Goal: Task Accomplishment & Management: Manage account settings

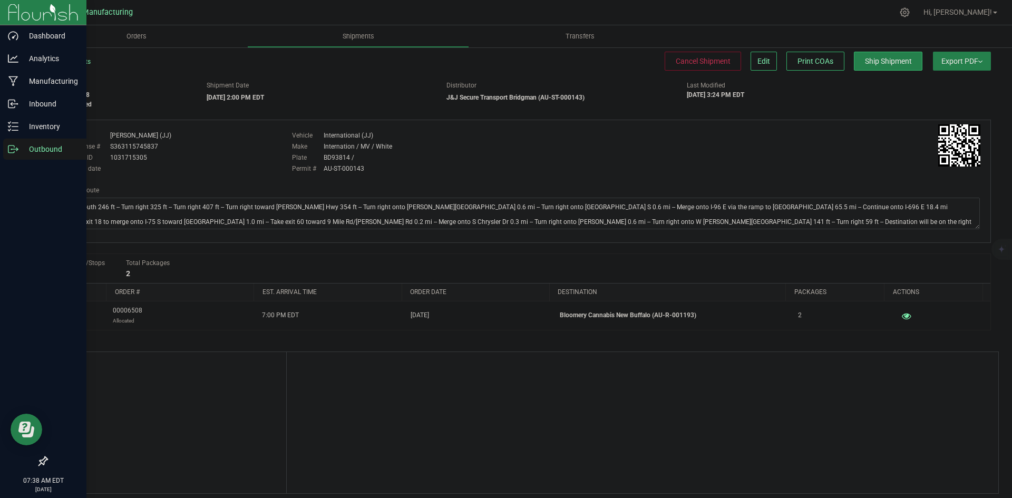
click at [4, 146] on div "Outbound" at bounding box center [44, 149] width 83 height 21
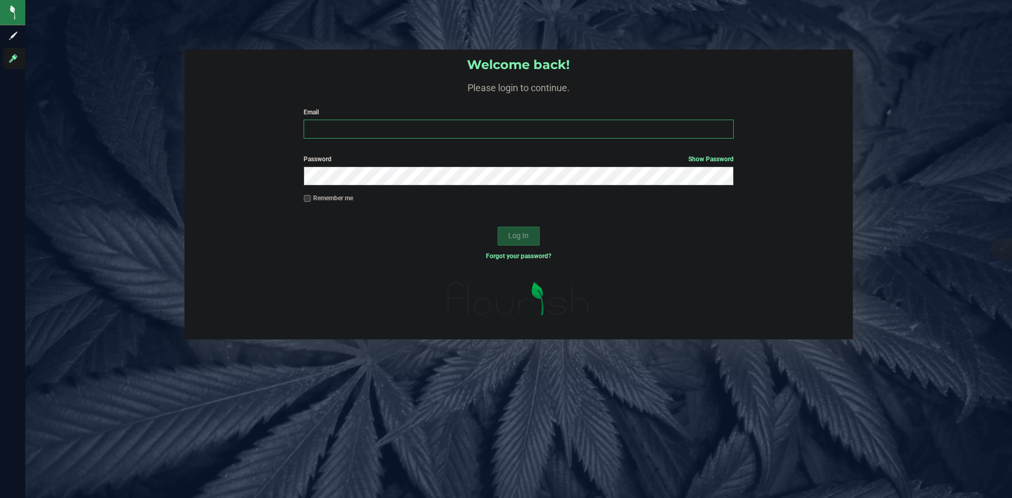
type input "jacobc+1@mittenextracts.com"
click at [525, 239] on span "Log In" at bounding box center [518, 235] width 21 height 8
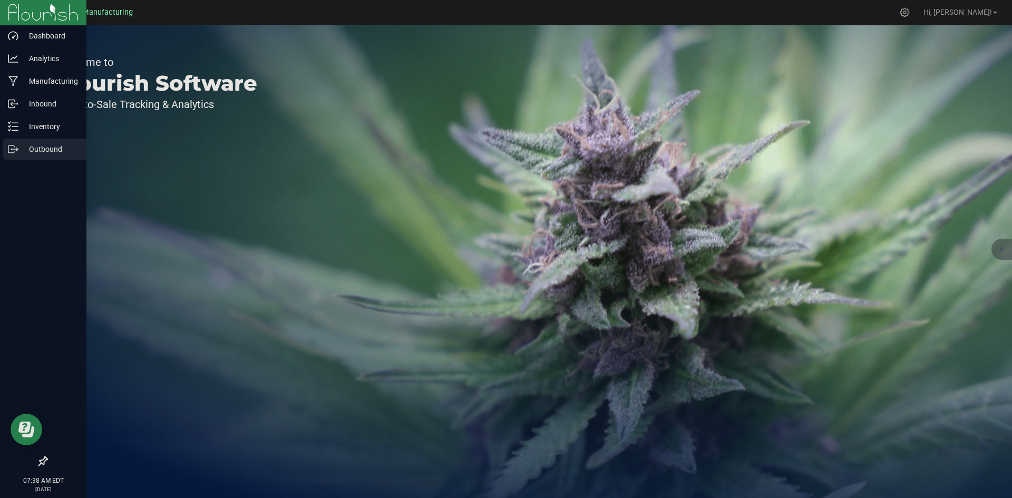
click at [18, 155] on p "Outbound" at bounding box center [49, 149] width 63 height 13
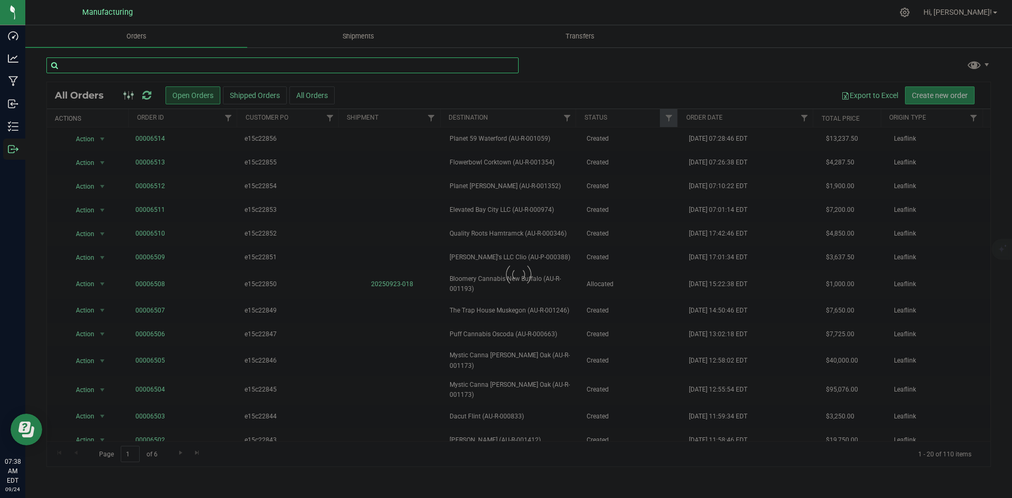
click at [390, 70] on input "text" at bounding box center [282, 65] width 472 height 16
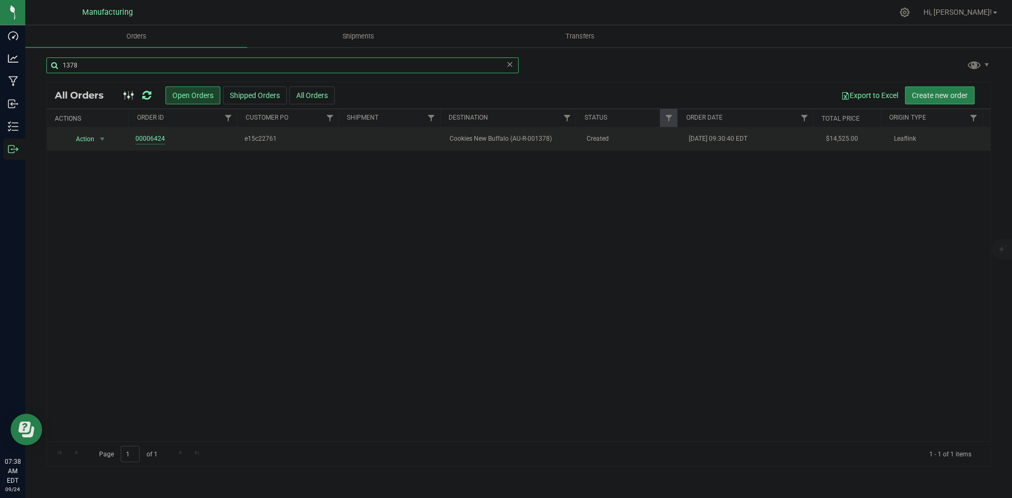
type input "1378"
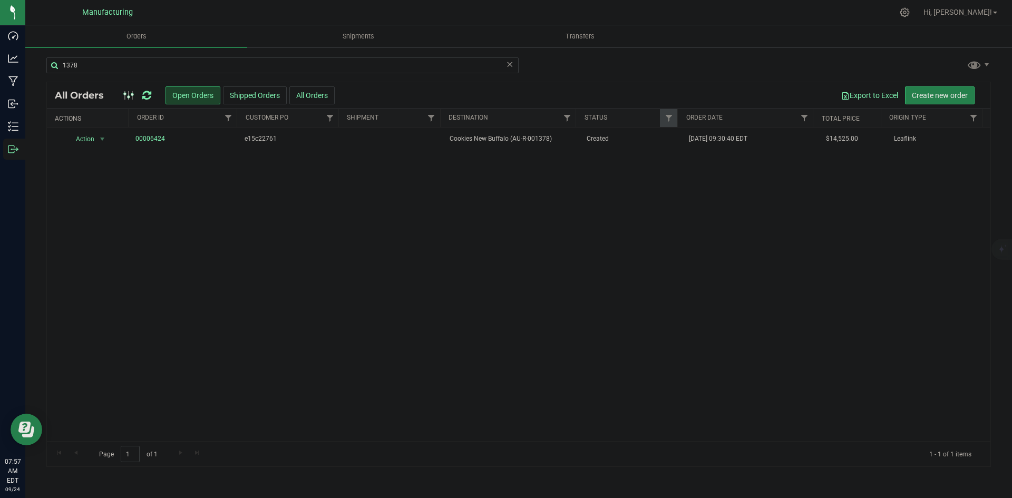
click at [148, 97] on icon at bounding box center [146, 95] width 9 height 11
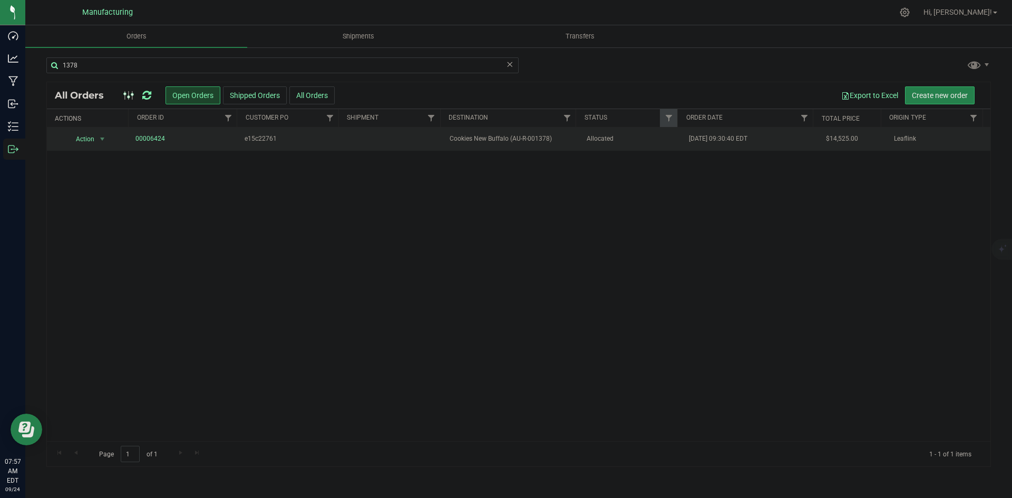
click at [599, 146] on td "Allocated" at bounding box center [631, 139] width 103 height 23
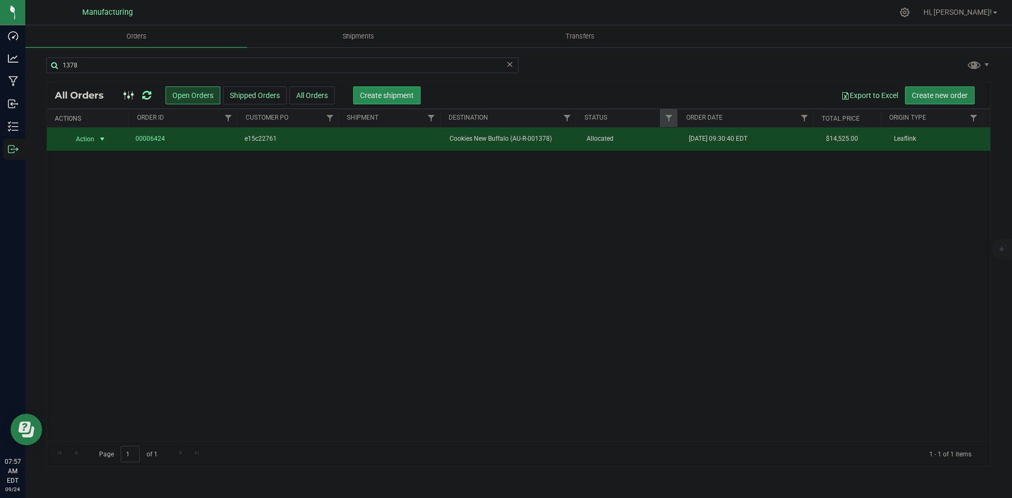
click at [413, 99] on span "Create shipment" at bounding box center [387, 95] width 54 height 8
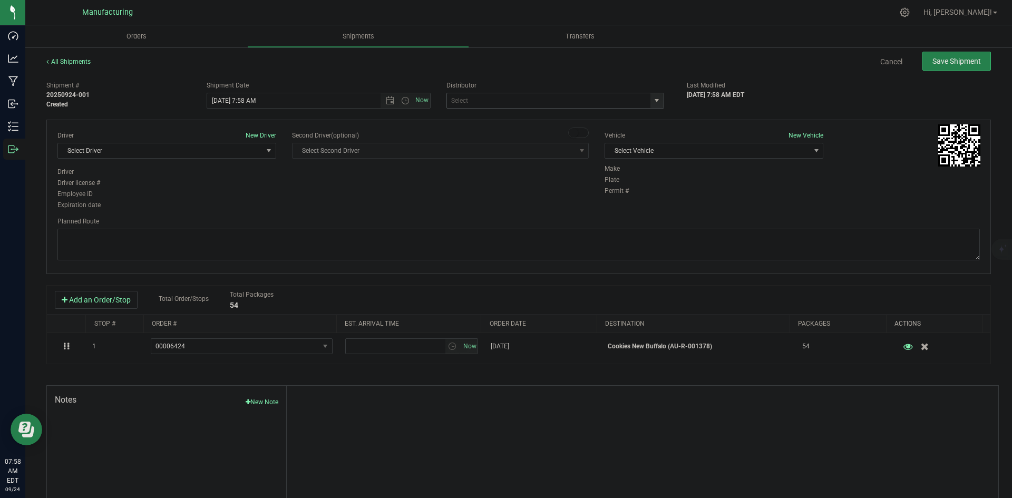
click at [654, 101] on span "select" at bounding box center [657, 100] width 8 height 8
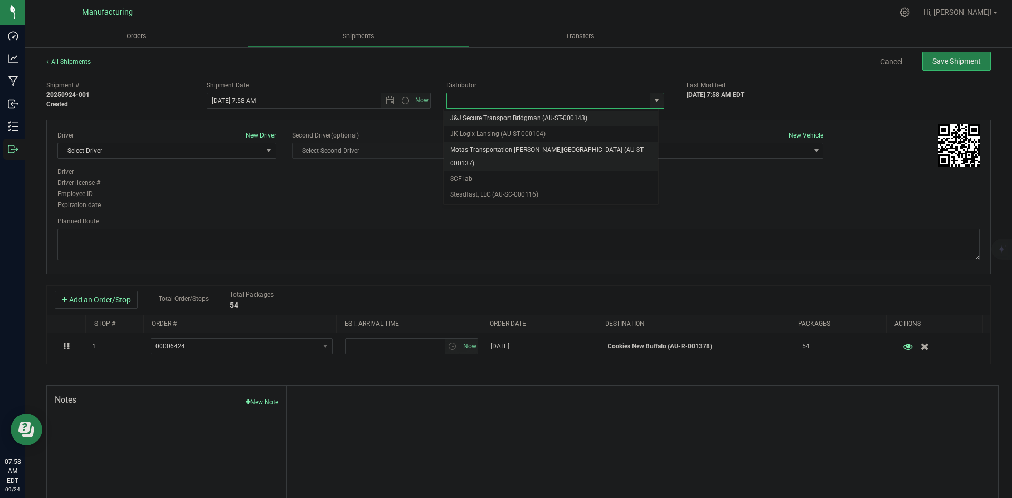
click at [530, 150] on li "Motas Transportation [PERSON_NAME][GEOGRAPHIC_DATA] (AU-ST-000137)" at bounding box center [551, 156] width 215 height 29
type input "Motas Transportation [PERSON_NAME][GEOGRAPHIC_DATA] (AU-ST-000137)"
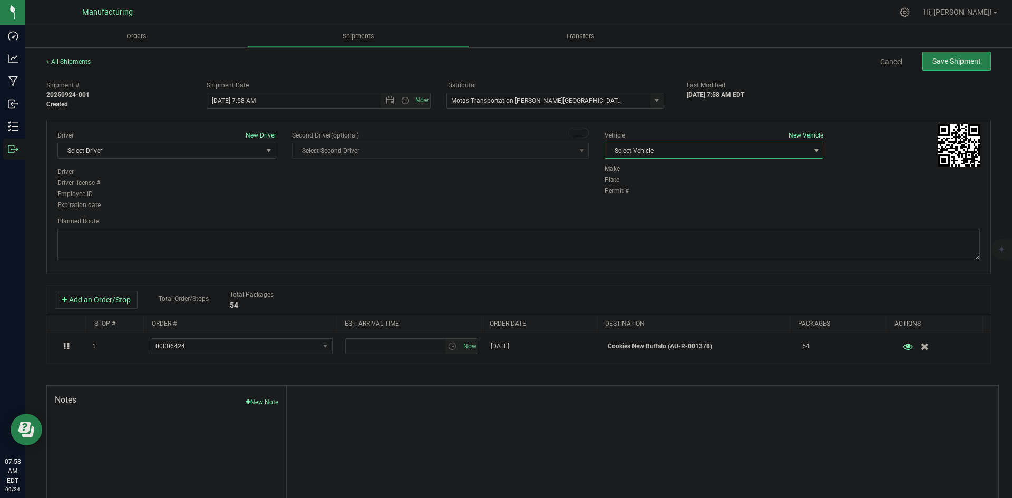
drag, startPoint x: 791, startPoint y: 150, endPoint x: 603, endPoint y: 124, distance: 190.0
click at [791, 149] on span "Select Vehicle" at bounding box center [707, 150] width 205 height 15
click at [632, 151] on span "Select Vehicle" at bounding box center [707, 150] width 205 height 15
click at [633, 201] on li "T3" at bounding box center [709, 200] width 216 height 16
click at [151, 153] on span "Select Driver" at bounding box center [160, 150] width 205 height 15
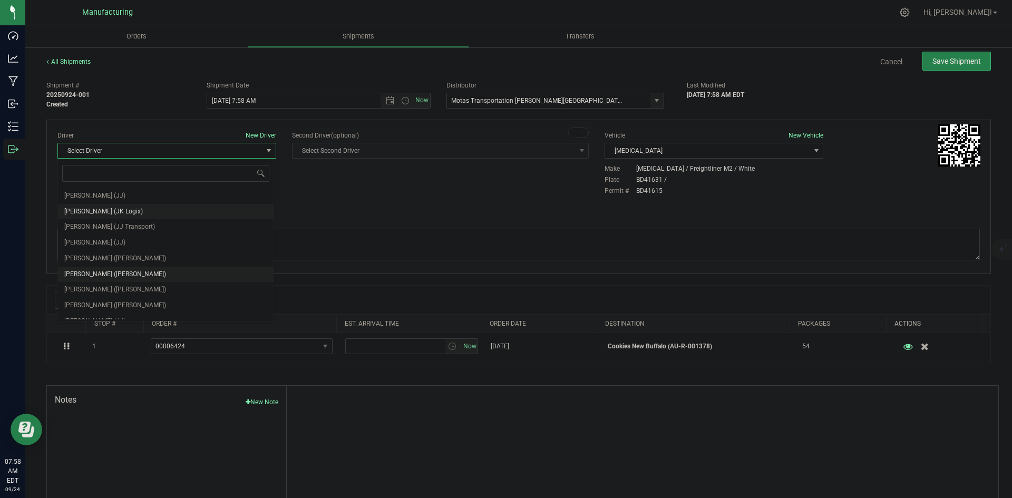
scroll to position [55, 0]
click at [104, 252] on span "[PERSON_NAME] ([PERSON_NAME])" at bounding box center [115, 250] width 102 height 14
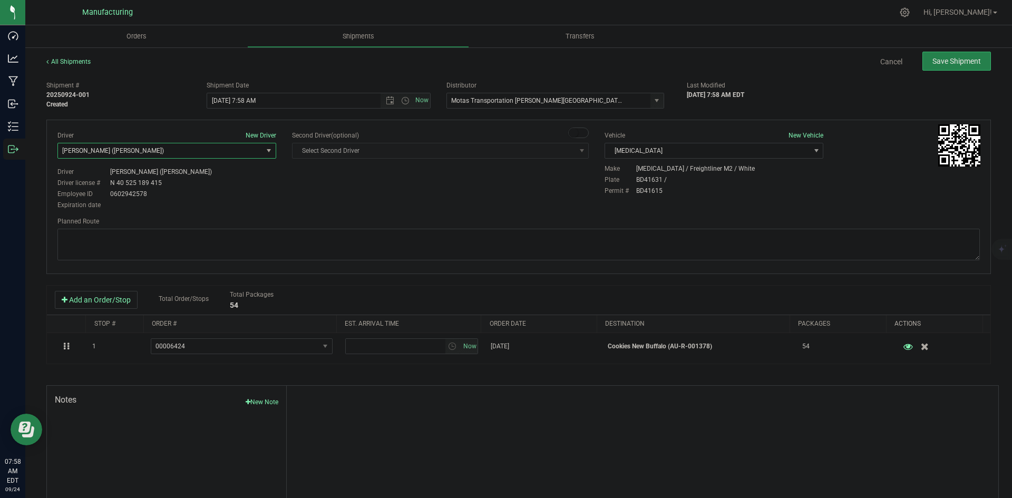
click at [321, 206] on div "Driver New Driver [PERSON_NAME] ([PERSON_NAME]) Select Driver [PERSON_NAME] (JK…" at bounding box center [519, 171] width 938 height 81
click at [402, 103] on span "Open the time view" at bounding box center [405, 100] width 8 height 8
click at [229, 180] on li "2:00 PM" at bounding box center [316, 181] width 220 height 14
type input "[DATE] 2:00 PM"
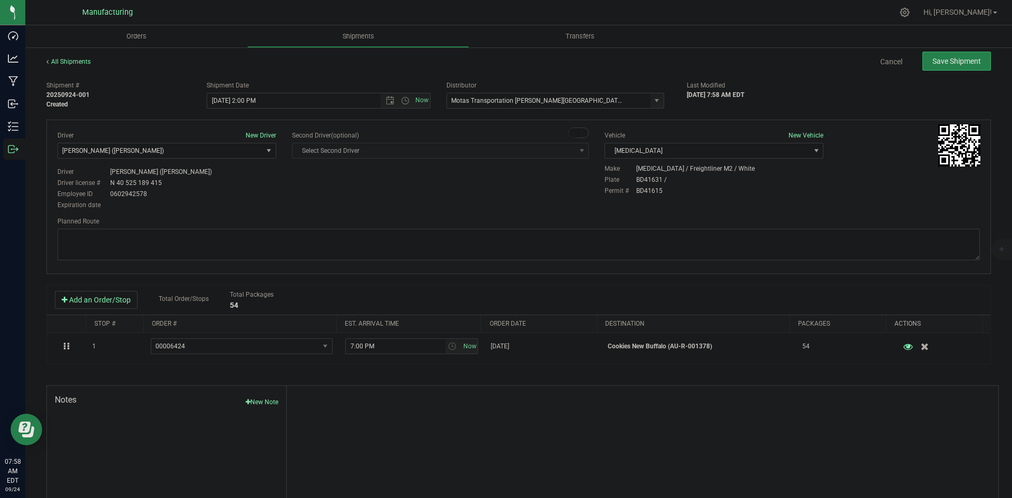
click at [370, 193] on div "Driver New Driver [PERSON_NAME] ([PERSON_NAME]) Select Driver [PERSON_NAME] (JK…" at bounding box center [519, 171] width 938 height 81
click at [490, 236] on textarea at bounding box center [518, 245] width 923 height 32
paste textarea "Head south 246 ft -- Turn right 325 ft -- Turn right 407 ft -- Turn right towar…"
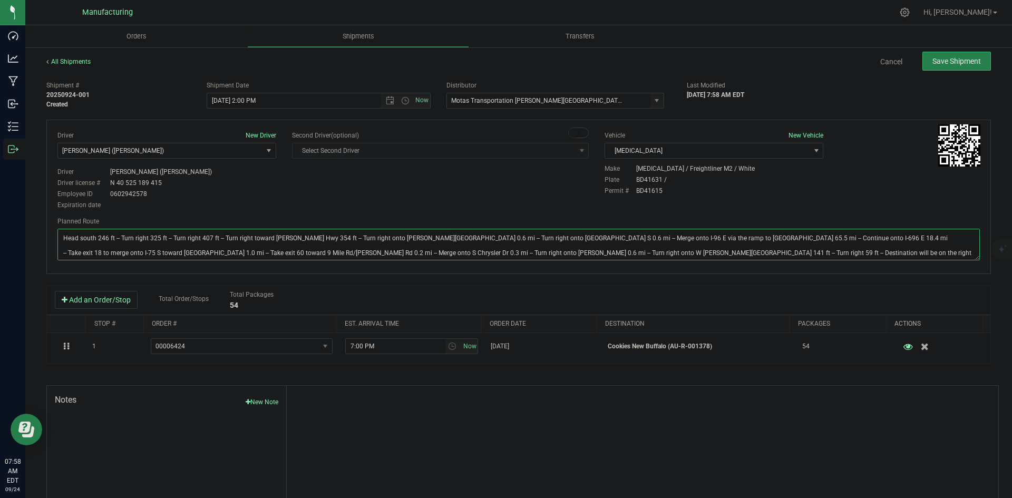
type textarea "Head south 246 ft -- Turn right 325 ft -- Turn right 407 ft -- Turn right towar…"
drag, startPoint x: 519, startPoint y: 196, endPoint x: 598, endPoint y: 167, distance: 84.0
click at [537, 190] on div "Driver New Driver [PERSON_NAME] ([PERSON_NAME]) Select Driver [PERSON_NAME] (JK…" at bounding box center [519, 171] width 938 height 81
click at [948, 60] on span "Save Shipment" at bounding box center [957, 61] width 49 height 8
type input "[DATE] 6:00 PM"
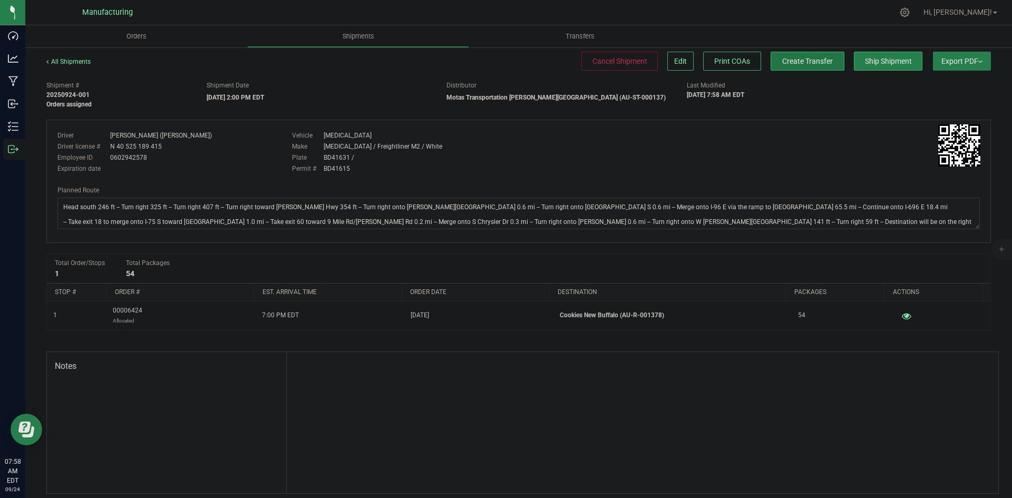
click at [817, 60] on span "Create Transfer" at bounding box center [807, 61] width 51 height 8
click at [751, 60] on button "Edit" at bounding box center [764, 61] width 26 height 19
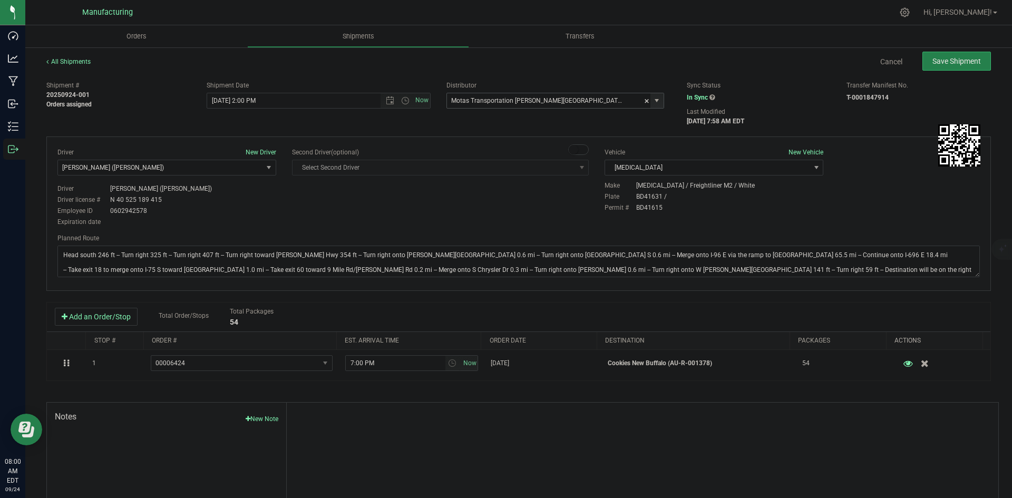
click at [653, 97] on span "select" at bounding box center [657, 100] width 8 height 8
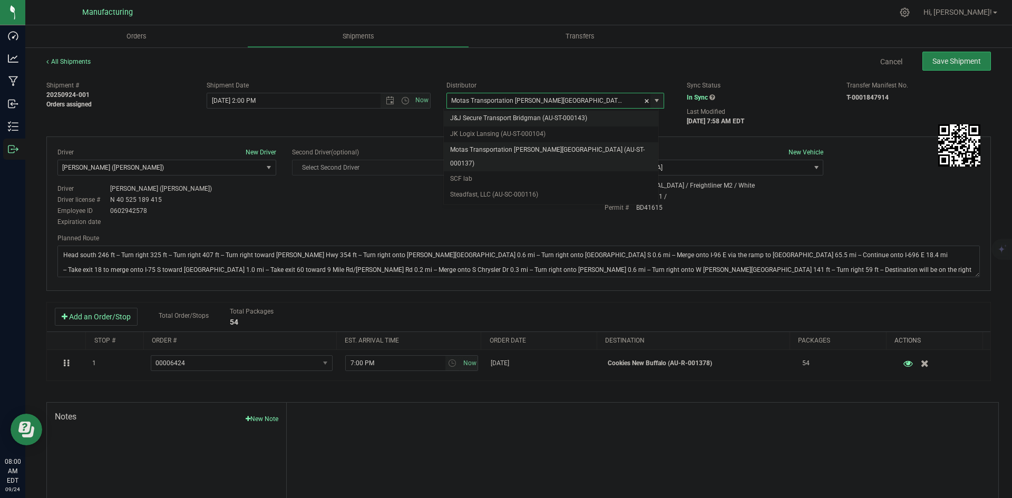
click at [510, 115] on li "J&J Secure Transport Bridgman (AU-ST-000143)" at bounding box center [551, 119] width 215 height 16
type input "J&J Secure Transport Bridgman (AU-ST-000143)"
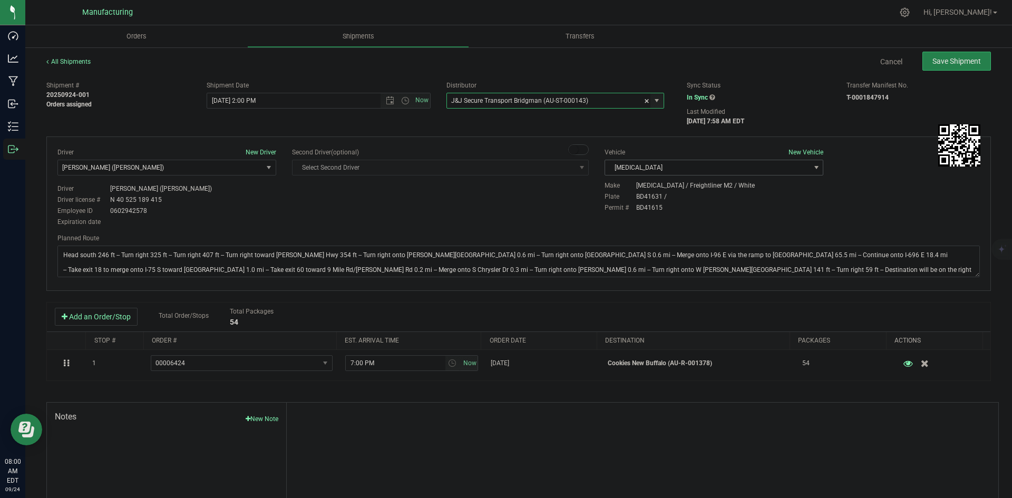
click at [674, 170] on span "T3" at bounding box center [707, 167] width 205 height 15
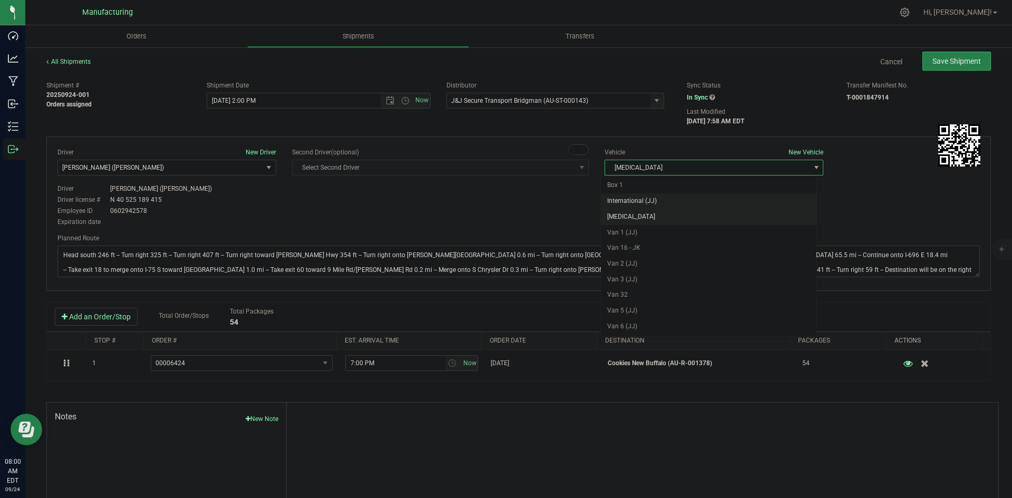
click at [641, 200] on li "International (JJ)" at bounding box center [709, 201] width 216 height 16
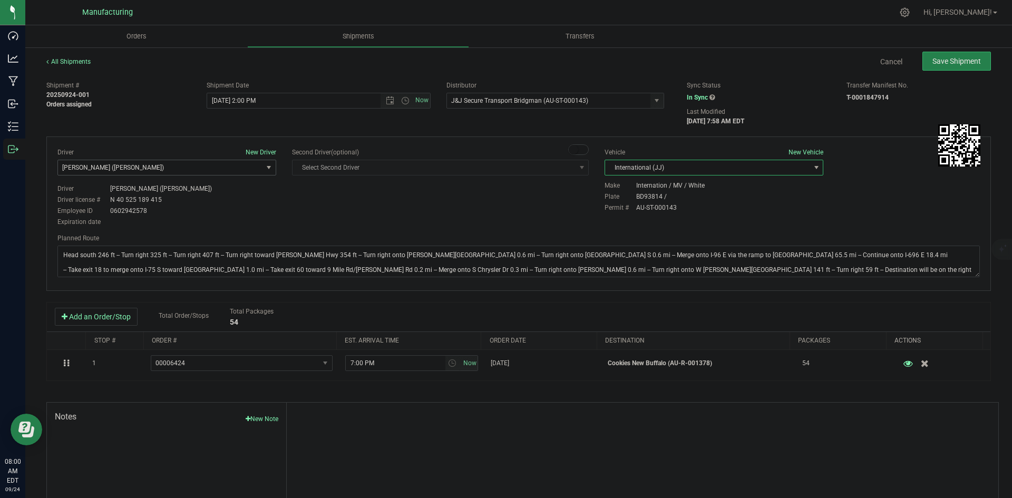
click at [192, 166] on span "Lloyd Neely (Motas)" at bounding box center [160, 167] width 205 height 15
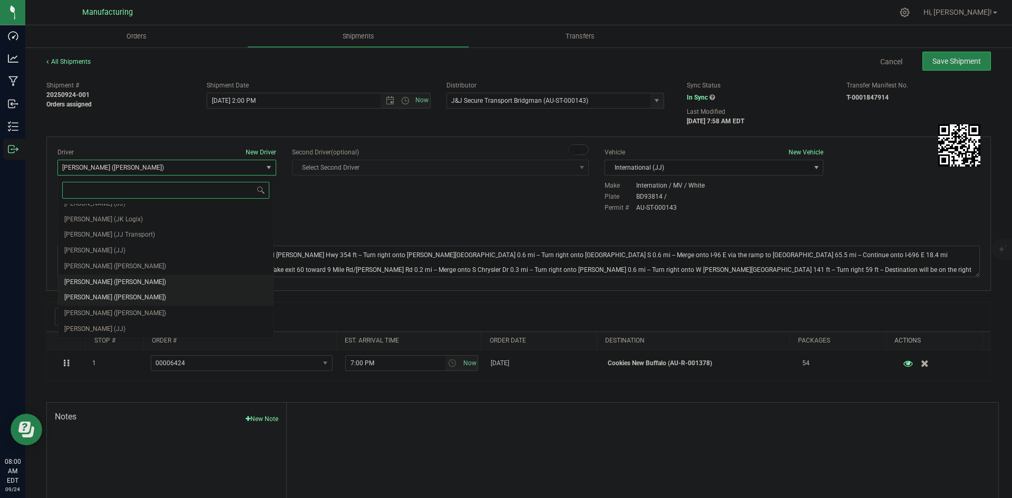
scroll to position [55, 0]
drag, startPoint x: 117, startPoint y: 315, endPoint x: 173, endPoint y: 264, distance: 76.1
click at [117, 314] on li "Chad Stewart (JJ)" at bounding box center [166, 313] width 216 height 16
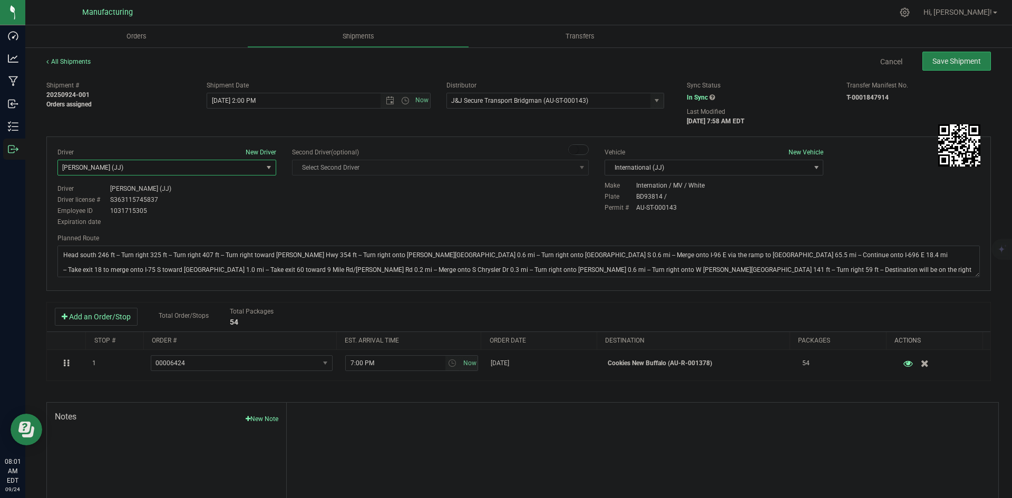
click at [345, 212] on div "Driver New Driver Chad Stewart (JJ) Select Driver Perry Black (JK Logix) Robert…" at bounding box center [519, 188] width 938 height 81
click at [965, 60] on span "Save Shipment" at bounding box center [957, 61] width 49 height 8
type input "9/24/2025 6:00 PM"
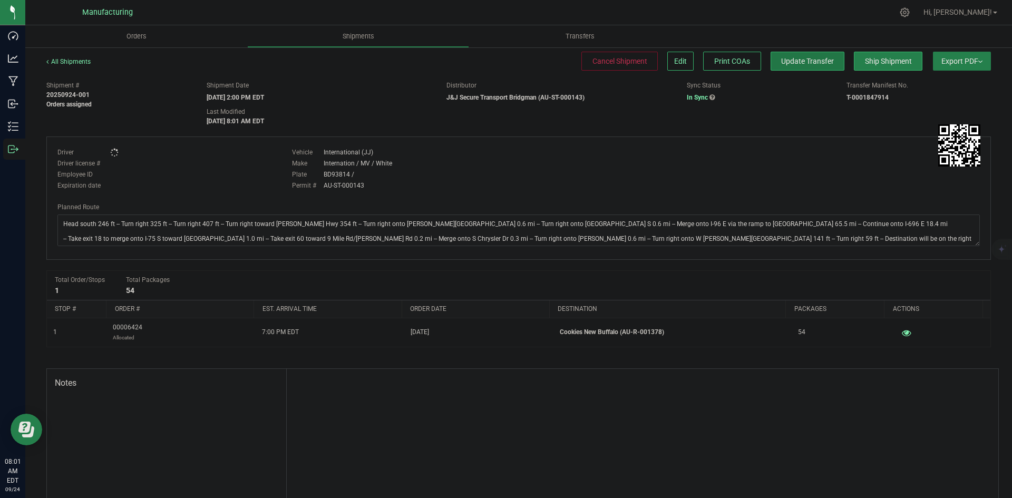
click at [818, 62] on span "Update Transfer" at bounding box center [807, 61] width 53 height 8
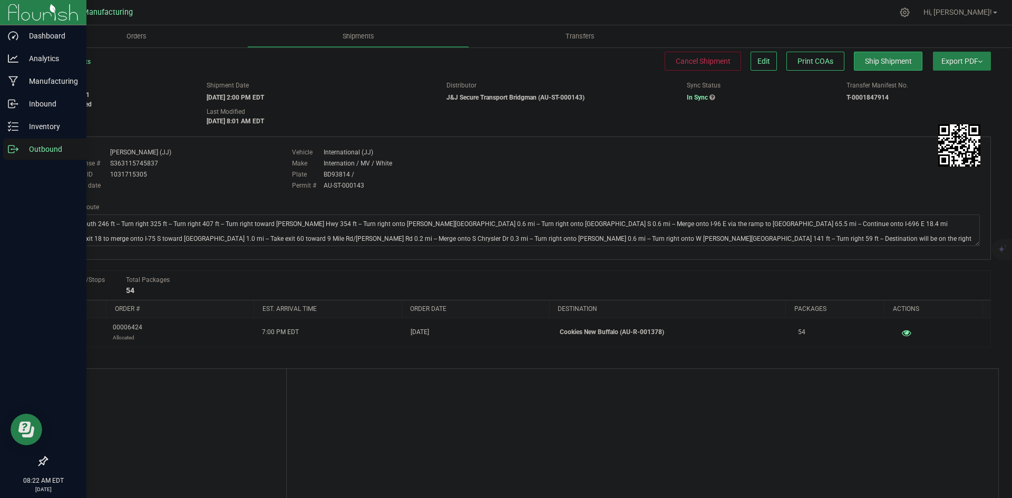
click at [8, 147] on div "Outbound" at bounding box center [44, 149] width 83 height 21
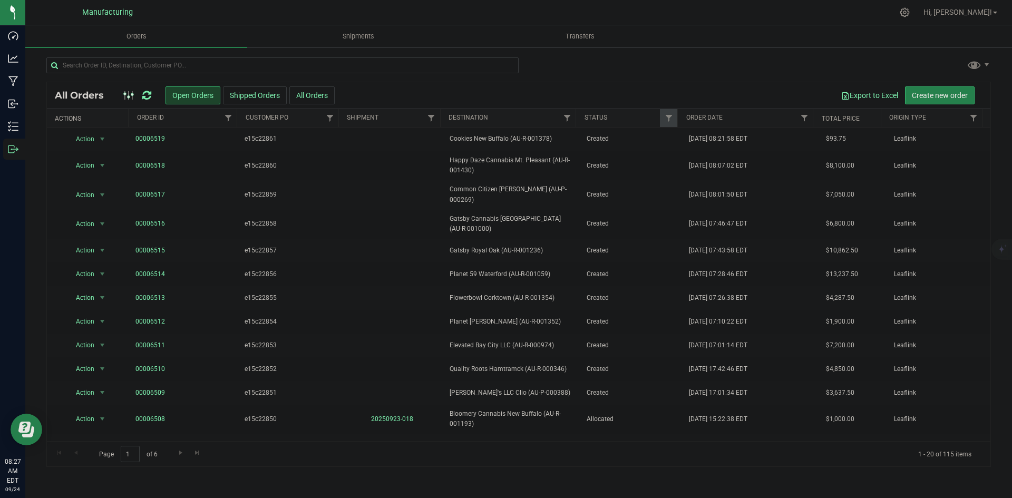
click at [147, 91] on icon at bounding box center [146, 95] width 9 height 11
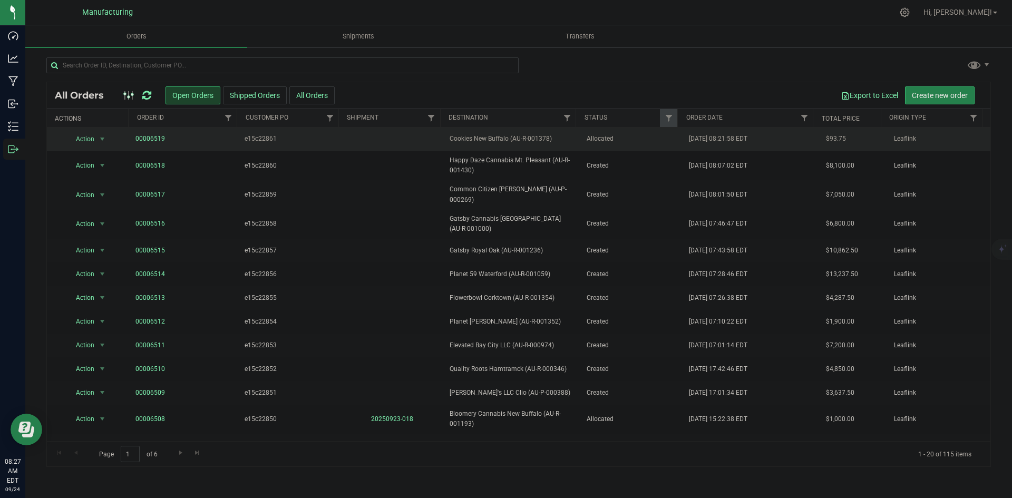
click at [459, 145] on td "Cookies New Buffalo (AU-R-001378)" at bounding box center [511, 140] width 137 height 24
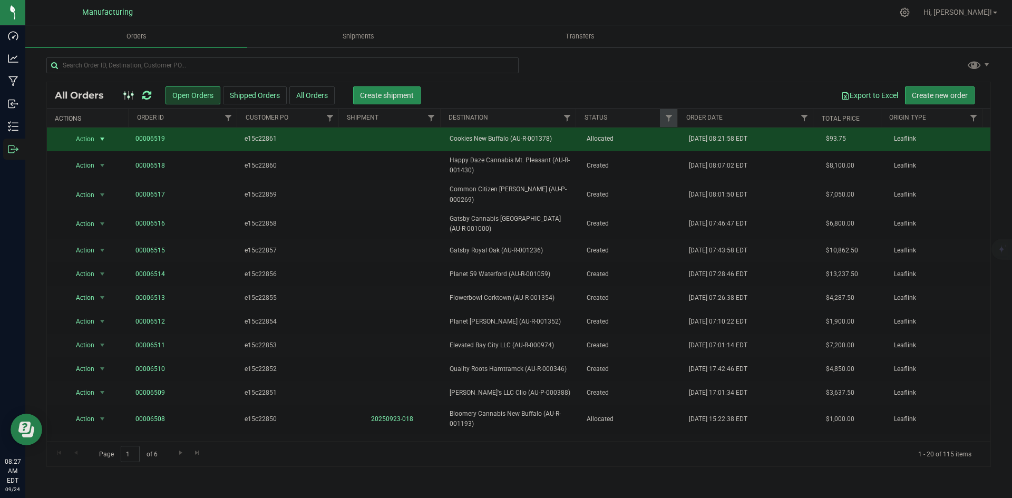
click at [392, 96] on span "Create shipment" at bounding box center [387, 95] width 54 height 8
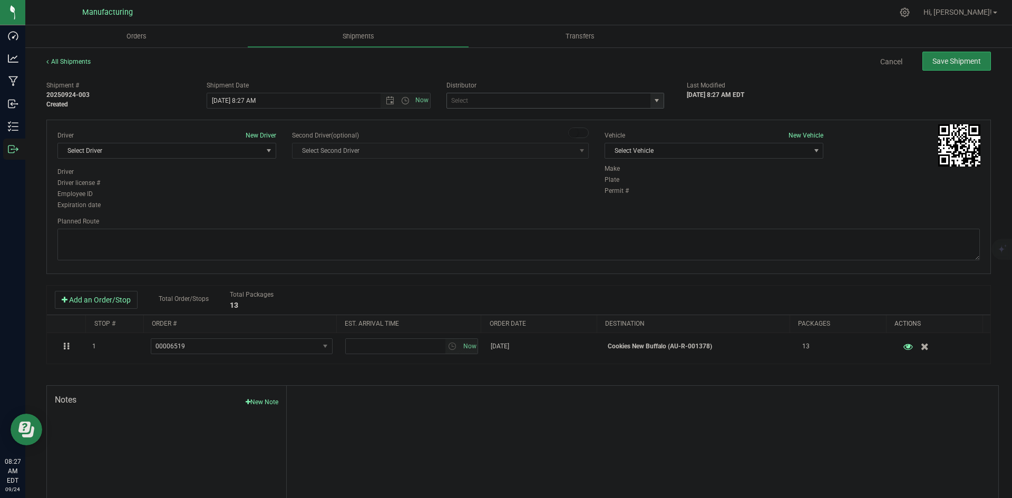
click at [652, 95] on span "select" at bounding box center [657, 100] width 13 height 15
drag, startPoint x: 537, startPoint y: 120, endPoint x: 568, endPoint y: 127, distance: 31.3
click at [538, 120] on li "J&J Secure Transport Bridgman (AU-ST-000143)" at bounding box center [551, 119] width 215 height 16
type input "J&J Secure Transport Bridgman (AU-ST-000143)"
click at [714, 152] on span "Select Vehicle" at bounding box center [707, 150] width 205 height 15
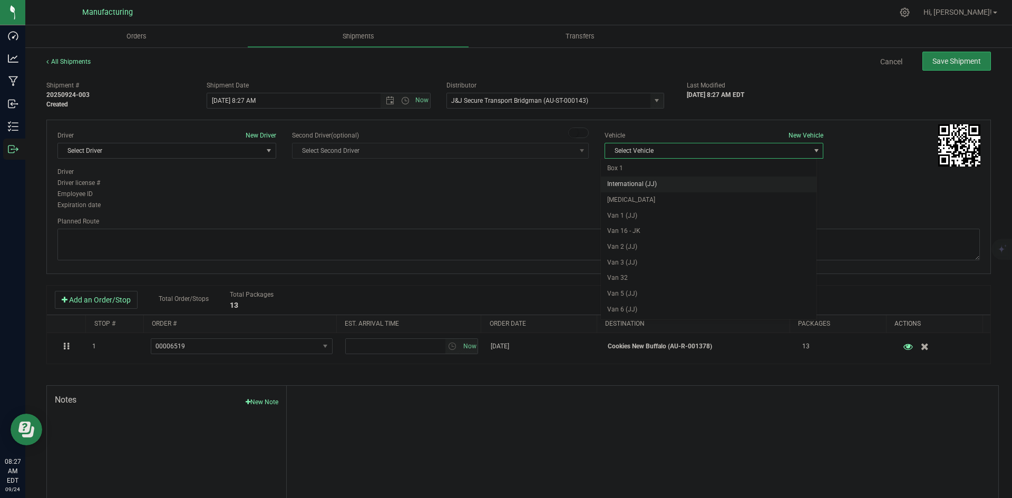
click at [639, 186] on li "International (JJ)" at bounding box center [709, 185] width 216 height 16
click at [237, 153] on span "Select Driver" at bounding box center [160, 150] width 205 height 15
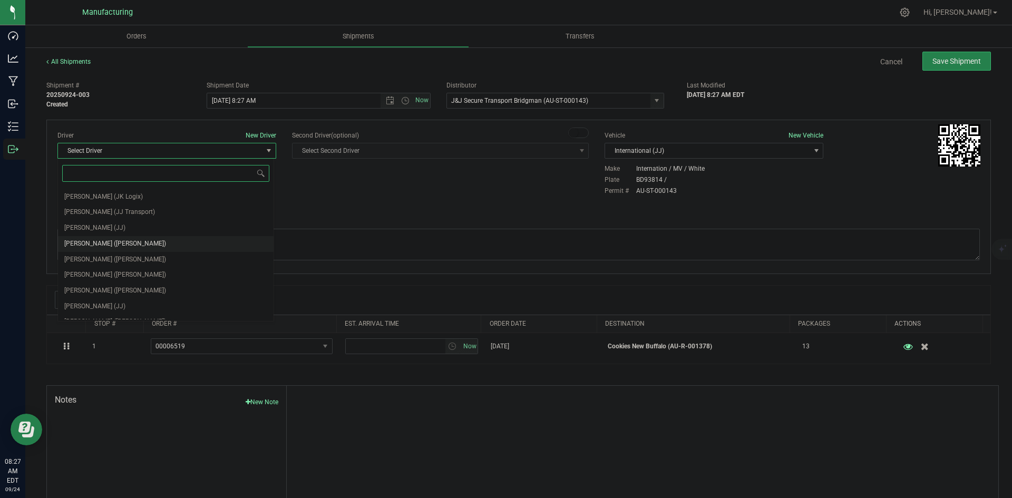
scroll to position [55, 0]
click at [119, 295] on li "Chad Stewart (JJ)" at bounding box center [166, 296] width 216 height 16
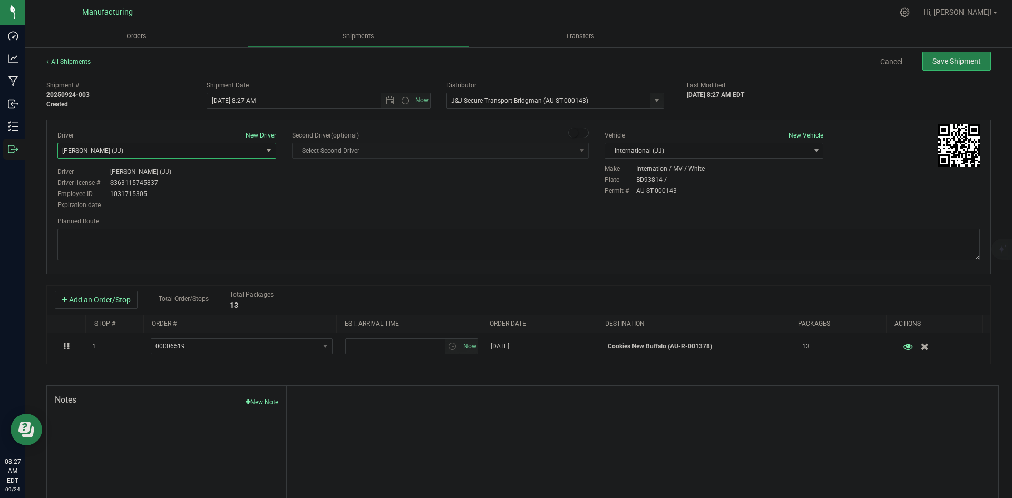
drag, startPoint x: 245, startPoint y: 200, endPoint x: 290, endPoint y: 175, distance: 52.1
click at [247, 199] on div "Driver Chad Stewart (JJ) Driver license # S363115745837 Employee ID 1031715305 …" at bounding box center [166, 188] width 219 height 43
click at [402, 102] on span "Open the time view" at bounding box center [405, 100] width 8 height 8
click at [234, 128] on li "2:00 PM" at bounding box center [316, 128] width 220 height 14
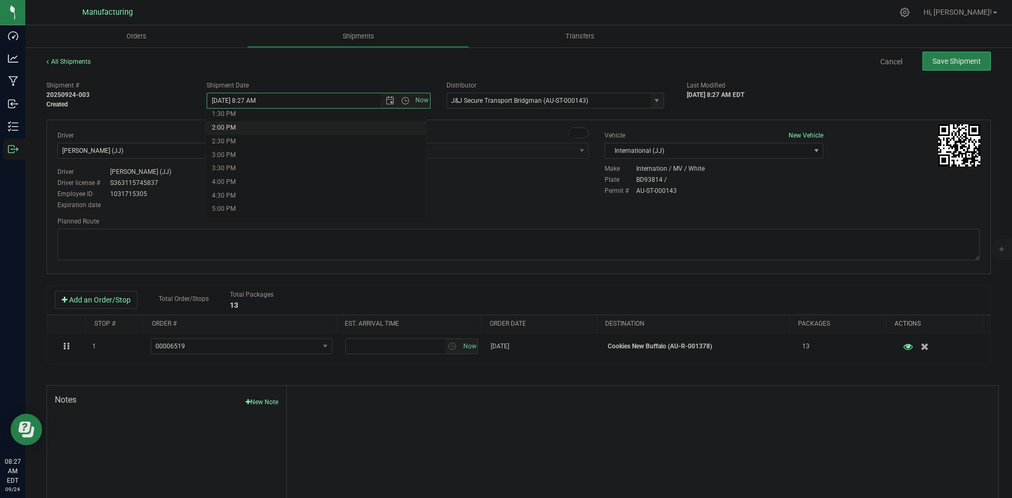
type input "9/24/2025 2:00 PM"
click at [306, 182] on div "Driver New Driver Chad Stewart (JJ) Select Driver Perry Black (JK Logix) Robert…" at bounding box center [519, 171] width 938 height 81
drag, startPoint x: 537, startPoint y: 248, endPoint x: 532, endPoint y: 228, distance: 20.2
click at [538, 248] on textarea at bounding box center [518, 245] width 923 height 32
paste textarea "Head south 246 ft -- Turn right 325 ft -- Turn right 407 ft -- Turn right towar…"
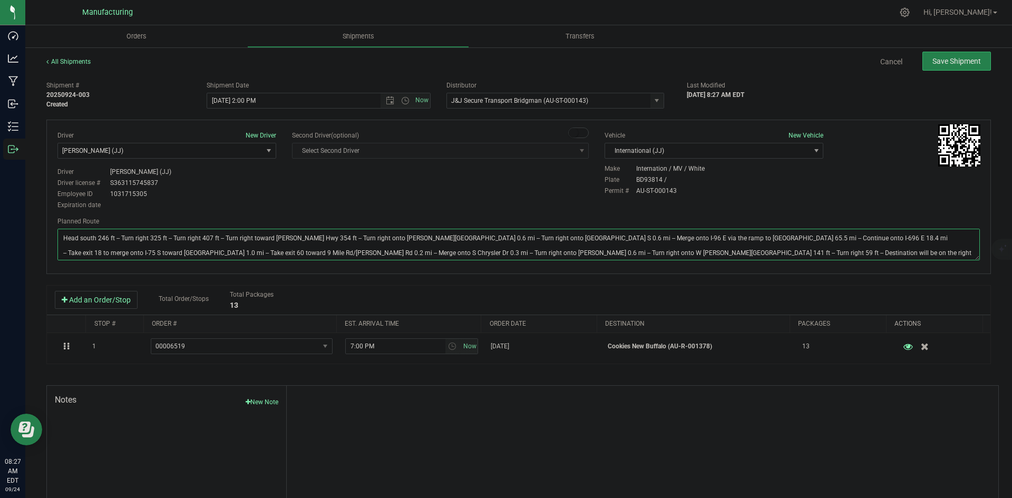
type textarea "Head south 246 ft -- Turn right 325 ft -- Turn right 407 ft -- Turn right towar…"
drag, startPoint x: 526, startPoint y: 200, endPoint x: 665, endPoint y: 159, distance: 144.6
click at [531, 196] on div "Driver New Driver Chad Stewart (JJ) Select Driver Perry Black (JK Logix) Robert…" at bounding box center [519, 171] width 938 height 81
click at [961, 59] on span "Save Shipment" at bounding box center [957, 61] width 49 height 8
type input "9/24/2025 6:00 PM"
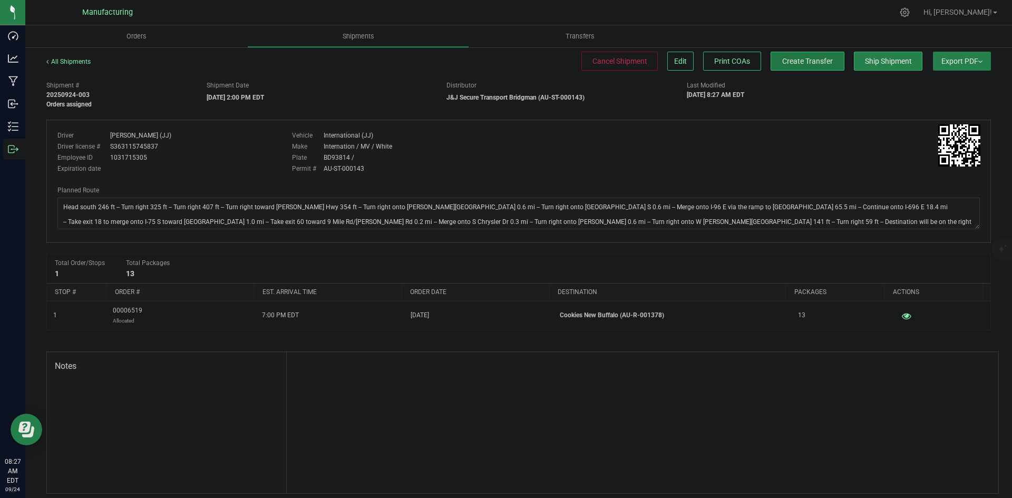
click at [797, 67] on button "Create Transfer" at bounding box center [808, 61] width 74 height 19
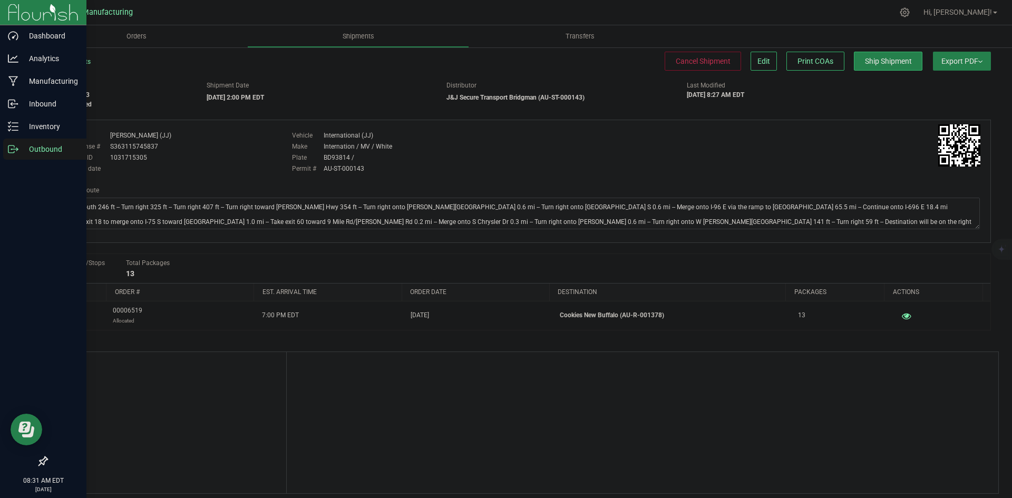
click at [16, 150] on icon at bounding box center [13, 149] width 11 height 11
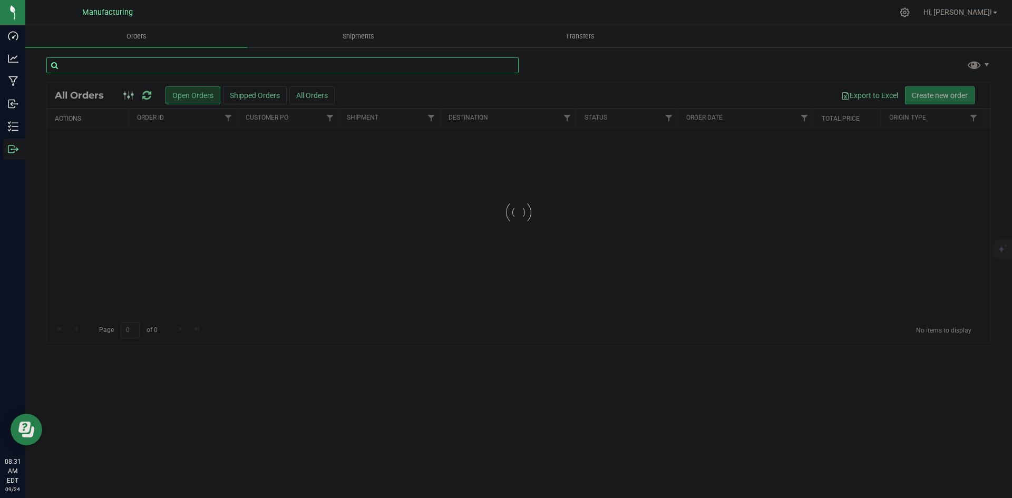
click at [138, 63] on input "text" at bounding box center [282, 65] width 472 height 16
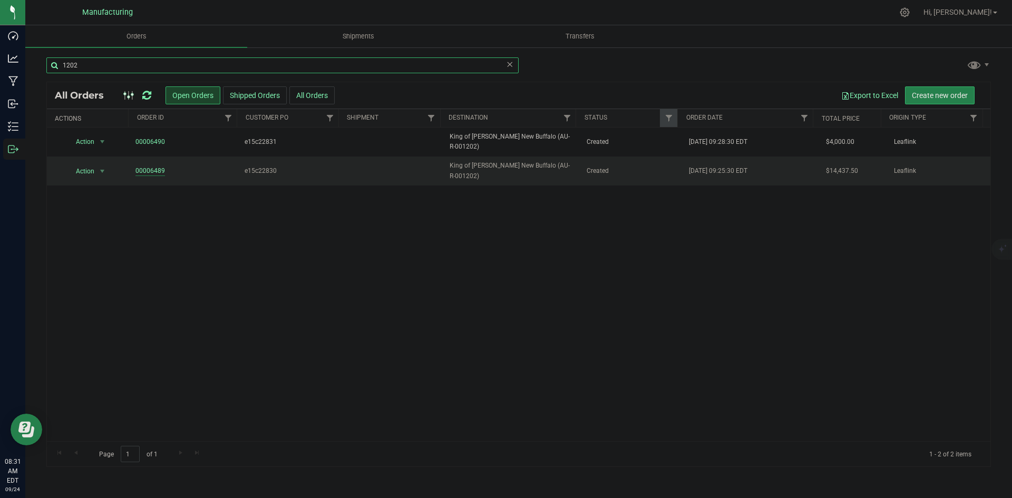
type input "1202"
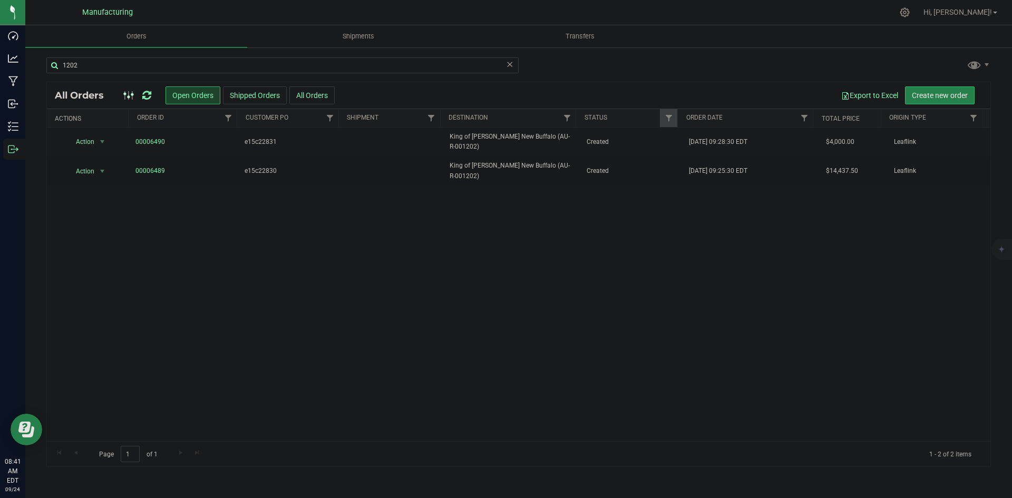
click at [146, 95] on icon at bounding box center [146, 95] width 9 height 11
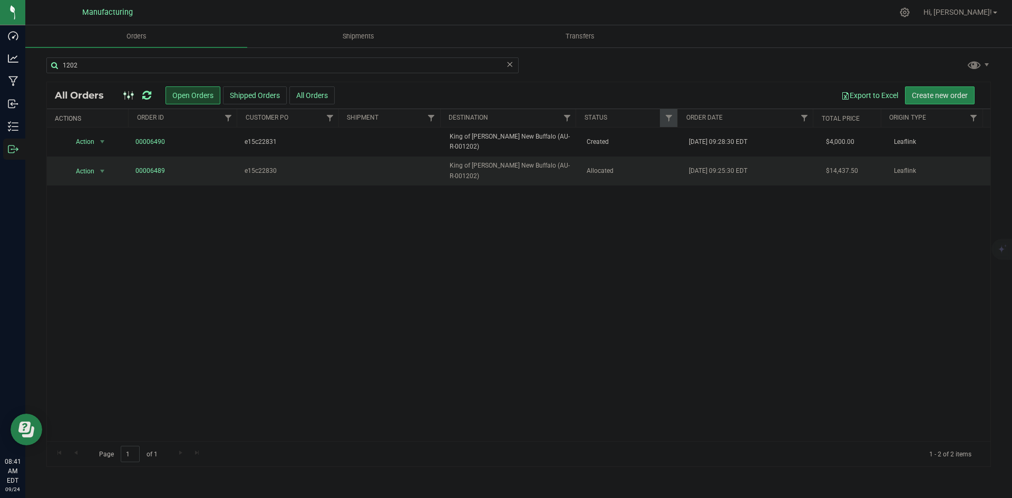
drag, startPoint x: 596, startPoint y: 154, endPoint x: 558, endPoint y: 154, distance: 38.0
click at [596, 157] on td "Allocated" at bounding box center [631, 171] width 103 height 28
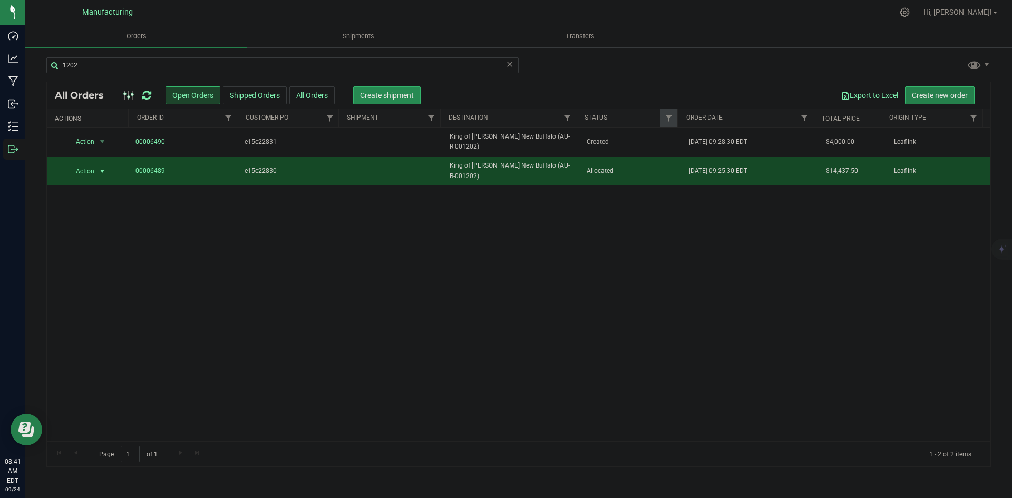
click at [410, 96] on span "Create shipment" at bounding box center [387, 95] width 54 height 8
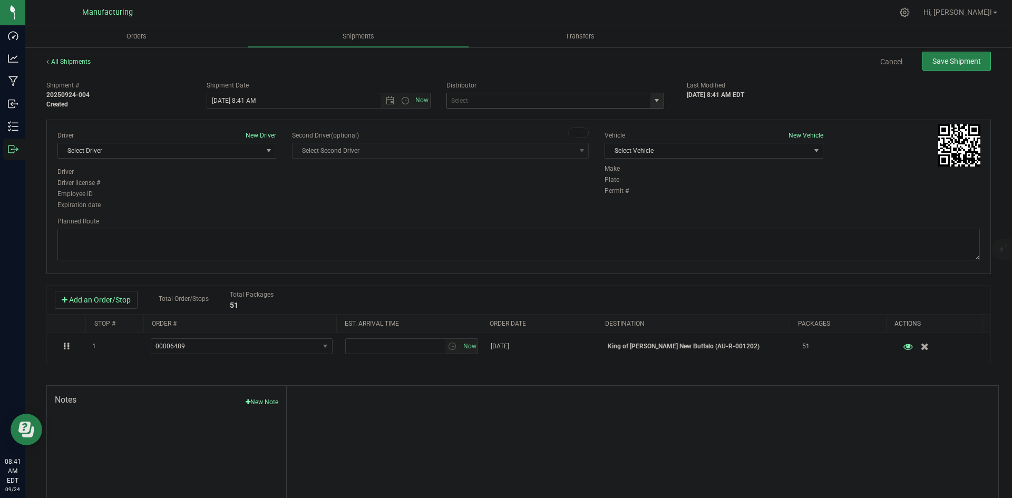
click at [655, 101] on span "select" at bounding box center [657, 100] width 8 height 8
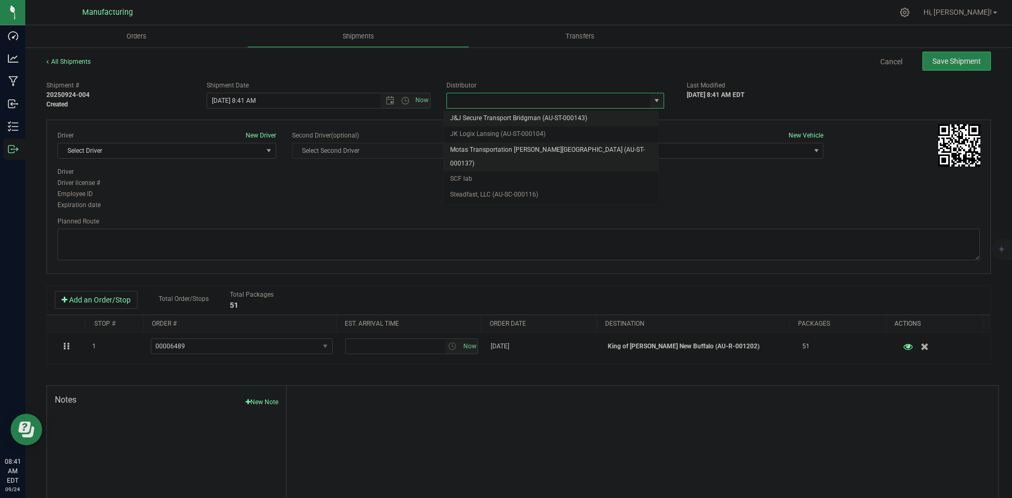
click at [508, 146] on li "Motas Transportation Hazel Park (AU-ST-000137)" at bounding box center [551, 156] width 215 height 29
type input "Motas Transportation Hazel Park (AU-ST-000137)"
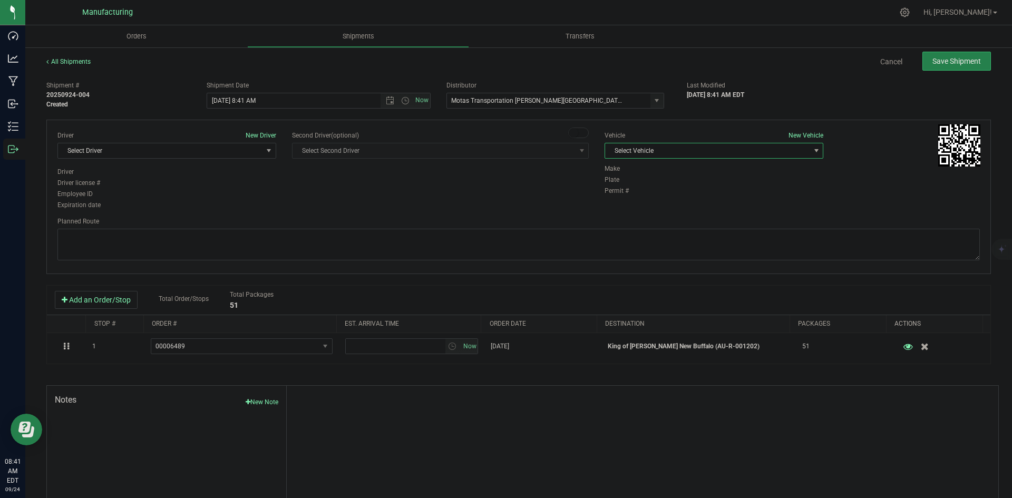
click at [706, 154] on span "Select Vehicle" at bounding box center [707, 150] width 205 height 15
click at [621, 196] on li "T3" at bounding box center [709, 200] width 216 height 16
click at [216, 152] on span "Select Driver" at bounding box center [160, 150] width 205 height 15
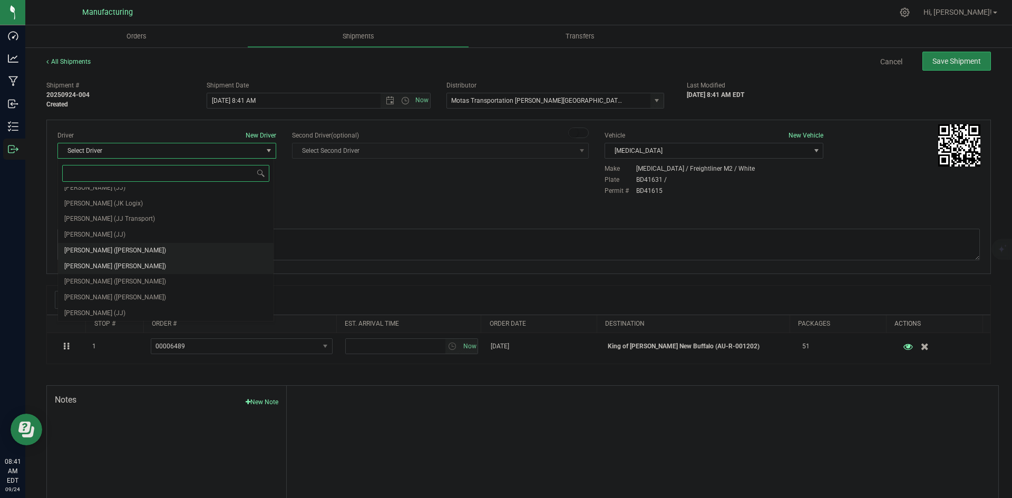
scroll to position [55, 0]
click at [102, 250] on span "Lloyd Neely (Motas)" at bounding box center [115, 250] width 102 height 14
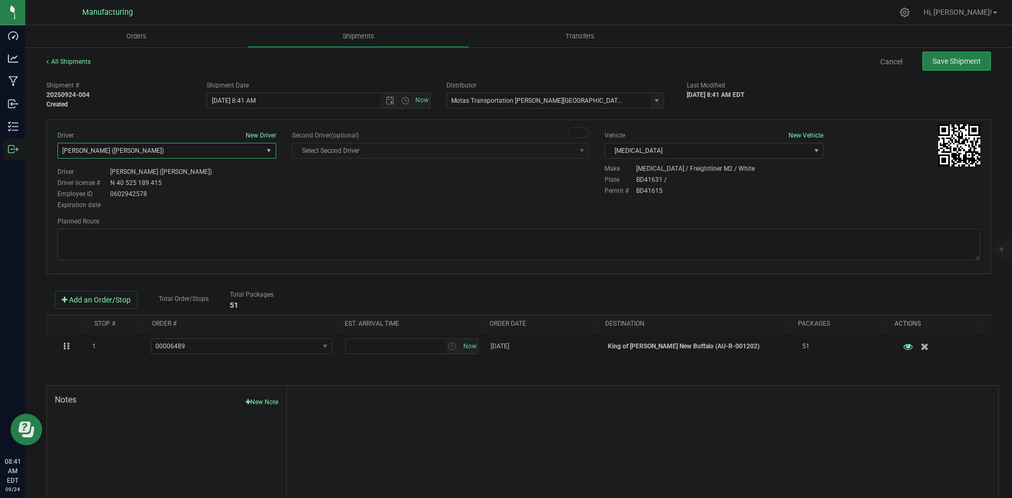
click at [305, 198] on div "Driver New Driver Lloyd Neely (Motas) Select Driver Perry Black (JK Logix) Robe…" at bounding box center [519, 171] width 938 height 81
click at [405, 99] on span "Open the time view" at bounding box center [405, 100] width 8 height 8
click at [226, 175] on li "2:00 PM" at bounding box center [316, 181] width 220 height 14
type input "9/24/2025 2:00 PM"
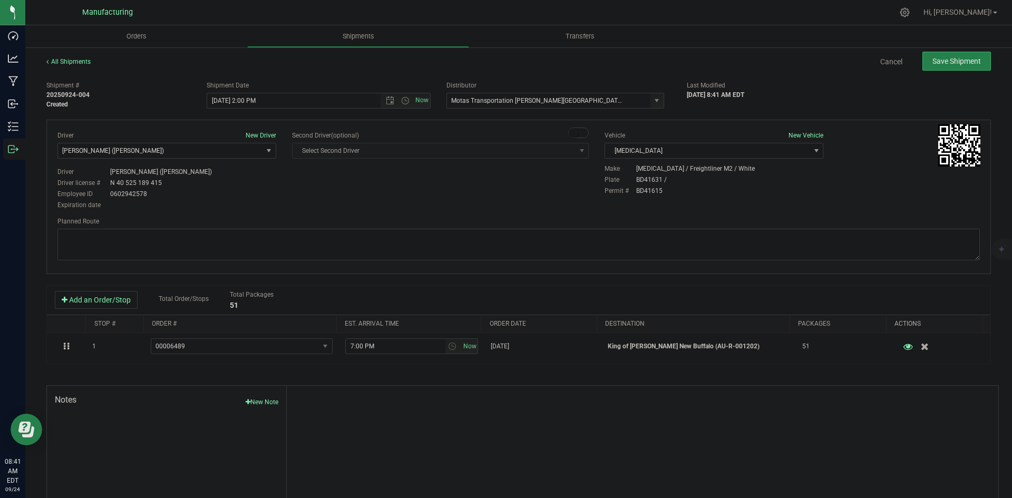
drag, startPoint x: 378, startPoint y: 181, endPoint x: 423, endPoint y: 182, distance: 44.8
click at [383, 181] on div "Driver New Driver Lloyd Neely (Motas) Select Driver Perry Black (JK Logix) Robe…" at bounding box center [519, 171] width 938 height 81
drag, startPoint x: 608, startPoint y: 241, endPoint x: 603, endPoint y: 238, distance: 6.1
click at [608, 241] on textarea at bounding box center [518, 245] width 923 height 32
paste textarea "Head south 246 ft -- Turn right 325 ft -- Turn right 407 ft -- Turn right towar…"
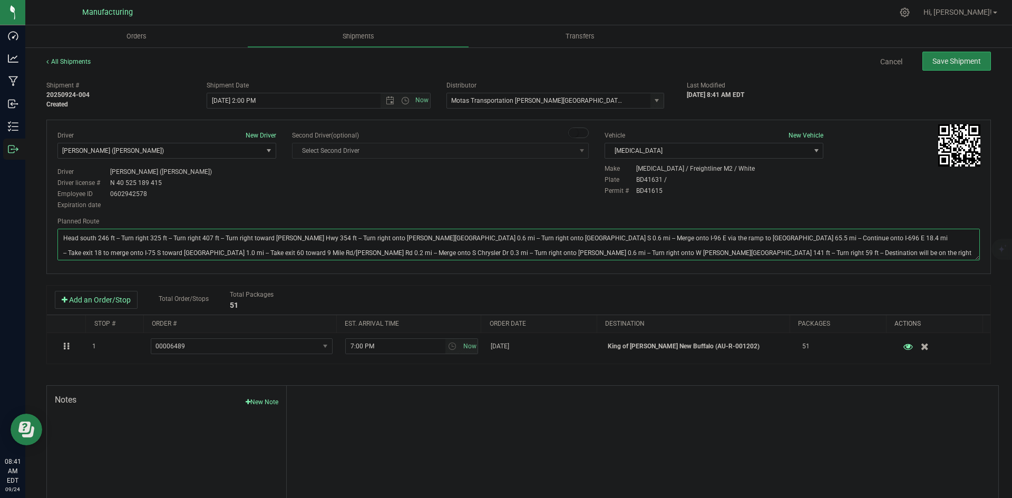
type textarea "Head south 246 ft -- Turn right 325 ft -- Turn right 407 ft -- Turn right towar…"
drag, startPoint x: 547, startPoint y: 193, endPoint x: 554, endPoint y: 192, distance: 6.9
click at [550, 192] on div "Driver New Driver Lloyd Neely (Motas) Select Driver Perry Black (JK Logix) Robe…" at bounding box center [519, 171] width 938 height 81
click at [944, 62] on span "Save Shipment" at bounding box center [957, 61] width 49 height 8
type input "9/24/2025 6:00 PM"
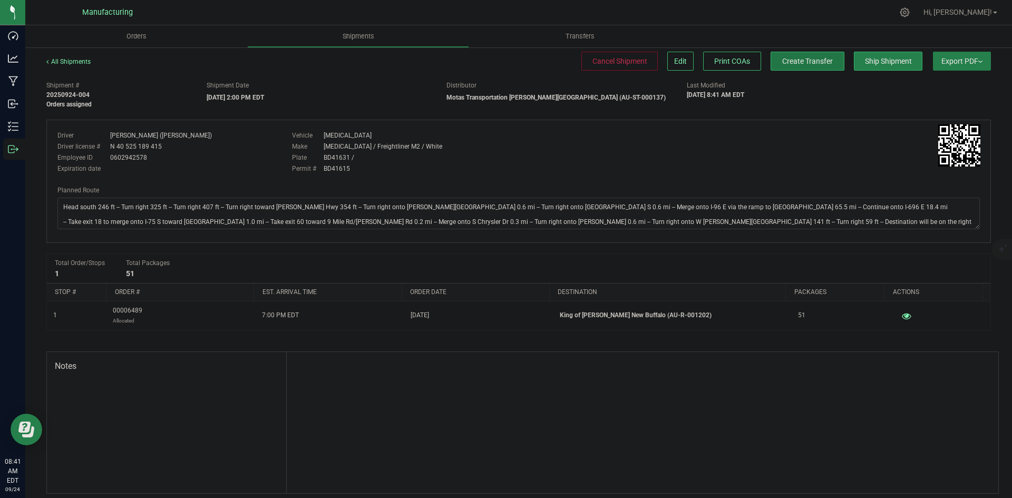
click at [813, 66] on button "Create Transfer" at bounding box center [808, 61] width 74 height 19
click at [758, 65] on span "Edit" at bounding box center [764, 61] width 13 height 8
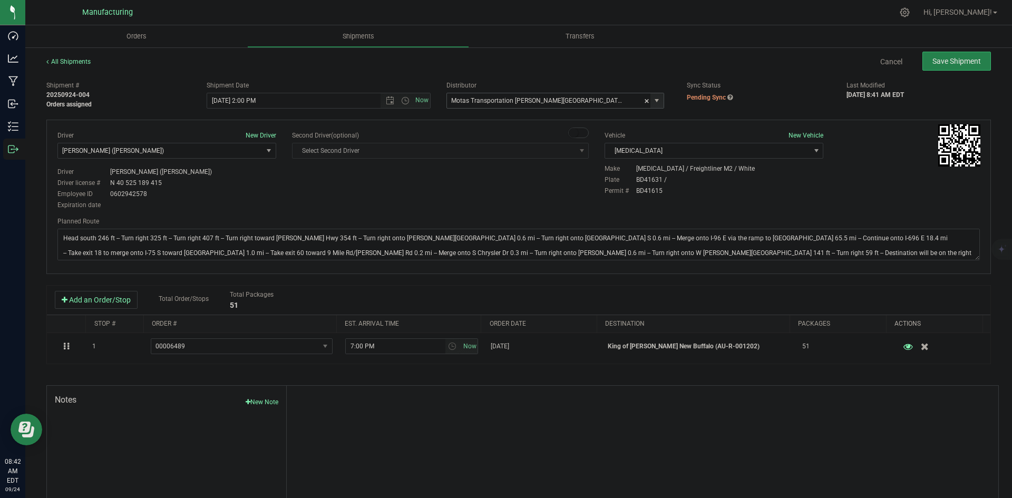
click at [653, 98] on span "select" at bounding box center [657, 100] width 8 height 8
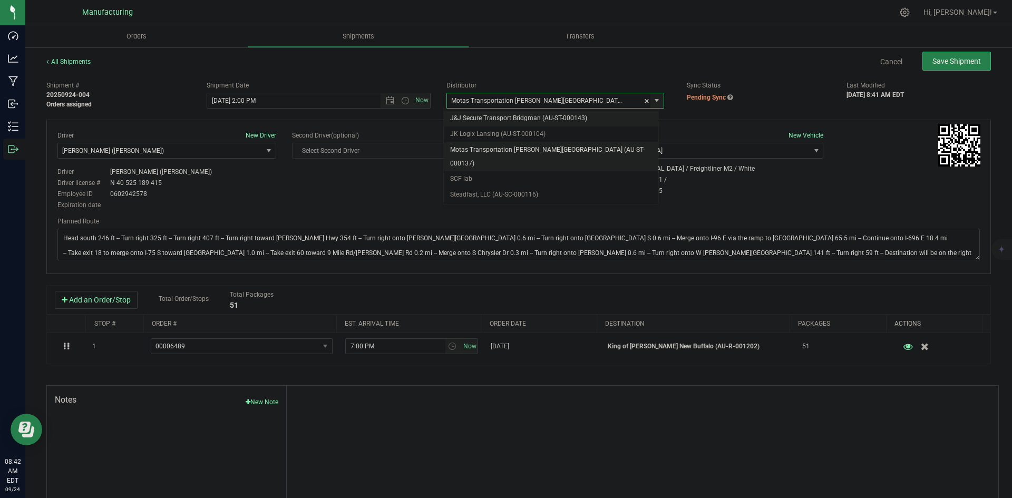
click at [529, 111] on li "J&J Secure Transport Bridgman (AU-ST-000143)" at bounding box center [551, 119] width 215 height 16
type input "J&J Secure Transport Bridgman (AU-ST-000143)"
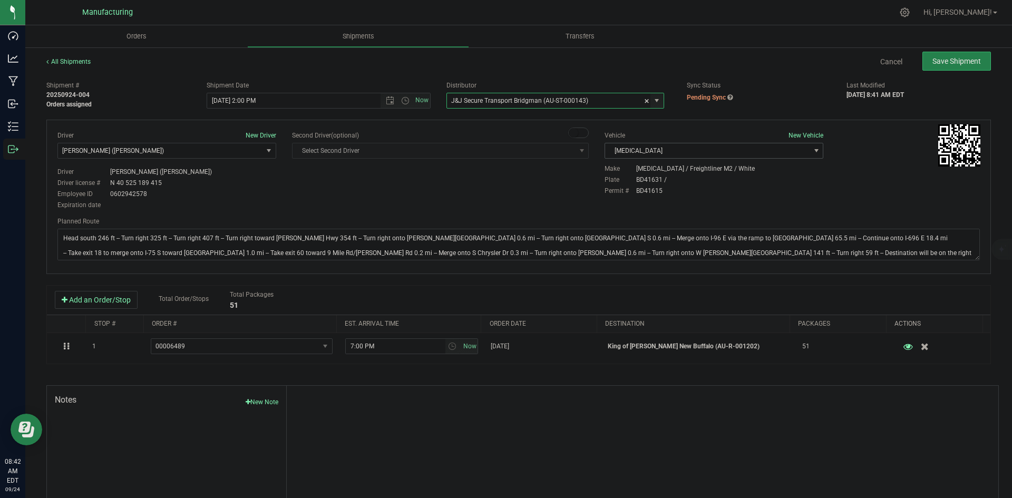
click at [710, 151] on span "T3" at bounding box center [707, 150] width 205 height 15
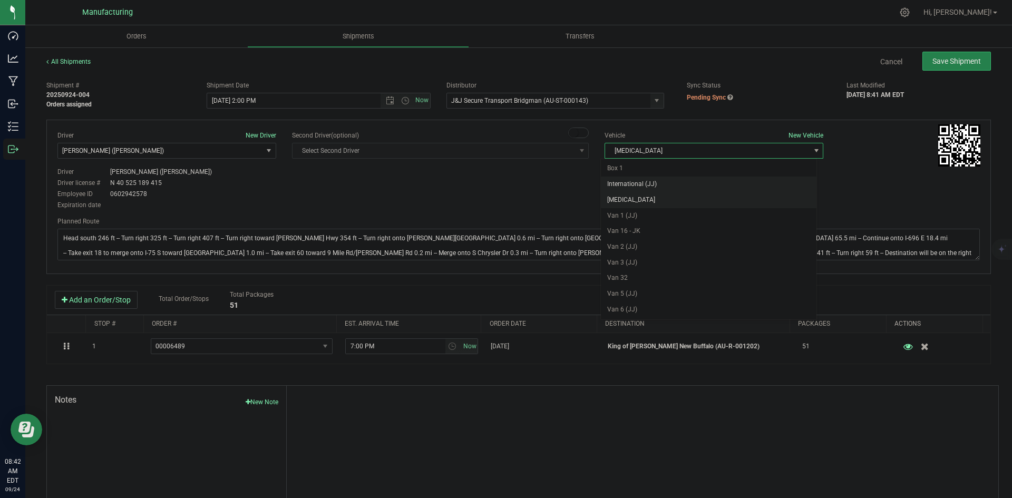
click at [647, 181] on li "International (JJ)" at bounding box center [709, 185] width 216 height 16
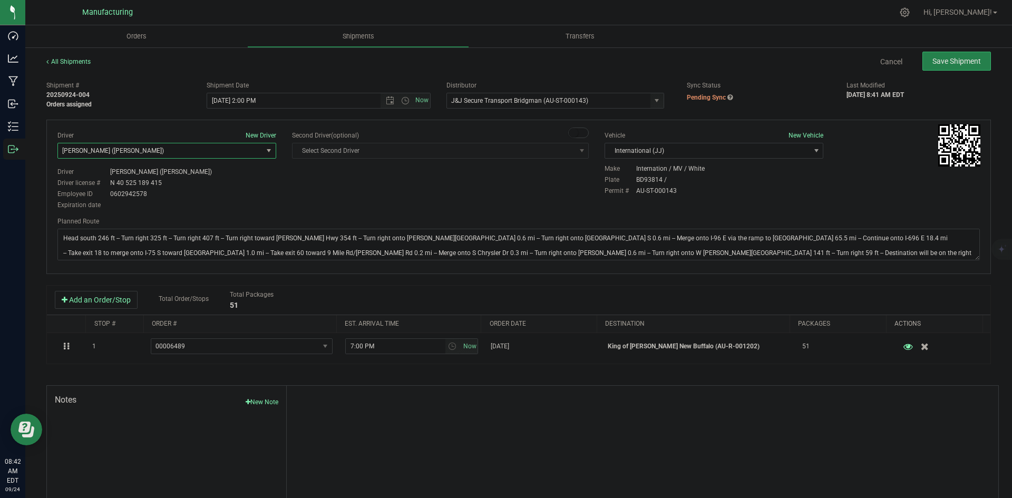
click at [201, 148] on span "Lloyd Neely (Motas)" at bounding box center [160, 150] width 205 height 15
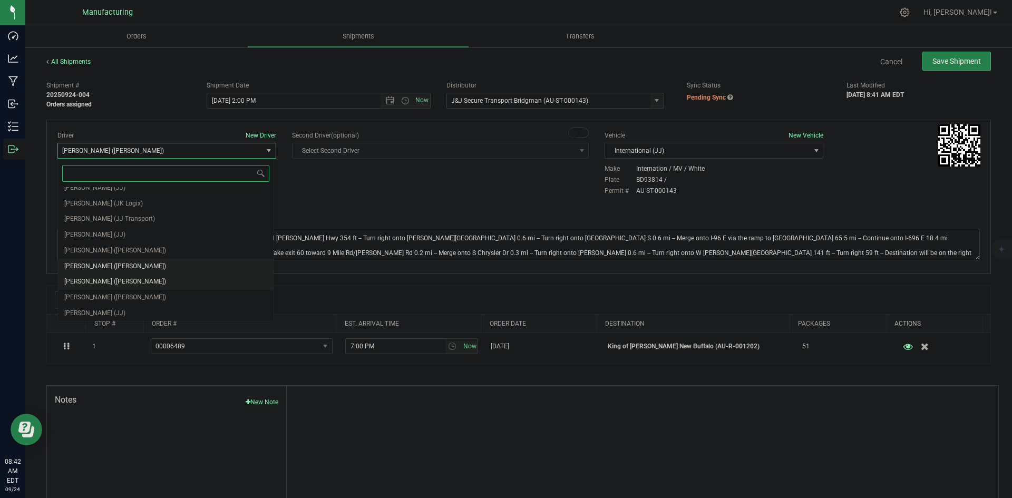
scroll to position [55, 0]
click at [115, 289] on li "Chad Stewart (JJ)" at bounding box center [166, 296] width 216 height 16
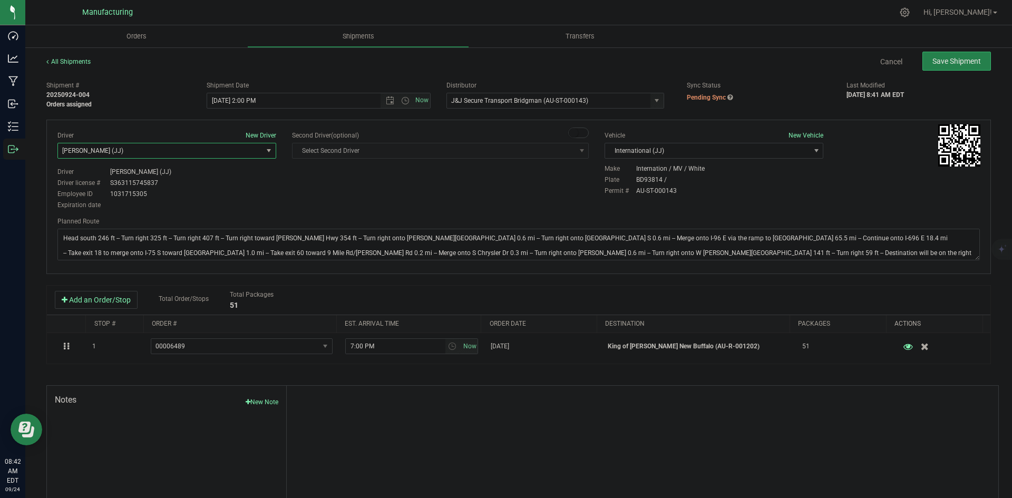
drag, startPoint x: 331, startPoint y: 189, endPoint x: 344, endPoint y: 186, distance: 13.2
click at [334, 189] on div "Driver New Driver Chad Stewart (JJ) Select Driver Perry Black (JK Logix) Robert…" at bounding box center [519, 171] width 938 height 81
click at [933, 70] on button "Save Shipment" at bounding box center [957, 61] width 69 height 19
type input "9/24/2025 6:00 PM"
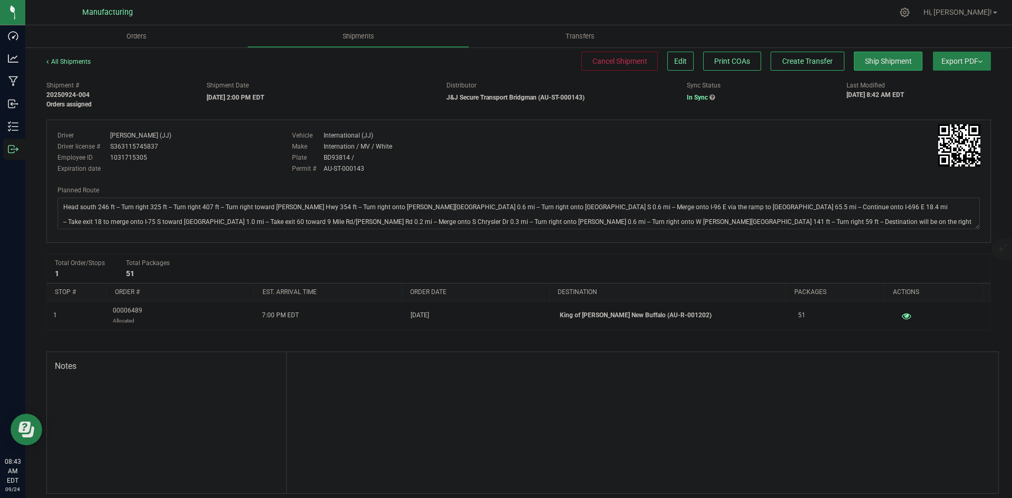
drag, startPoint x: 987, startPoint y: 0, endPoint x: 709, endPoint y: 14, distance: 278.7
click at [709, 13] on div at bounding box center [541, 12] width 704 height 21
click at [806, 61] on span "Create Transfer" at bounding box center [807, 61] width 51 height 8
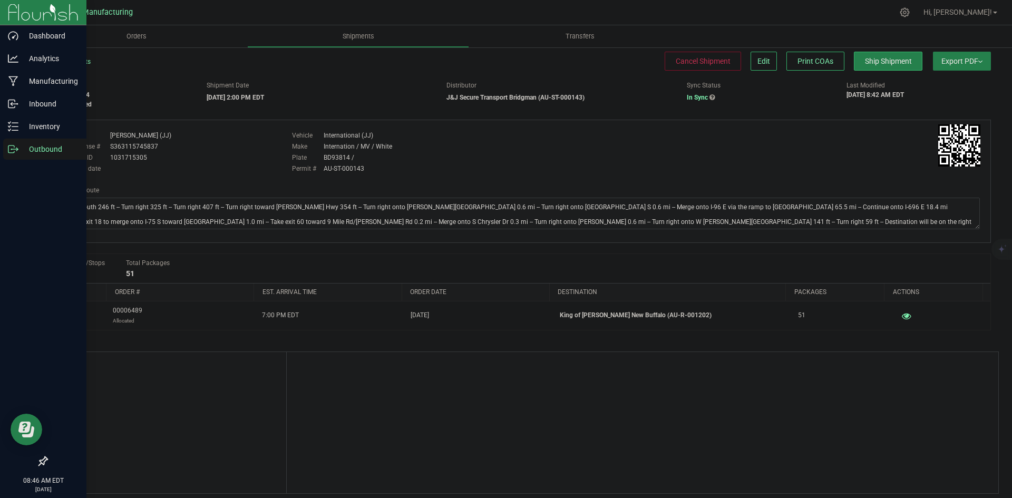
click at [11, 152] on icon at bounding box center [13, 149] width 11 height 11
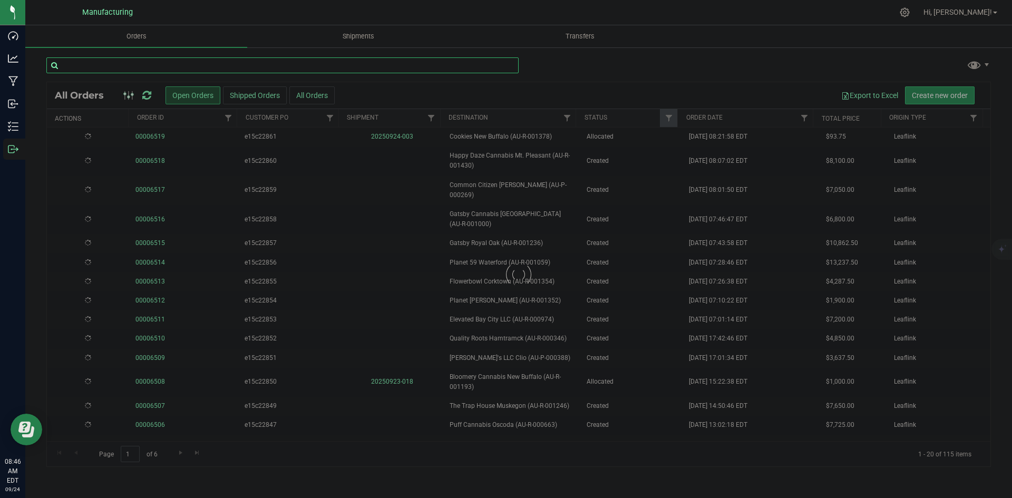
click at [192, 63] on input "text" at bounding box center [282, 65] width 472 height 16
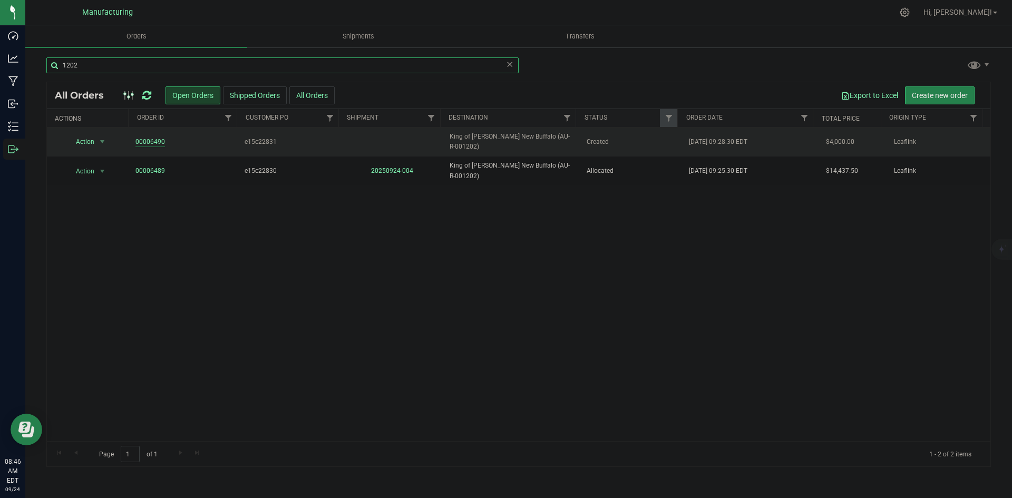
type input "1202"
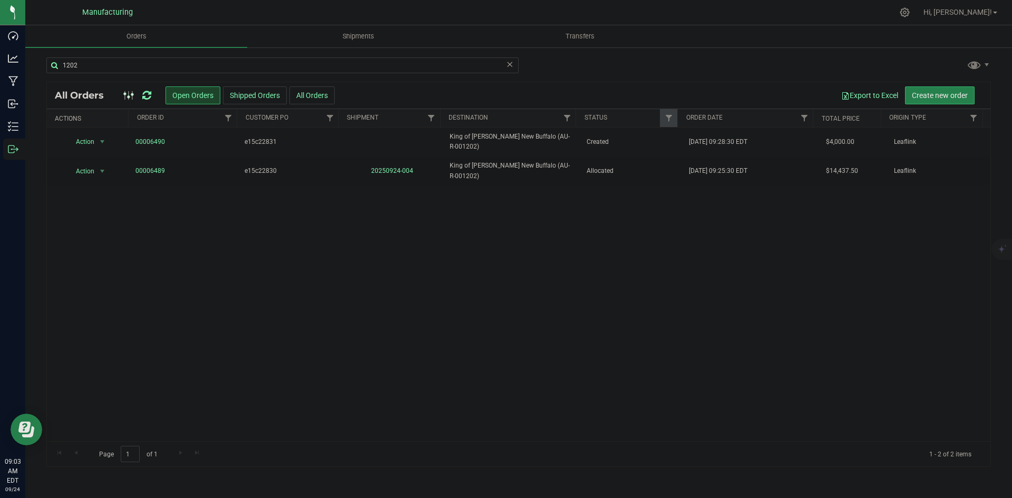
click at [144, 94] on icon at bounding box center [146, 95] width 9 height 11
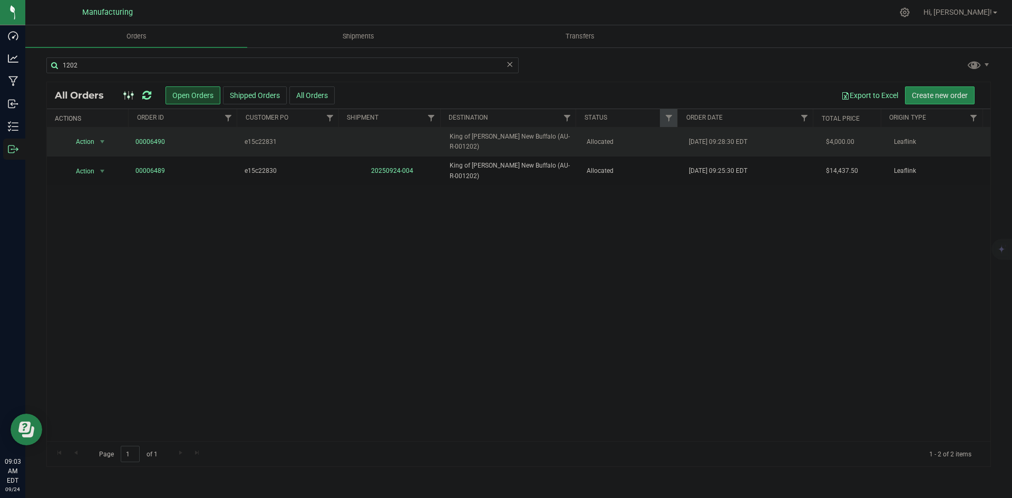
click at [494, 143] on span "King of Budz New Buffalo (AU-R-001202)" at bounding box center [512, 142] width 124 height 20
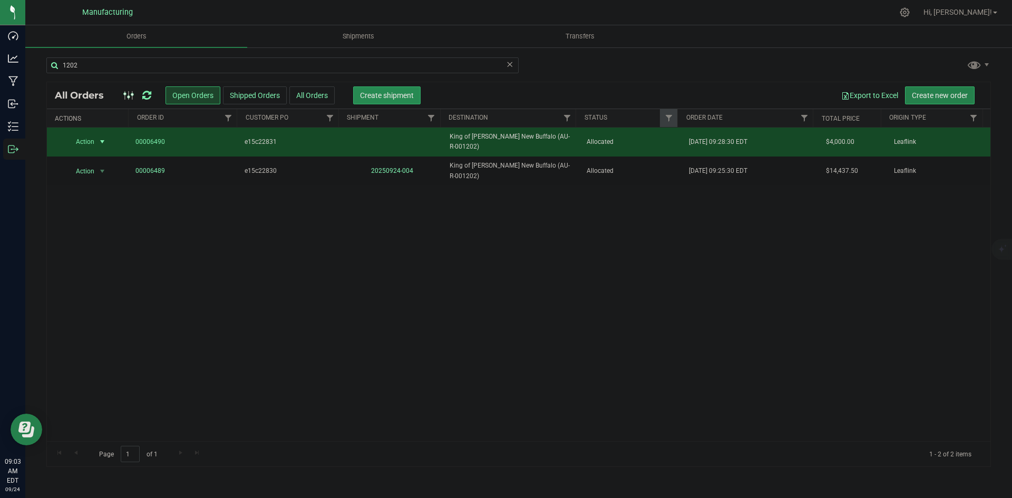
click at [403, 98] on span "Create shipment" at bounding box center [387, 95] width 54 height 8
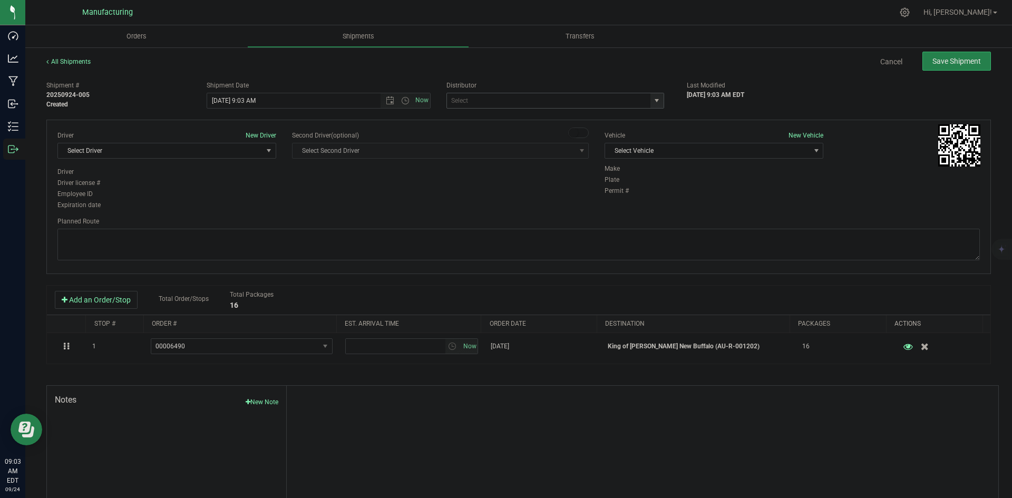
click at [657, 98] on span "select" at bounding box center [657, 100] width 13 height 15
click at [468, 118] on li "J&J Secure Transport Bridgman (AU-ST-000143)" at bounding box center [551, 119] width 215 height 16
type input "J&J Secure Transport Bridgman (AU-ST-000143)"
click at [643, 152] on span "Select Vehicle" at bounding box center [707, 150] width 205 height 15
click at [628, 179] on li "International (JJ)" at bounding box center [709, 185] width 216 height 16
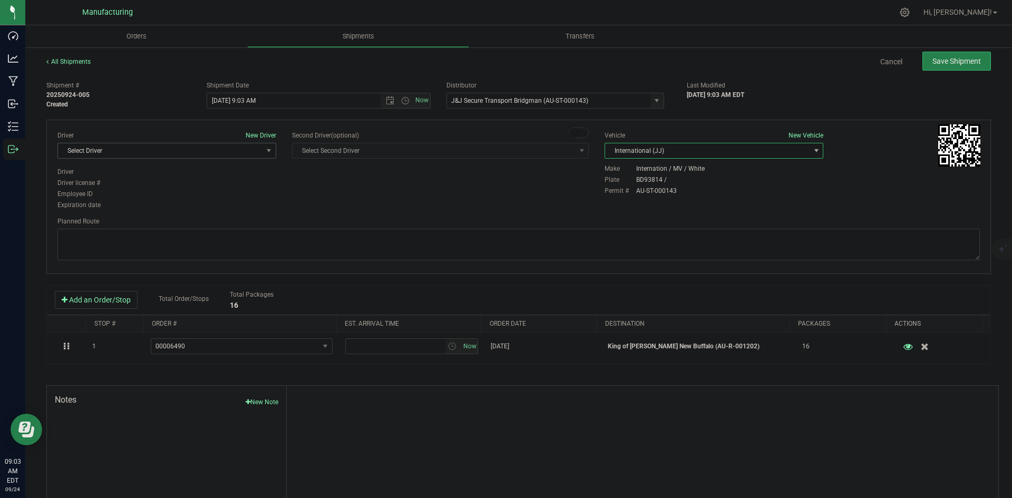
click at [211, 154] on span "Select Driver" at bounding box center [160, 150] width 205 height 15
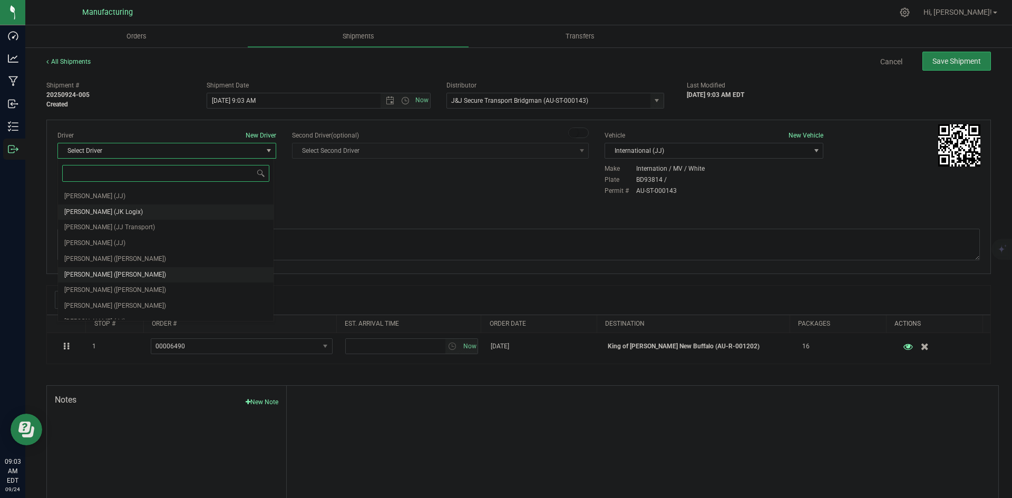
scroll to position [55, 0]
drag, startPoint x: 112, startPoint y: 286, endPoint x: 115, endPoint y: 294, distance: 8.8
click at [112, 286] on span "Sam Siegel (Motas)" at bounding box center [115, 281] width 102 height 14
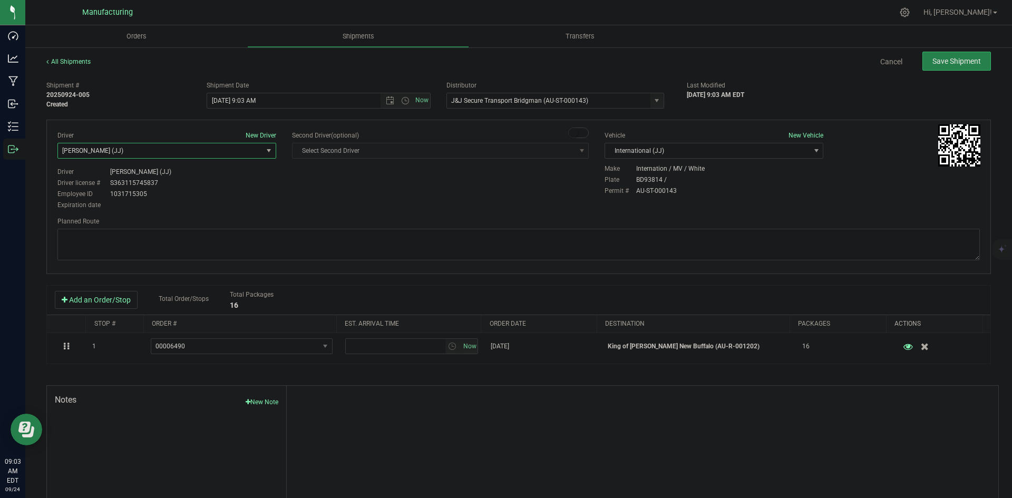
click at [293, 188] on div "Driver New Driver Chad Stewart (JJ) Select Driver Perry Black (JK Logix) Robert…" at bounding box center [519, 171] width 938 height 81
click at [408, 99] on span "Open the time view" at bounding box center [405, 100] width 18 height 8
click at [397, 104] on span "Open the time view" at bounding box center [405, 100] width 18 height 8
click at [401, 102] on span "Open the time view" at bounding box center [405, 100] width 8 height 8
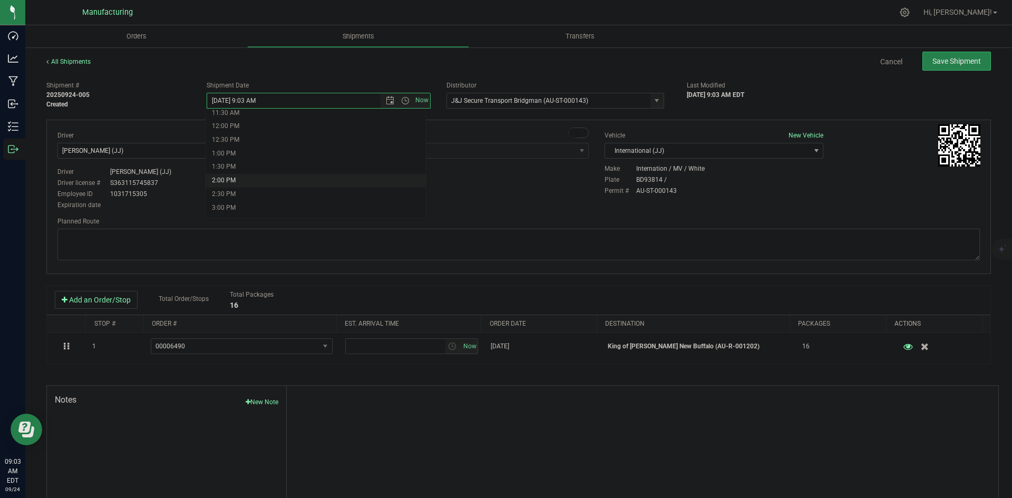
click at [235, 181] on li "2:00 PM" at bounding box center [316, 181] width 220 height 14
type input "9/24/2025 2:00 PM"
click at [373, 191] on div "Driver New Driver Chad Stewart (JJ) Select Driver Perry Black (JK Logix) Robert…" at bounding box center [519, 171] width 938 height 81
drag, startPoint x: 508, startPoint y: 237, endPoint x: 513, endPoint y: 226, distance: 12.3
click at [508, 237] on textarea at bounding box center [518, 245] width 923 height 32
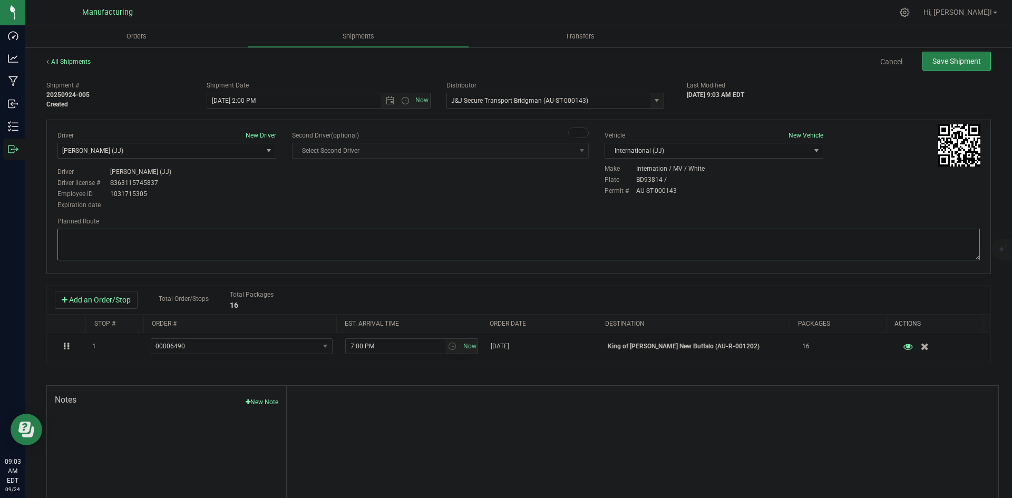
paste textarea "Head south 246 ft -- Turn right 325 ft -- Turn right 407 ft -- Turn right towar…"
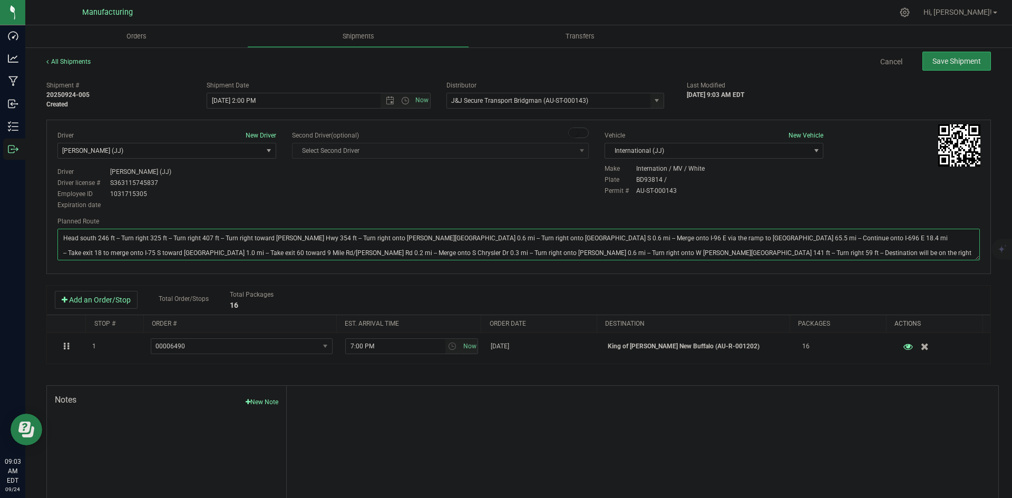
type textarea "Head south 246 ft -- Turn right 325 ft -- Turn right 407 ft -- Turn right towar…"
drag, startPoint x: 542, startPoint y: 187, endPoint x: 631, endPoint y: 156, distance: 93.7
click at [555, 184] on div "Driver New Driver Chad Stewart (JJ) Select Driver Perry Black (JK Logix) Robert…" at bounding box center [519, 171] width 938 height 81
click at [943, 63] on span "Save Shipment" at bounding box center [957, 61] width 49 height 8
type input "9/24/2025 6:00 PM"
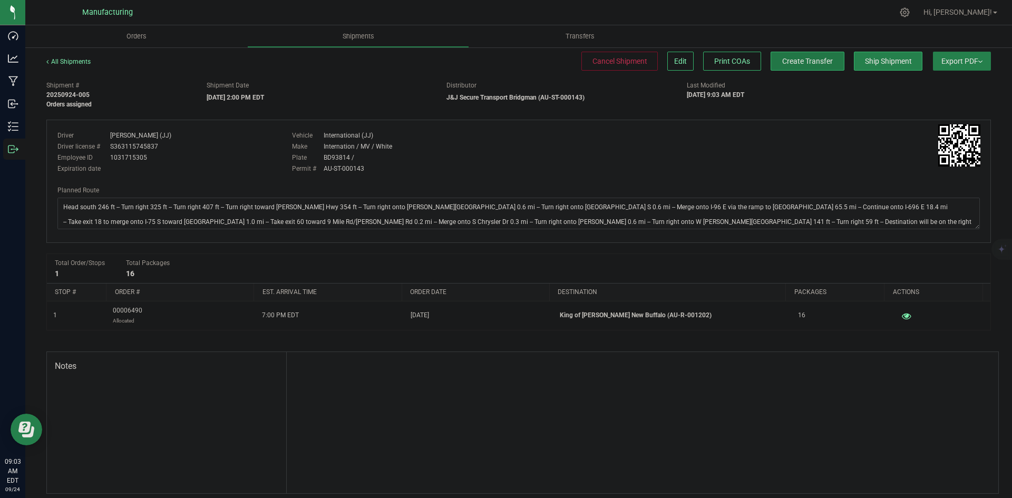
click at [813, 64] on span "Create Transfer" at bounding box center [807, 61] width 51 height 8
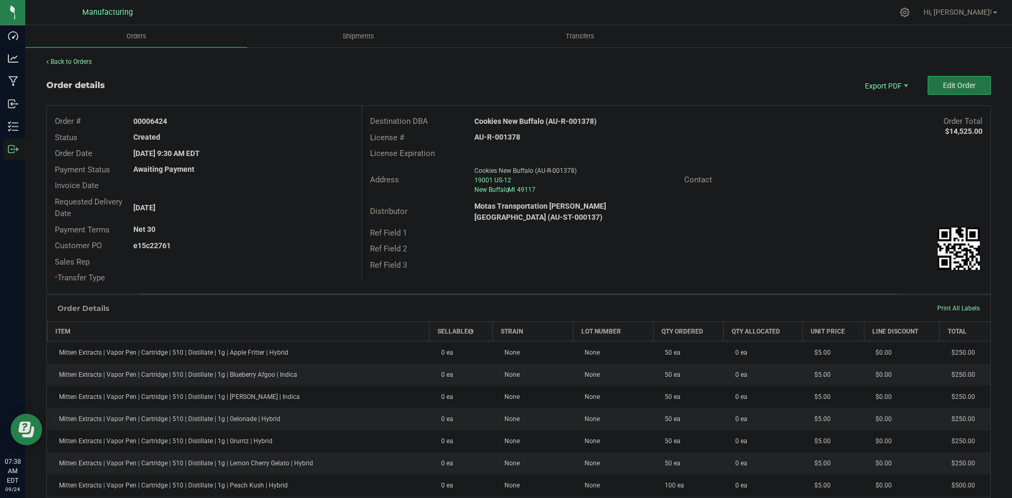
click at [963, 83] on span "Edit Order" at bounding box center [959, 85] width 33 height 8
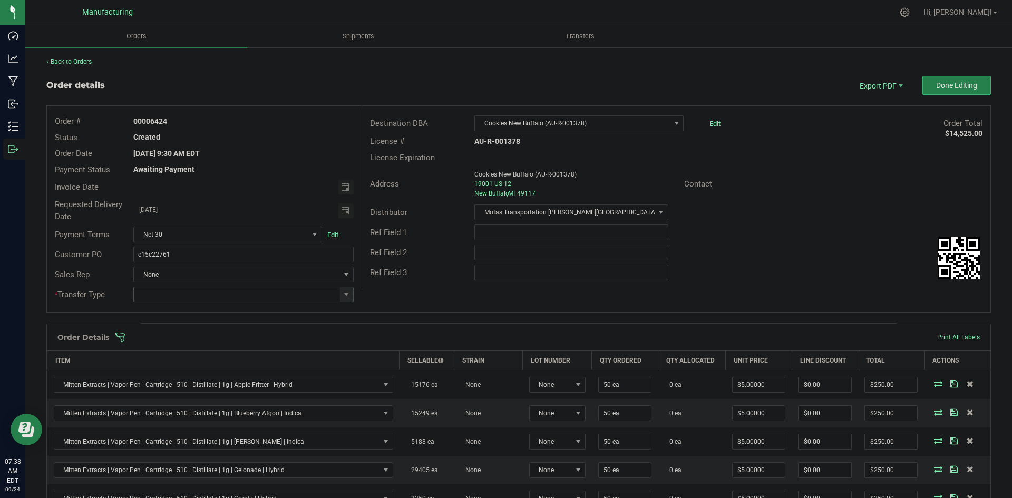
click at [349, 294] on span at bounding box center [346, 294] width 13 height 15
click at [163, 380] on li "Wholesale Transfer" at bounding box center [241, 383] width 217 height 18
type input "Wholesale Transfer"
click at [399, 293] on div "Order # 00006424 Status Created Order Date Sep 19, 2025 9:30 AM EDT Payment Sta…" at bounding box center [519, 209] width 944 height 206
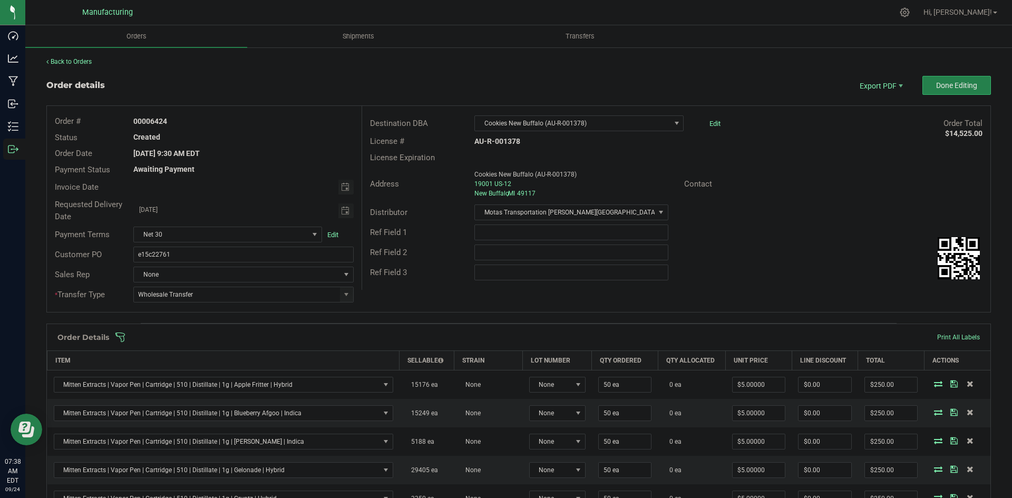
click at [424, 291] on div "Order # 00006424 Status Created Order Date Sep 19, 2025 9:30 AM EDT Payment Sta…" at bounding box center [519, 209] width 944 height 206
click at [395, 336] on span at bounding box center [587, 337] width 945 height 11
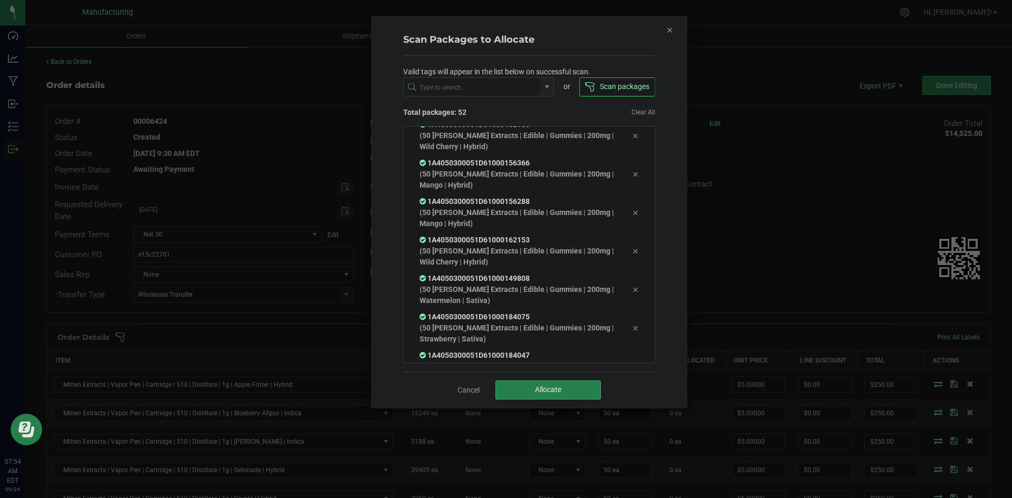
scroll to position [1853, 0]
click at [551, 382] on button "Allocate" at bounding box center [548, 390] width 105 height 19
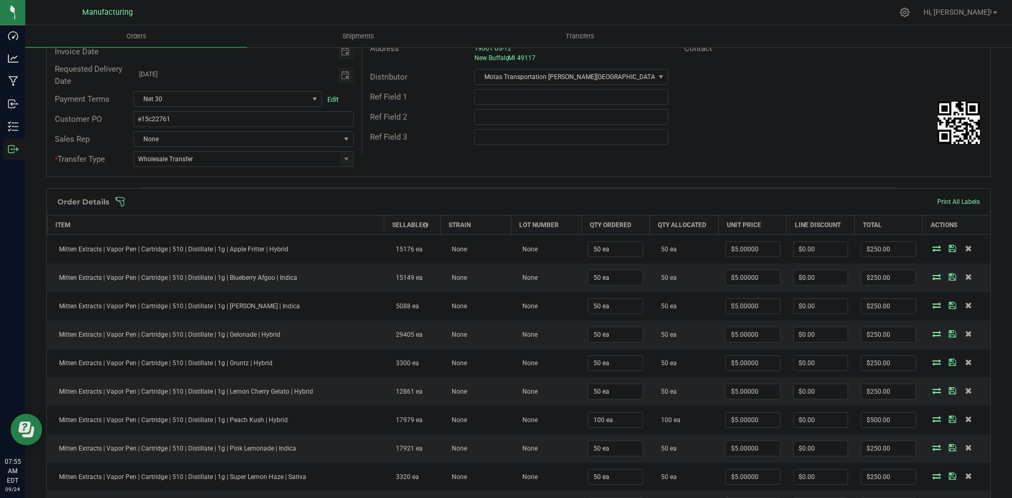
scroll to position [0, 0]
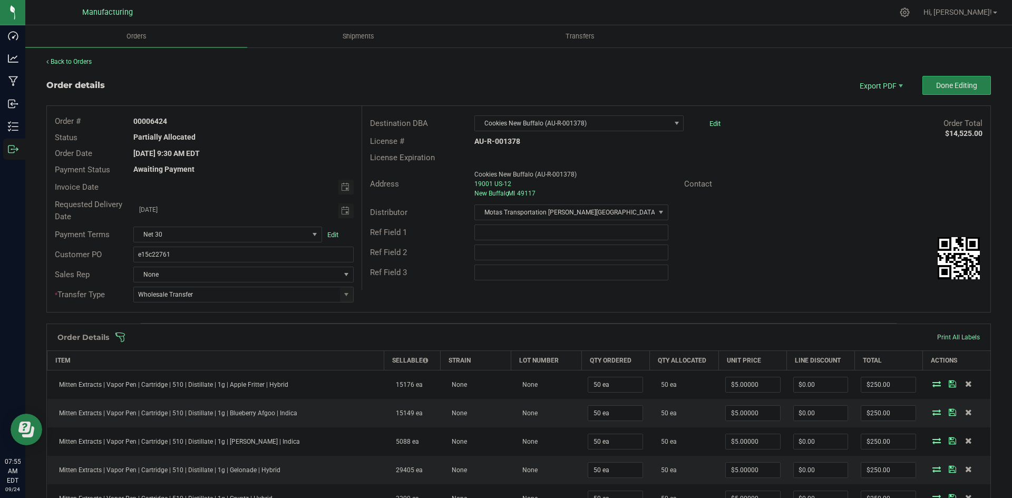
click at [649, 333] on span at bounding box center [587, 337] width 945 height 11
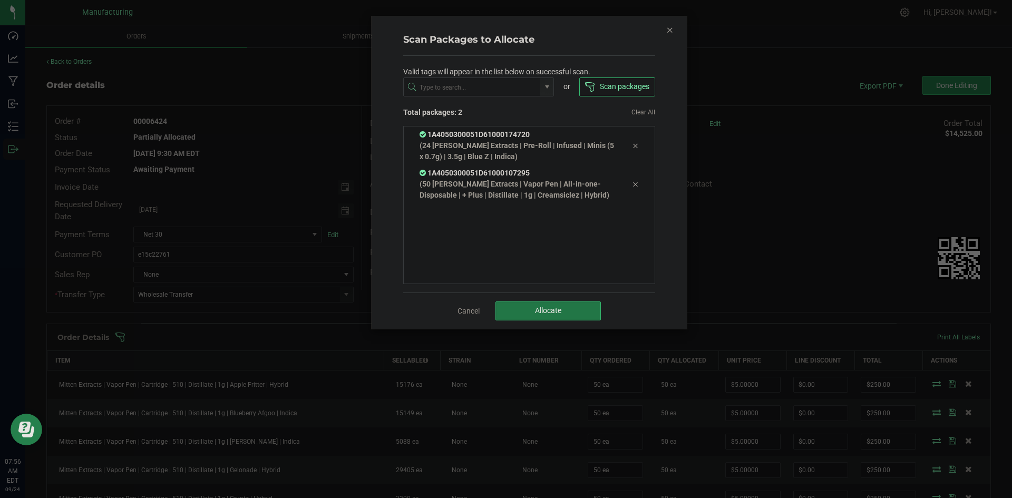
click at [562, 312] on button "Allocate" at bounding box center [548, 311] width 105 height 19
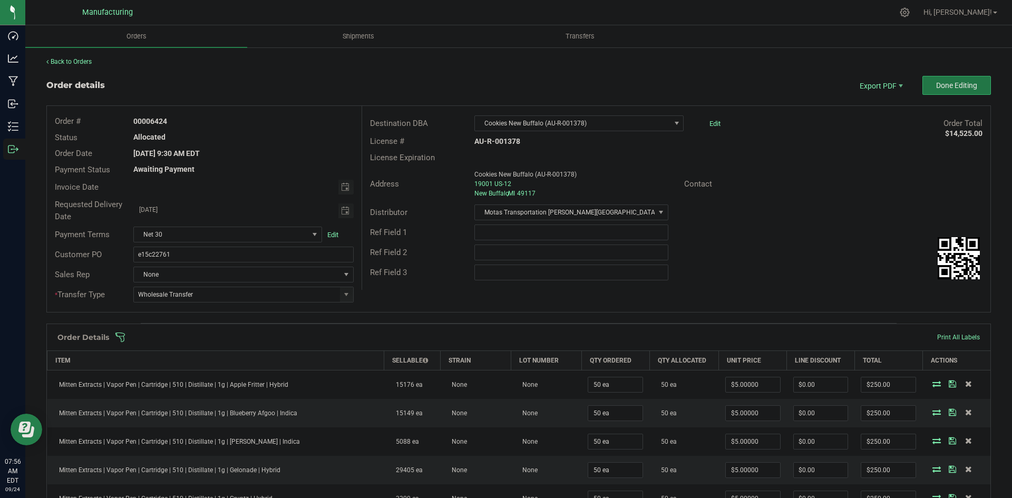
click at [953, 88] on span "Done Editing" at bounding box center [956, 85] width 41 height 8
click at [943, 76] on button "Done Editing" at bounding box center [957, 85] width 69 height 19
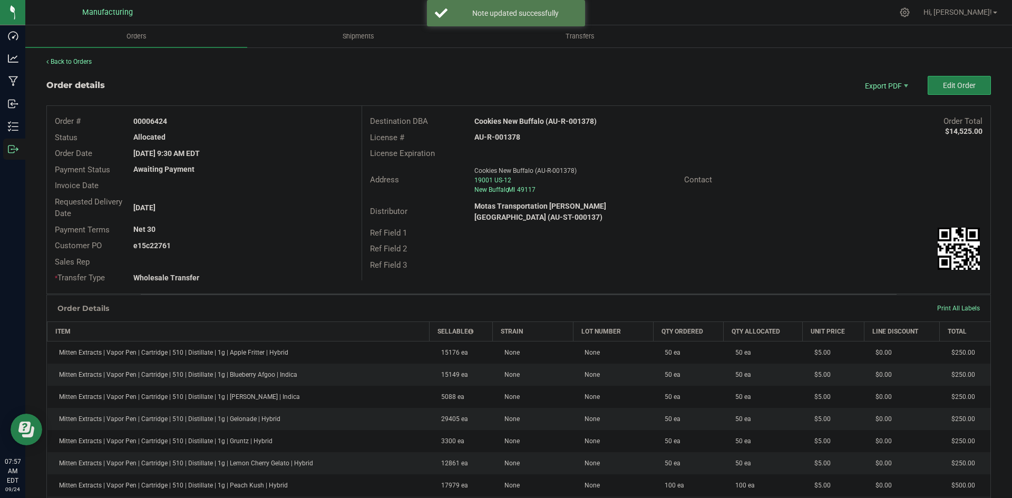
click at [530, 122] on strong "Cookies New Buffalo (AU-R-001378)" at bounding box center [535, 121] width 122 height 8
copy strong "Cookies New Buffalo (AU-R-001378)"
click at [502, 142] on div "AU-R-001378" at bounding box center [571, 137] width 209 height 11
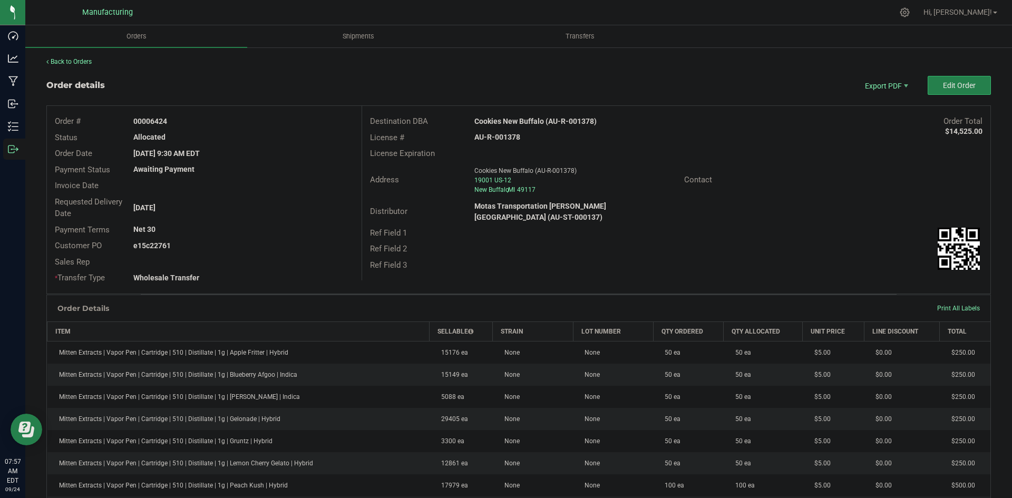
click at [504, 140] on strong "AU-R-001378" at bounding box center [497, 137] width 46 height 8
copy strong "AU-R-001378"
drag, startPoint x: 151, startPoint y: 121, endPoint x: 313, endPoint y: 123, distance: 162.4
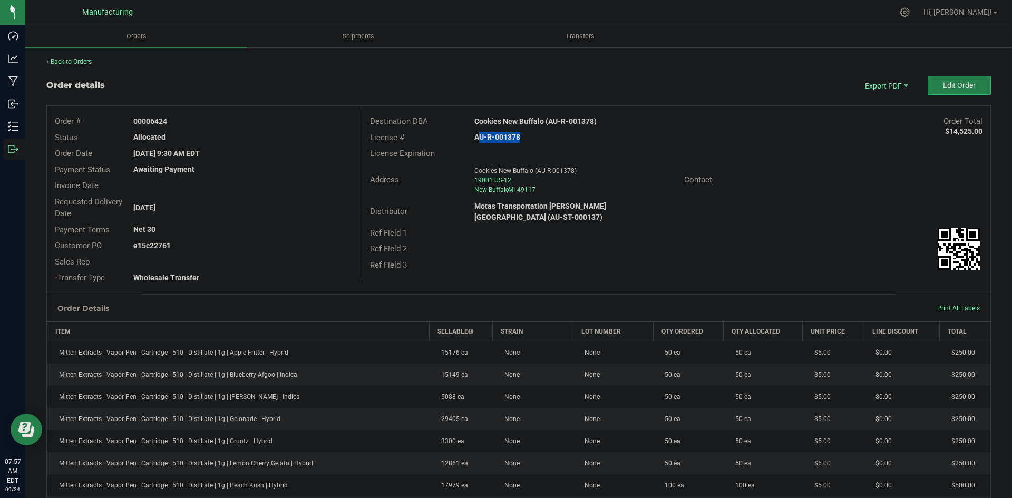
click at [284, 121] on div "00006424" at bounding box center [243, 121] width 236 height 11
copy strong "6424"
drag, startPoint x: 149, startPoint y: 246, endPoint x: 311, endPoint y: 251, distance: 161.9
click at [270, 248] on div "e15c22761" at bounding box center [243, 245] width 236 height 11
copy strong "22761"
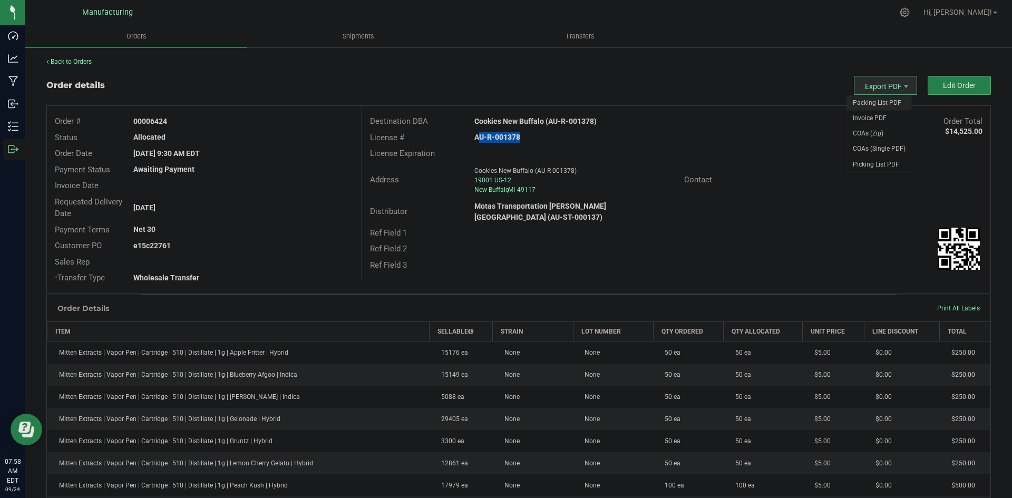
click at [875, 105] on span "Packing List PDF" at bounding box center [879, 102] width 65 height 15
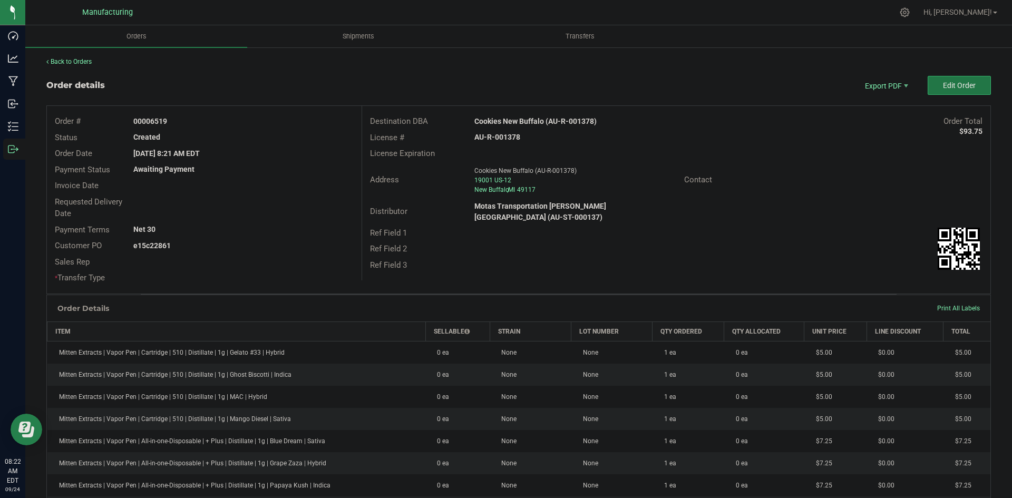
click at [961, 81] on span "Edit Order" at bounding box center [959, 85] width 33 height 8
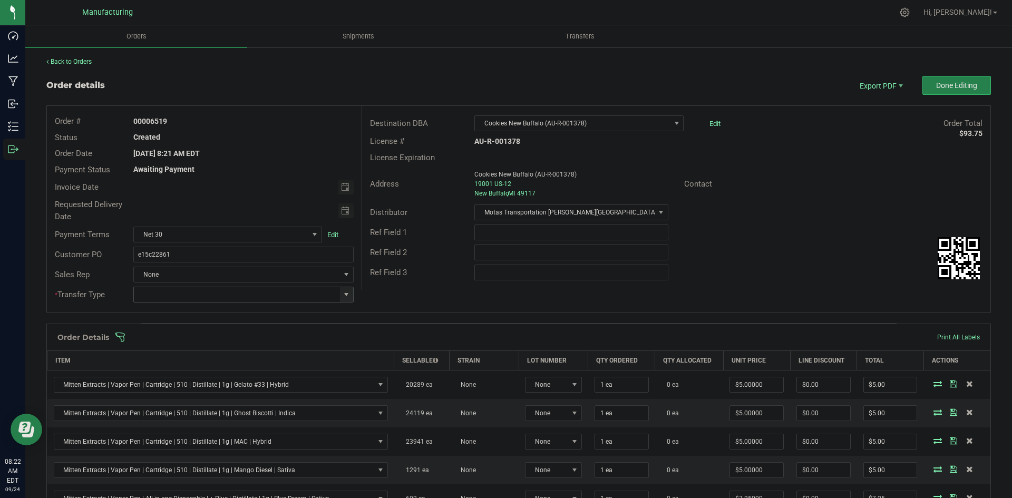
click at [346, 295] on span at bounding box center [346, 294] width 8 height 8
click at [181, 380] on li "Wholesale Transfer" at bounding box center [241, 383] width 217 height 18
type input "Wholesale Transfer"
drag, startPoint x: 384, startPoint y: 293, endPoint x: 376, endPoint y: 325, distance: 33.1
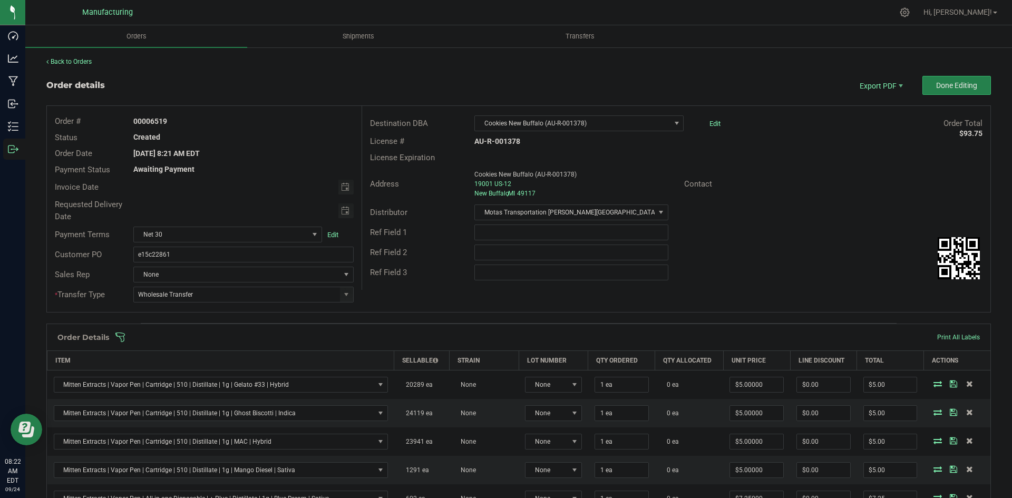
click at [385, 294] on div "Order # 00006519 Status Created Order Date Sep 24, 2025 8:21 AM EDT Payment Sta…" at bounding box center [519, 209] width 944 height 206
click at [372, 340] on span at bounding box center [587, 337] width 945 height 11
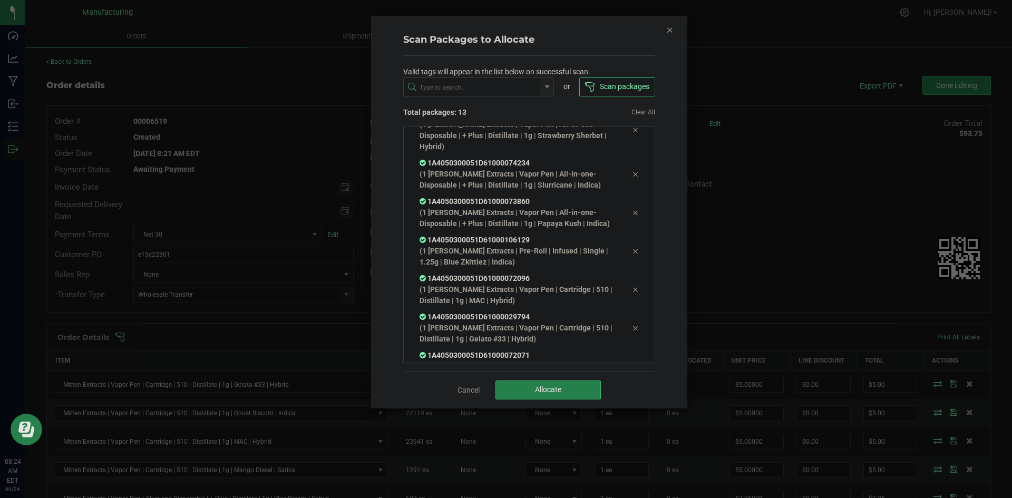
scroll to position [252, 0]
click at [544, 390] on span "Allocate" at bounding box center [548, 389] width 26 height 8
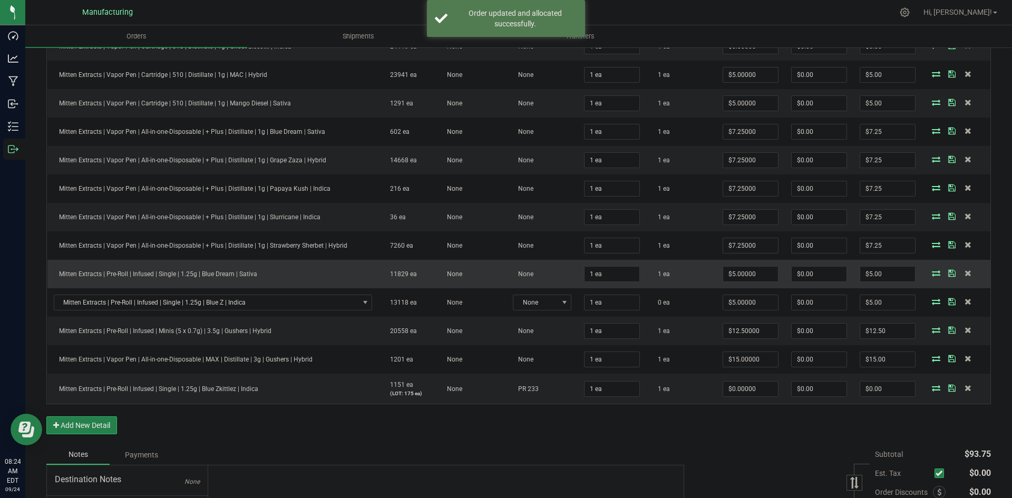
scroll to position [369, 0]
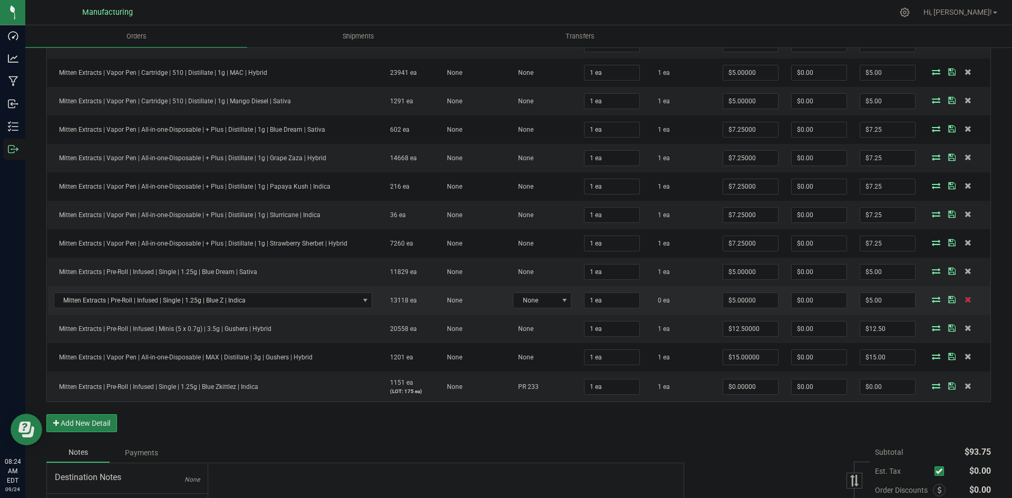
click at [965, 298] on icon at bounding box center [968, 299] width 7 height 6
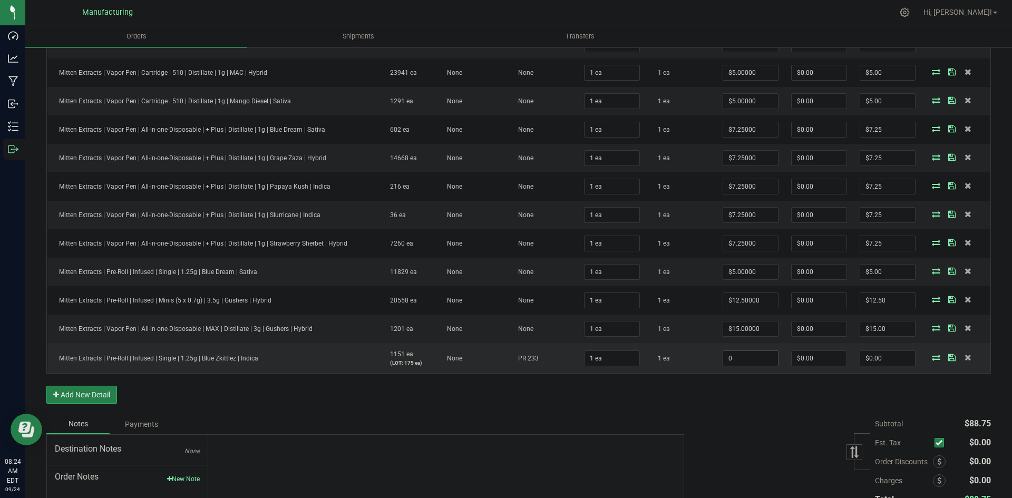
click at [753, 360] on input "0" at bounding box center [750, 358] width 55 height 15
type input "$5.00000"
type input "5"
click at [875, 358] on input "5" at bounding box center [887, 358] width 55 height 15
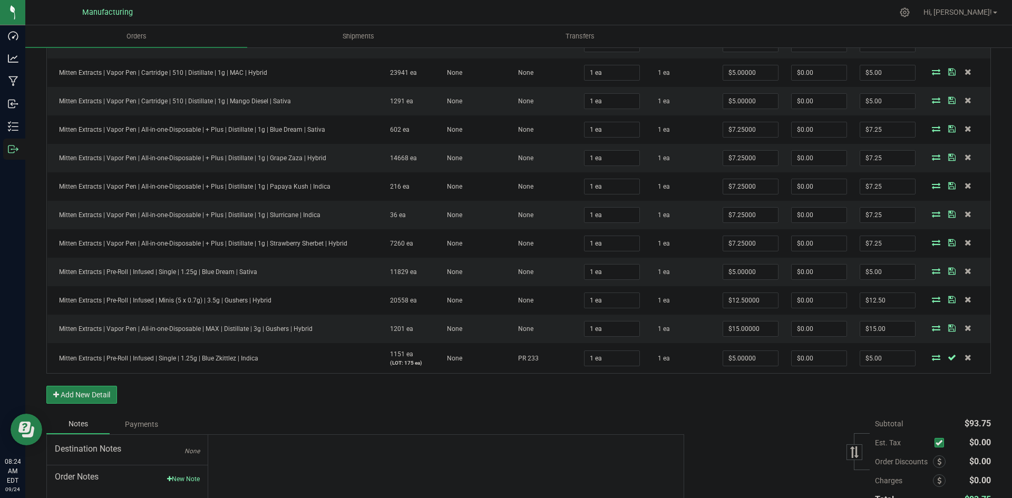
click at [818, 432] on div "Subtotal $93.75 Est. Tax" at bounding box center [833, 480] width 315 height 133
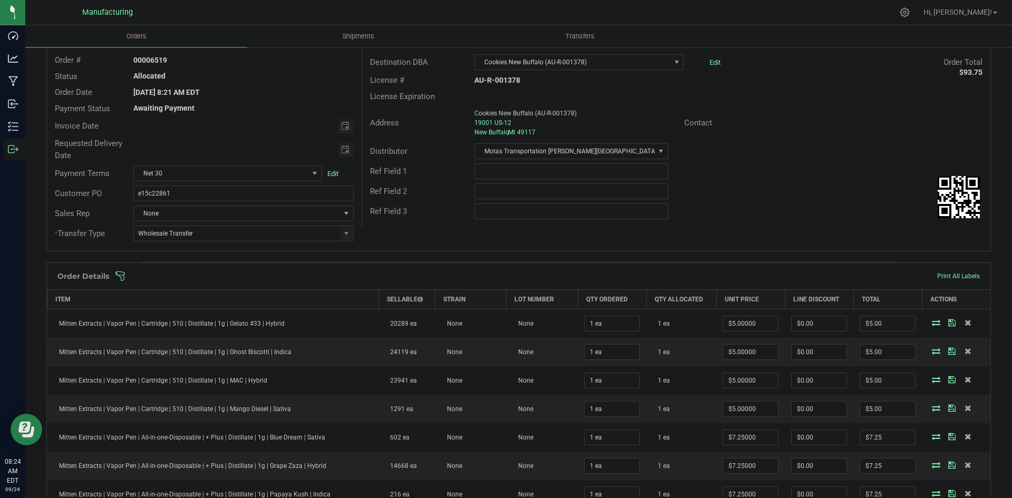
scroll to position [0, 0]
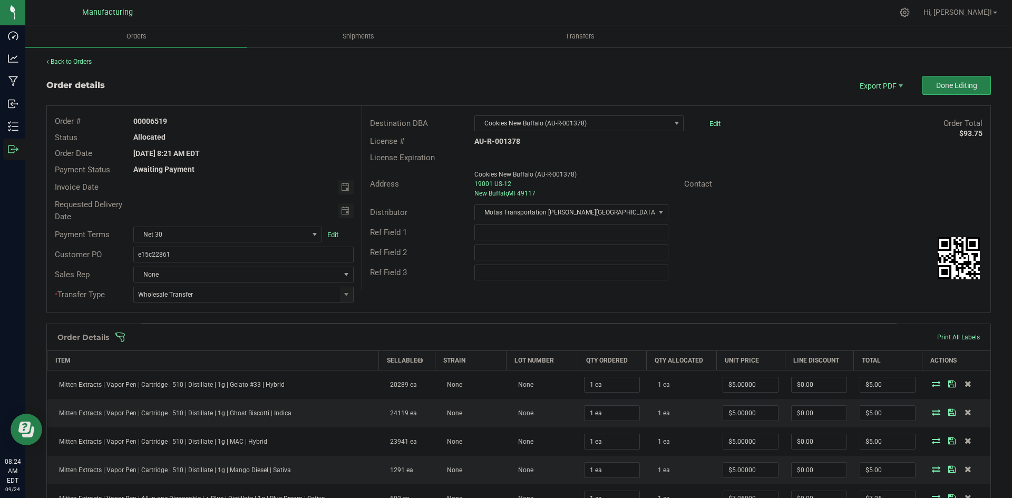
click at [922, 96] on outbound-order-header "Order details Export PDF Done Editing Order # 00006519 Status Allocated Order D…" at bounding box center [518, 199] width 945 height 247
click at [926, 93] on button "Done Editing" at bounding box center [957, 85] width 69 height 19
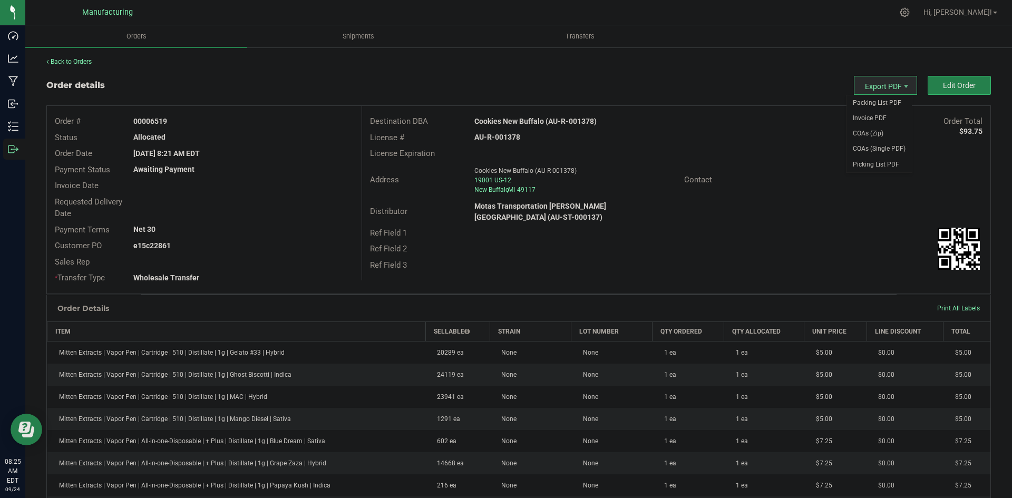
click at [862, 95] on div "Packing List PDF Invoice PDF COAs (Zip) COAs (Single PDF) Picking List PDF" at bounding box center [879, 134] width 66 height 78
click at [862, 98] on span "Packing List PDF" at bounding box center [879, 102] width 65 height 15
click at [522, 123] on strong "Cookies New Buffalo (AU-R-001378)" at bounding box center [535, 121] width 122 height 8
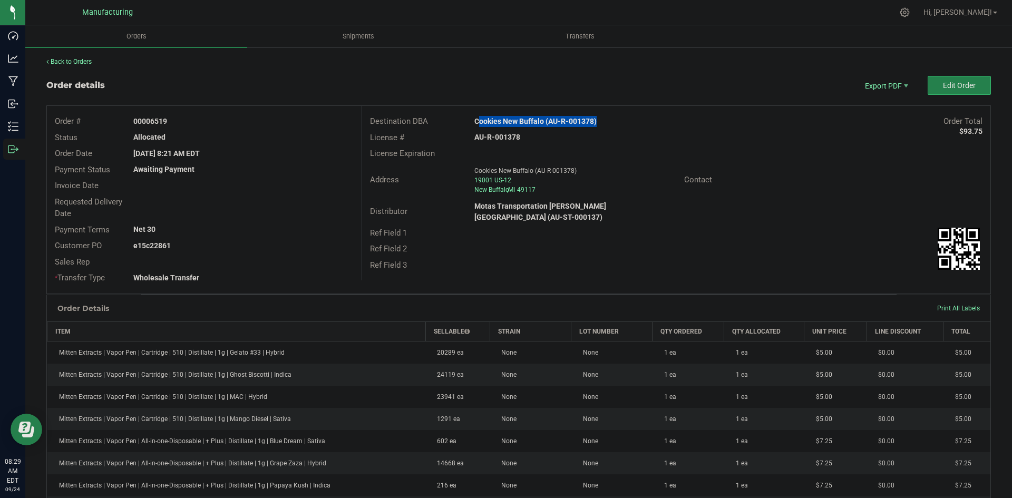
click at [522, 123] on strong "Cookies New Buffalo (AU-R-001378)" at bounding box center [535, 121] width 122 height 8
copy strong "Cookies New Buffalo (AU-R-001378)"
drag, startPoint x: 150, startPoint y: 120, endPoint x: 225, endPoint y: 126, distance: 75.1
click at [209, 123] on div "00006519" at bounding box center [243, 121] width 236 height 11
copy strong "6519"
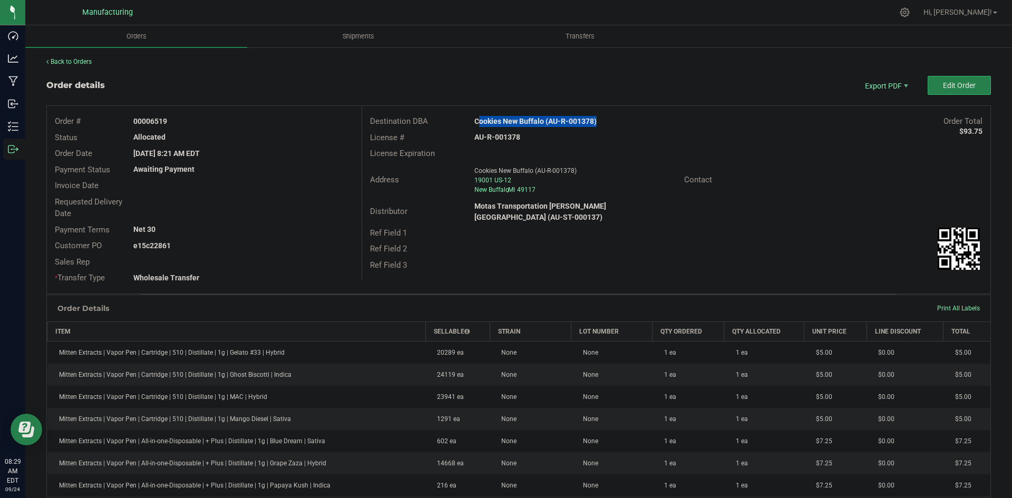
drag, startPoint x: 151, startPoint y: 244, endPoint x: 270, endPoint y: 251, distance: 119.3
click at [243, 246] on div "e15c22861" at bounding box center [243, 245] width 236 height 11
copy strong "22861"
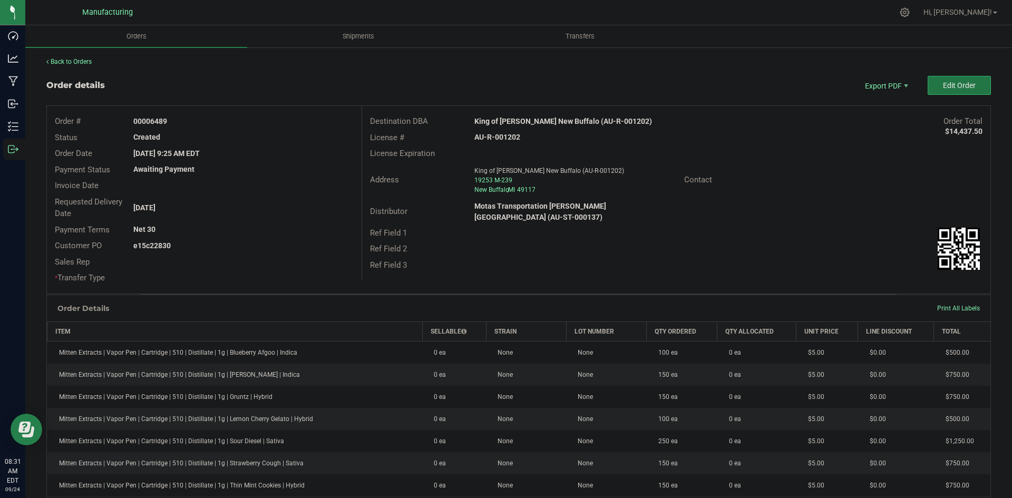
click at [944, 81] on span "Edit Order" at bounding box center [959, 85] width 33 height 8
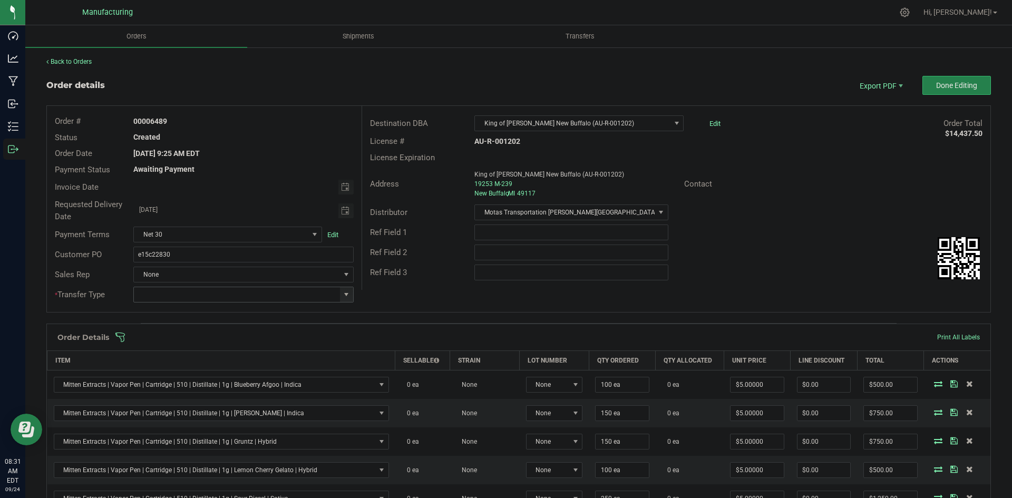
click at [345, 295] on span at bounding box center [346, 294] width 8 height 8
click at [169, 380] on li "Wholesale Transfer" at bounding box center [241, 383] width 217 height 18
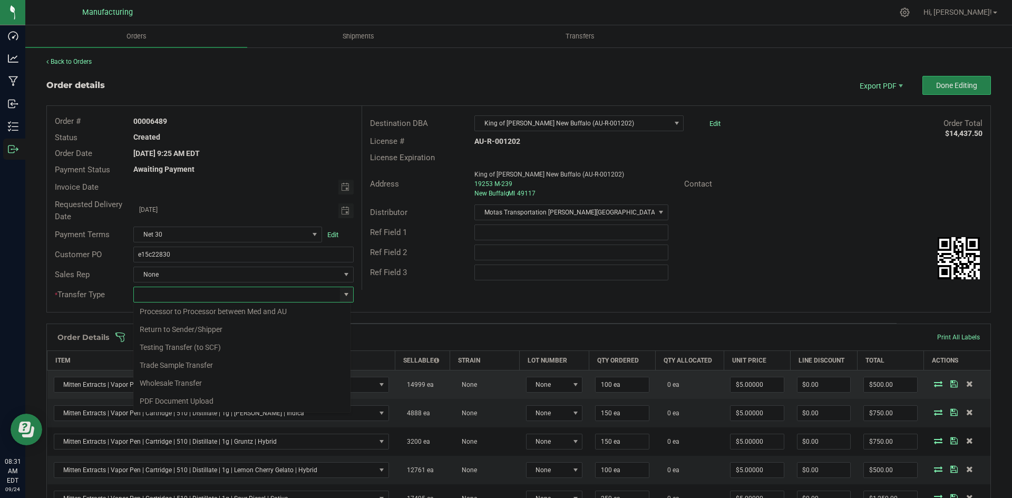
type input "Wholesale Transfer"
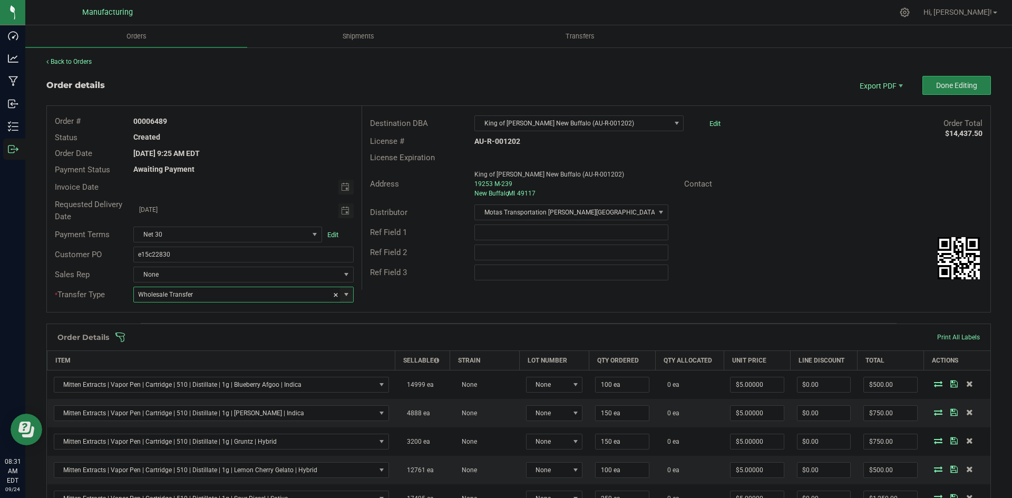
click at [438, 286] on div "Destination DBA King of [PERSON_NAME] New Buffalo (AU-R-001202) Edit Order Tota…" at bounding box center [676, 198] width 629 height 184
click at [423, 333] on span at bounding box center [587, 337] width 945 height 11
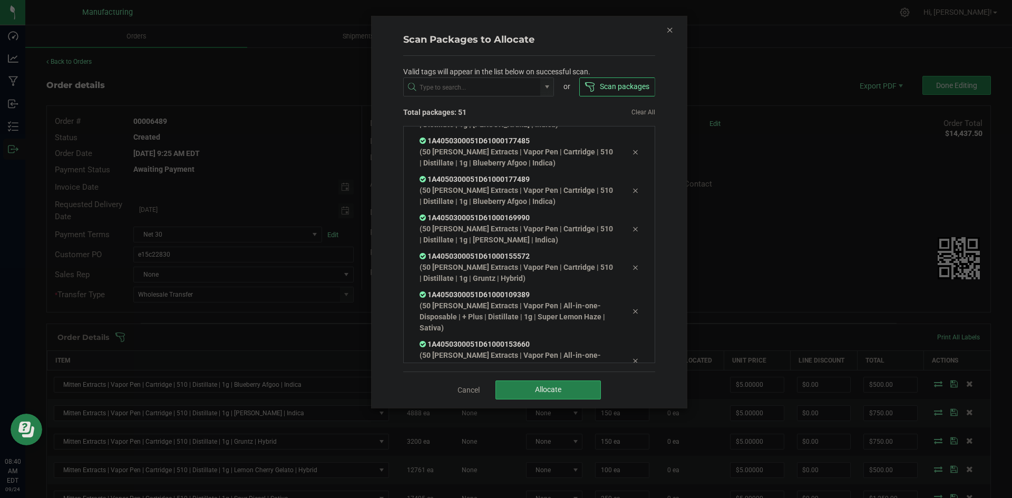
scroll to position [1748, 0]
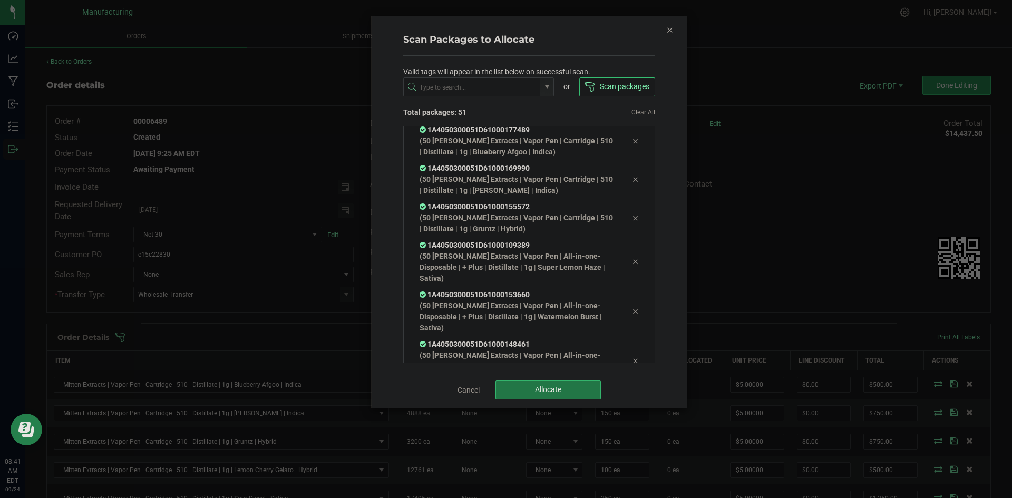
click at [566, 385] on button "Allocate" at bounding box center [548, 390] width 105 height 19
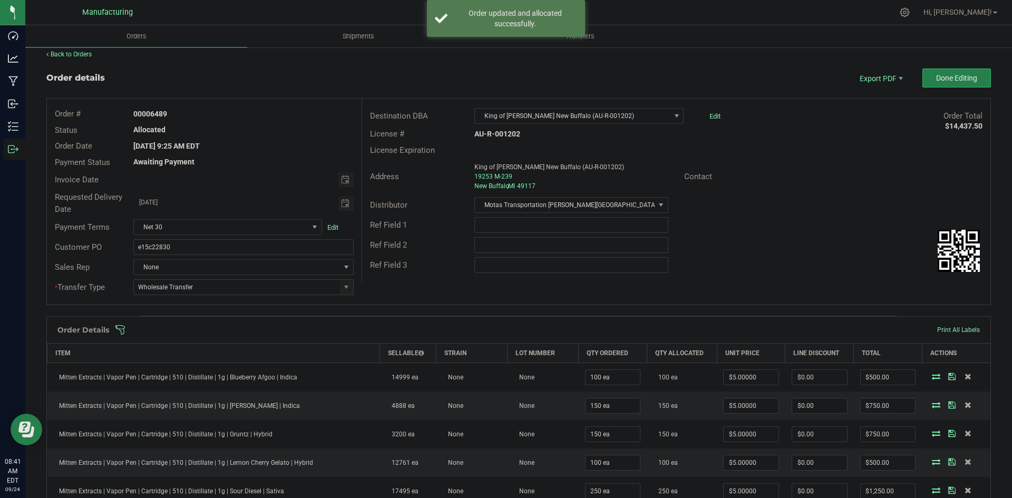
scroll to position [0, 0]
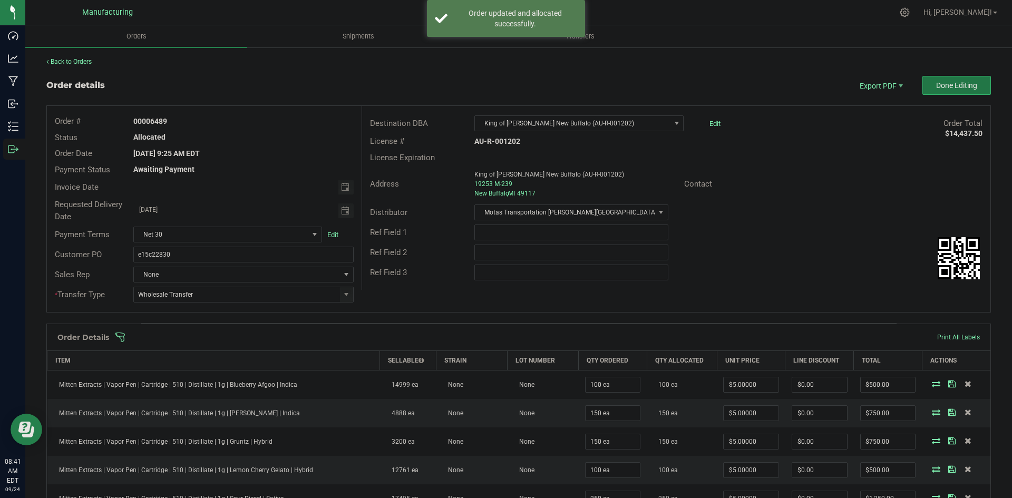
click at [943, 92] on button "Done Editing" at bounding box center [957, 85] width 69 height 19
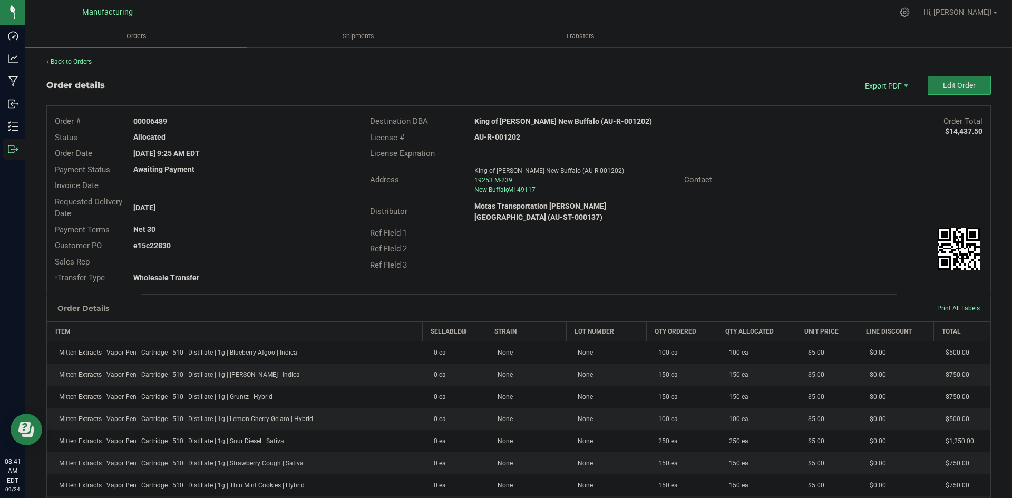
click at [540, 118] on strong "King of [PERSON_NAME] New Buffalo (AU-R-001202)" at bounding box center [563, 121] width 178 height 8
copy strong "King of [PERSON_NAME] New Buffalo (AU-R-001202)"
click at [504, 135] on strong "AU-R-001202" at bounding box center [497, 137] width 46 height 8
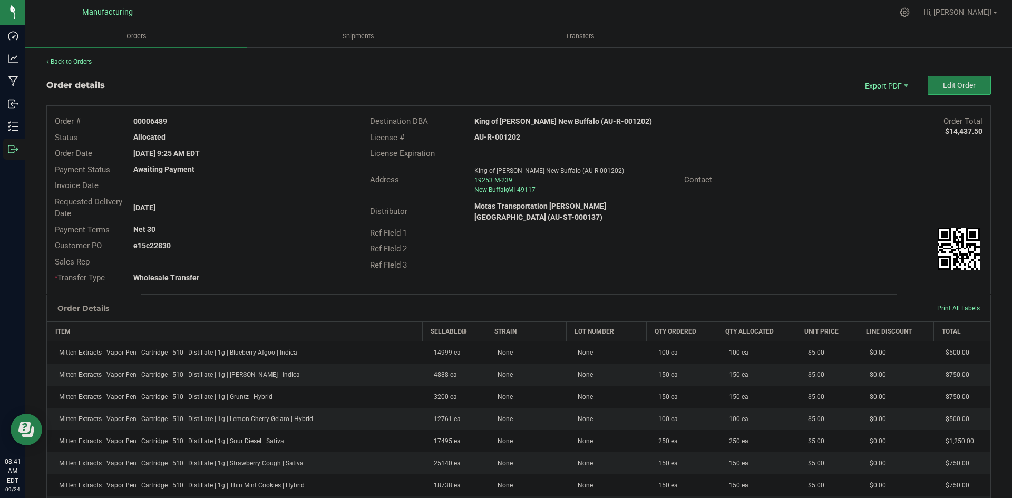
click at [504, 135] on strong "AU-R-001202" at bounding box center [497, 137] width 46 height 8
click at [512, 141] on strong "AU-R-001202" at bounding box center [497, 137] width 46 height 8
click at [487, 143] on div "License # AU-R-001202" at bounding box center [676, 138] width 628 height 16
click at [501, 136] on strong "AU-R-001202" at bounding box center [497, 137] width 46 height 8
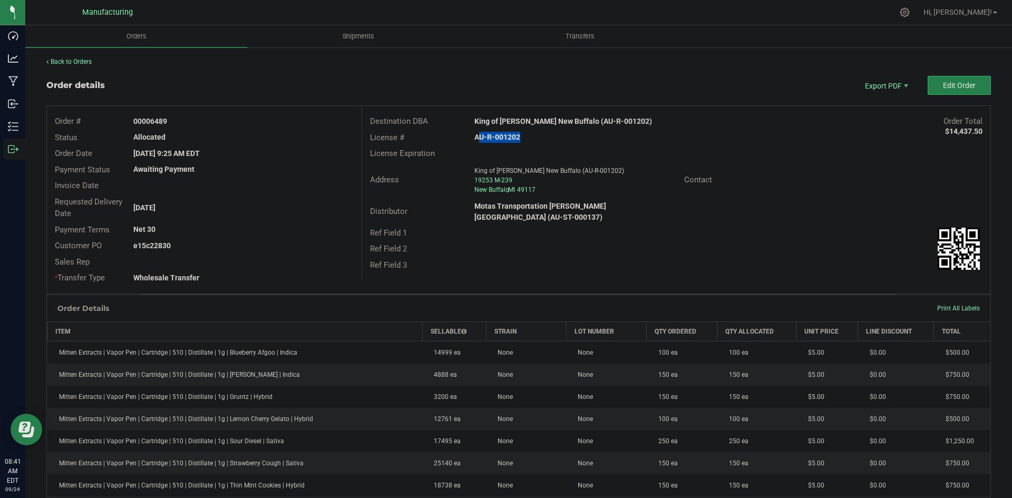
click at [501, 135] on strong "AU-R-001202" at bounding box center [497, 137] width 46 height 8
copy strong "AU-R-001202"
drag, startPoint x: 148, startPoint y: 119, endPoint x: 238, endPoint y: 122, distance: 90.2
click at [230, 120] on div "00006489" at bounding box center [243, 121] width 236 height 11
copy strong "6489"
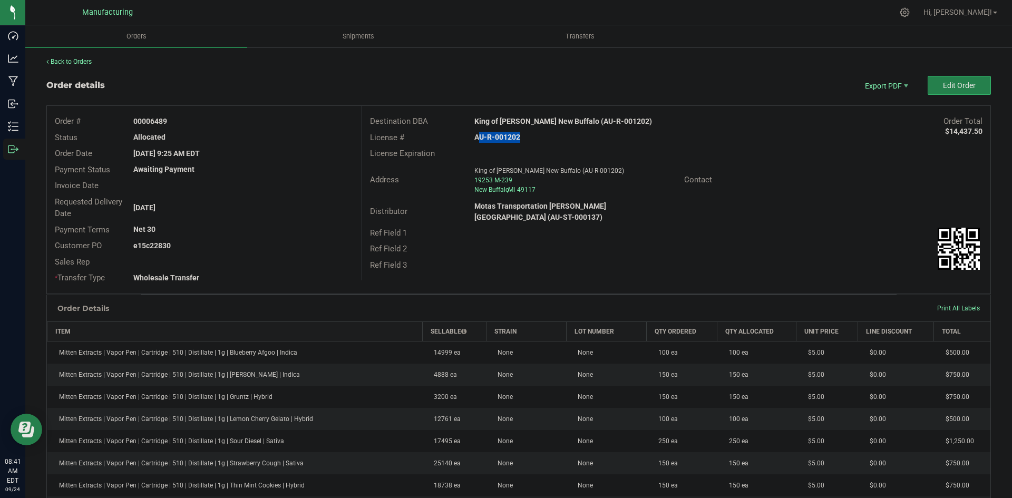
drag, startPoint x: 149, startPoint y: 244, endPoint x: 373, endPoint y: 253, distance: 224.8
click at [362, 252] on div "Order # 00006489 Status Allocated Order Date Sep 23, 2025 9:25 AM EDT Payment S…" at bounding box center [519, 200] width 944 height 188
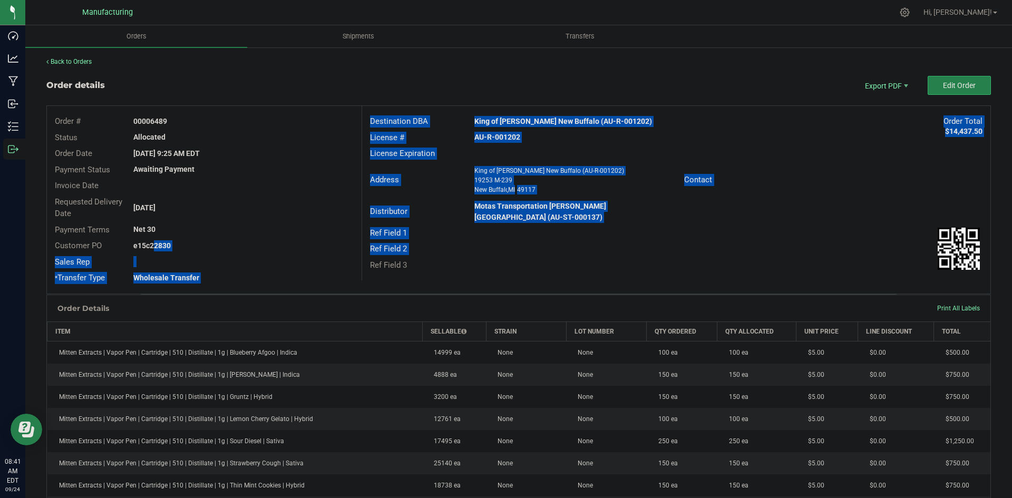
copy div "22830 Sales Rep * Transfer Type Wholesale Transfer Destination DBA King of Budz…"
click at [888, 102] on span "Packing List PDF" at bounding box center [879, 102] width 65 height 15
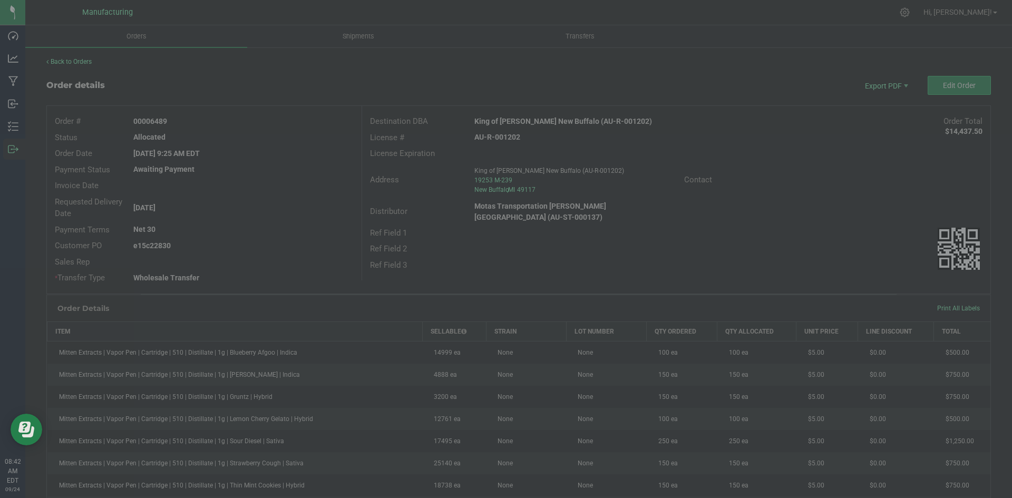
click at [745, 135] on div at bounding box center [506, 249] width 1012 height 498
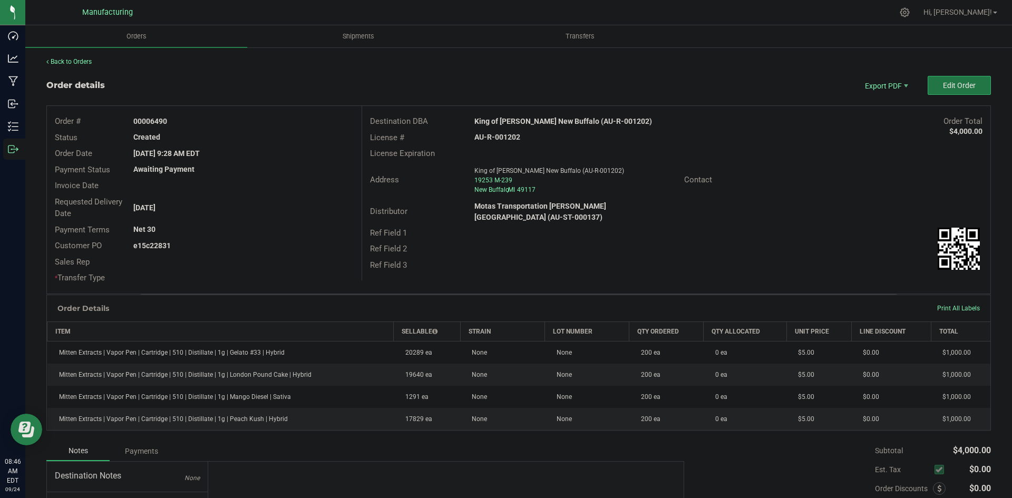
click at [949, 88] on span "Edit Order" at bounding box center [959, 85] width 33 height 8
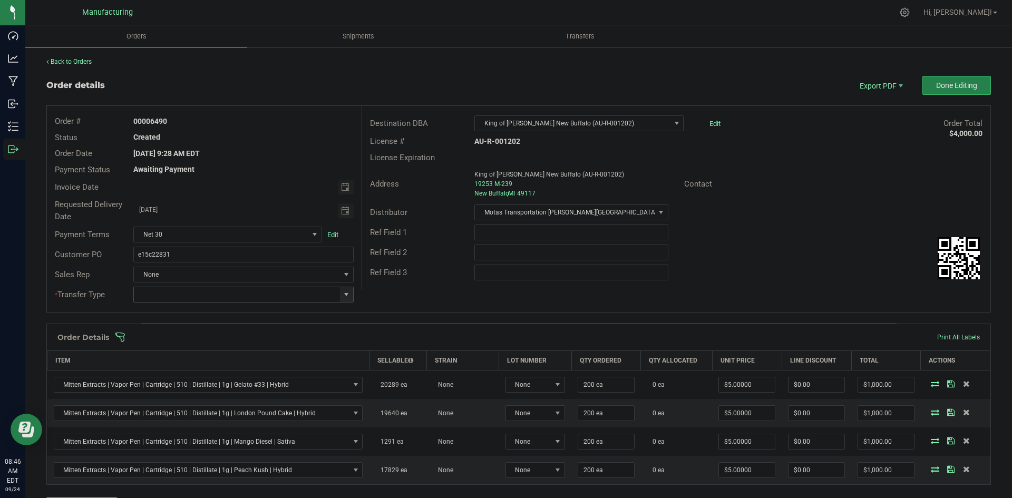
click at [340, 295] on span at bounding box center [346, 294] width 13 height 15
click at [186, 382] on li "Wholesale Transfer" at bounding box center [241, 383] width 217 height 18
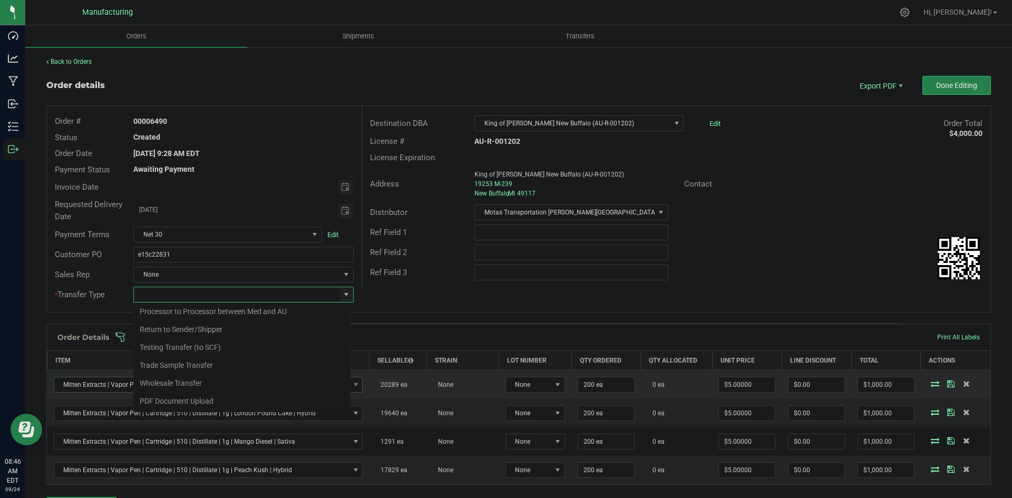
type input "Wholesale Transfer"
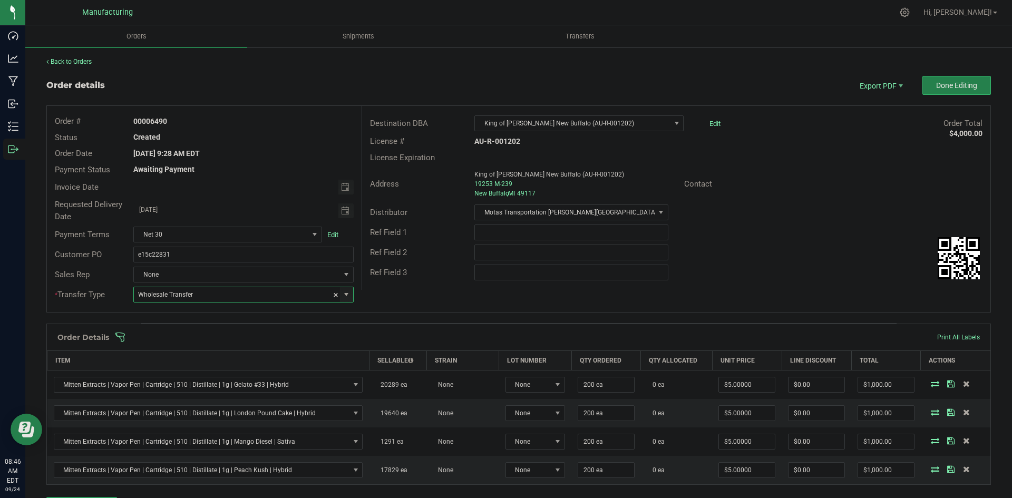
drag, startPoint x: 423, startPoint y: 290, endPoint x: 412, endPoint y: 313, distance: 25.2
click at [424, 290] on div "Order # 00006490 Status Created Order Date [DATE] 9:28 AM EDT Payment Status Aw…" at bounding box center [519, 209] width 944 height 206
click at [402, 334] on span at bounding box center [587, 337] width 945 height 11
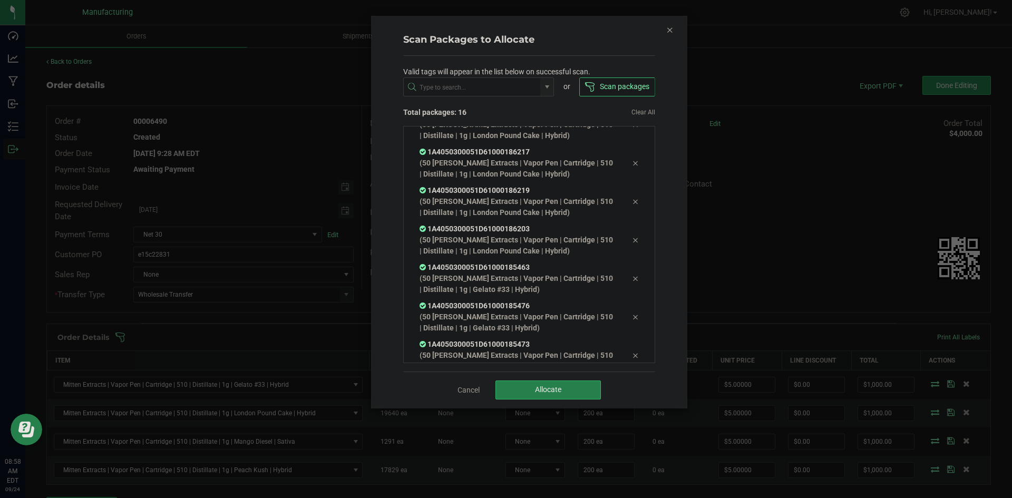
scroll to position [347, 0]
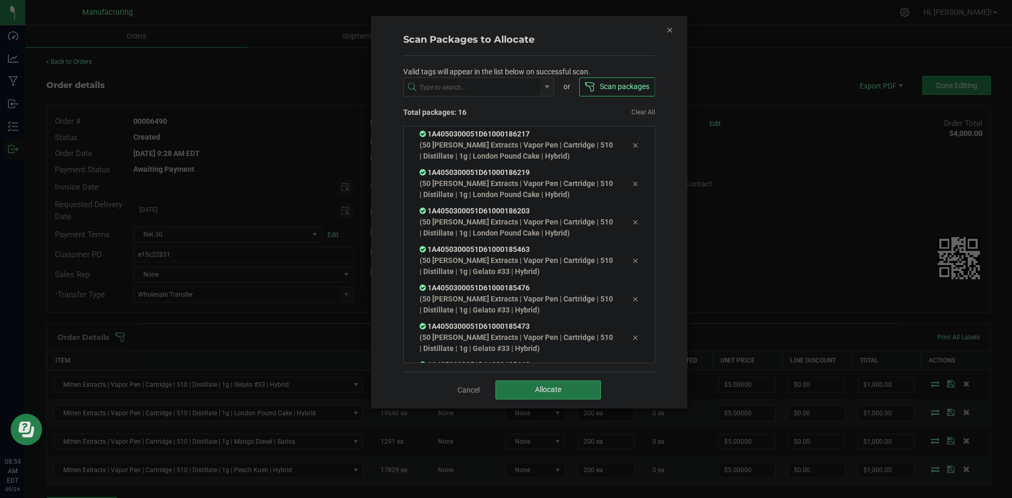
click at [584, 392] on button "Allocate" at bounding box center [548, 390] width 105 height 19
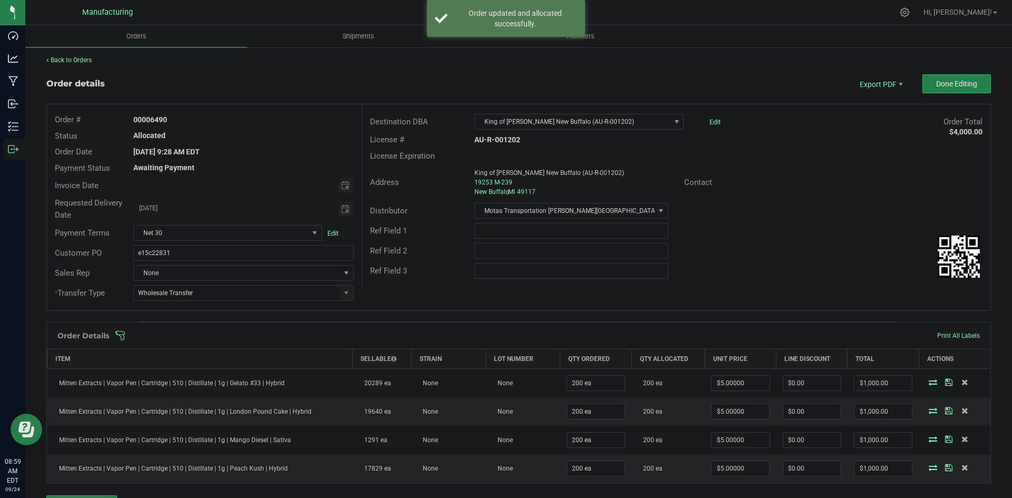
scroll to position [0, 0]
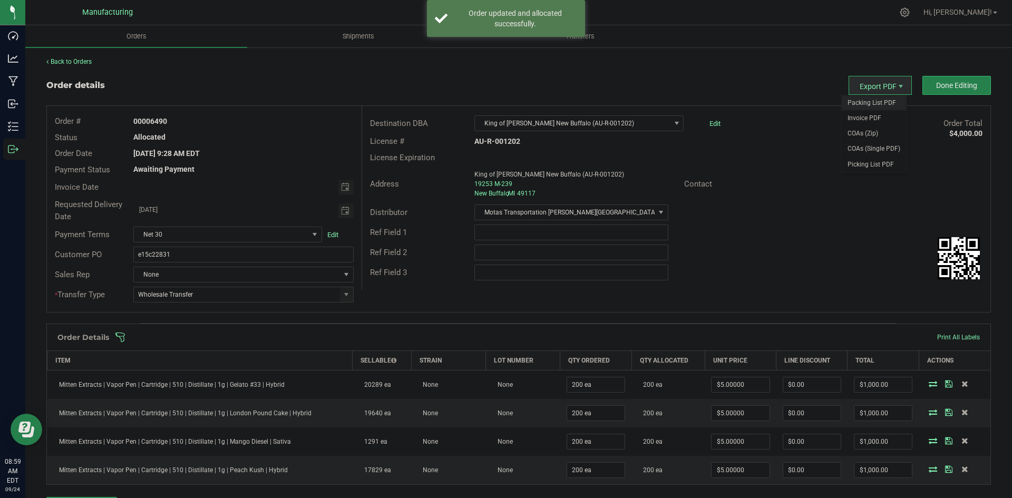
click at [876, 102] on span "Packing List PDF" at bounding box center [873, 102] width 65 height 15
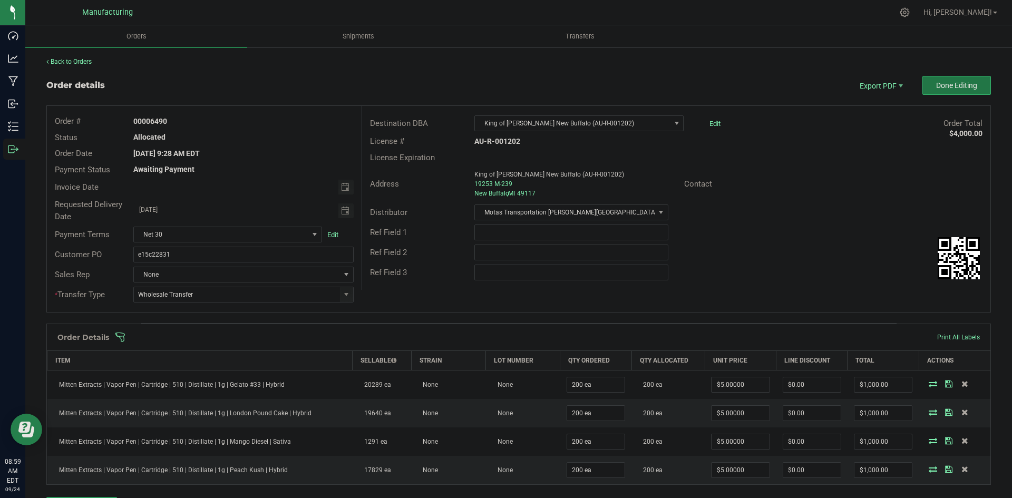
click at [927, 84] on button "Done Editing" at bounding box center [957, 85] width 69 height 19
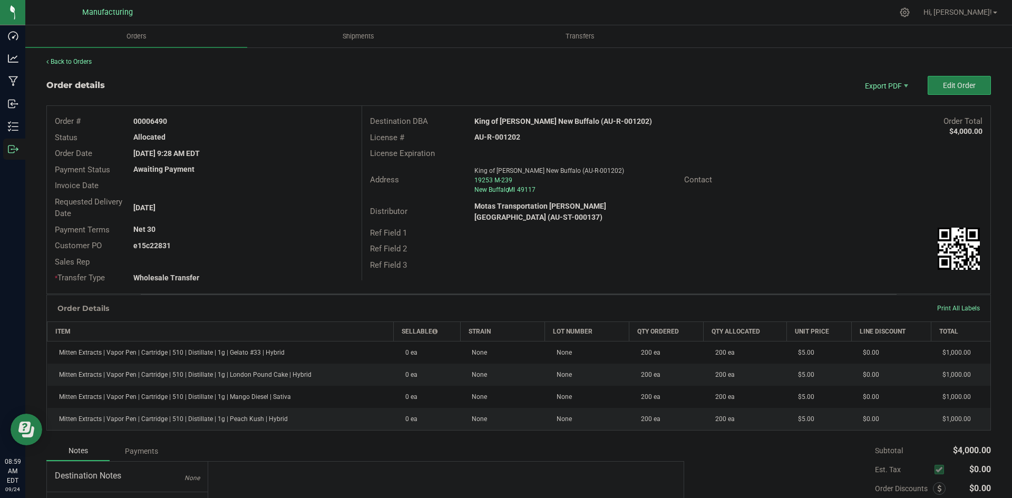
click at [548, 124] on strong "King of [PERSON_NAME] New Buffalo (AU-R-001202)" at bounding box center [563, 121] width 178 height 8
copy strong "King of [PERSON_NAME] New Buffalo (AU-R-001202)"
drag, startPoint x: 151, startPoint y: 120, endPoint x: 256, endPoint y: 121, distance: 104.9
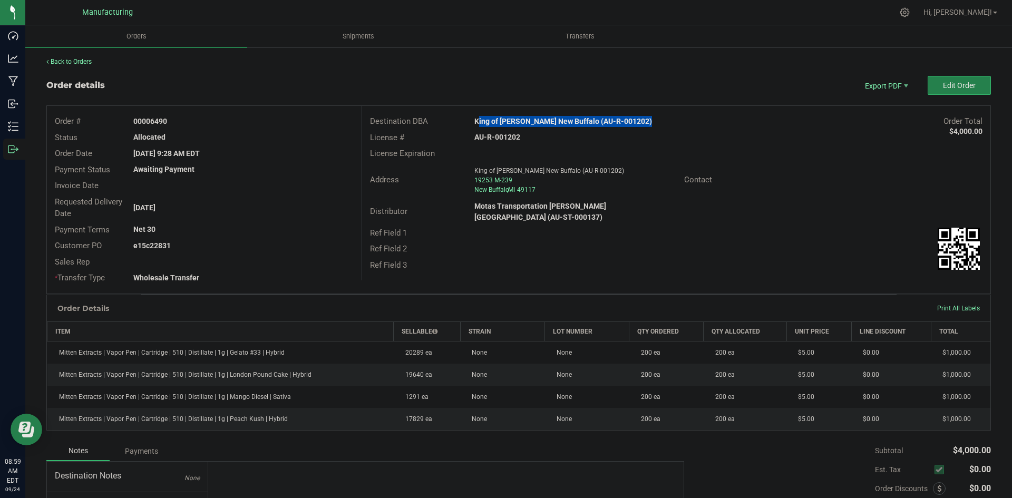
click at [244, 121] on div "00006490" at bounding box center [243, 121] width 236 height 11
copy strong "6490"
drag, startPoint x: 150, startPoint y: 245, endPoint x: 302, endPoint y: 251, distance: 151.9
click at [260, 248] on div "e15c22831" at bounding box center [243, 245] width 236 height 11
copy strong "22831"
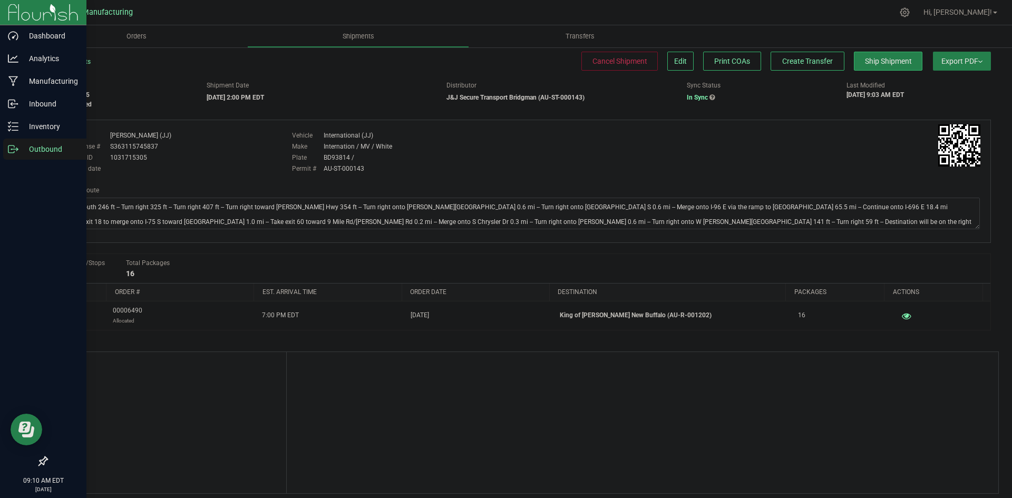
click at [17, 154] on icon at bounding box center [13, 149] width 11 height 11
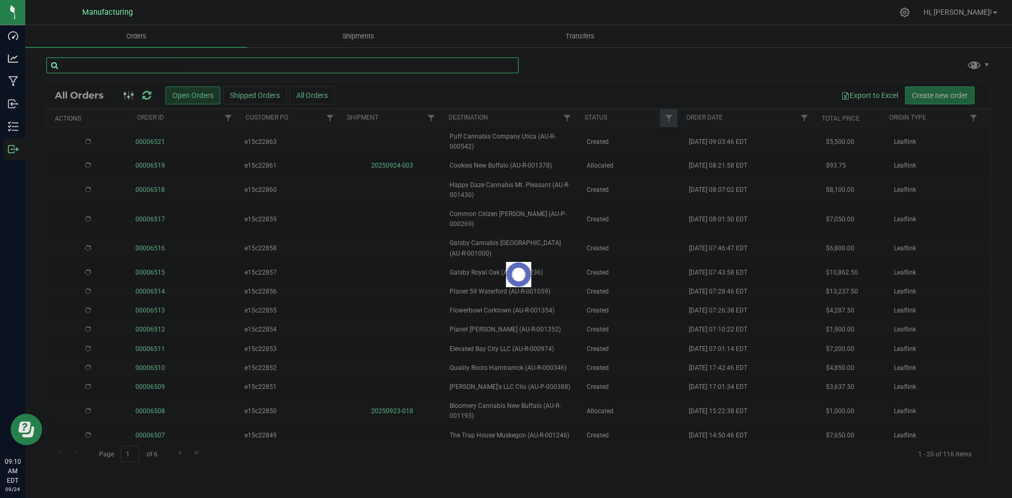
click at [95, 69] on input "text" at bounding box center [282, 65] width 472 height 16
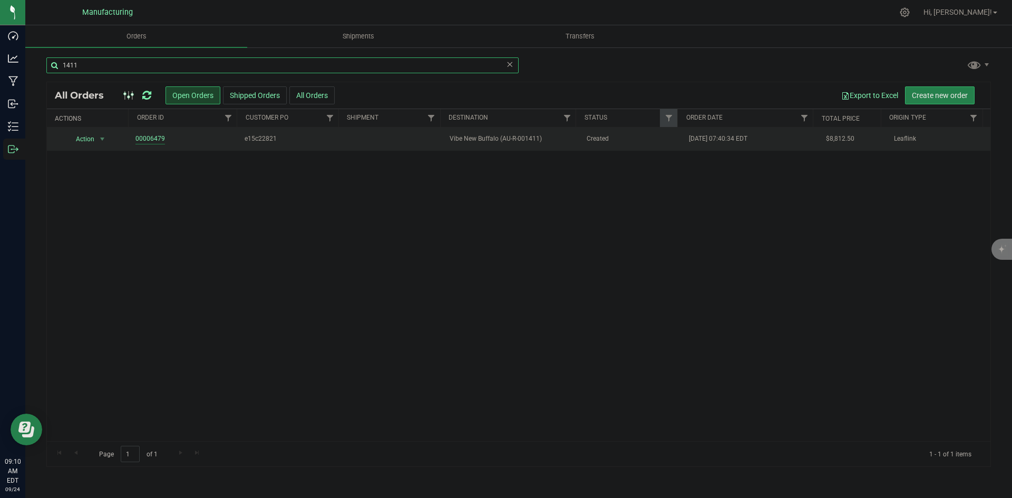
type input "1411"
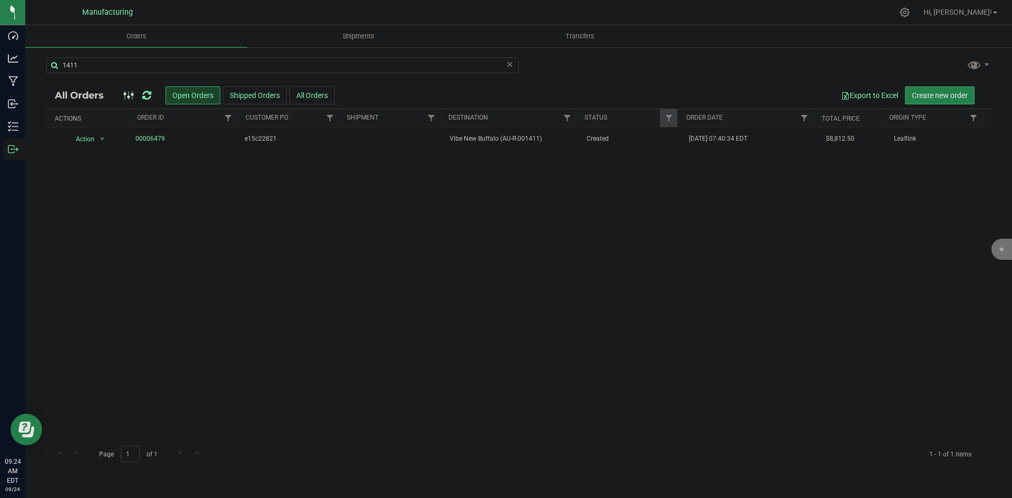
click at [151, 96] on icon at bounding box center [146, 95] width 9 height 11
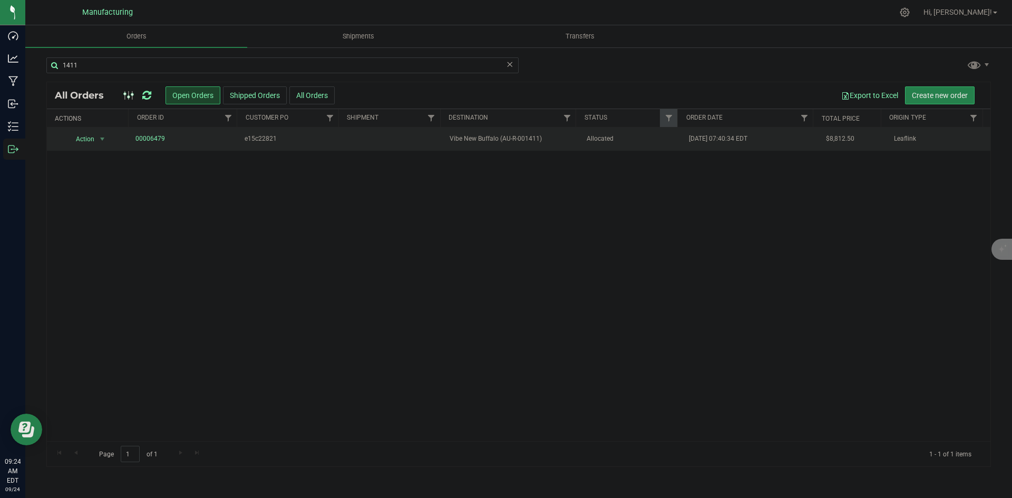
click at [544, 140] on span "Vibe New Buffalo (AU-R-001411)" at bounding box center [512, 139] width 124 height 10
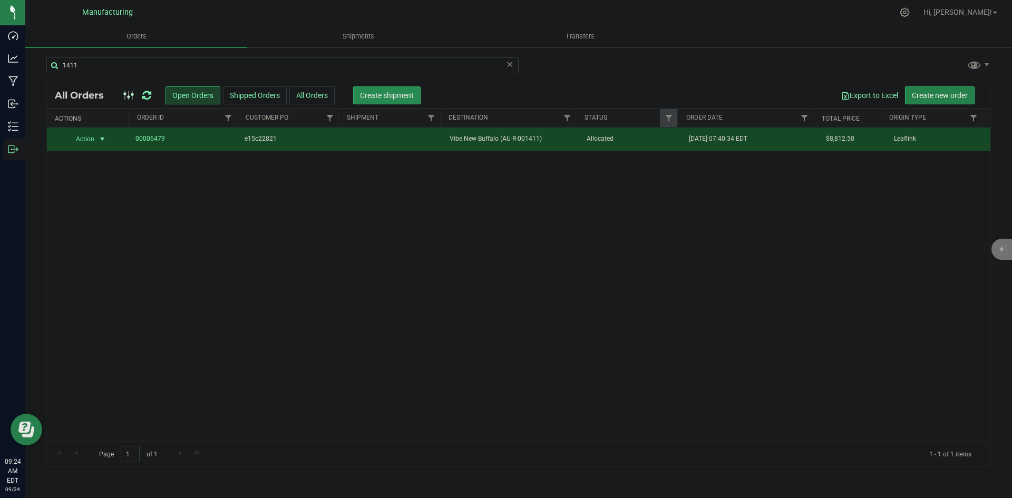
click at [388, 100] on button "Create shipment" at bounding box center [386, 95] width 67 height 18
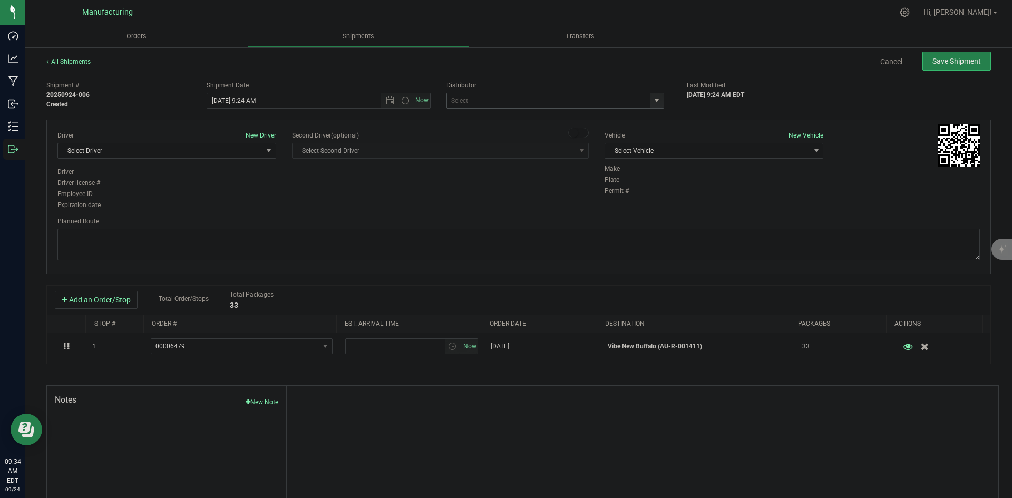
click at [653, 98] on span "select" at bounding box center [657, 100] width 8 height 8
click at [510, 122] on li "J&J Secure Transport Bridgman (AU-ST-000143)" at bounding box center [551, 119] width 215 height 16
type input "J&J Secure Transport Bridgman (AU-ST-000143)"
click at [711, 143] on span "Select Vehicle" at bounding box center [714, 151] width 219 height 16
click at [648, 188] on li "International (JJ)" at bounding box center [709, 185] width 216 height 16
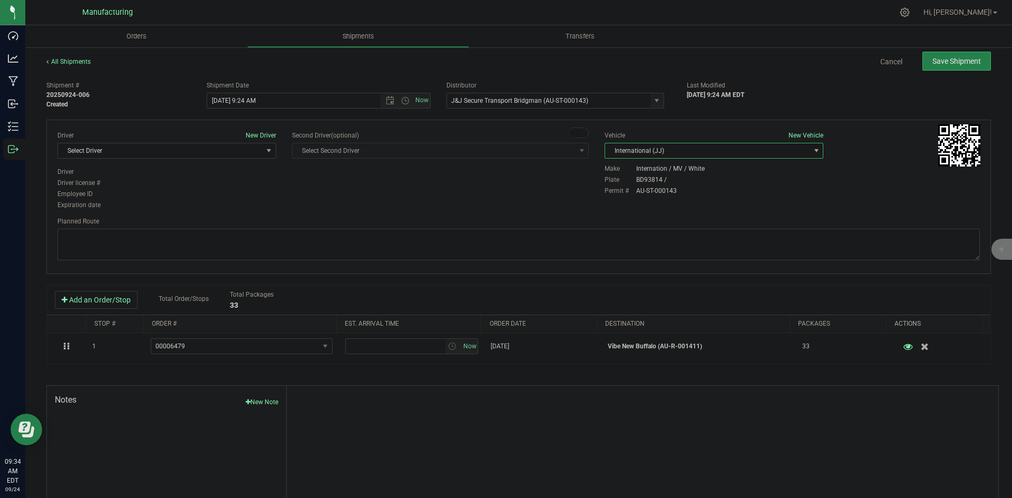
click at [822, 192] on div "Permit # AU-ST-000143" at bounding box center [792, 190] width 375 height 9
click at [834, 213] on div "Driver New Driver Select Driver Select Driver [PERSON_NAME] ([PERSON_NAME]) [PE…" at bounding box center [518, 197] width 945 height 154
click at [225, 151] on span "Select Driver" at bounding box center [160, 150] width 205 height 15
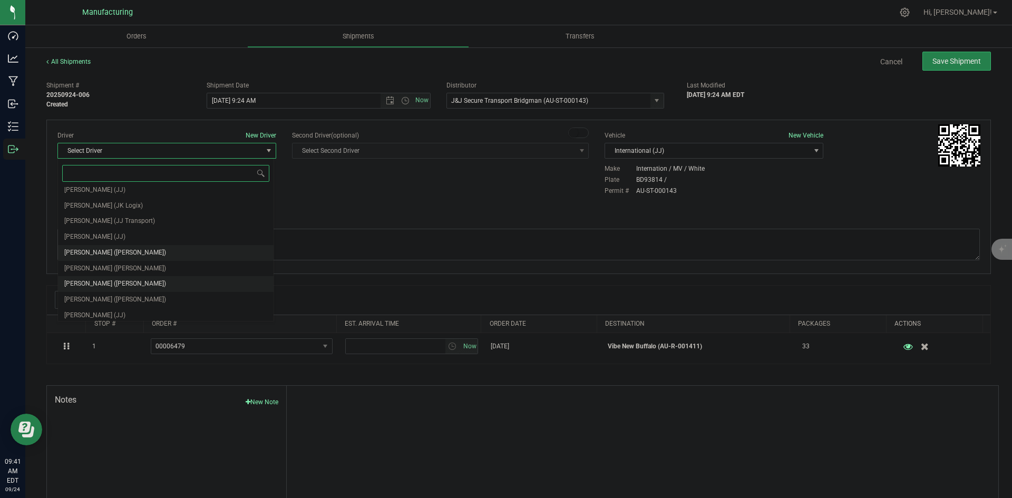
scroll to position [55, 0]
click at [106, 290] on span "[PERSON_NAME] (JJ)" at bounding box center [94, 296] width 61 height 14
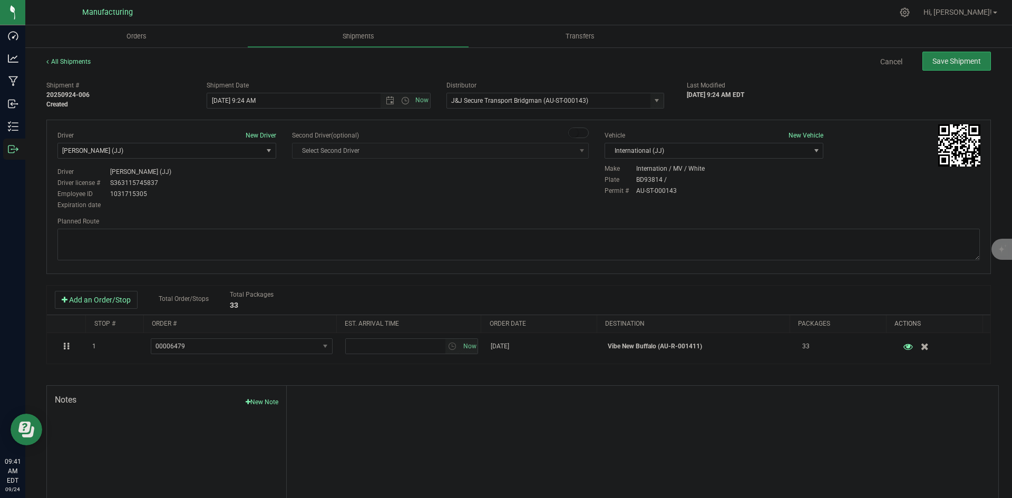
click at [279, 196] on div "Driver New Driver [PERSON_NAME] (JJ) Select Driver [PERSON_NAME] ([PERSON_NAME]…" at bounding box center [167, 171] width 235 height 81
drag, startPoint x: 579, startPoint y: 251, endPoint x: 574, endPoint y: 248, distance: 6.0
click at [579, 251] on textarea at bounding box center [518, 245] width 923 height 32
paste textarea "Head south 246 ft -- Turn right 325 ft -- Turn right 407 ft -- Turn right towar…"
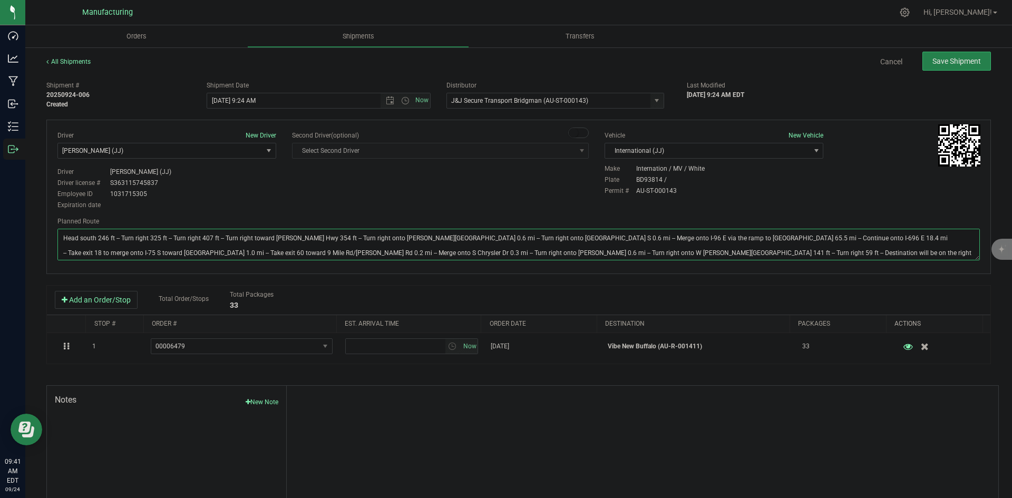
type textarea "Head south 246 ft -- Turn right 325 ft -- Turn right 407 ft -- Turn right towar…"
click at [522, 208] on div "Driver New Driver Chad Stewart (JJ) Select Driver Perry Black (JK Logix) Robert…" at bounding box center [519, 171] width 938 height 81
click at [403, 99] on span "Open the time view" at bounding box center [405, 100] width 8 height 8
click at [224, 180] on li "2:00 PM" at bounding box center [316, 181] width 220 height 14
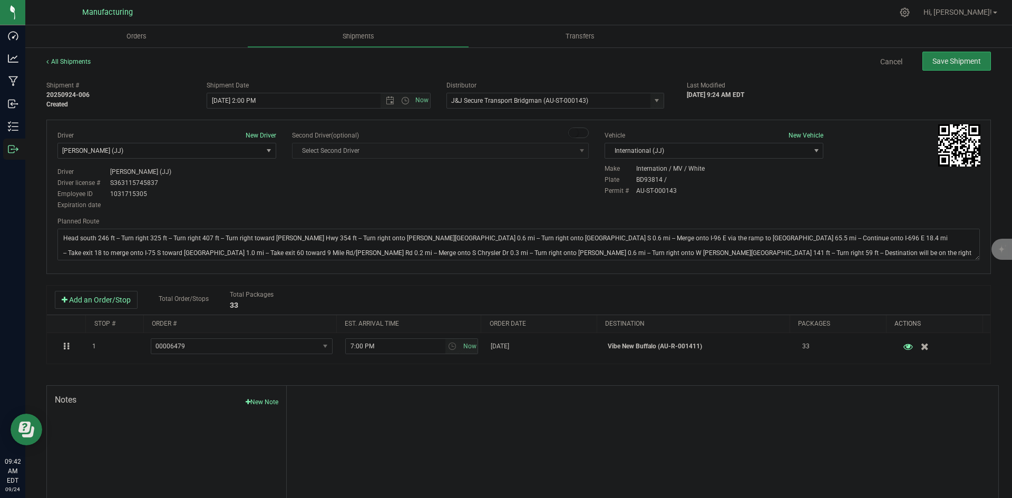
drag, startPoint x: 371, startPoint y: 195, endPoint x: 390, endPoint y: 195, distance: 18.5
click at [373, 196] on div "Driver New Driver Chad Stewart (JJ) Select Driver Perry Black (JK Logix) Robert…" at bounding box center [519, 171] width 938 height 81
click at [933, 63] on span "Save Shipment" at bounding box center [957, 61] width 49 height 8
type input "9/24/2025 6:00 PM"
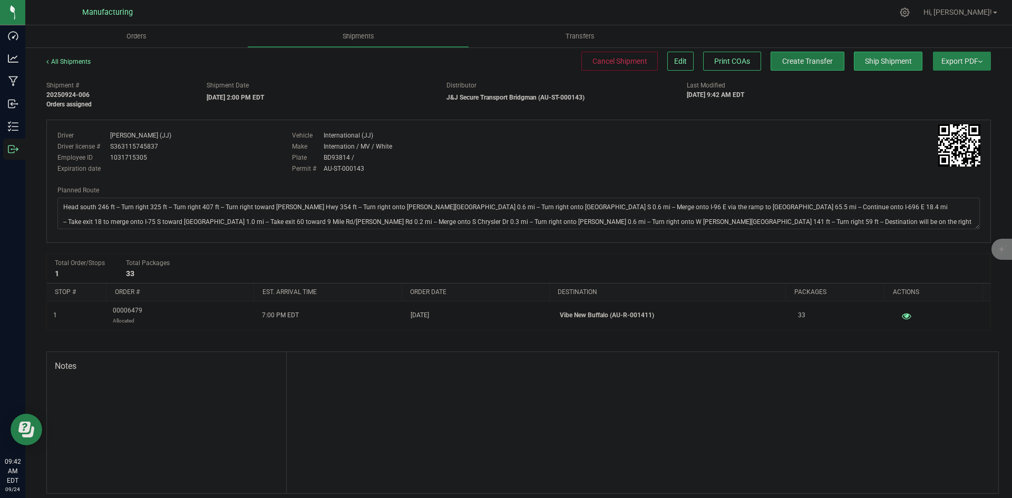
click at [782, 64] on span "Create Transfer" at bounding box center [807, 61] width 51 height 8
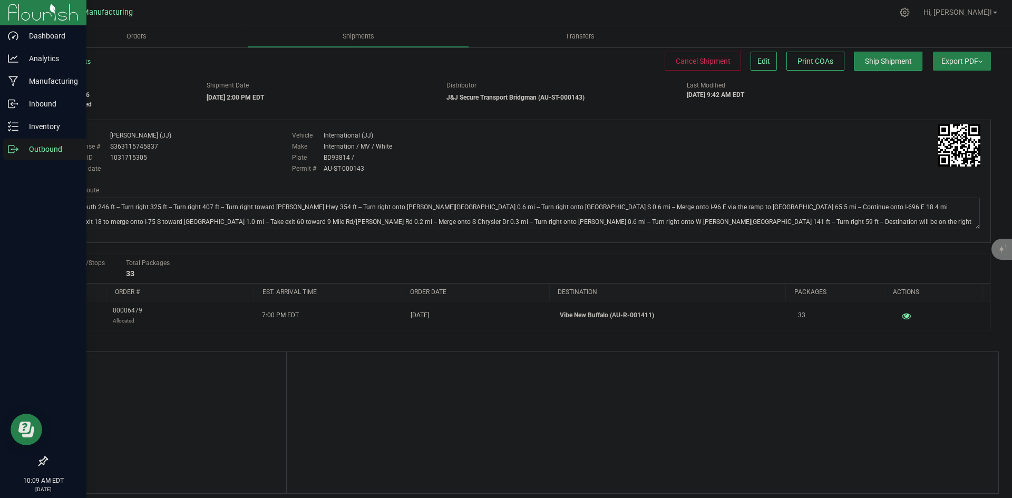
click at [16, 147] on icon at bounding box center [13, 149] width 11 height 11
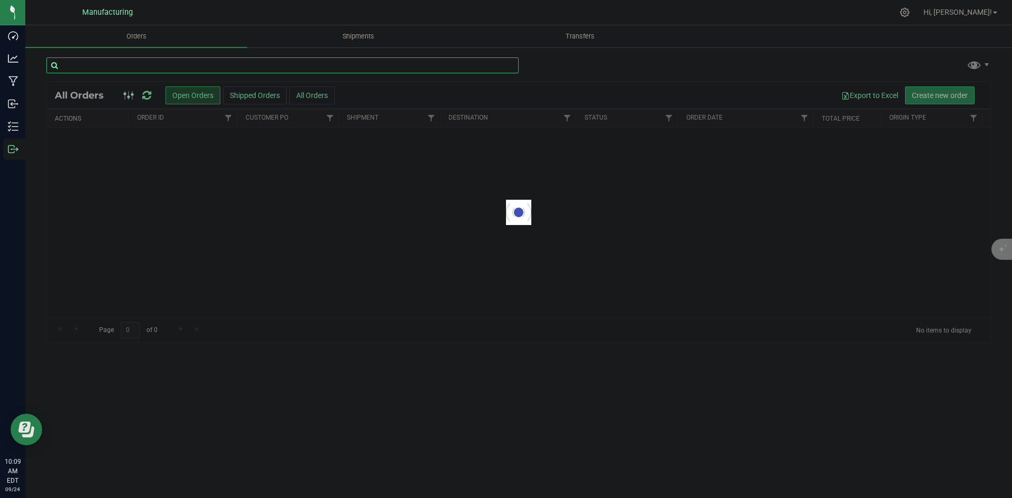
click at [171, 61] on input "text" at bounding box center [282, 65] width 472 height 16
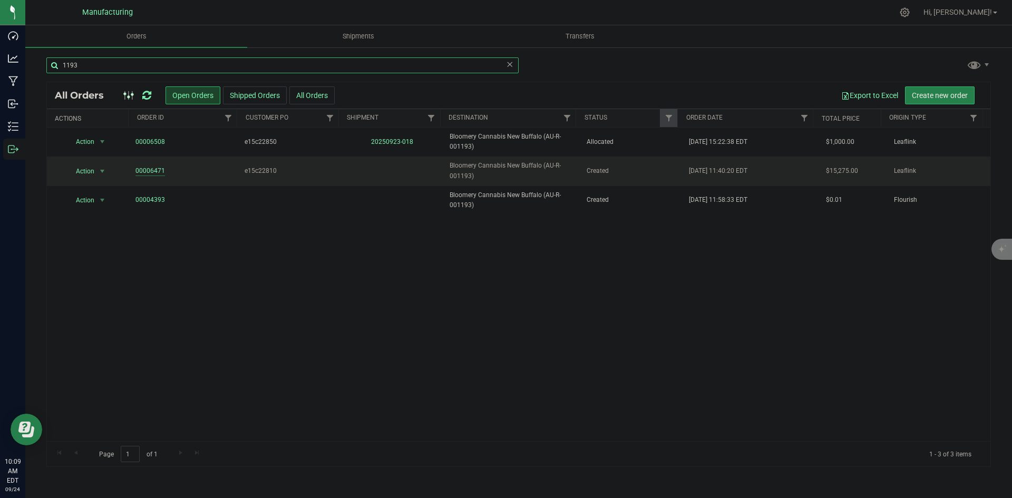
type input "1193"
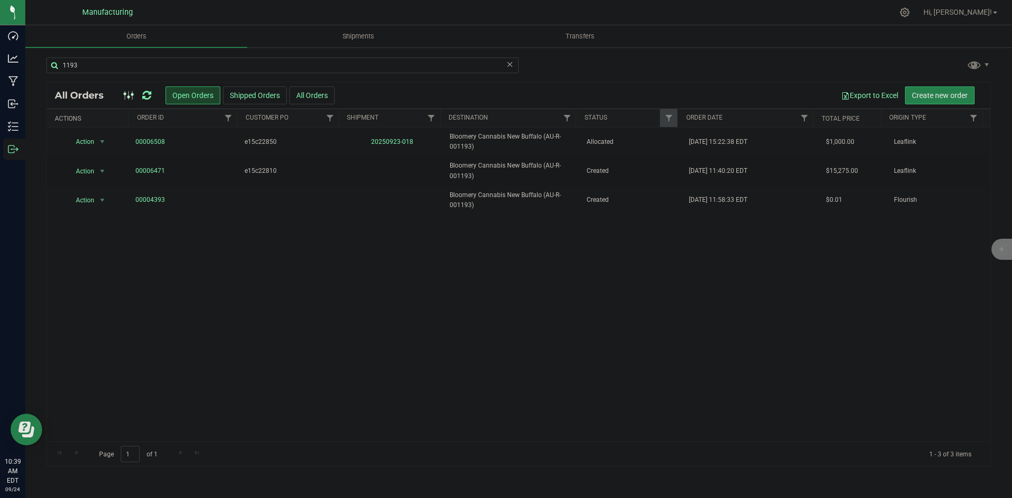
click at [148, 91] on icon at bounding box center [146, 95] width 9 height 11
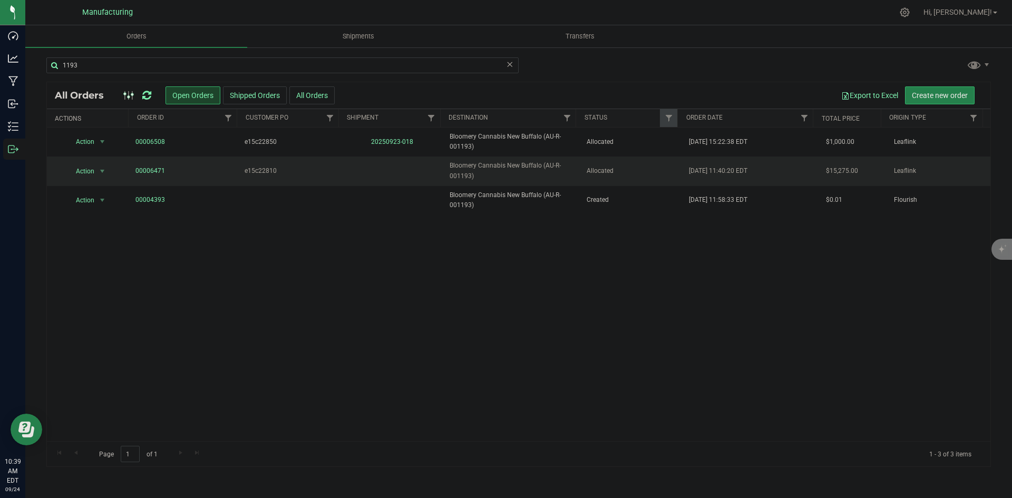
click at [691, 159] on td "Sep 22, 2025 11:40:20 EDT" at bounding box center [751, 171] width 137 height 29
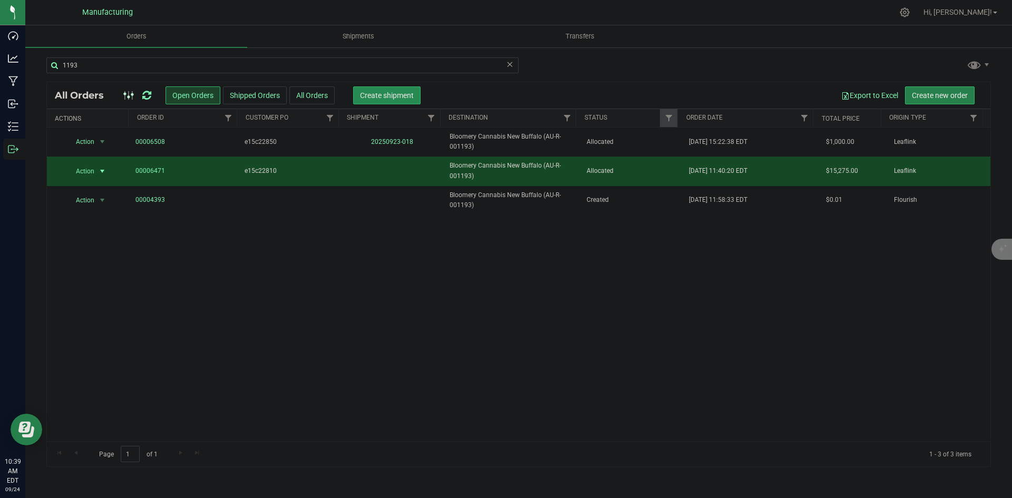
click at [384, 94] on span "Create shipment" at bounding box center [387, 95] width 54 height 8
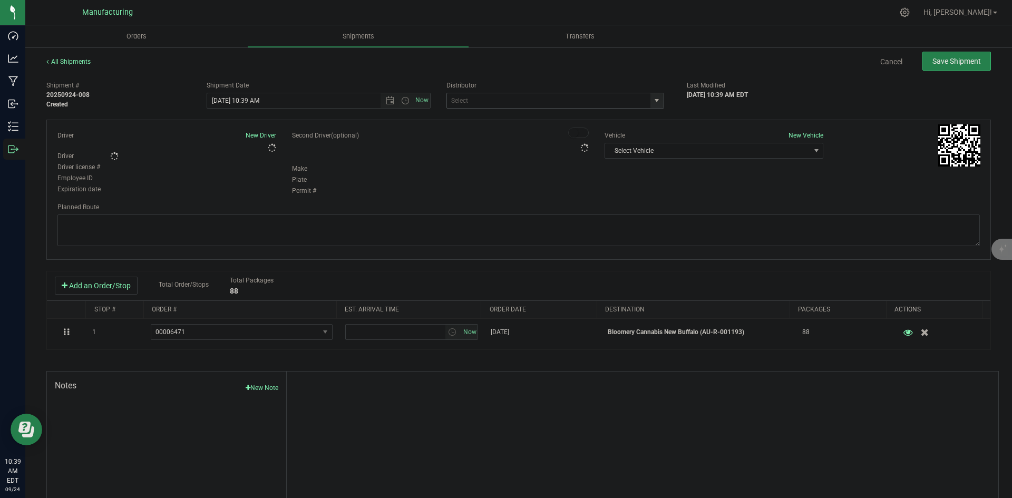
click at [653, 97] on span "select" at bounding box center [657, 100] width 8 height 8
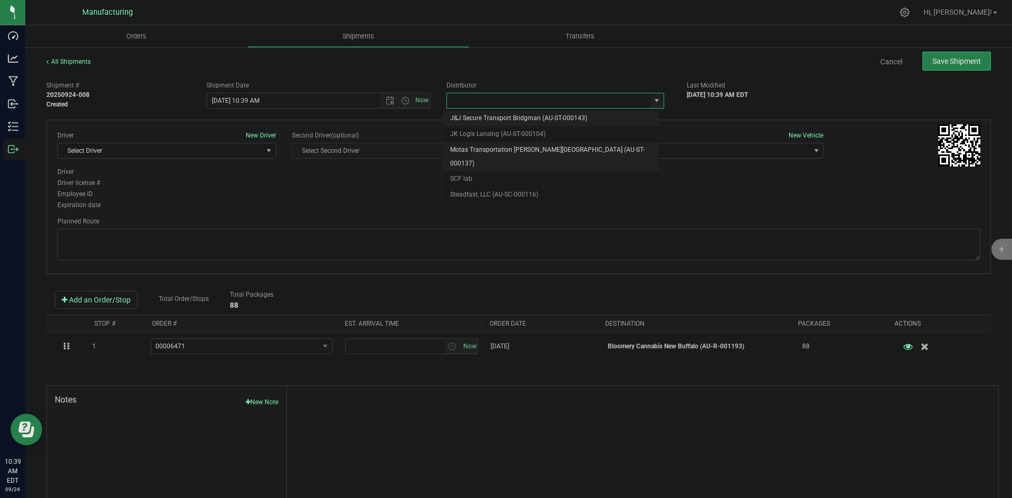
click at [525, 147] on li "Motas Transportation [PERSON_NAME][GEOGRAPHIC_DATA] (AU-ST-000137)" at bounding box center [551, 156] width 215 height 29
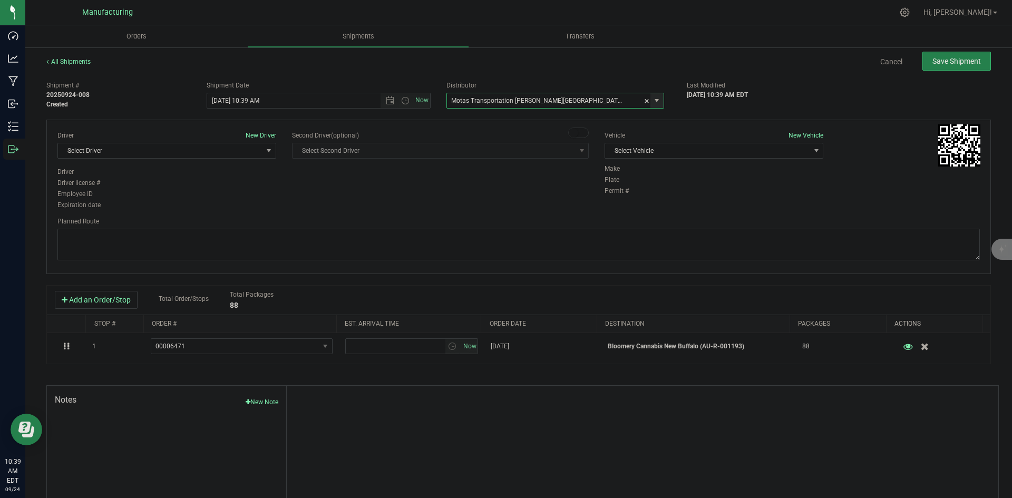
click at [654, 100] on span "select" at bounding box center [657, 100] width 8 height 8
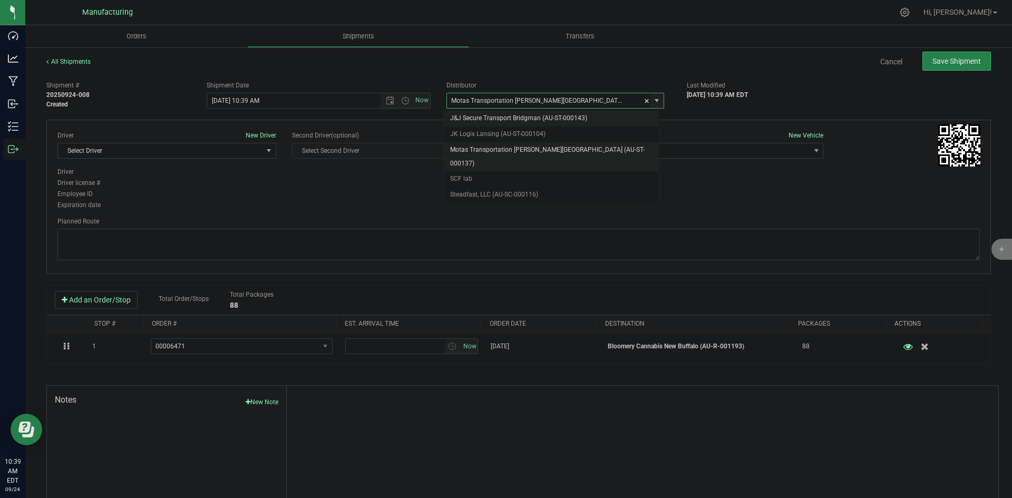
click at [499, 119] on li "J&J Secure Transport Bridgman (AU-ST-000143)" at bounding box center [551, 119] width 215 height 16
type input "J&J Secure Transport Bridgman (AU-ST-000143)"
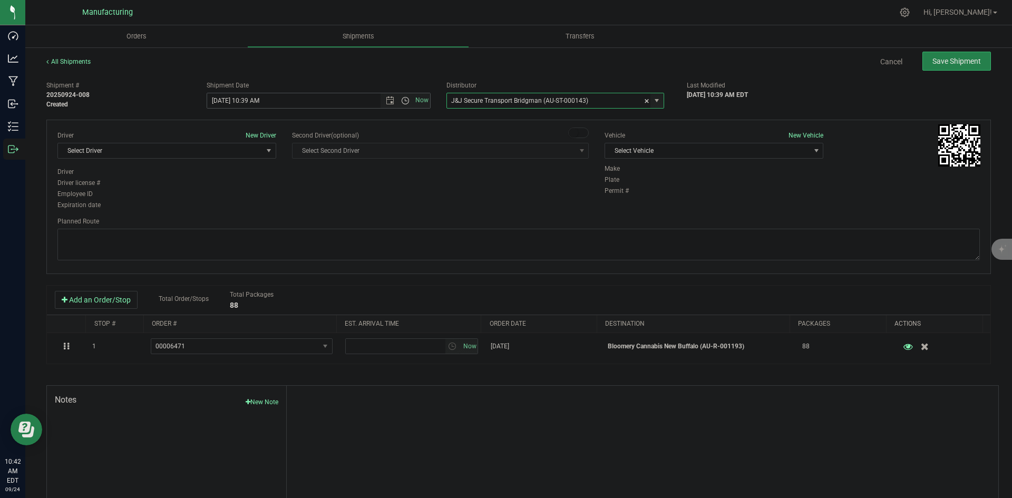
click at [401, 101] on span "Open the time view" at bounding box center [405, 100] width 8 height 8
click at [235, 181] on li "2:00 PM" at bounding box center [316, 181] width 220 height 14
type input "9/24/2025 2:00 PM"
drag, startPoint x: 403, startPoint y: 197, endPoint x: 511, endPoint y: 192, distance: 108.2
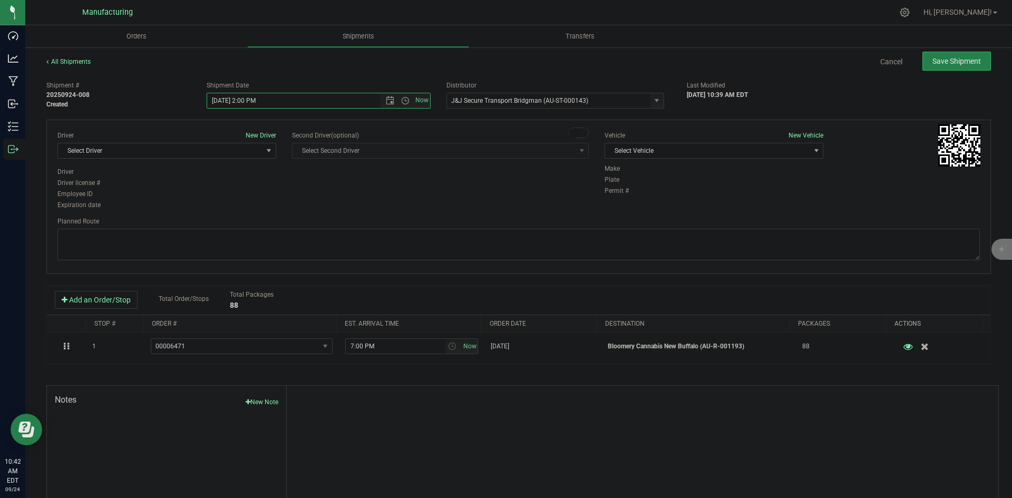
click at [403, 197] on div "Driver New Driver Select Driver Select Driver Perry Black (JK Logix) Robert Cle…" at bounding box center [519, 171] width 938 height 81
drag, startPoint x: 661, startPoint y: 155, endPoint x: 654, endPoint y: 160, distance: 9.1
click at [660, 154] on span "Select Vehicle" at bounding box center [707, 150] width 205 height 15
click at [614, 195] on li "T3" at bounding box center [709, 200] width 216 height 16
click at [158, 152] on span "Select Driver" at bounding box center [160, 150] width 205 height 15
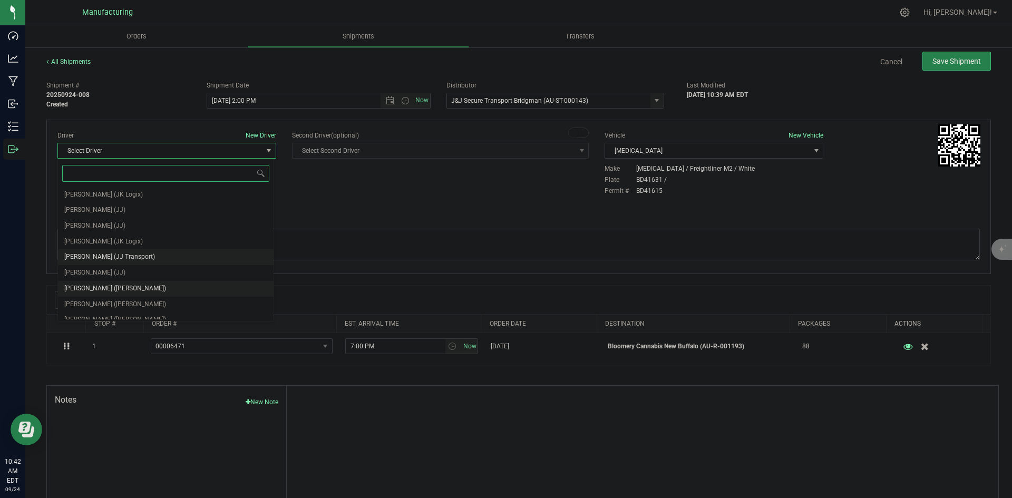
scroll to position [55, 0]
click at [109, 249] on span "Lloyd Neely (Motas)" at bounding box center [115, 250] width 102 height 14
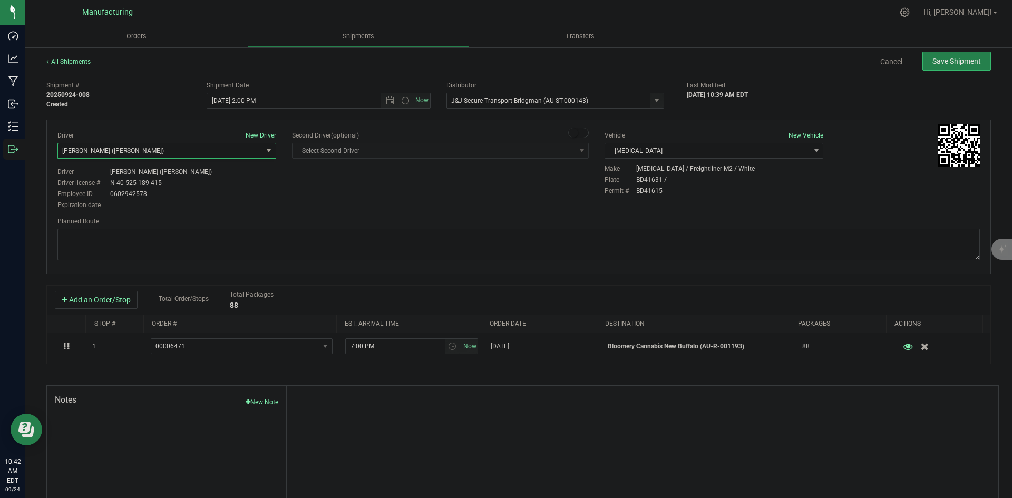
click at [306, 216] on div "Driver New Driver Lloyd Neely (Motas) Select Driver Perry Black (JK Logix) Robe…" at bounding box center [518, 197] width 945 height 154
click at [401, 102] on span "Open the time view" at bounding box center [405, 100] width 8 height 8
click at [489, 197] on div "Driver New Driver Lloyd Neely (Motas) Select Driver Perry Black (JK Logix) Robe…" at bounding box center [519, 171] width 938 height 81
drag, startPoint x: 457, startPoint y: 233, endPoint x: 473, endPoint y: 207, distance: 30.9
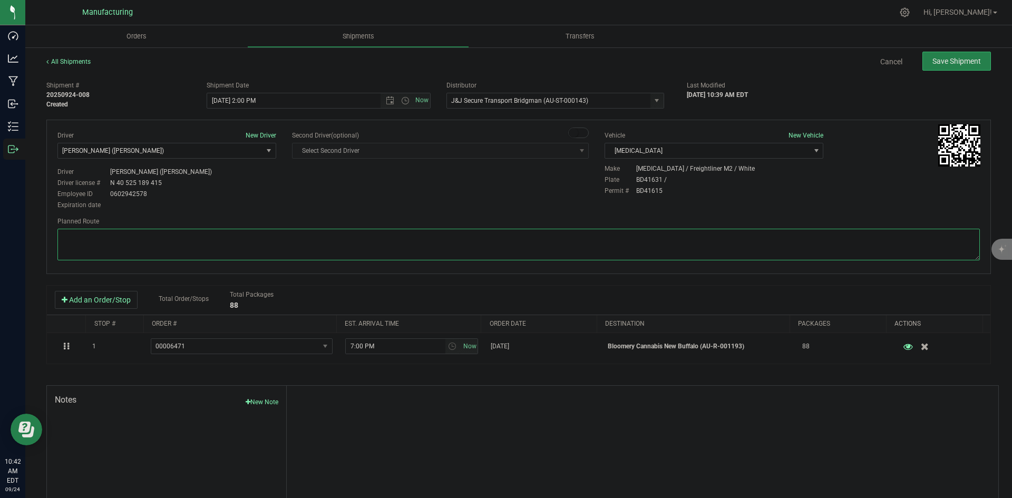
click at [457, 233] on textarea at bounding box center [518, 245] width 923 height 32
paste textarea "Head south 246 ft -- Turn right 325 ft -- Turn right 407 ft -- Turn right towar…"
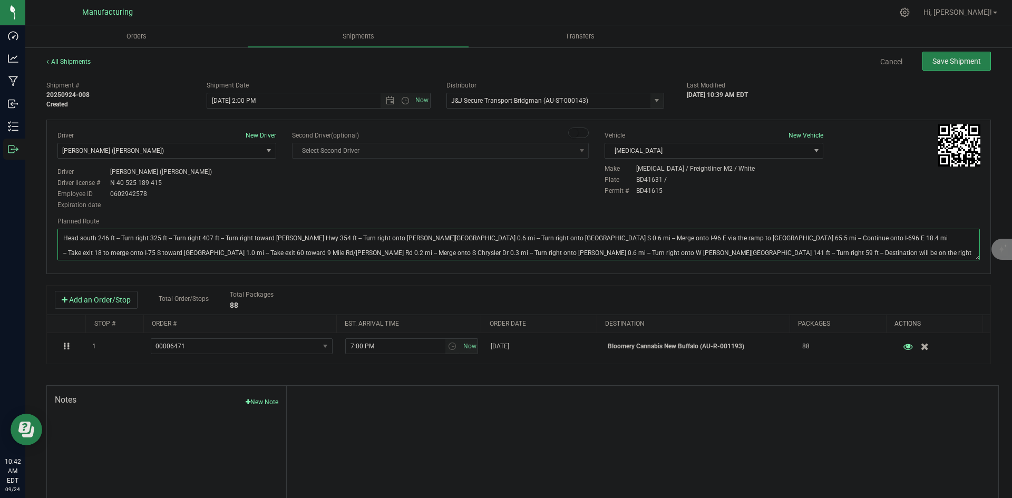
type textarea "Head south 246 ft -- Turn right 325 ft -- Turn right 407 ft -- Turn right towar…"
drag, startPoint x: 511, startPoint y: 185, endPoint x: 715, endPoint y: 123, distance: 213.5
click at [533, 182] on div "Driver New Driver Lloyd Neely (Motas) Select Driver Perry Black (JK Logix) Robe…" at bounding box center [519, 171] width 938 height 81
click at [940, 52] on button "Save Shipment" at bounding box center [957, 61] width 69 height 19
type input "9/24/2025 6:00 PM"
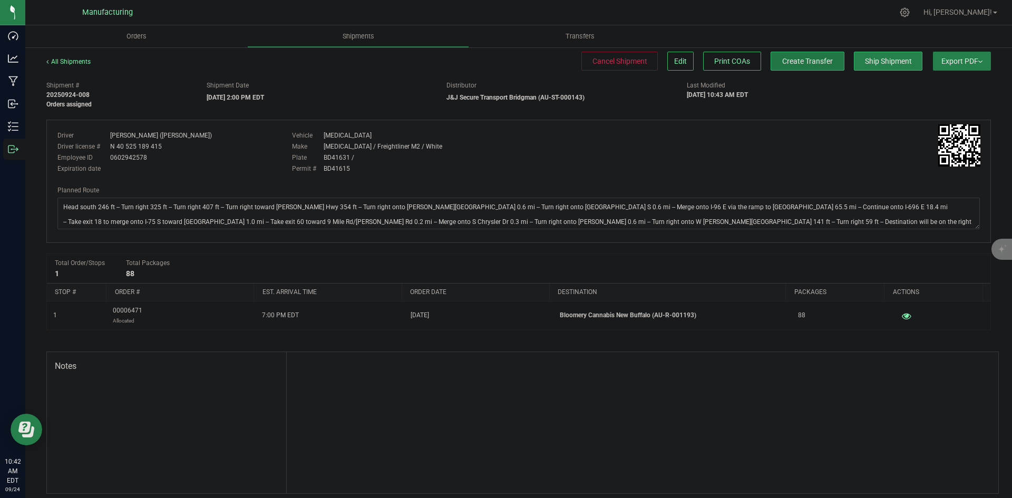
click at [819, 61] on span "Create Transfer" at bounding box center [807, 61] width 51 height 8
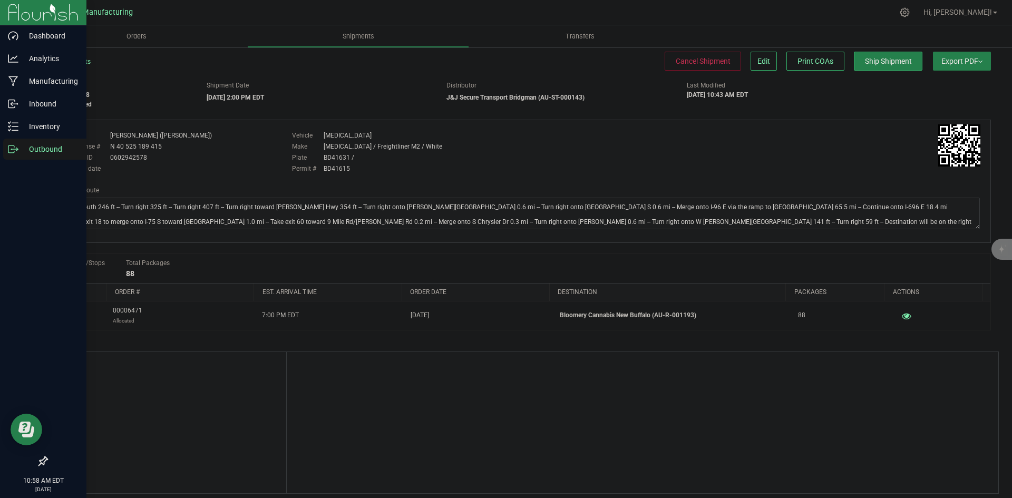
click at [21, 153] on p "Outbound" at bounding box center [49, 149] width 63 height 13
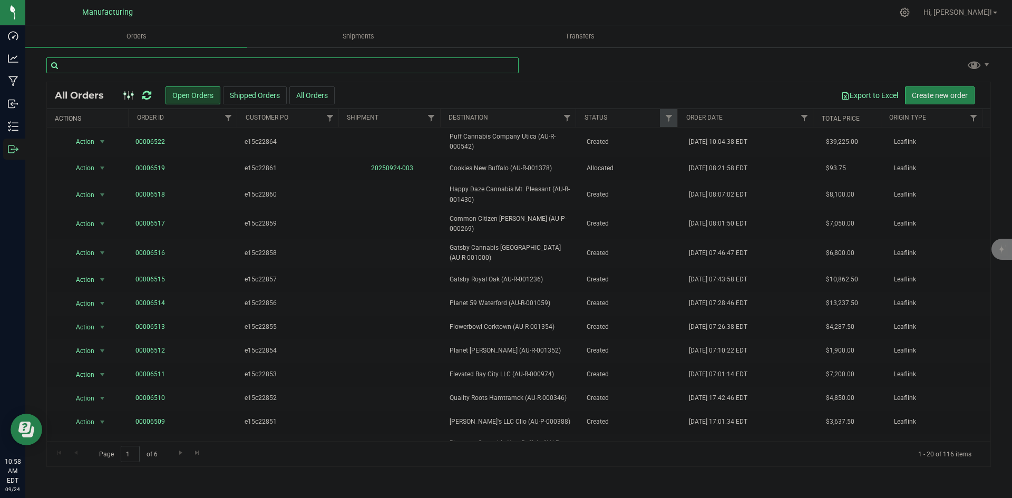
drag, startPoint x: 80, startPoint y: 55, endPoint x: 321, endPoint y: 63, distance: 241.6
click at [320, 57] on input "text" at bounding box center [282, 65] width 472 height 16
click at [322, 63] on input "text" at bounding box center [282, 65] width 472 height 16
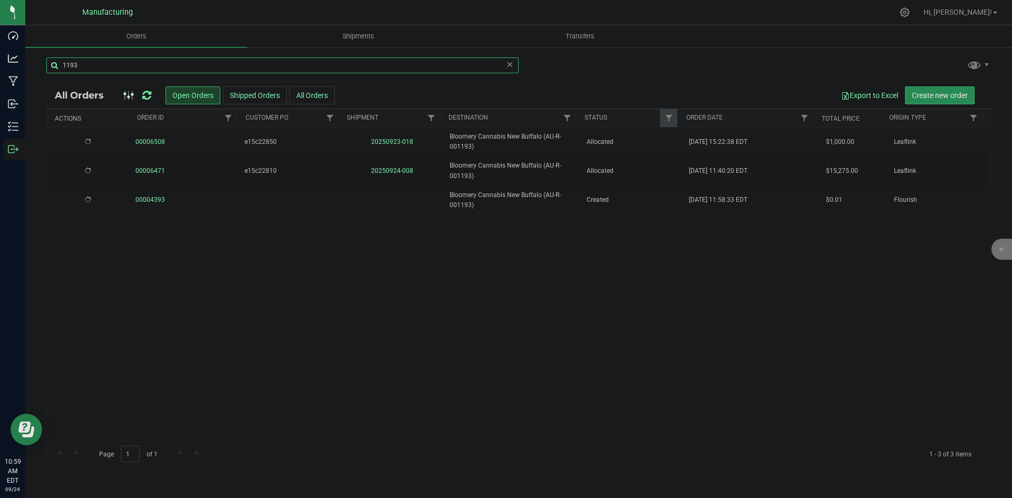
type input "1193"
click at [922, 95] on span "Create new order" at bounding box center [940, 95] width 56 height 8
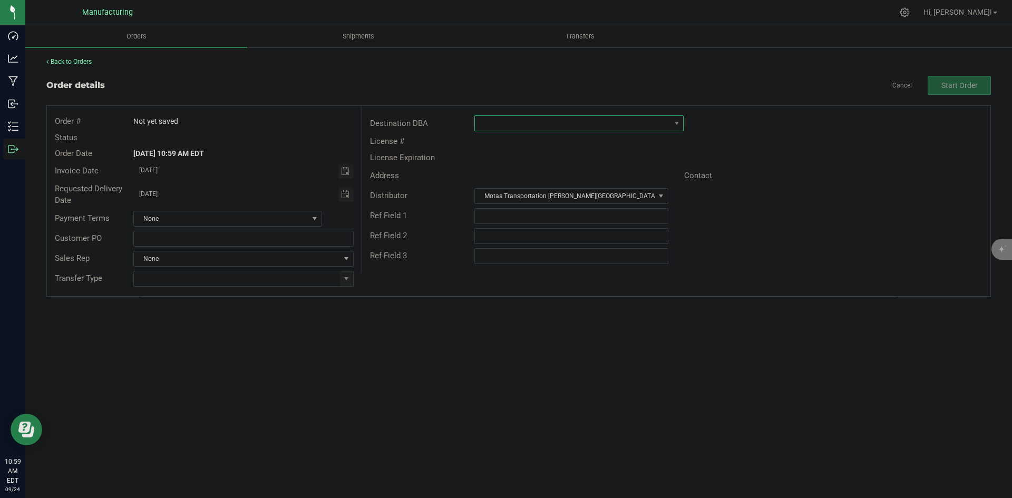
click at [503, 117] on span at bounding box center [572, 123] width 195 height 15
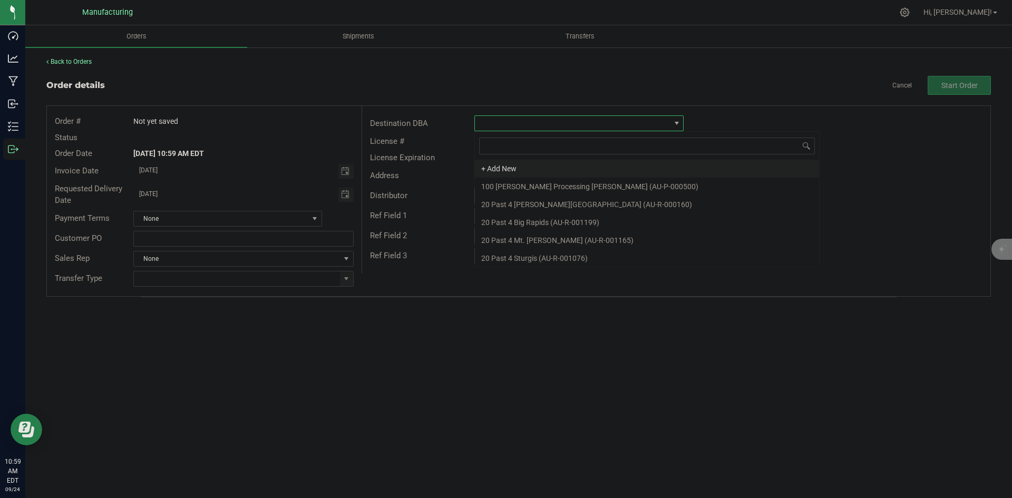
scroll to position [16, 209]
type input "119"
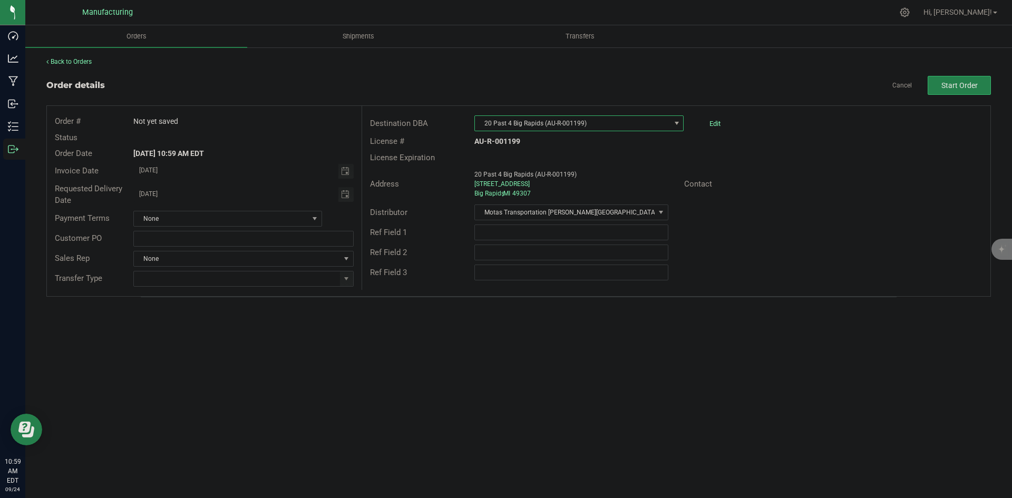
click at [595, 123] on span "20 Past 4 Big Rapids (AU-R-001199)" at bounding box center [572, 123] width 195 height 15
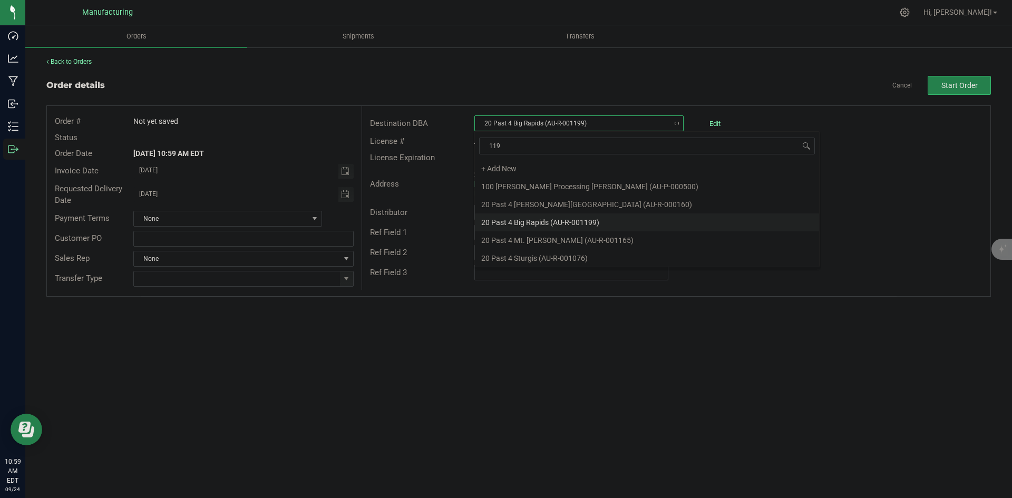
type input "1193"
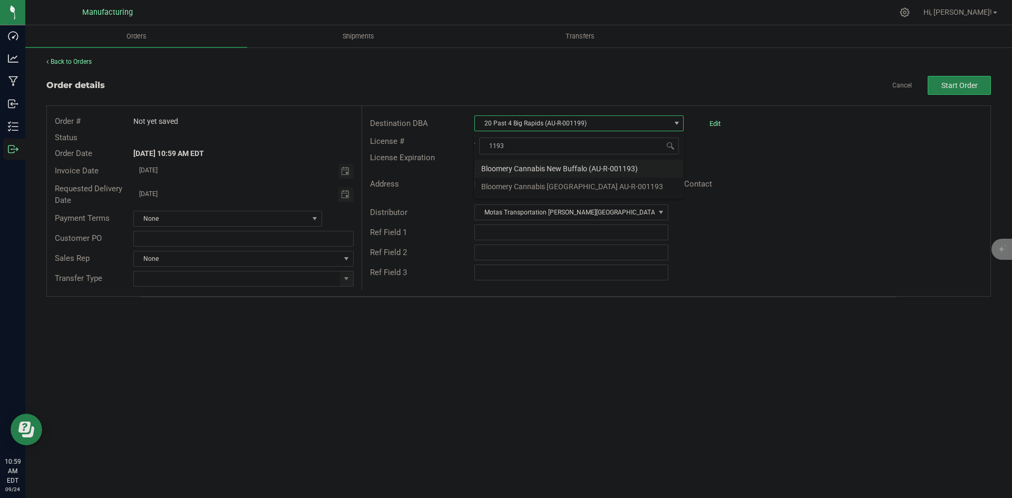
click at [559, 168] on li "Bloomery Cannabis New Buffalo (AU-R-001193)" at bounding box center [579, 169] width 208 height 18
click at [515, 231] on input "text" at bounding box center [570, 233] width 193 height 16
type input "Bloomery NB External Product"
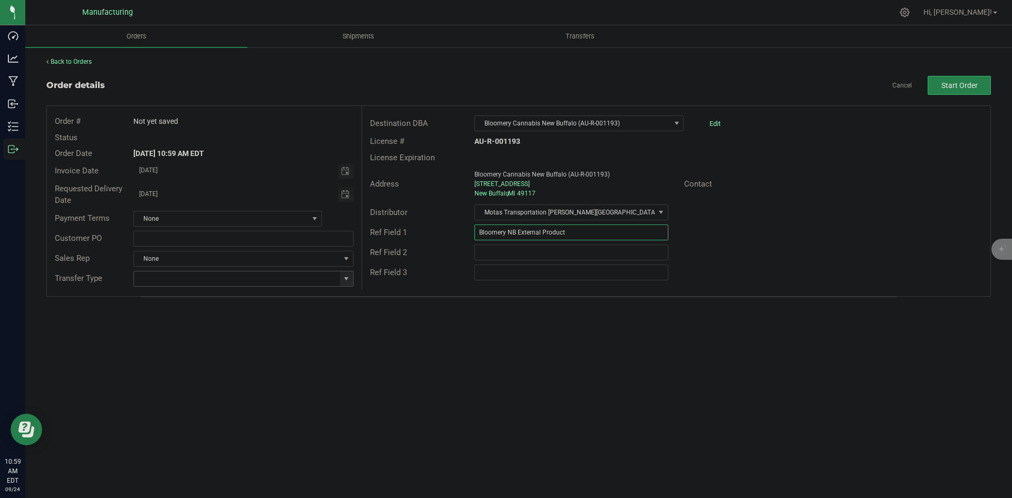
click at [349, 279] on span at bounding box center [346, 279] width 8 height 8
click at [168, 361] on li "Wholesale Transfer" at bounding box center [243, 367] width 219 height 18
type input "Wholesale Transfer"
click at [426, 335] on div "Orders Shipments Transfers Back to Orders Order details Cancel Start Order Orde…" at bounding box center [518, 261] width 987 height 473
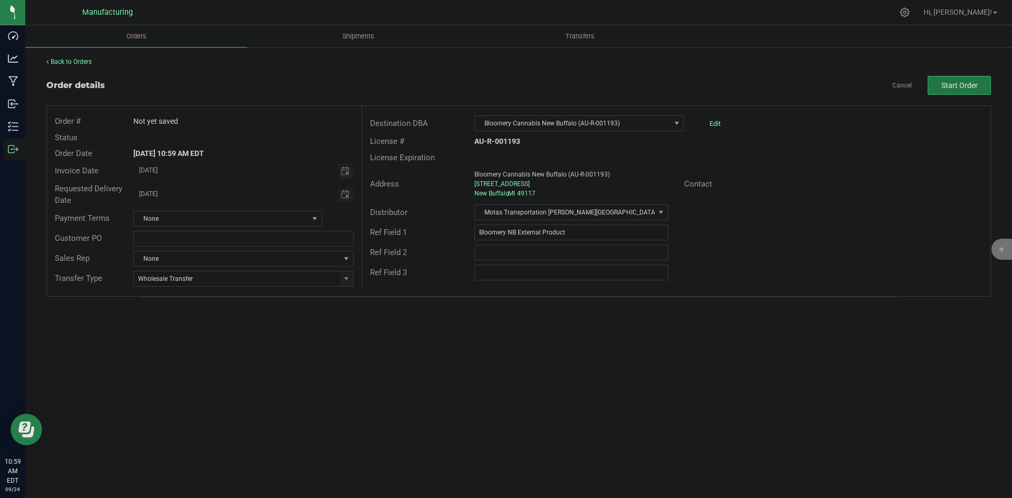
click at [972, 76] on button "Start Order" at bounding box center [959, 85] width 63 height 19
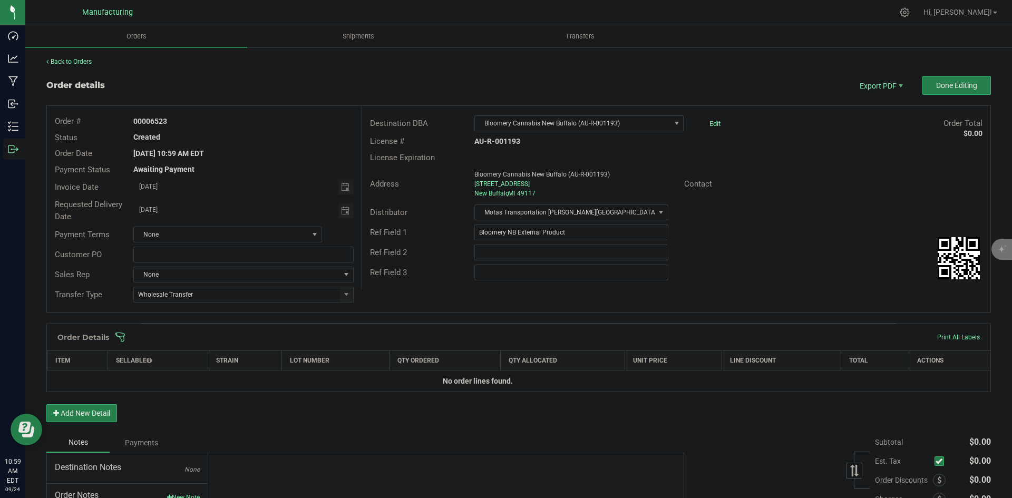
click at [654, 333] on span at bounding box center [587, 337] width 945 height 11
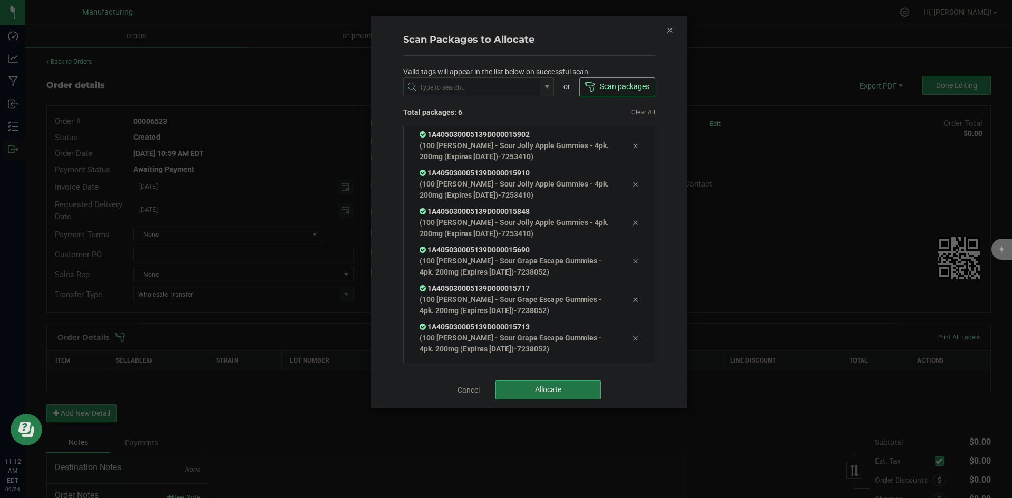
click at [523, 390] on button "Allocate" at bounding box center [548, 390] width 105 height 19
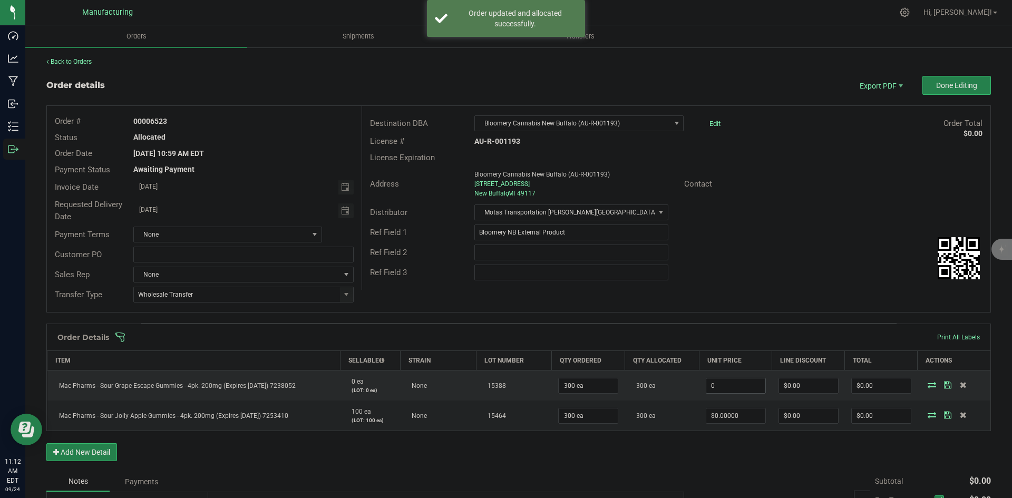
click at [741, 383] on input "0" at bounding box center [735, 386] width 59 height 15
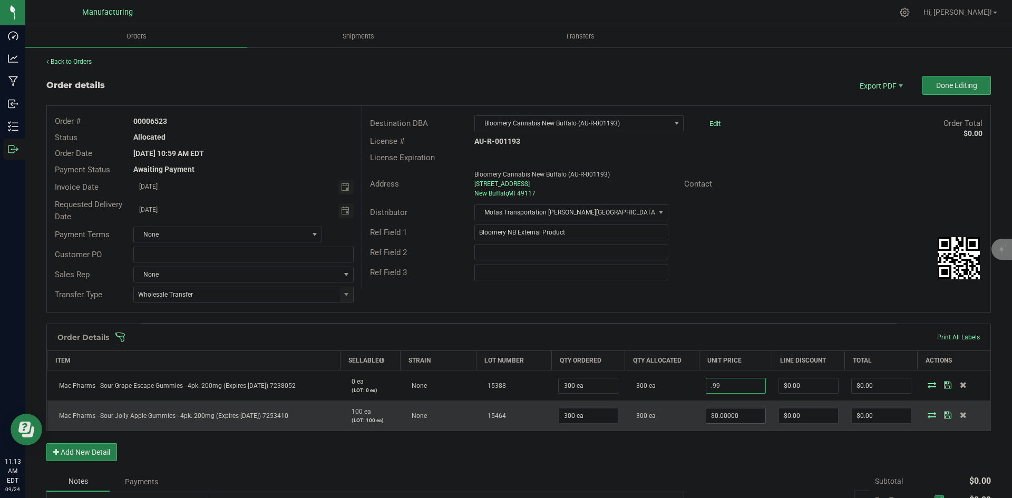
type input "$0.99000"
type input "$297.00"
click at [735, 414] on input "0" at bounding box center [735, 416] width 59 height 15
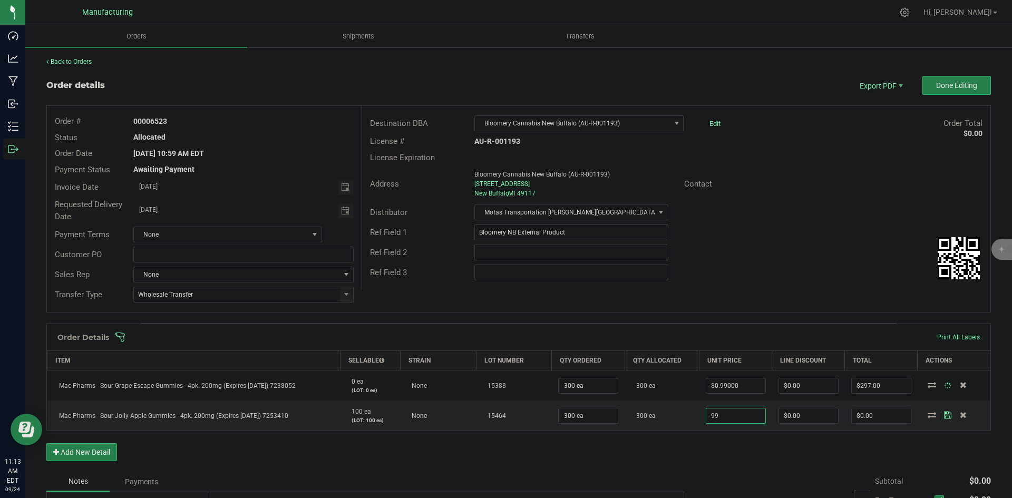
type input "$99.00000"
type input "$29,700.00"
click at [743, 457] on div "Order Details Print All Labels Item Sellable Strain Lot Number Qty Ordered Qty …" at bounding box center [518, 398] width 945 height 148
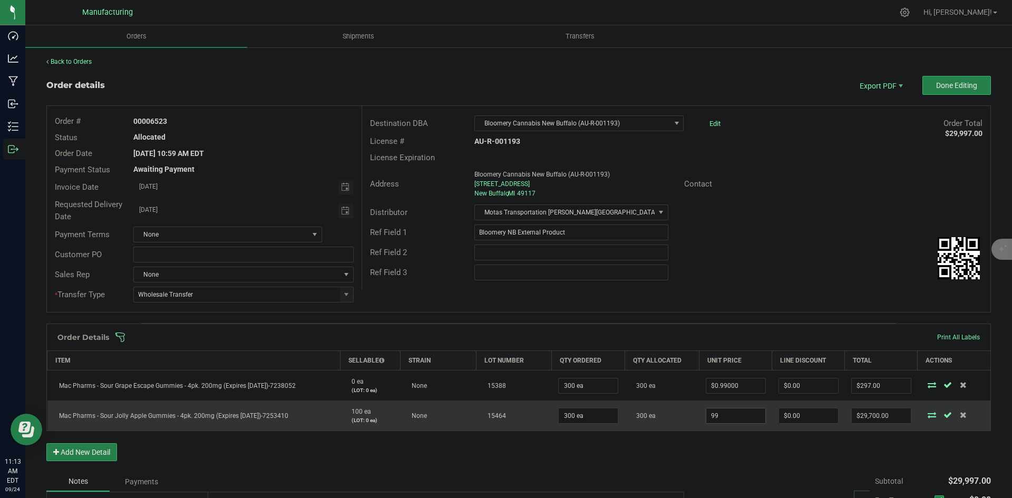
click at [744, 416] on input "99" at bounding box center [735, 416] width 59 height 15
type input "."
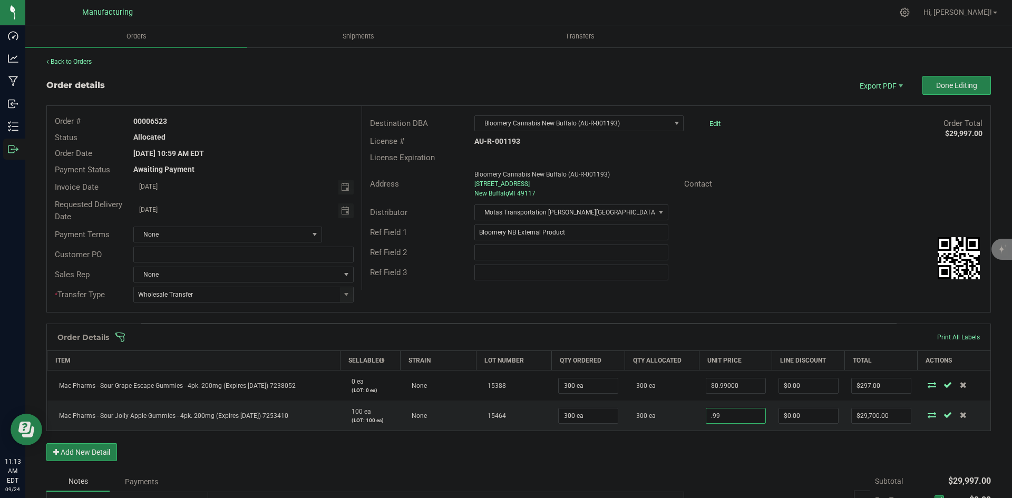
type input "$0.99000"
type input "$297.00"
click at [738, 459] on div "Order Details Print All Labels Item Sellable Strain Lot Number Qty Ordered Qty …" at bounding box center [518, 398] width 945 height 148
click at [564, 334] on span at bounding box center [587, 337] width 945 height 11
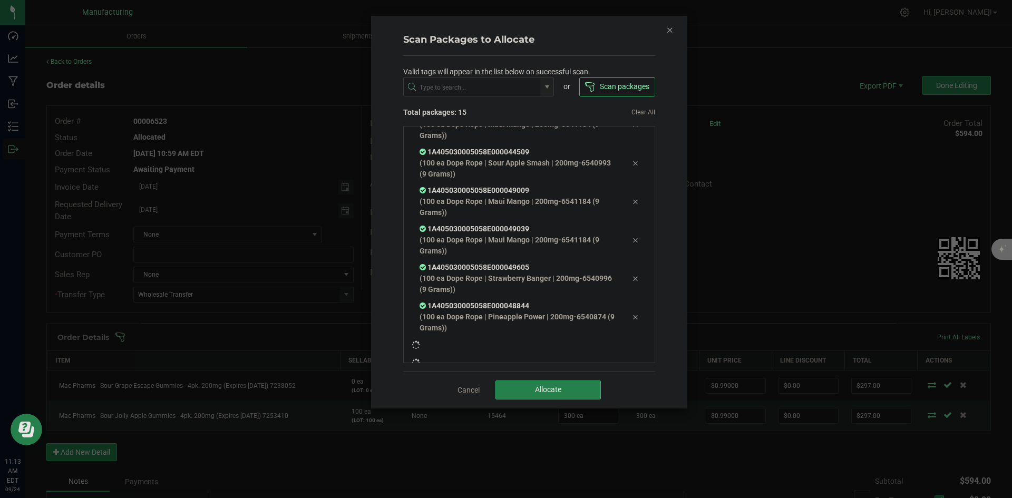
scroll to position [308, 0]
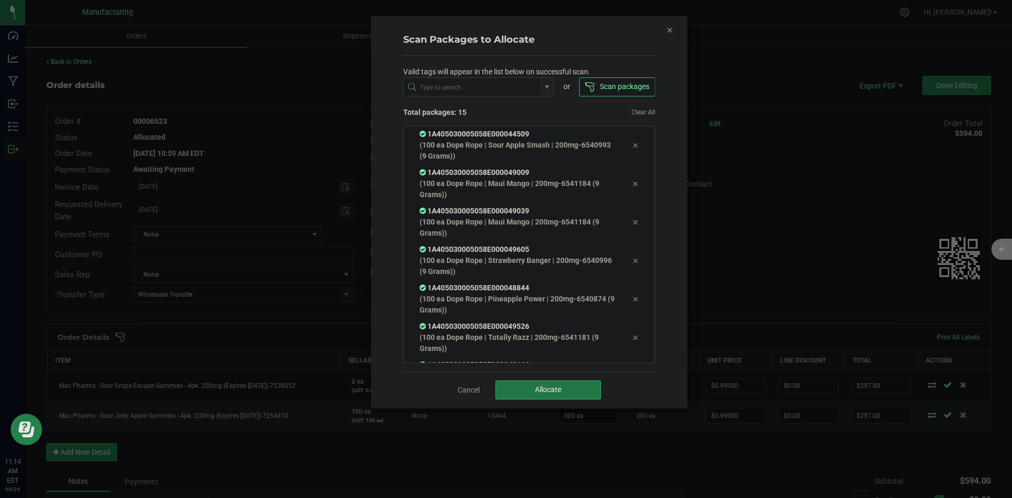
click at [571, 392] on button "Allocate" at bounding box center [548, 390] width 105 height 19
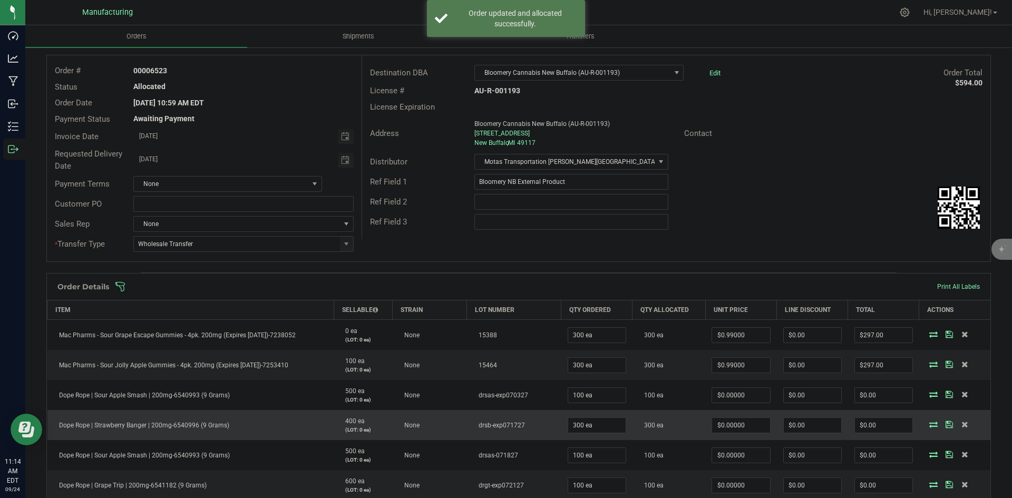
scroll to position [105, 0]
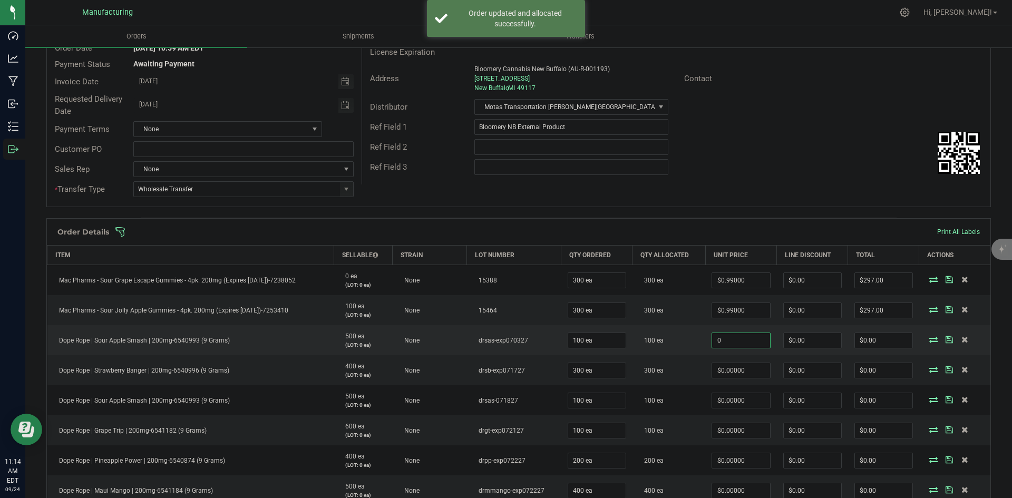
click at [734, 345] on input "0" at bounding box center [740, 340] width 57 height 15
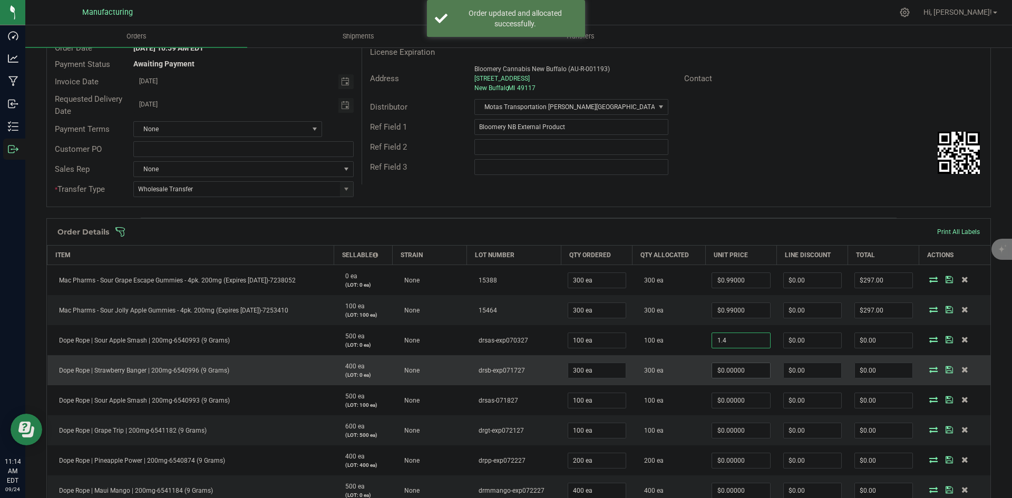
type input "$1.40000"
type input "$140.00"
click at [733, 370] on input "0" at bounding box center [740, 370] width 57 height 15
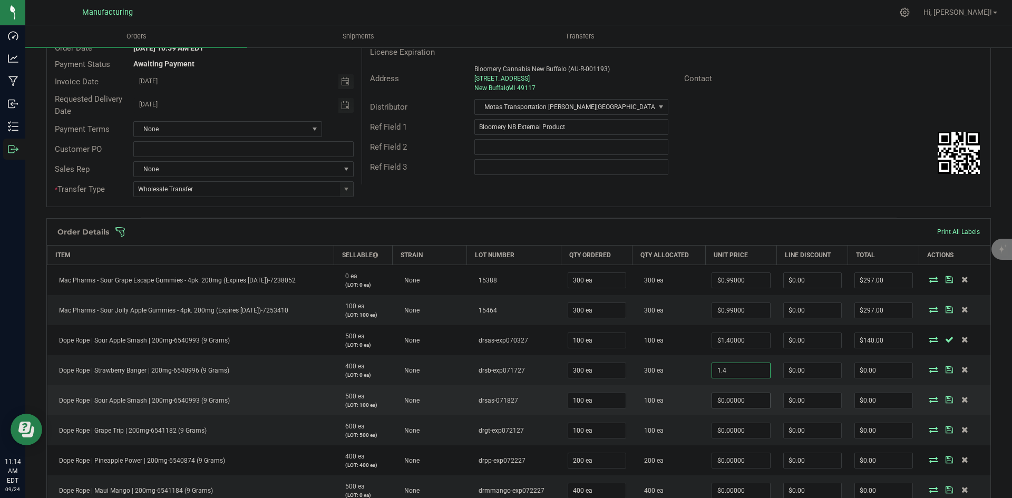
type input "$1.40000"
type input "$420.00"
click at [731, 397] on input "0" at bounding box center [740, 400] width 57 height 15
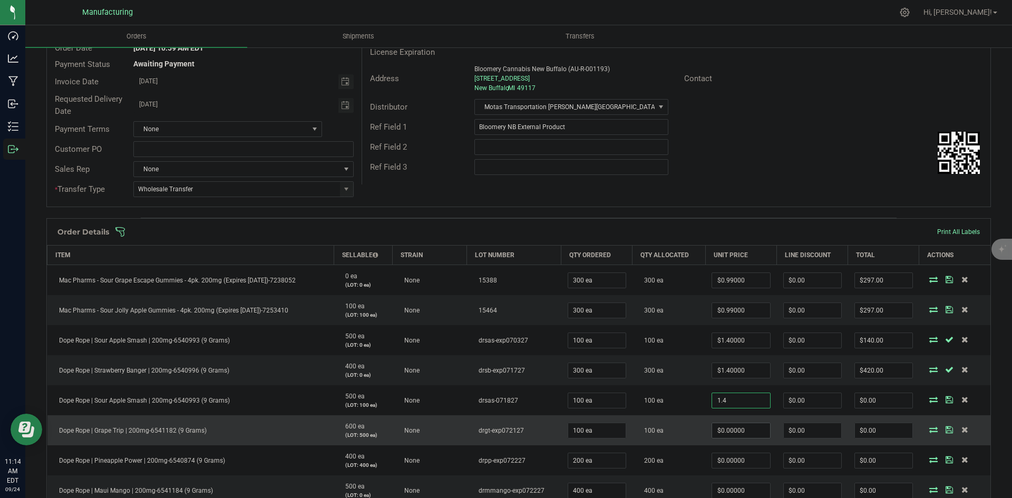
type input "$1.40000"
type input "$140.00"
click at [743, 432] on input "0" at bounding box center [740, 430] width 57 height 15
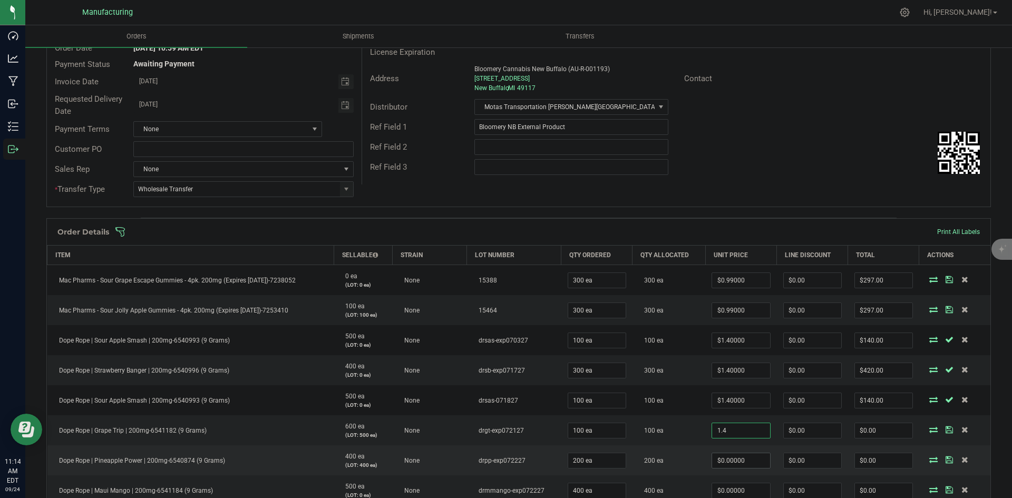
type input "$1.40000"
type input "$140.00"
click at [743, 460] on input "0" at bounding box center [740, 460] width 57 height 15
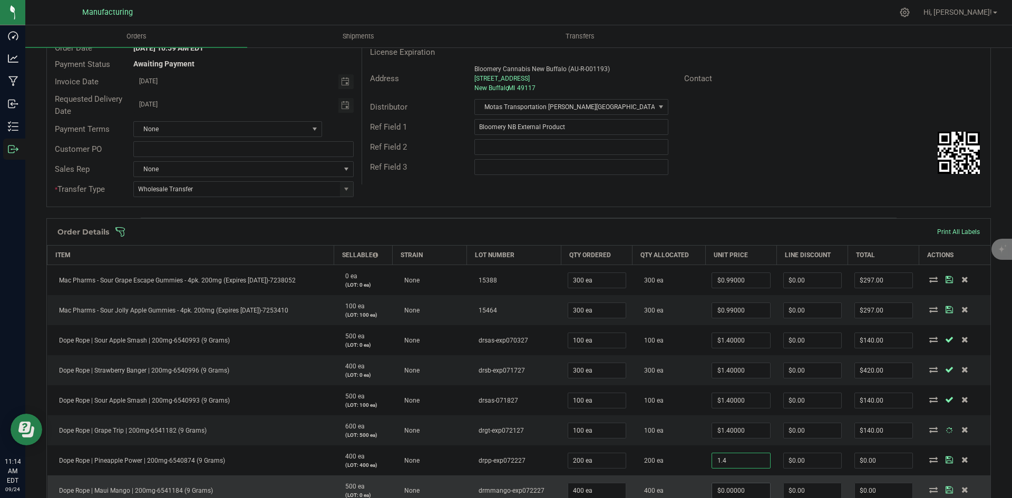
type input "$1.40000"
type input "$280.00"
click at [745, 492] on input "0" at bounding box center [740, 490] width 57 height 15
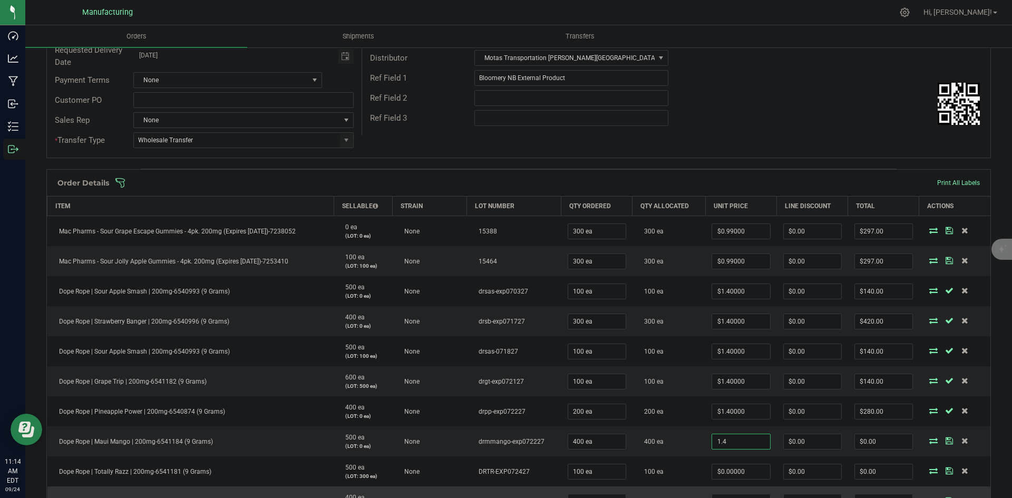
scroll to position [211, 0]
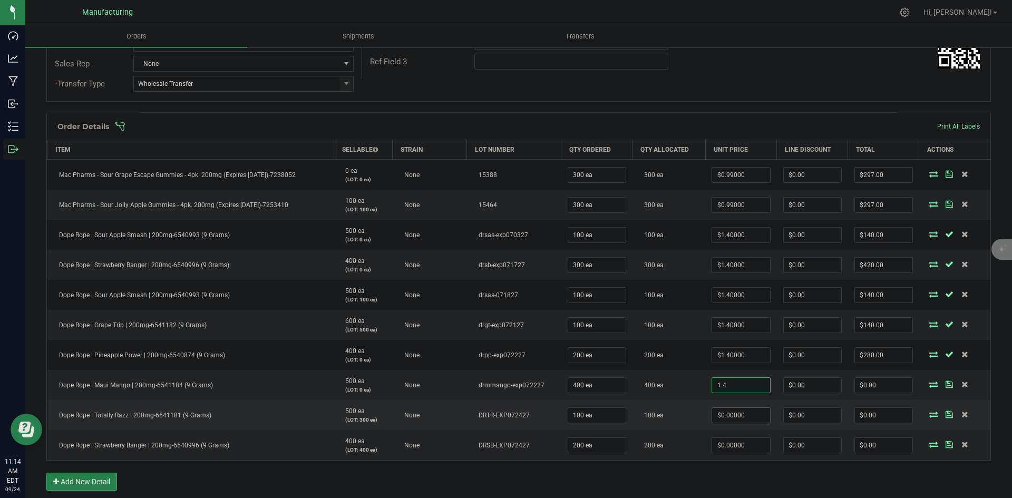
type input "$1.40000"
type input "$560.00"
click at [729, 422] on input "0" at bounding box center [740, 415] width 57 height 15
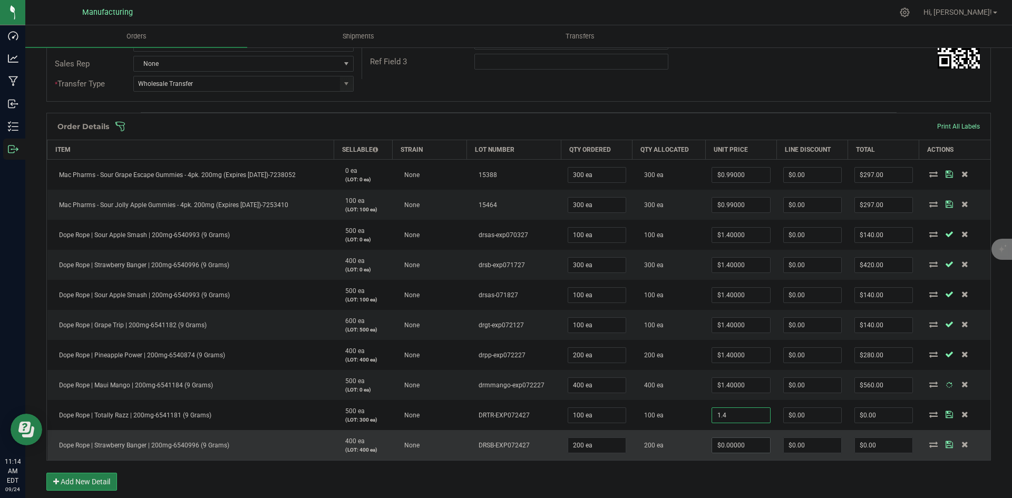
type input "$1.40000"
type input "$140.00"
click at [733, 453] on span "$0.00000" at bounding box center [741, 446] width 59 height 16
click at [735, 449] on input "0" at bounding box center [740, 445] width 57 height 15
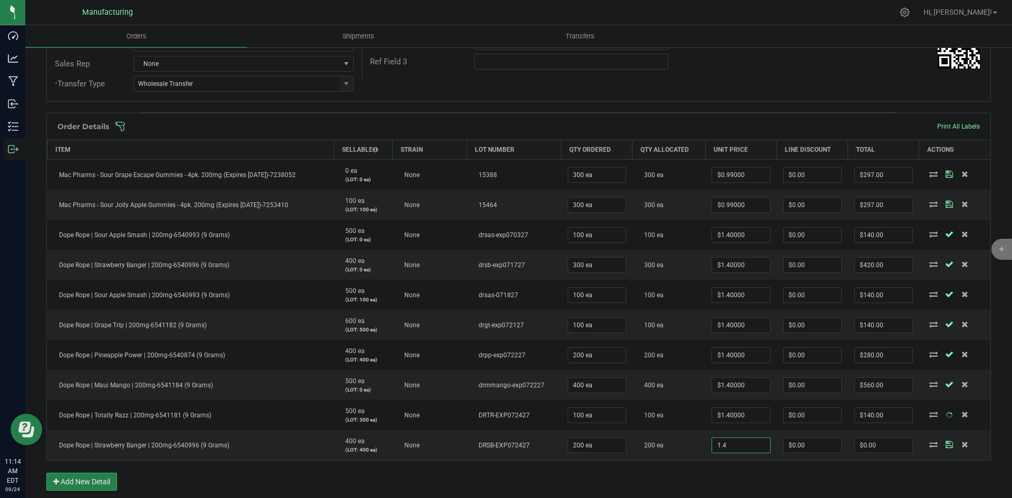
type input "$1.40000"
type input "$280.00"
click at [742, 469] on div "Order Details Print All Labels Item Sellable Strain Lot Number Qty Ordered Qty …" at bounding box center [518, 307] width 945 height 389
click at [631, 134] on div "Order Details Print All Labels" at bounding box center [519, 126] width 944 height 26
click at [633, 128] on span at bounding box center [587, 126] width 945 height 11
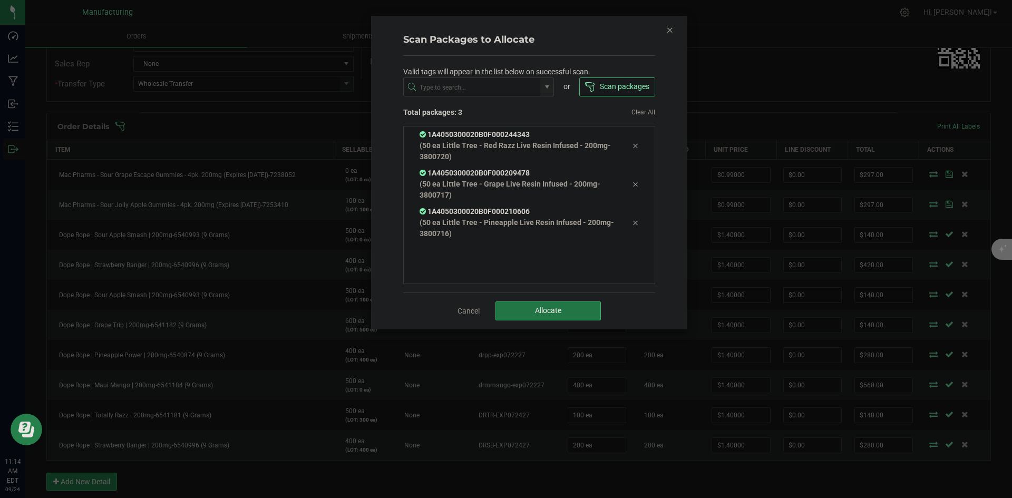
click at [590, 311] on button "Allocate" at bounding box center [548, 311] width 105 height 19
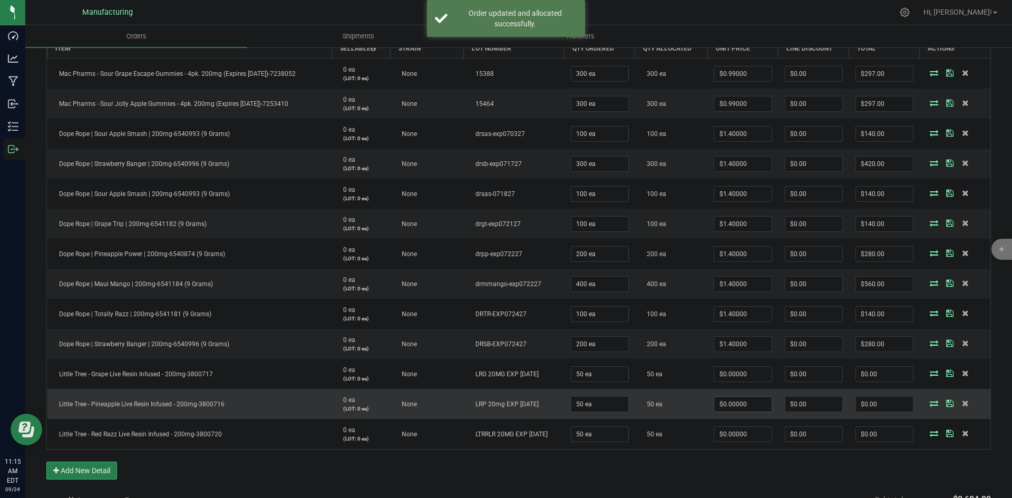
scroll to position [316, 0]
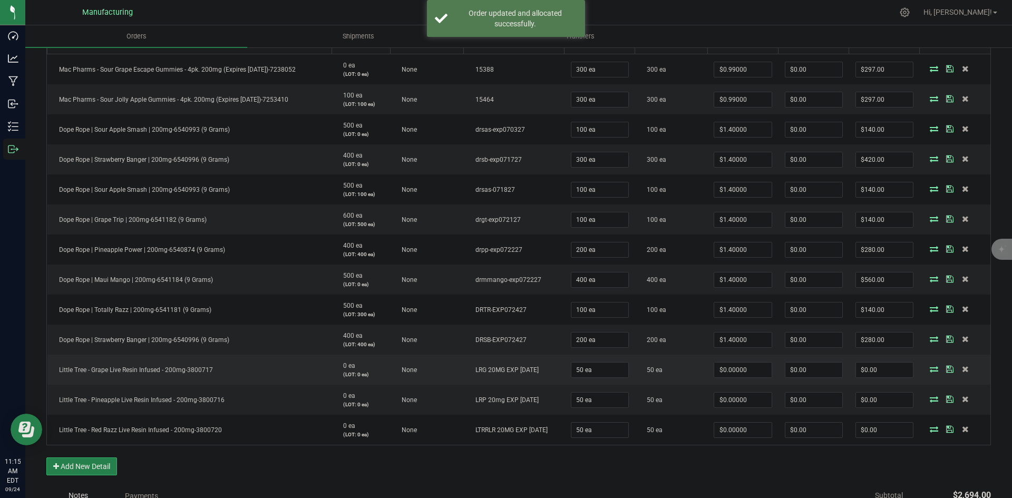
click at [730, 378] on td "$0.00000" at bounding box center [742, 370] width 71 height 30
click at [735, 366] on input "0" at bounding box center [742, 370] width 57 height 15
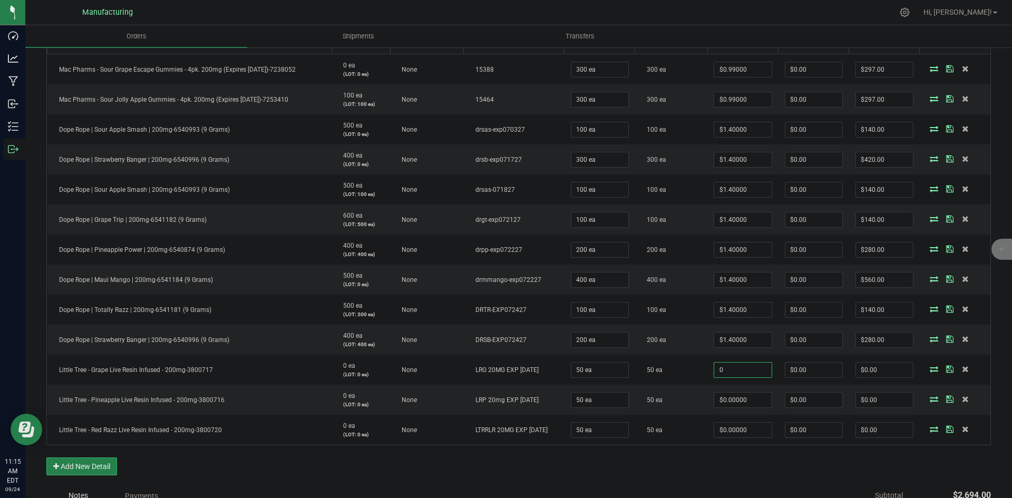
type input "$0.00000"
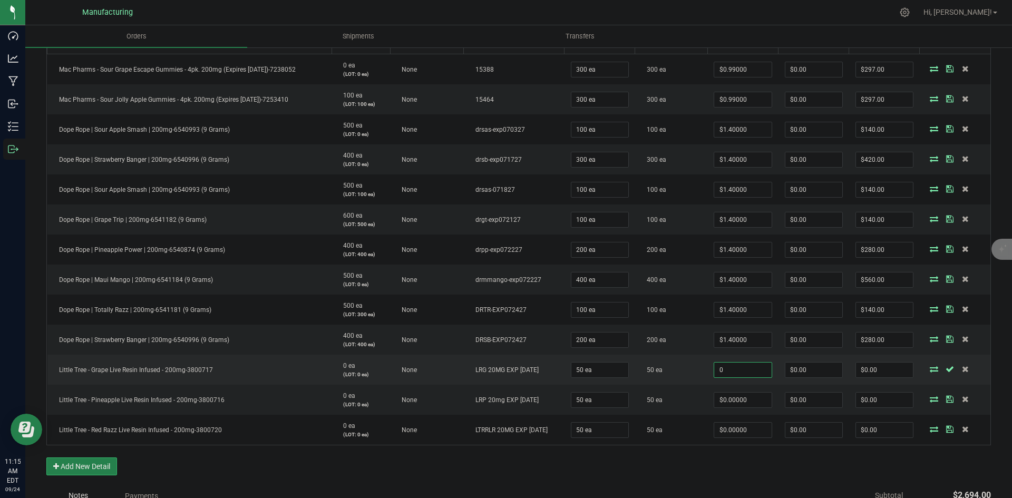
click at [715, 375] on input "0" at bounding box center [742, 370] width 57 height 15
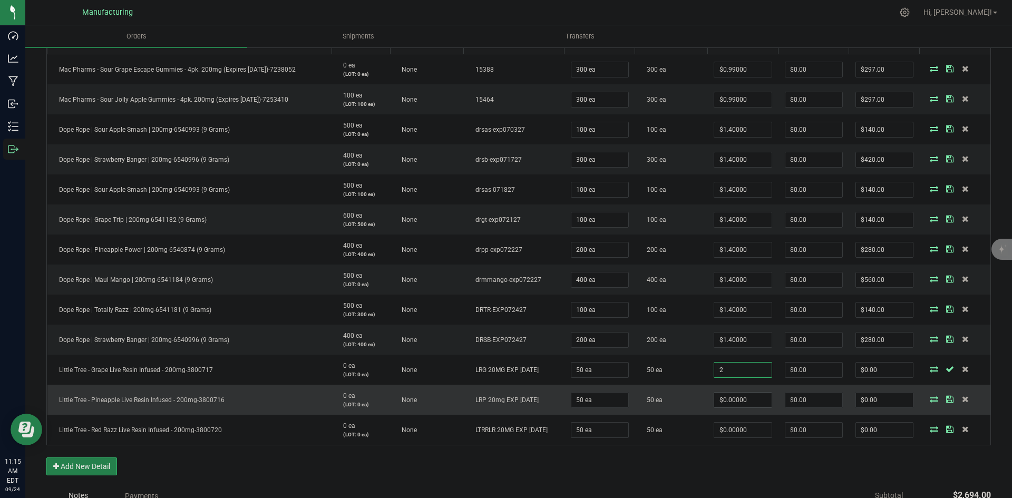
type input "2"
type input "0"
type input "$2.00000"
type input "$100.00"
click at [748, 400] on input "0" at bounding box center [742, 400] width 57 height 15
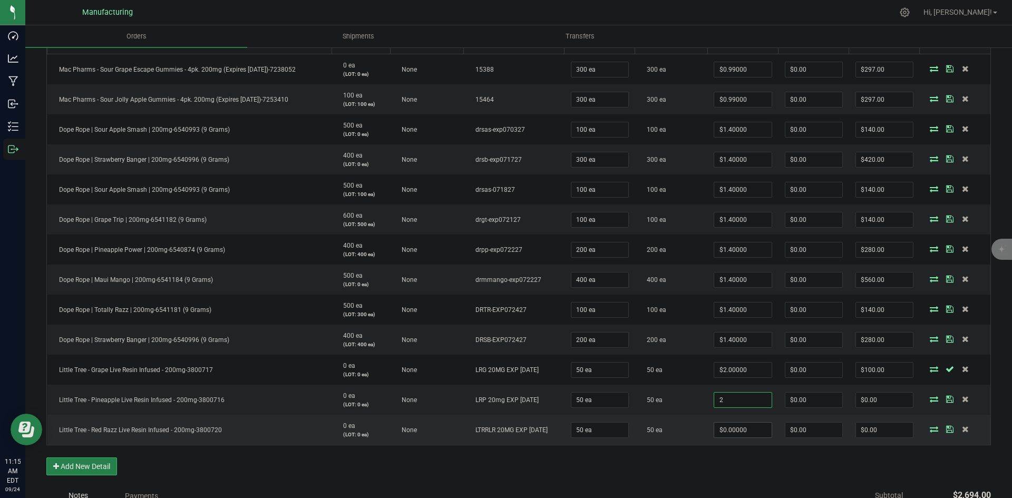
type input "$2.00000"
type input "$100.00"
click at [745, 438] on span "$0.00000" at bounding box center [743, 430] width 58 height 16
click at [741, 437] on span "$0.00000" at bounding box center [743, 430] width 58 height 16
click at [740, 430] on input "0" at bounding box center [742, 430] width 57 height 15
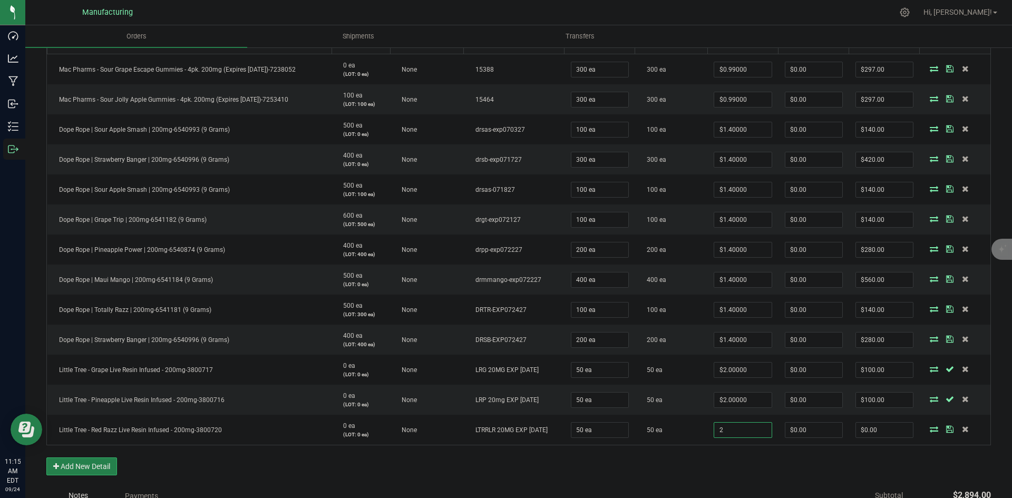
type input "$2.00000"
type input "$100.00"
click at [738, 455] on div "Order Details Print All Labels Item Sellable Strain Lot Number Qty Ordered Qty …" at bounding box center [518, 246] width 945 height 479
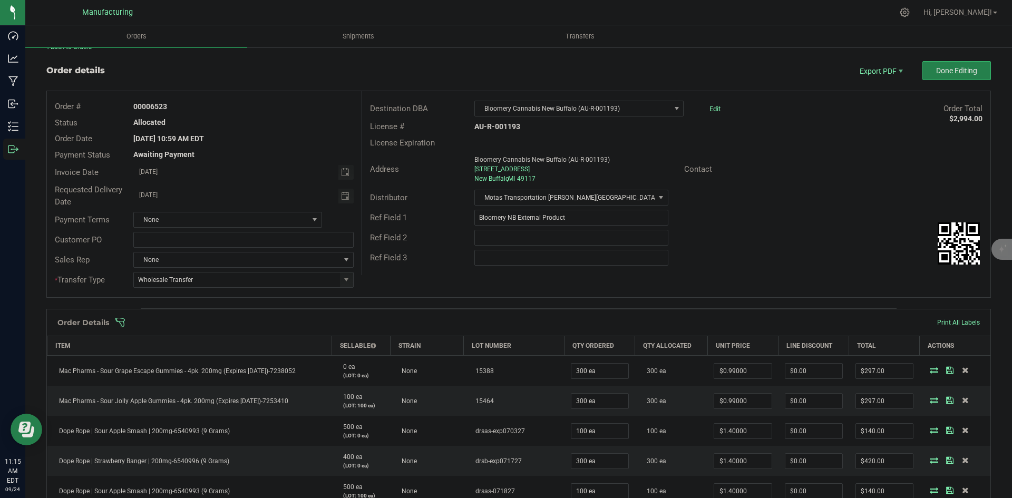
scroll to position [0, 0]
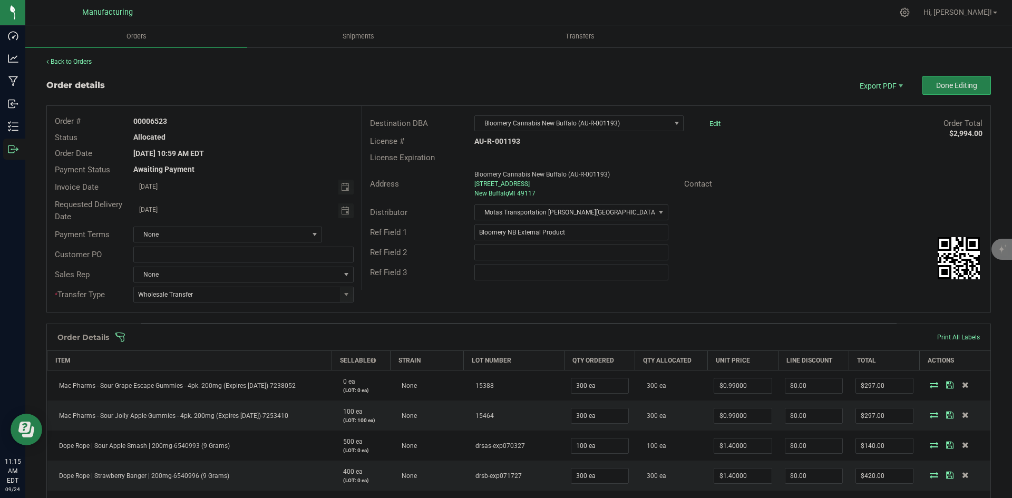
click at [598, 343] on div "Order Details Print All Labels" at bounding box center [519, 337] width 944 height 26
click at [600, 342] on span at bounding box center [587, 337] width 945 height 11
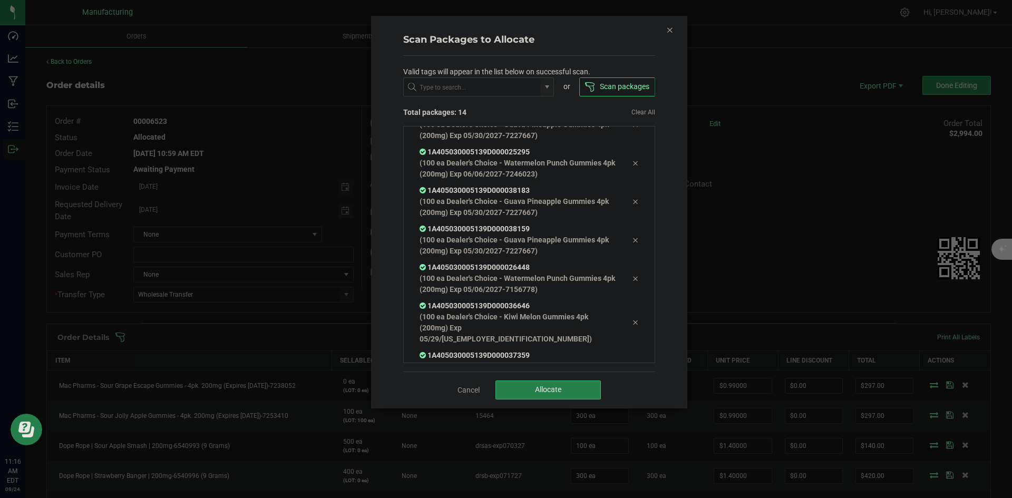
scroll to position [329, 0]
click at [583, 395] on button "Allocate" at bounding box center [548, 390] width 105 height 19
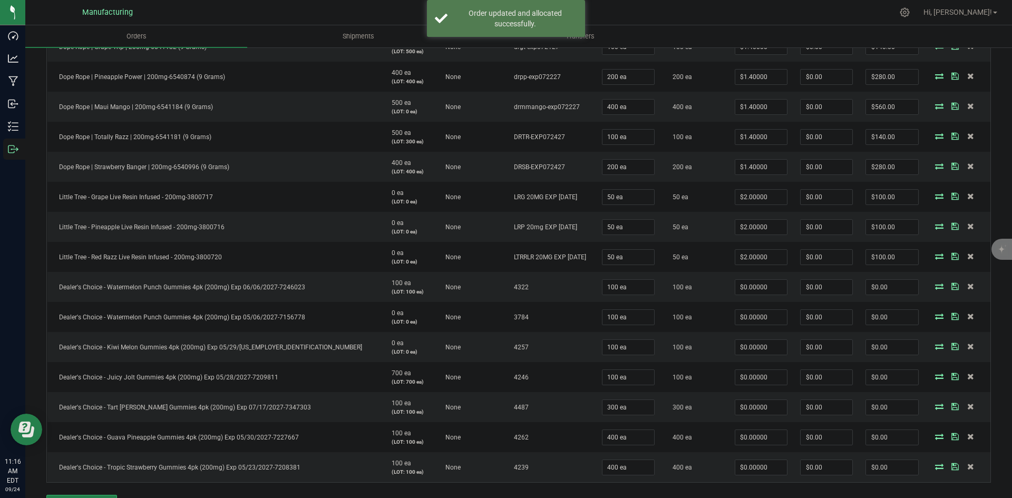
scroll to position [685, 0]
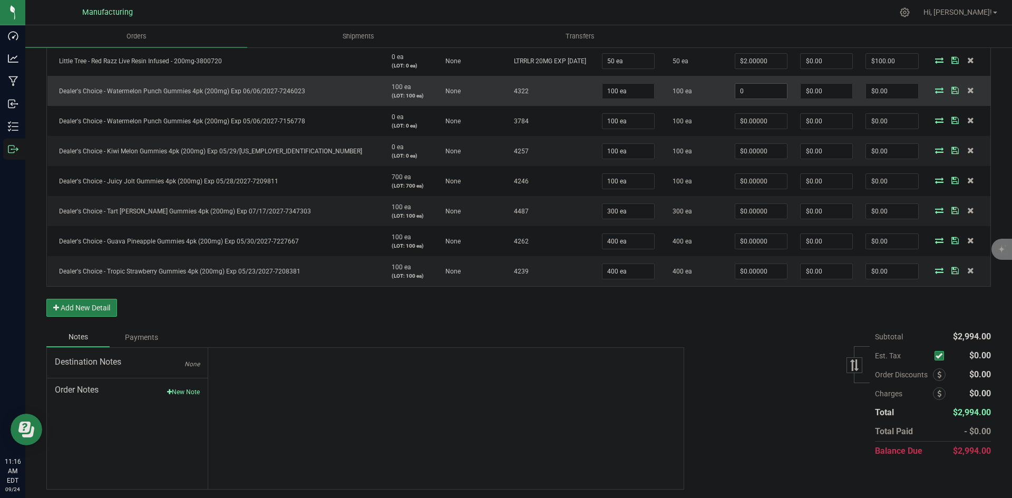
click at [746, 93] on input "0" at bounding box center [761, 91] width 52 height 15
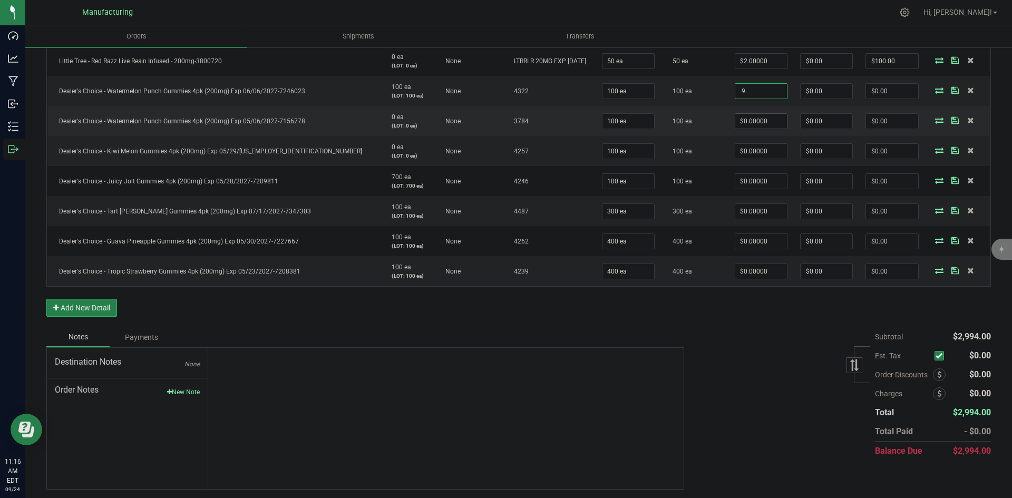
type input "$0.90000"
type input "$90.00"
click at [750, 118] on input "0" at bounding box center [761, 121] width 52 height 15
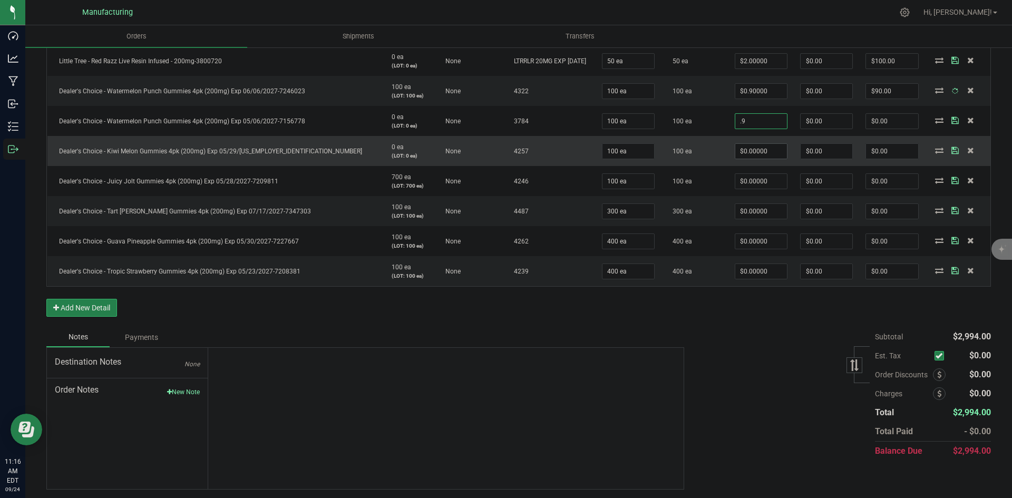
type input "$0.90000"
type input "$90.00"
click at [749, 149] on input "0" at bounding box center [761, 151] width 52 height 15
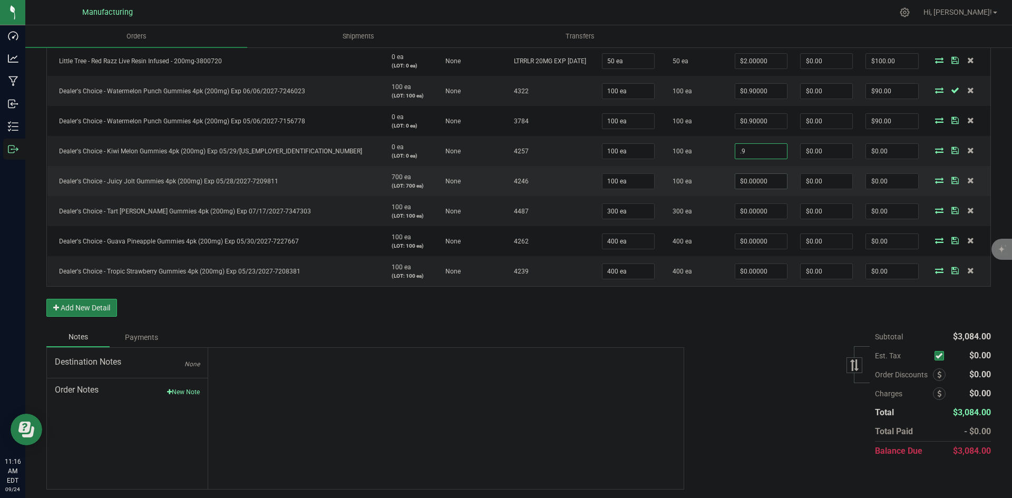
type input "$0.90000"
type input "$90.00"
click at [742, 181] on input "0" at bounding box center [761, 181] width 52 height 15
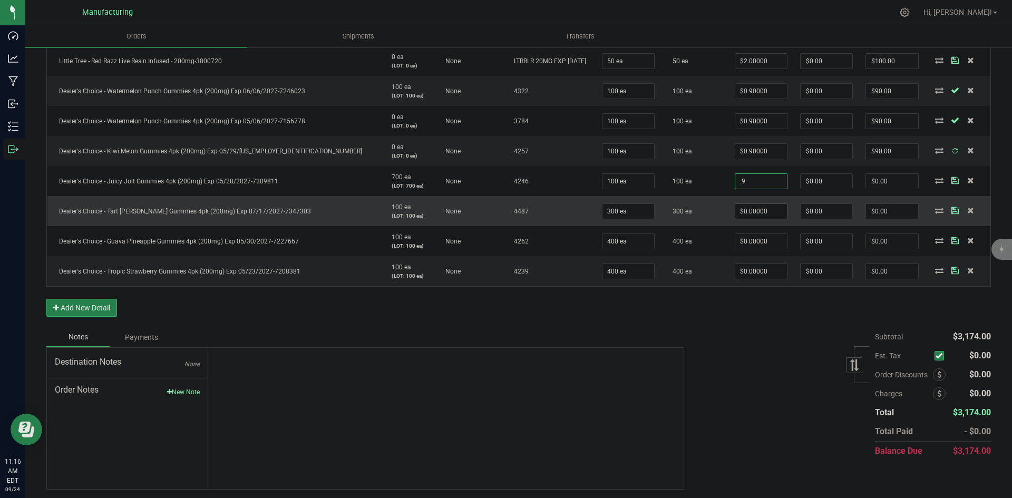
type input "$0.90000"
type input "$90.00"
click at [743, 217] on input "0" at bounding box center [761, 211] width 52 height 15
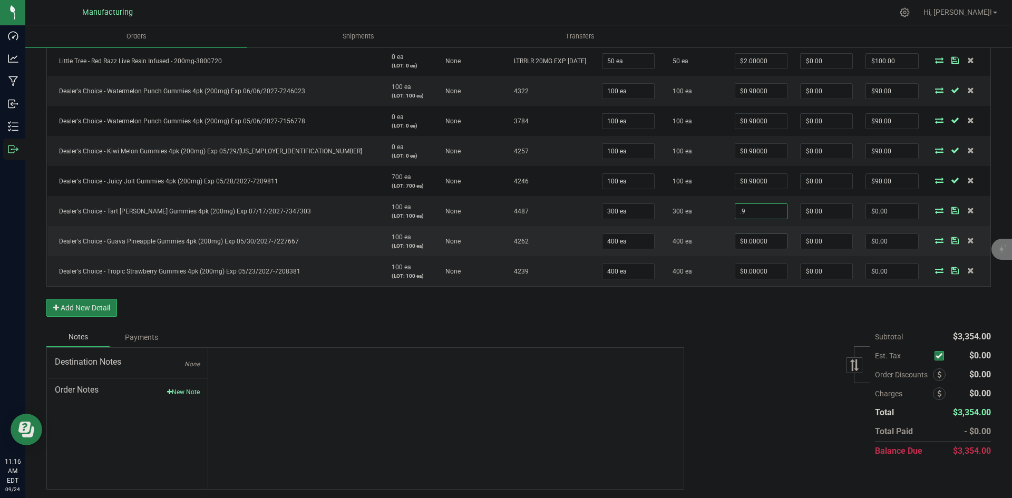
type input "$0.90000"
type input "$270.00"
click at [747, 240] on input "0" at bounding box center [761, 241] width 52 height 15
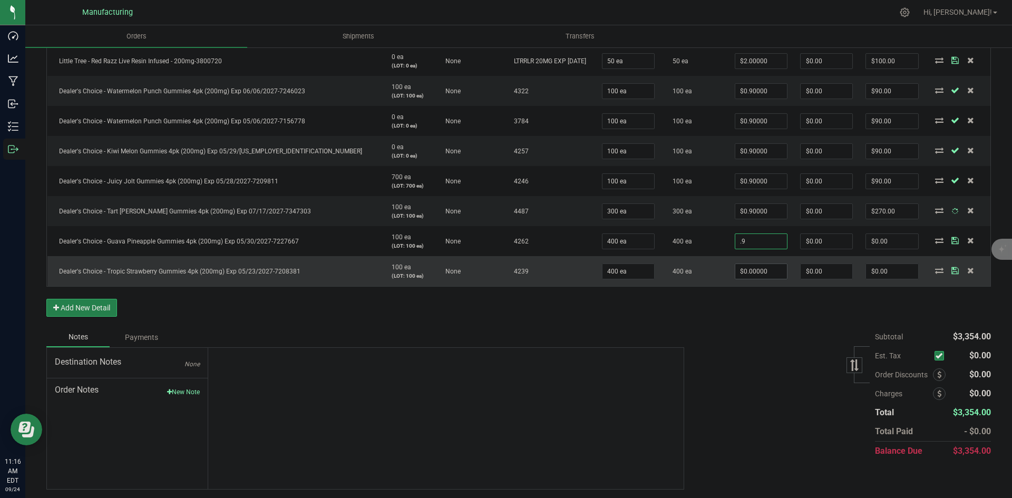
type input "$0.90000"
type input "$360.00"
click at [738, 271] on input "0" at bounding box center [761, 271] width 52 height 15
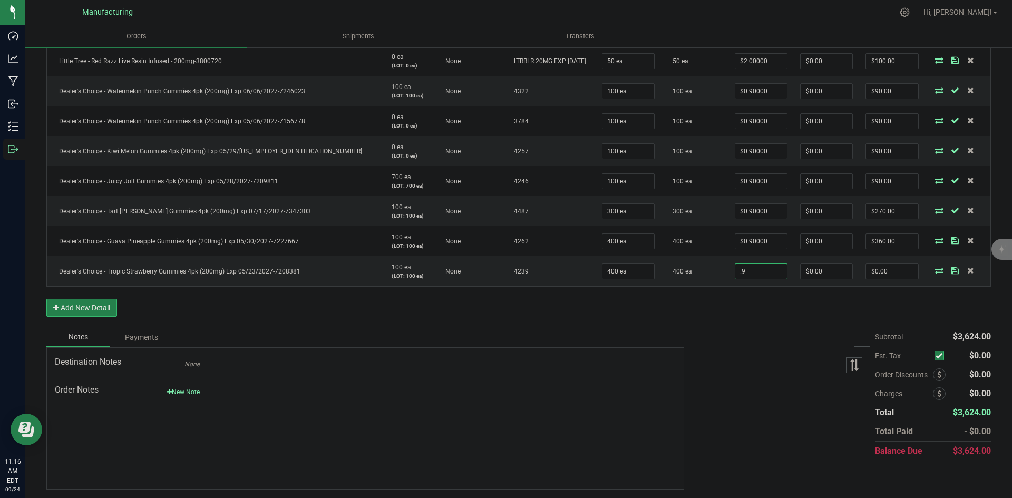
type input "$0.90000"
type input "$360.00"
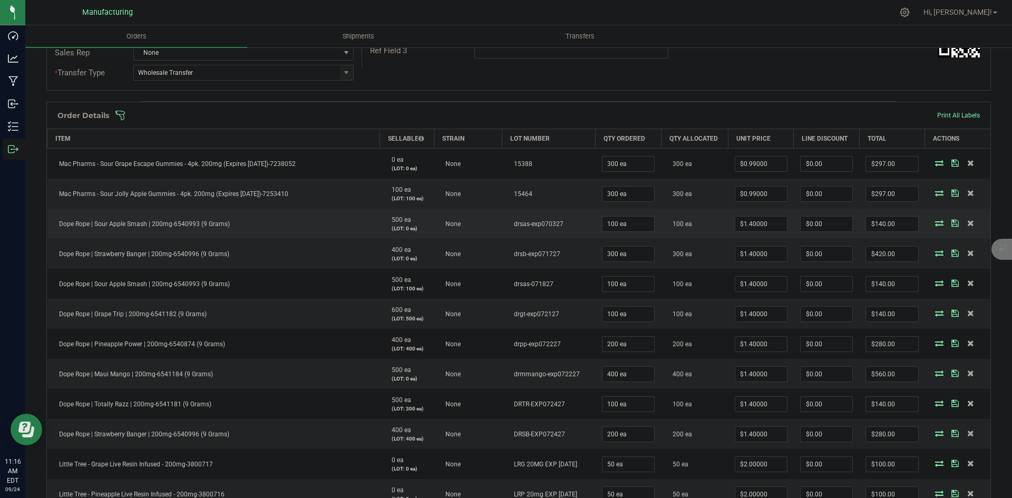
scroll to position [211, 0]
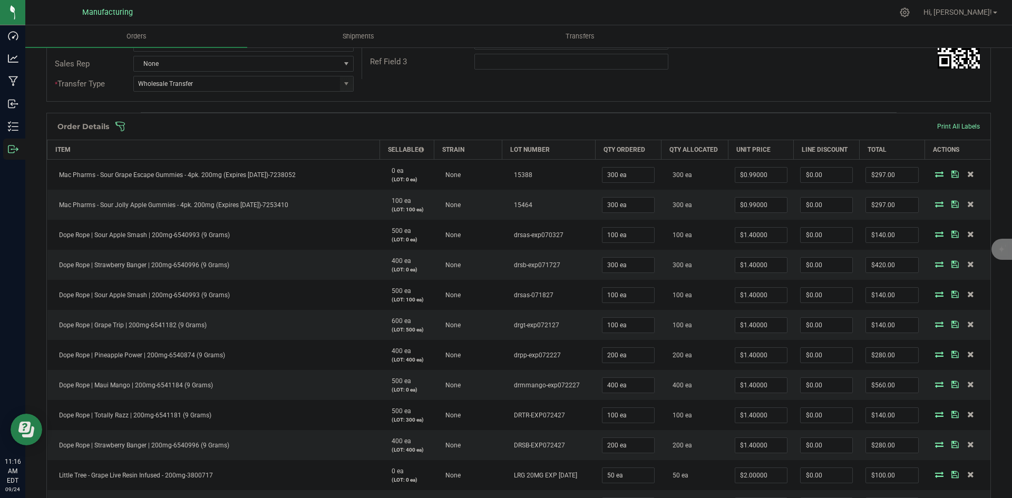
click at [638, 131] on span at bounding box center [587, 126] width 945 height 11
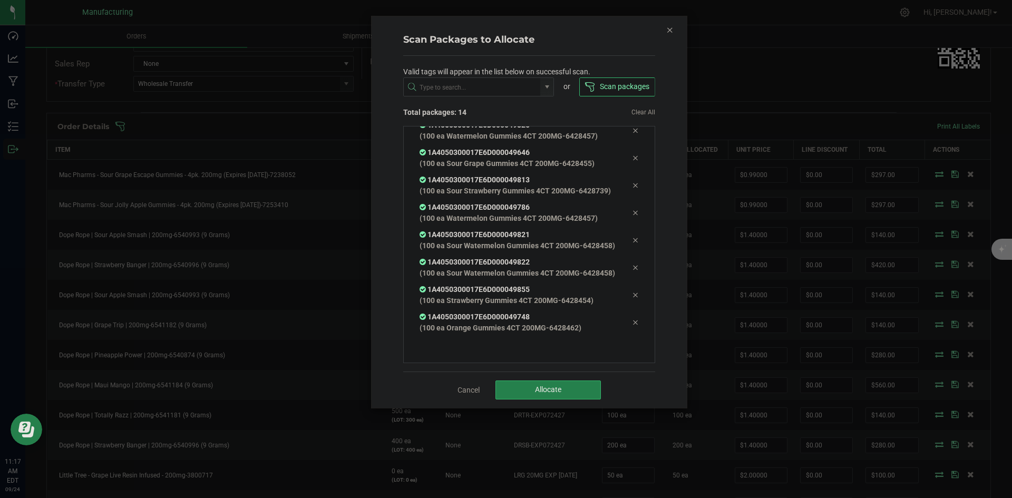
scroll to position [229, 0]
click at [574, 387] on button "Allocate" at bounding box center [548, 390] width 105 height 19
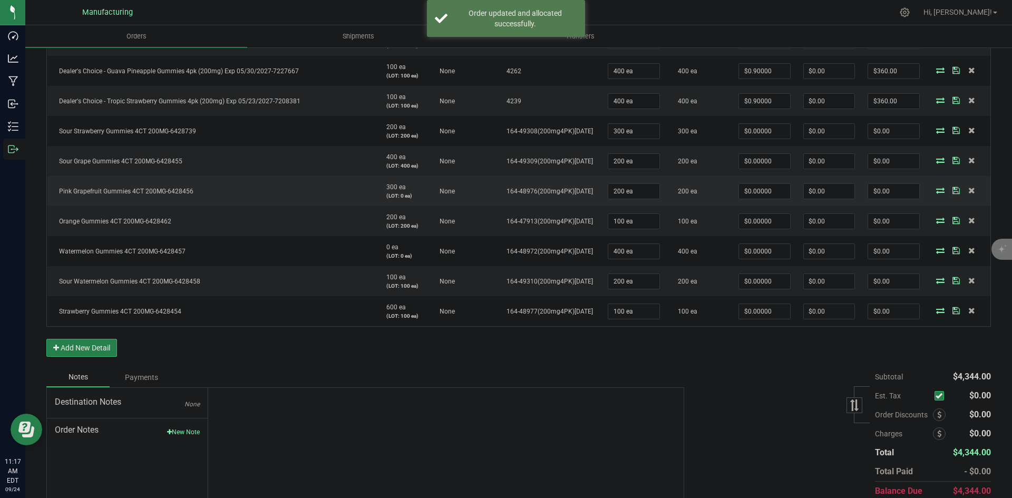
scroll to position [792, 0]
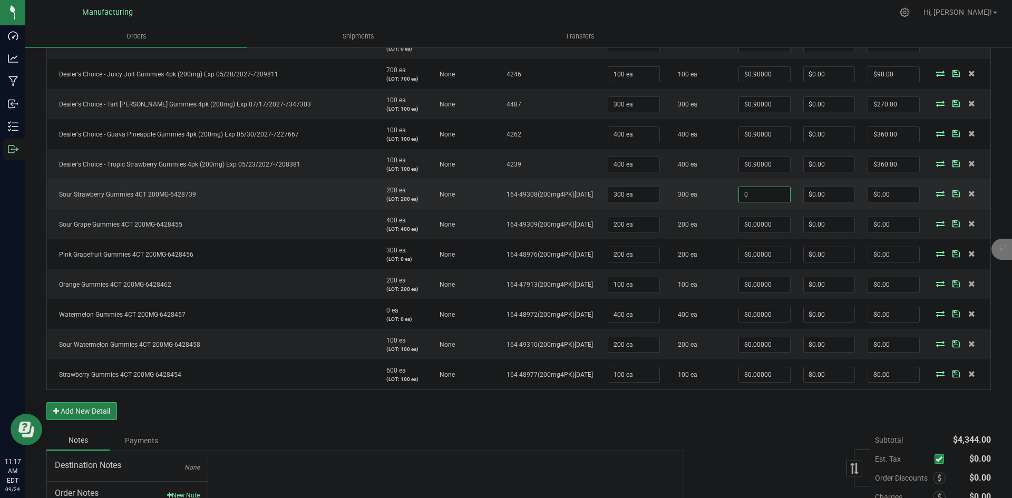
click at [744, 192] on input "0" at bounding box center [764, 194] width 51 height 15
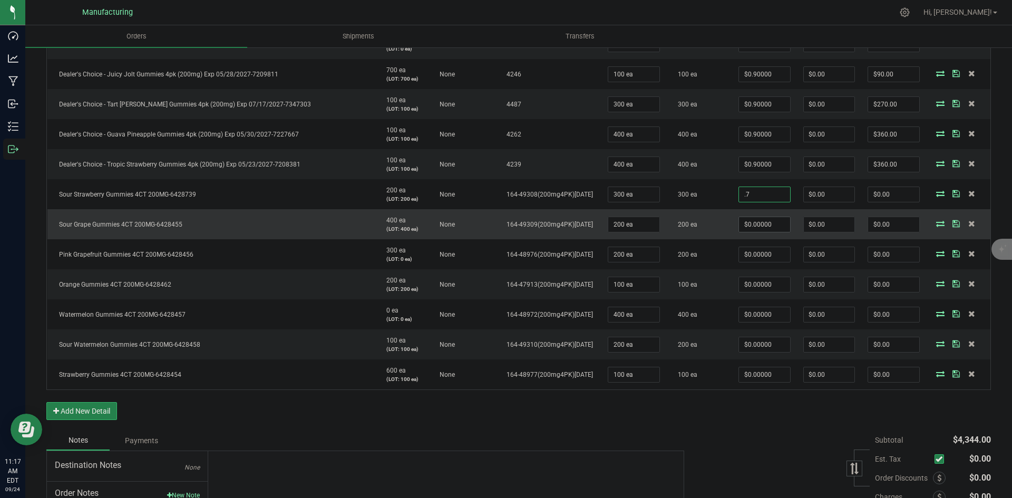
type input "$0.70000"
type input "$210.00"
click at [752, 222] on input "0" at bounding box center [764, 224] width 51 height 15
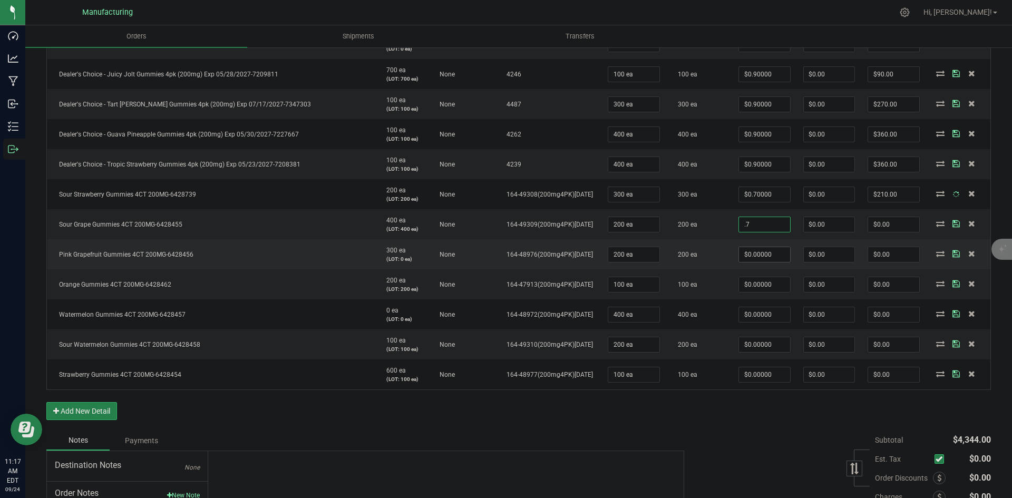
type input "$0.70000"
type input "$140.00"
click at [749, 253] on input "0" at bounding box center [764, 254] width 51 height 15
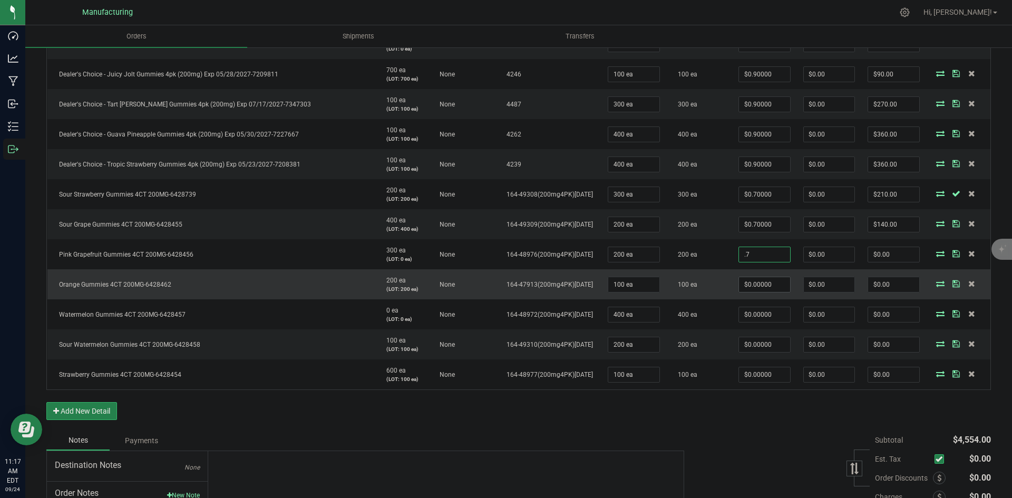
type input "$0.70000"
type input "$140.00"
click at [745, 285] on input "0" at bounding box center [764, 284] width 51 height 15
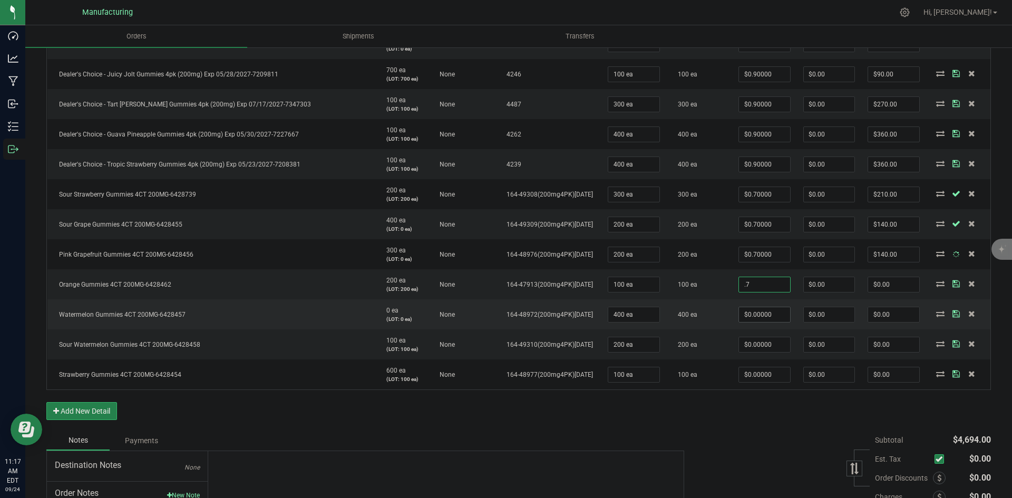
type input "$0.70000"
type input "$70.00"
click at [756, 315] on input "0" at bounding box center [764, 314] width 51 height 15
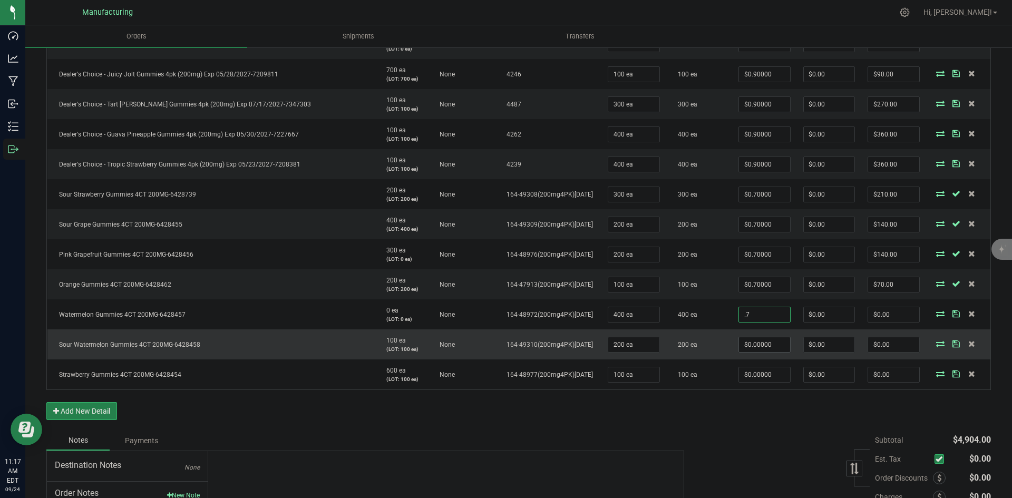
type input "$0.70000"
type input "$280.00"
click at [753, 343] on input "0" at bounding box center [764, 344] width 51 height 15
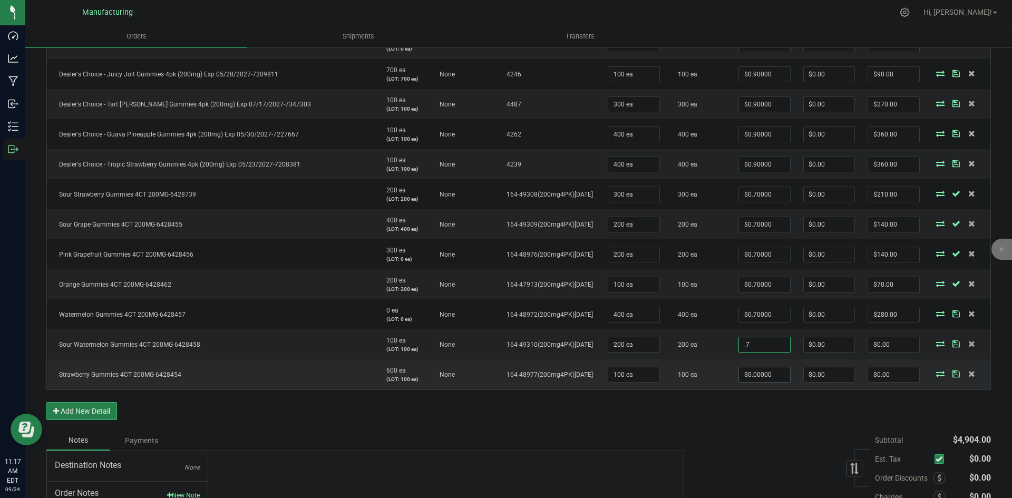
type input "$0.70000"
type input "$140.00"
click at [750, 379] on input "0" at bounding box center [764, 374] width 51 height 15
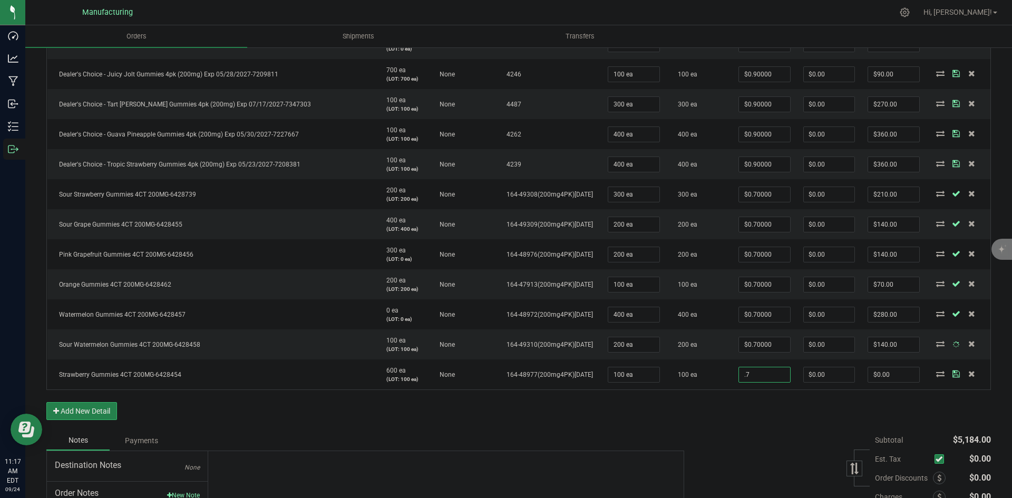
type input "$0.70000"
type input "$70.00"
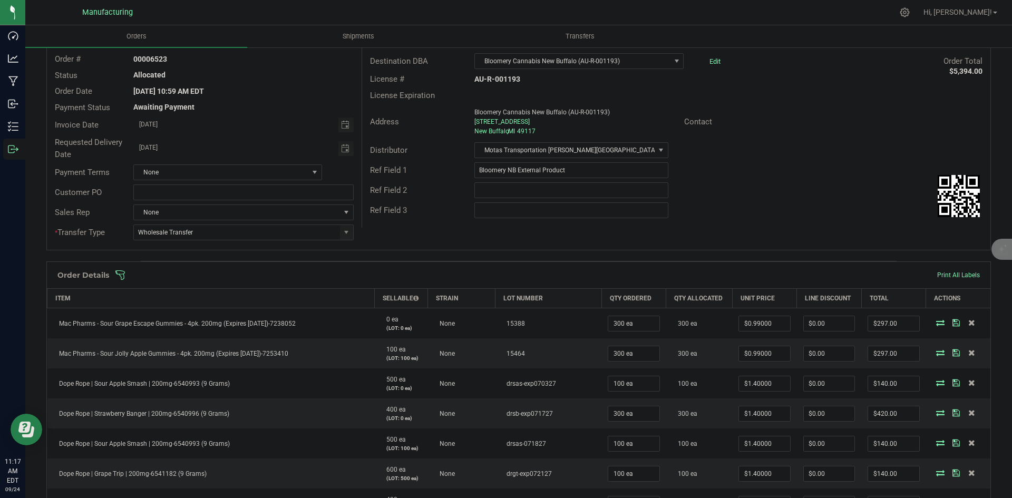
scroll to position [0, 0]
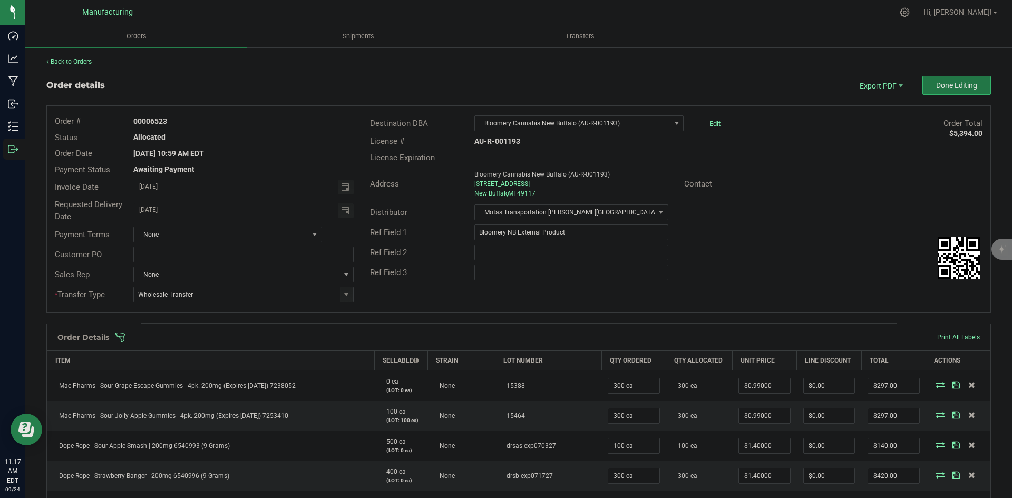
click at [943, 85] on span "Done Editing" at bounding box center [956, 85] width 41 height 8
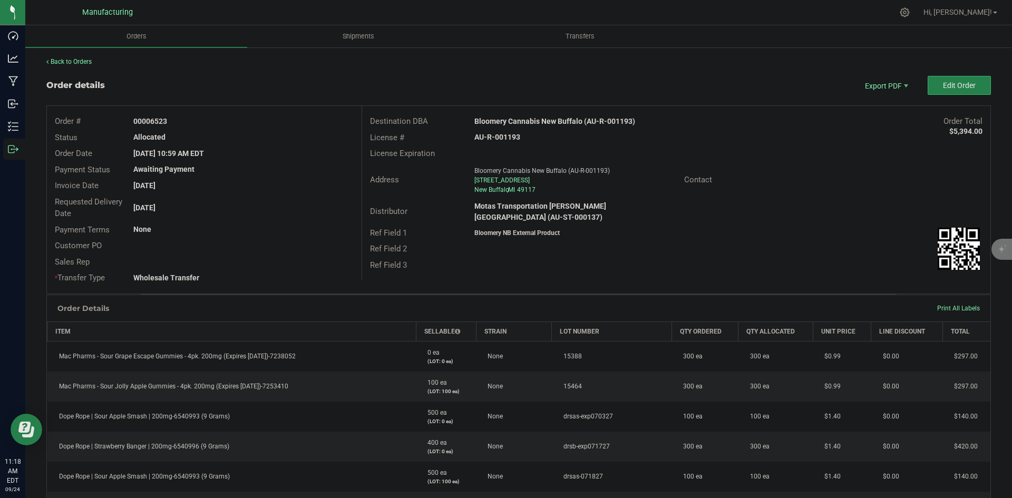
drag, startPoint x: 150, startPoint y: 121, endPoint x: 250, endPoint y: 134, distance: 100.5
click at [235, 130] on div "Order # 00006523 Status Allocated Order Date Sep 24, 2025 10:59 AM EDT Payment …" at bounding box center [204, 200] width 315 height 188
copy div "6523 Status Allocated"
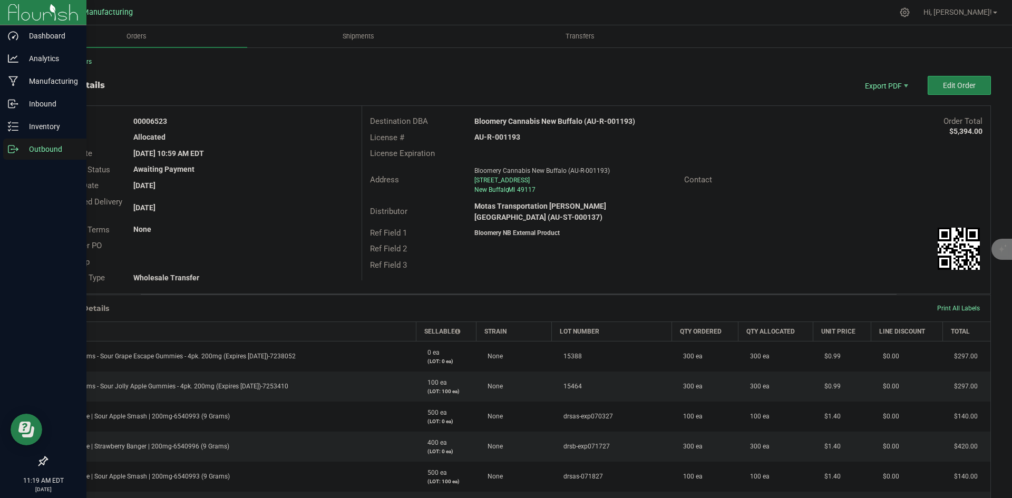
click at [18, 150] on icon at bounding box center [13, 149] width 11 height 11
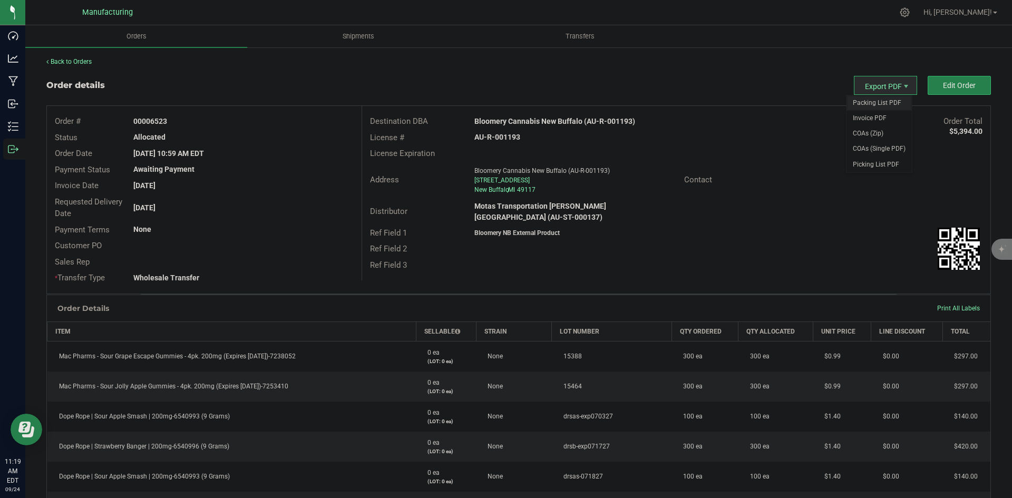
click at [875, 101] on span "Packing List PDF" at bounding box center [879, 102] width 65 height 15
click at [868, 115] on span "Invoice PDF" at bounding box center [879, 118] width 65 height 15
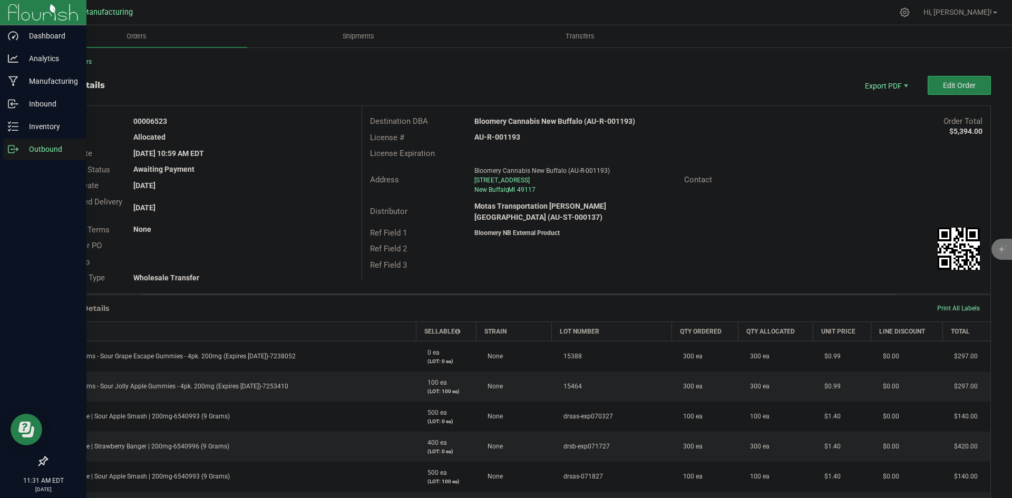
click at [21, 155] on p "Outbound" at bounding box center [49, 149] width 63 height 13
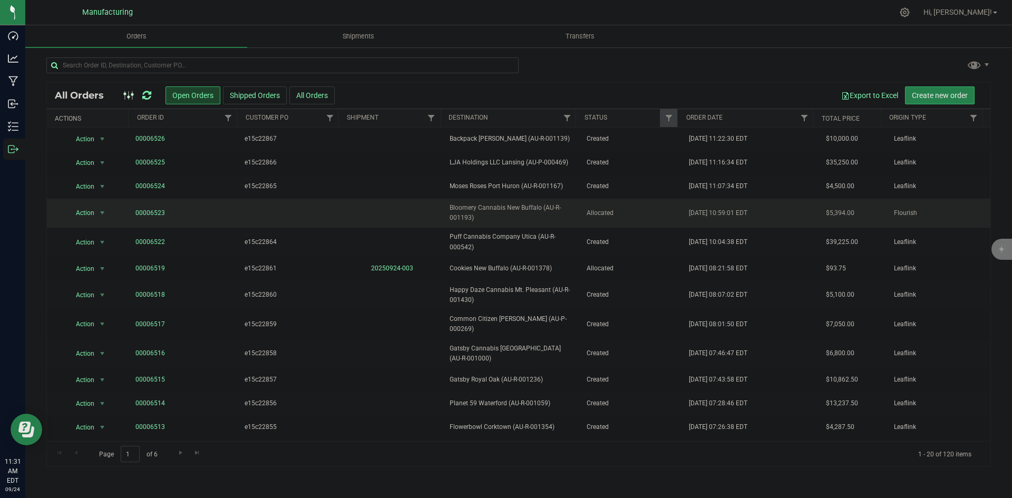
click at [529, 219] on span "Bloomery Cannabis New Buffalo (AU-R-001193)" at bounding box center [512, 213] width 124 height 20
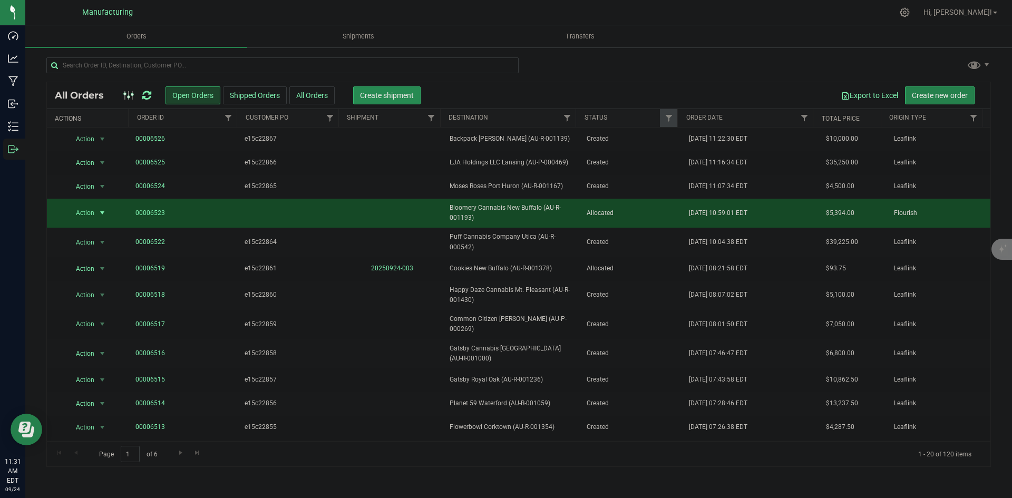
click at [375, 97] on span "Create shipment" at bounding box center [387, 95] width 54 height 8
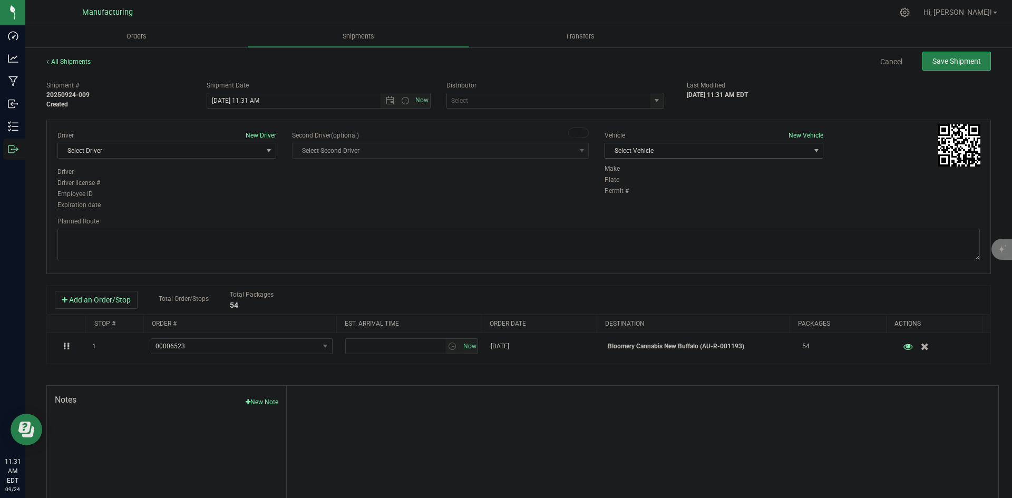
click at [699, 149] on span "Select Vehicle" at bounding box center [707, 150] width 205 height 15
click at [629, 190] on li "International (JJ)" at bounding box center [709, 185] width 216 height 16
click at [660, 156] on span "International (JJ)" at bounding box center [707, 150] width 205 height 15
click at [602, 105] on input "text" at bounding box center [545, 100] width 197 height 15
click at [653, 101] on span "select" at bounding box center [657, 100] width 8 height 8
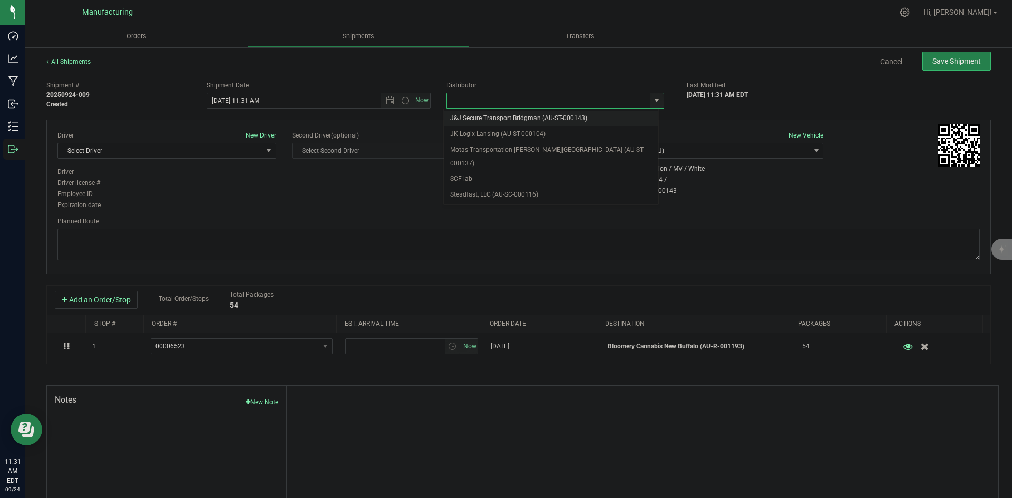
click at [509, 117] on li "J&J Secure Transport Bridgman (AU-ST-000143)" at bounding box center [551, 119] width 215 height 16
type input "J&J Secure Transport Bridgman (AU-ST-000143)"
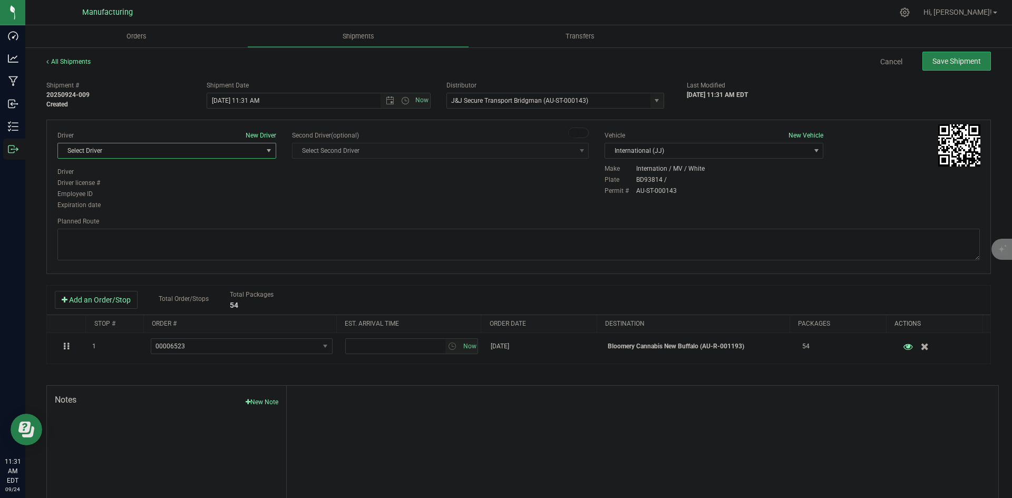
click at [238, 151] on span "Select Driver" at bounding box center [160, 150] width 205 height 15
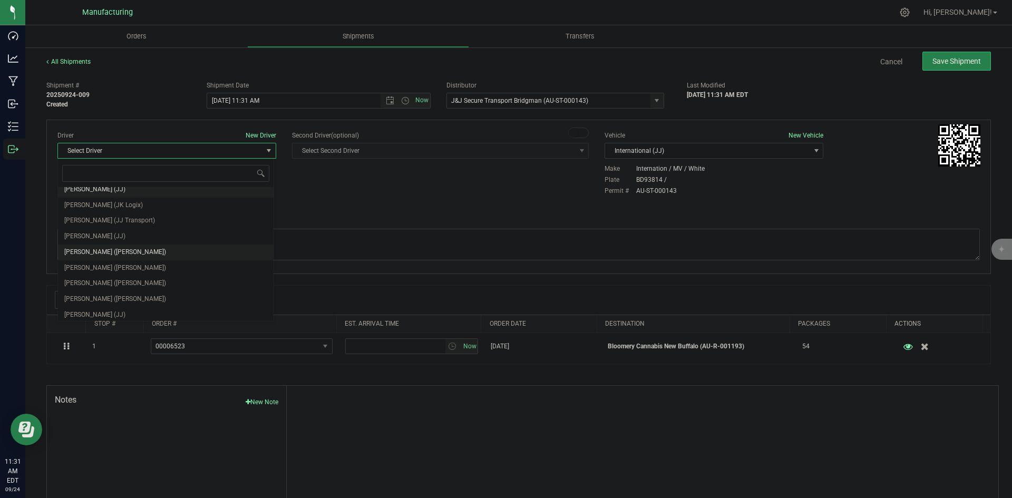
scroll to position [55, 0]
click at [128, 293] on li "Chad Stewart (JJ)" at bounding box center [166, 296] width 216 height 16
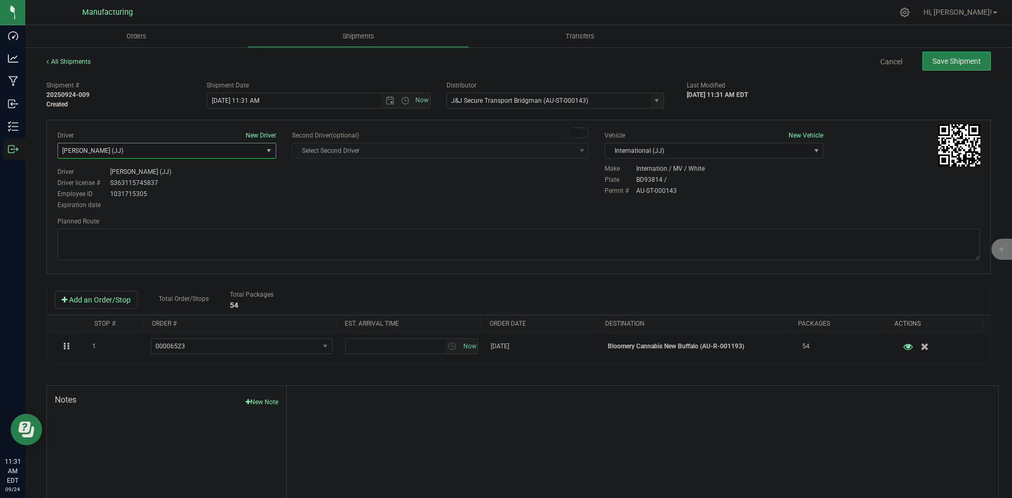
click at [298, 190] on div "Driver New Driver Chad Stewart (JJ) Select Driver Perry Black (JK Logix) Robert…" at bounding box center [519, 171] width 938 height 81
click at [401, 98] on span "Open the time view" at bounding box center [405, 100] width 8 height 8
click at [232, 124] on li "2:00 PM" at bounding box center [316, 128] width 220 height 14
type input "9/24/2025 2:00 PM"
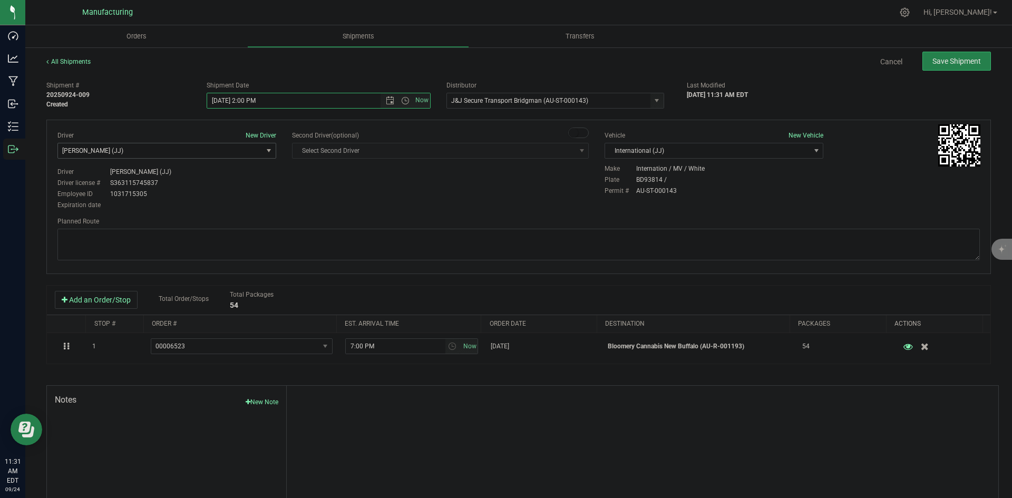
click at [313, 192] on div "Driver New Driver Chad Stewart (JJ) Select Driver Perry Black (JK Logix) Robert…" at bounding box center [519, 171] width 938 height 81
drag, startPoint x: 434, startPoint y: 249, endPoint x: 438, endPoint y: 231, distance: 17.9
click at [434, 247] on textarea at bounding box center [518, 245] width 923 height 32
paste textarea "Head south 246 ft -- Turn right 325 ft -- Turn right 407 ft -- Turn right towar…"
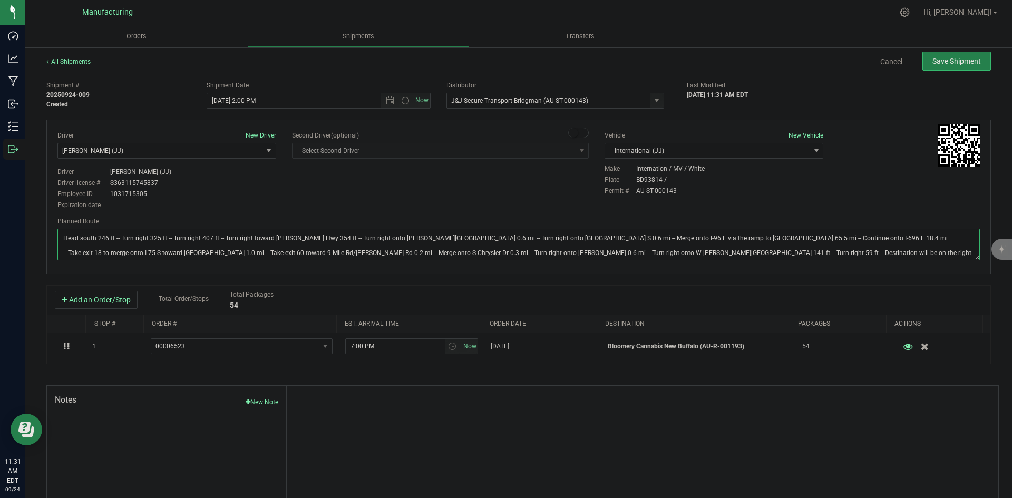
type textarea "Head south 246 ft -- Turn right 325 ft -- Turn right 407 ft -- Turn right towar…"
drag, startPoint x: 468, startPoint y: 207, endPoint x: 538, endPoint y: 183, distance: 74.5
click at [489, 201] on div "Driver New Driver Chad Stewart (JJ) Select Driver Perry Black (JK Logix) Robert…" at bounding box center [519, 171] width 938 height 81
click at [953, 66] on button "Save Shipment" at bounding box center [957, 61] width 69 height 19
type input "9/24/2025 6:00 PM"
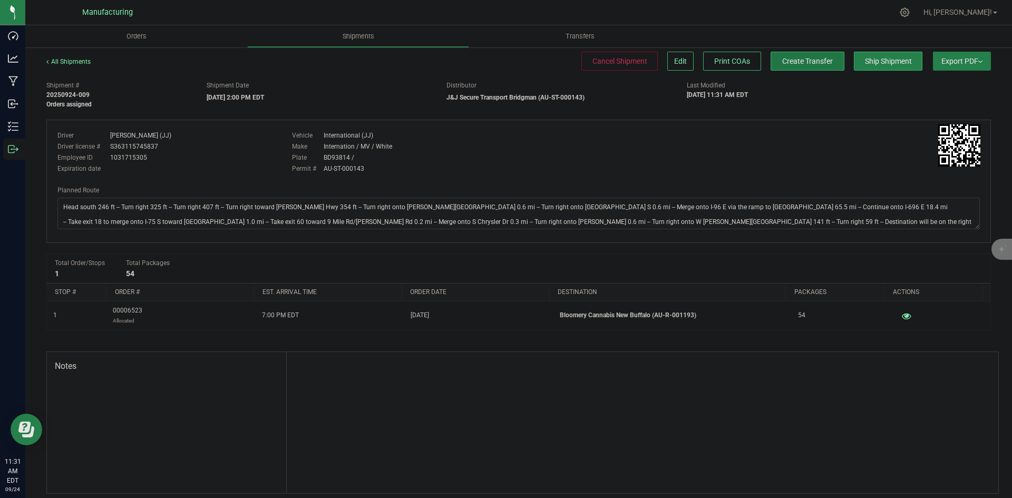
click at [814, 63] on span "Create Transfer" at bounding box center [807, 61] width 51 height 8
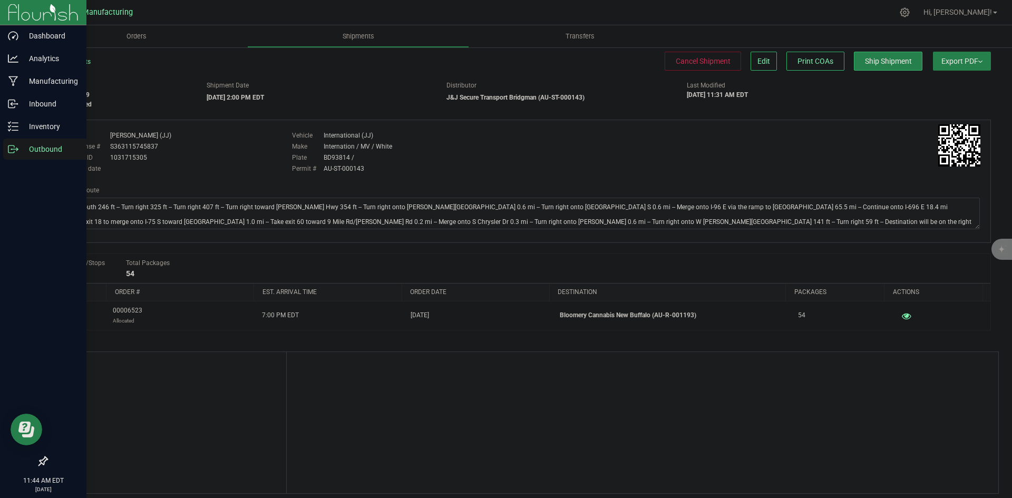
drag, startPoint x: 13, startPoint y: 149, endPoint x: 17, endPoint y: 146, distance: 5.7
click at [13, 149] on line at bounding box center [15, 149] width 6 height 0
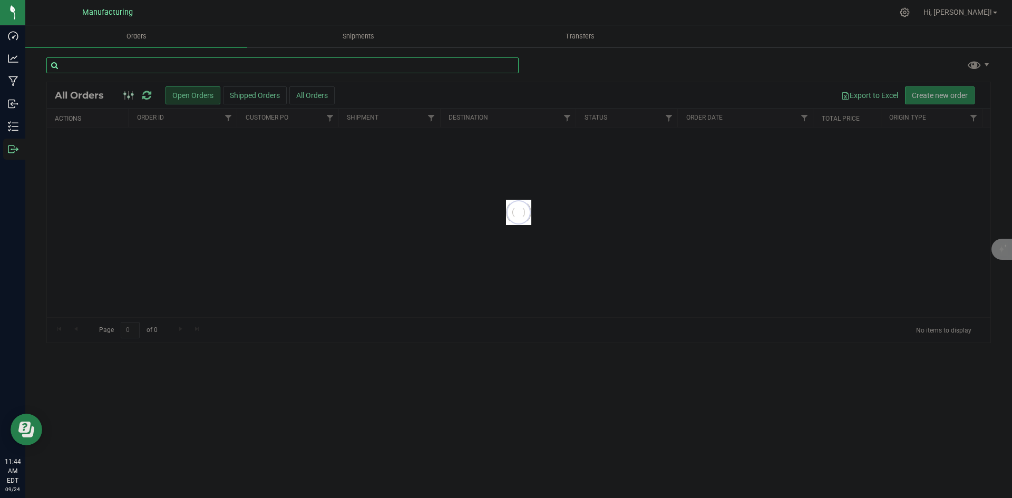
click at [129, 69] on input "text" at bounding box center [282, 65] width 472 height 16
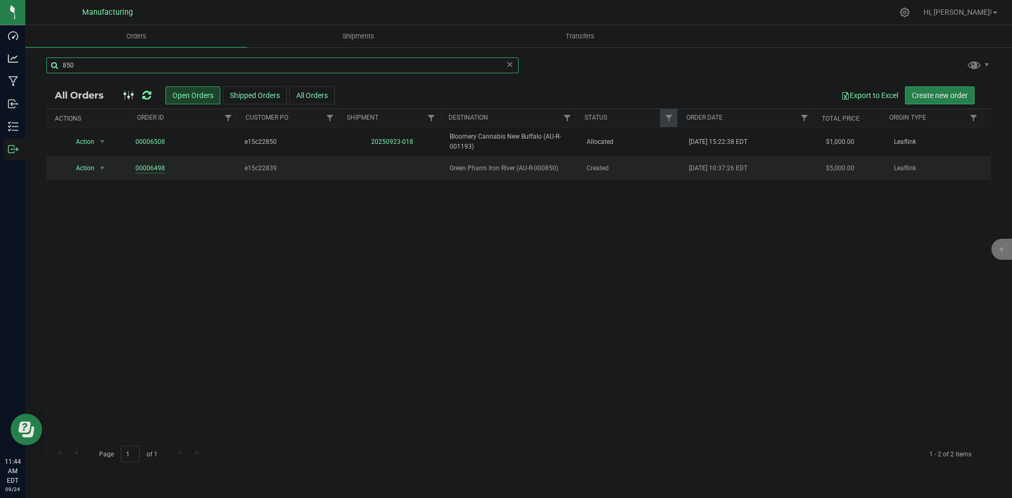
type input "850"
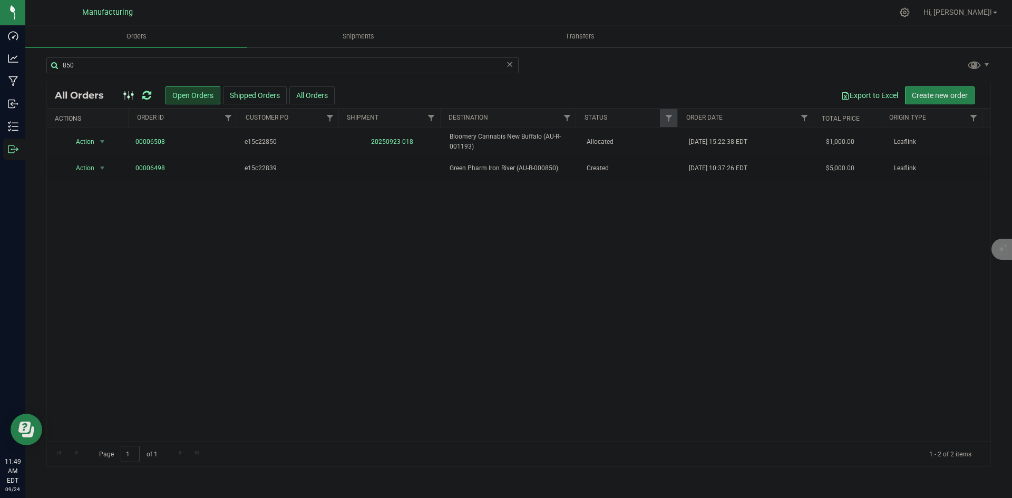
click at [147, 92] on icon at bounding box center [146, 95] width 9 height 11
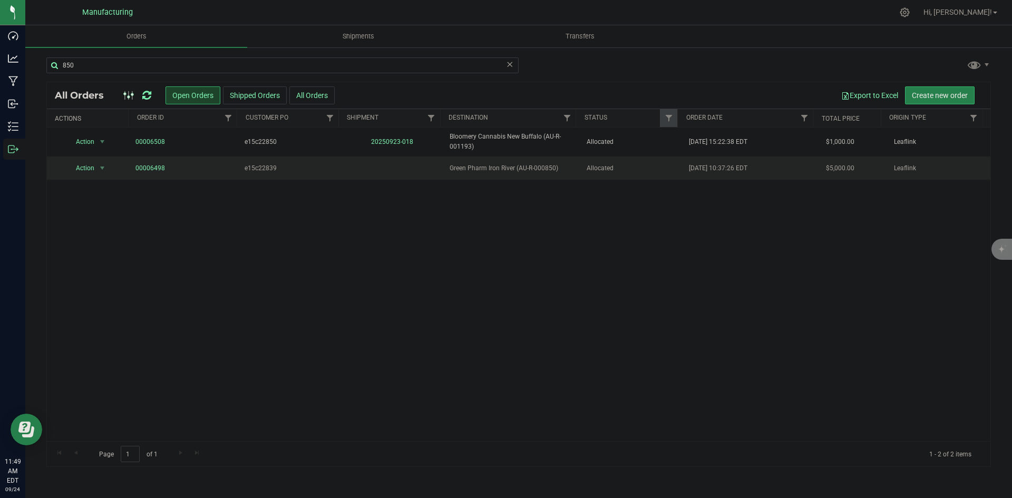
click at [541, 168] on span "Green Pharm Iron River (AU-R-000850)" at bounding box center [512, 168] width 124 height 10
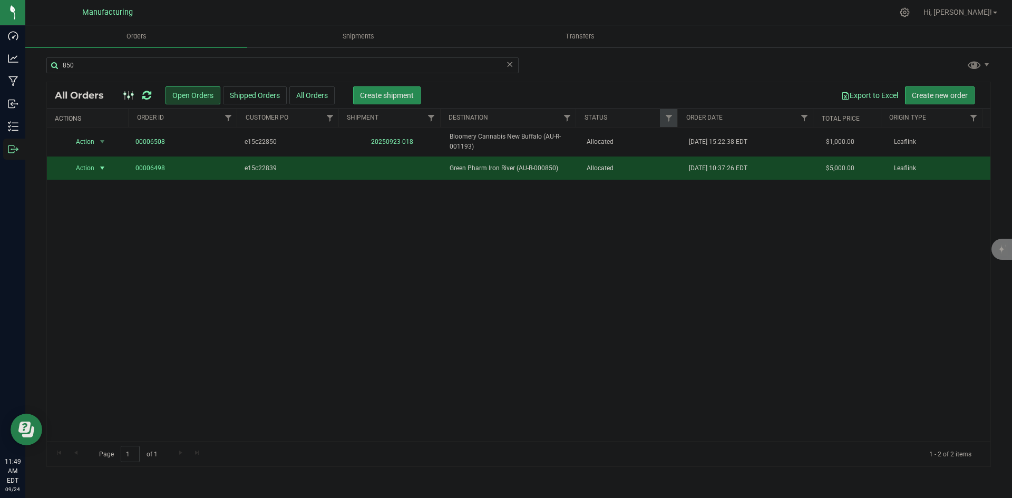
click at [402, 92] on span "Create shipment" at bounding box center [387, 95] width 54 height 8
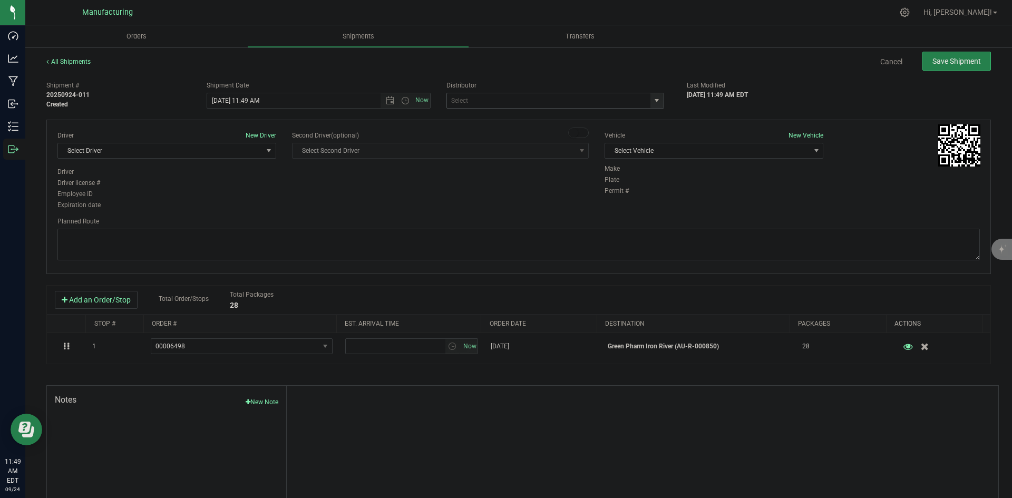
click at [654, 99] on span "select" at bounding box center [657, 100] width 8 height 8
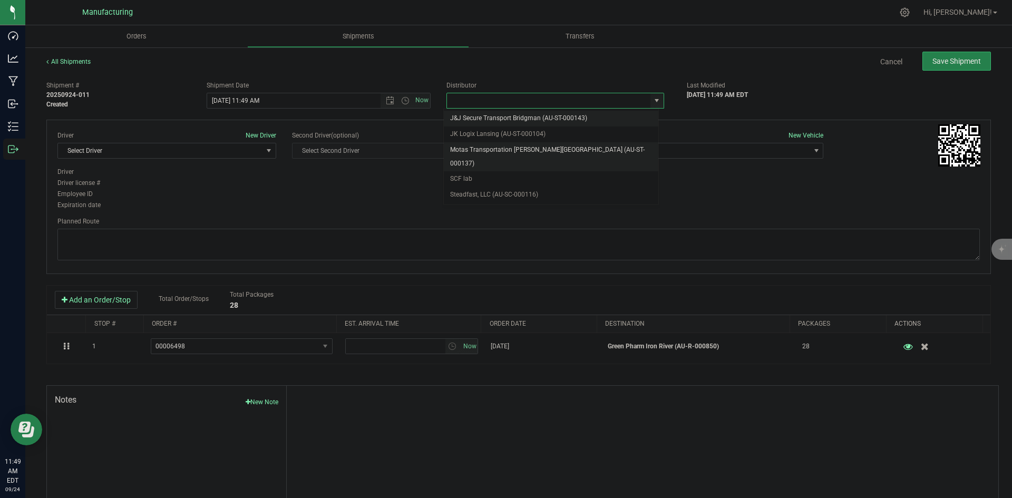
click at [513, 144] on li "Motas Transportation [PERSON_NAME][GEOGRAPHIC_DATA] (AU-ST-000137)" at bounding box center [551, 156] width 215 height 29
type input "Motas Transportation [PERSON_NAME][GEOGRAPHIC_DATA] (AU-ST-000137)"
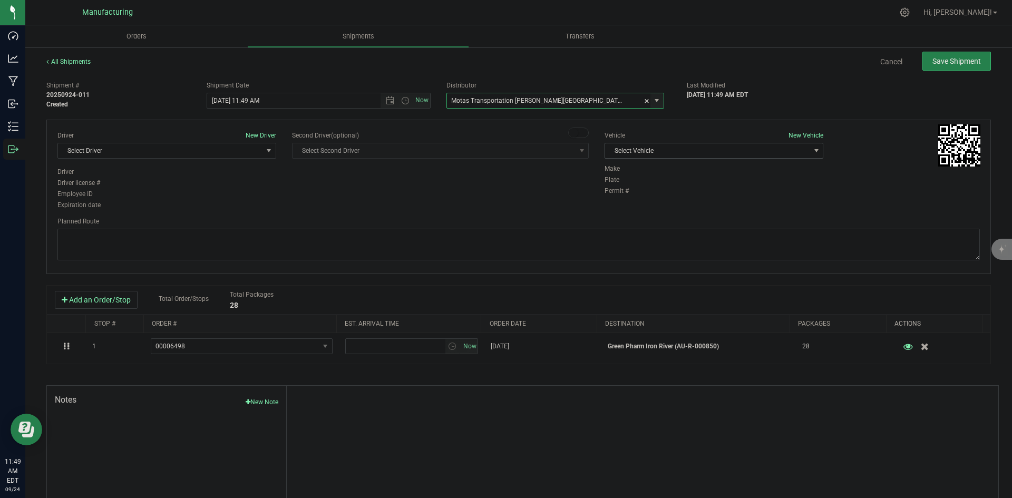
click at [671, 147] on span "Select Vehicle" at bounding box center [707, 150] width 205 height 15
click at [613, 192] on li "T3" at bounding box center [709, 200] width 216 height 16
drag, startPoint x: 162, startPoint y: 146, endPoint x: 169, endPoint y: 149, distance: 8.3
click at [162, 146] on span "Select Driver" at bounding box center [160, 150] width 205 height 15
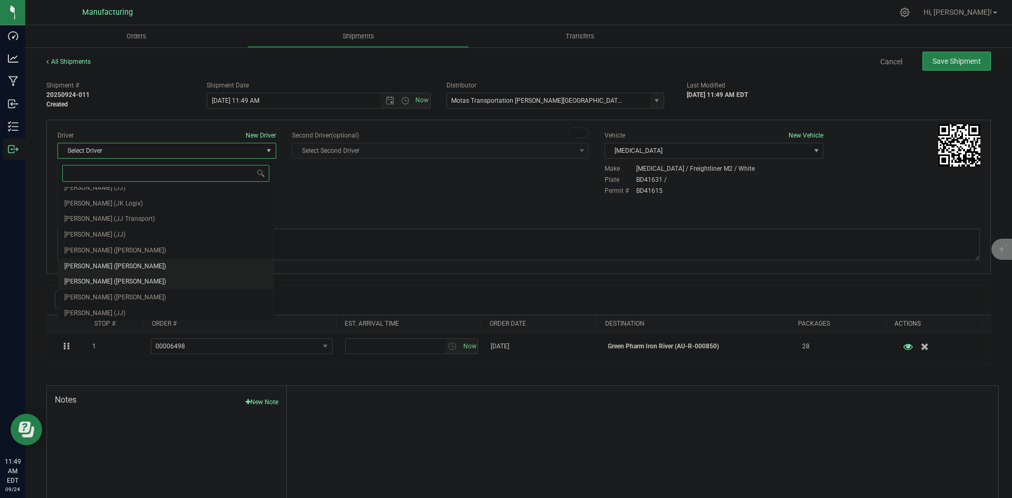
scroll to position [55, 0]
drag, startPoint x: 99, startPoint y: 249, endPoint x: 182, endPoint y: 238, distance: 84.1
click at [100, 249] on span "Lloyd Neely (Motas)" at bounding box center [115, 250] width 102 height 14
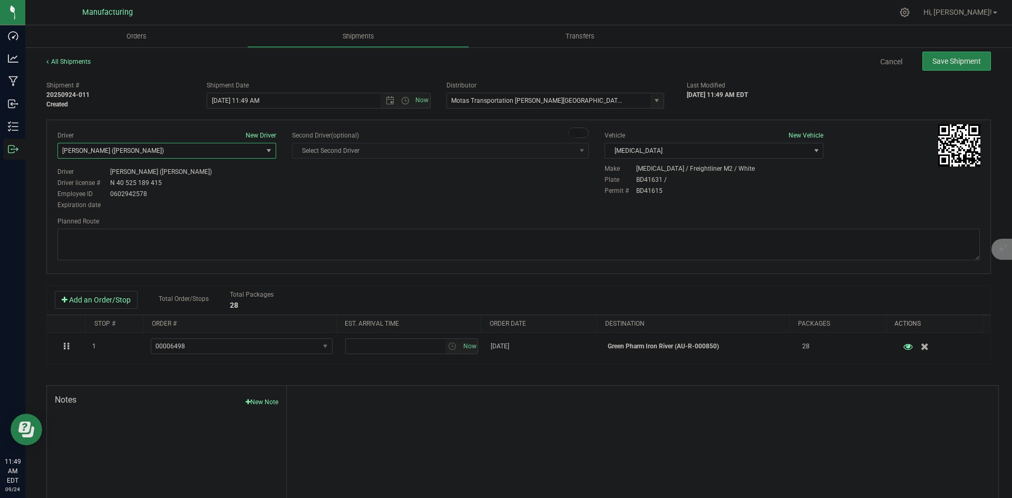
click at [314, 224] on div "Planned Route" at bounding box center [518, 221] width 923 height 9
click at [403, 102] on span "Open the time view" at bounding box center [405, 100] width 8 height 8
click at [236, 176] on li "2:00 PM" at bounding box center [316, 181] width 220 height 14
type input "9/24/2025 2:00 PM"
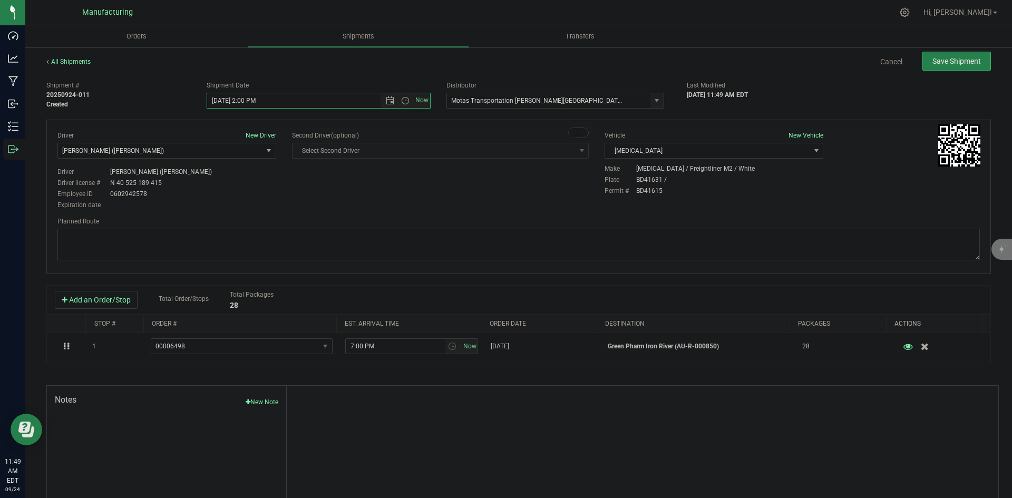
drag, startPoint x: 379, startPoint y: 181, endPoint x: 453, endPoint y: 182, distance: 74.9
click at [402, 182] on div "Driver New Driver Lloyd Neely (Motas) Select Driver Perry Black (JK Logix) Robe…" at bounding box center [519, 171] width 938 height 81
click at [499, 241] on textarea at bounding box center [518, 245] width 923 height 32
paste textarea "Head south 246 ft -- Turn right 325 ft -- Turn right 407 ft -- Turn right towar…"
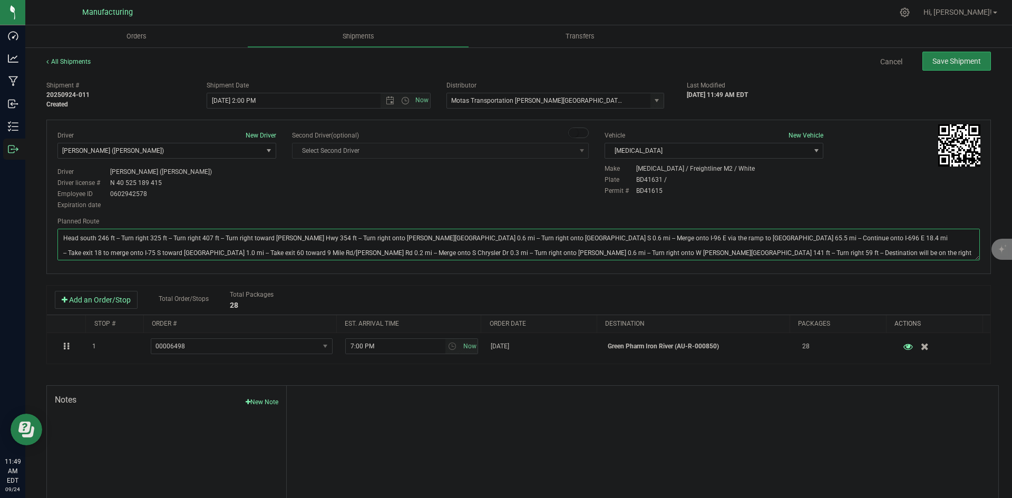
type textarea "Head south 246 ft -- Turn right 325 ft -- Turn right 407 ft -- Turn right towar…"
click at [518, 192] on div "Driver New Driver Lloyd Neely (Motas) Select Driver Perry Black (JK Logix) Robe…" at bounding box center [519, 171] width 938 height 81
click at [939, 65] on span "Save Shipment" at bounding box center [957, 61] width 49 height 8
type input "9/24/2025 6:00 PM"
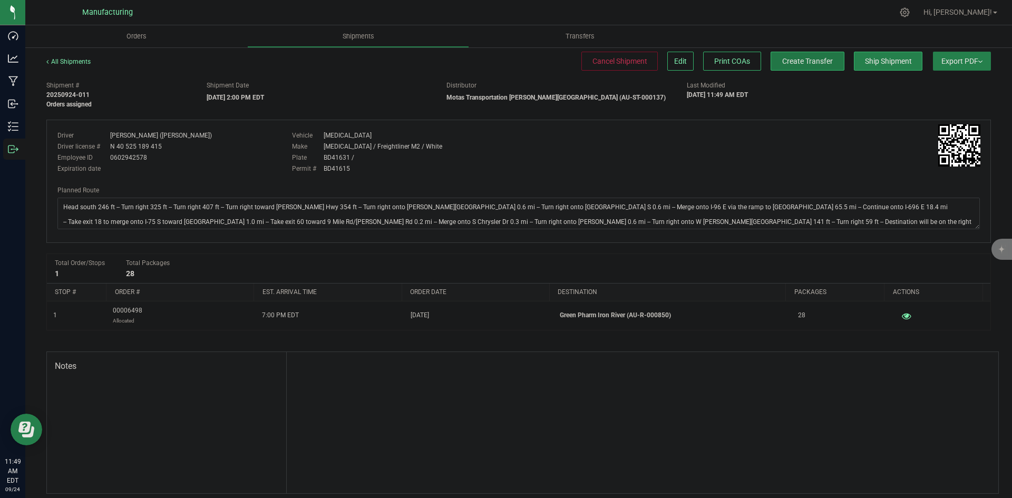
click at [812, 62] on span "Create Transfer" at bounding box center [807, 61] width 51 height 8
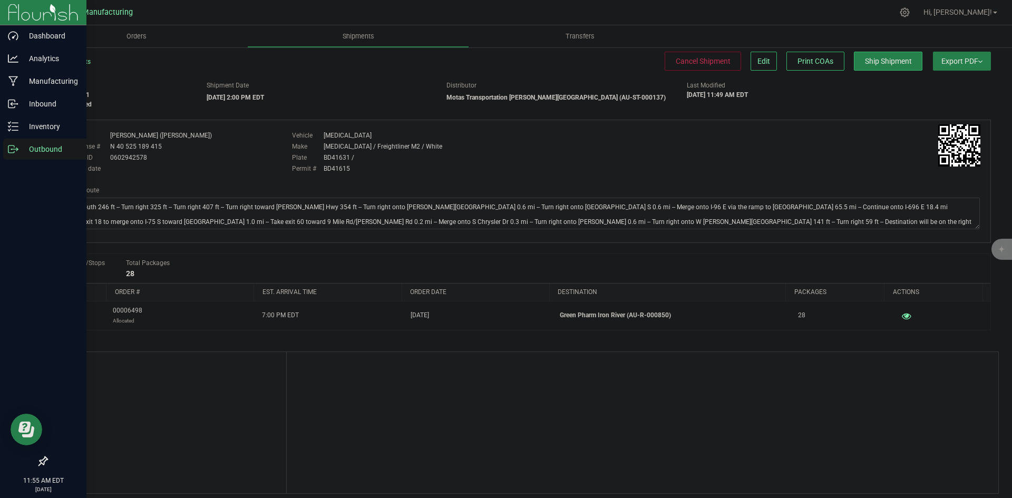
click at [20, 150] on p "Outbound" at bounding box center [49, 149] width 63 height 13
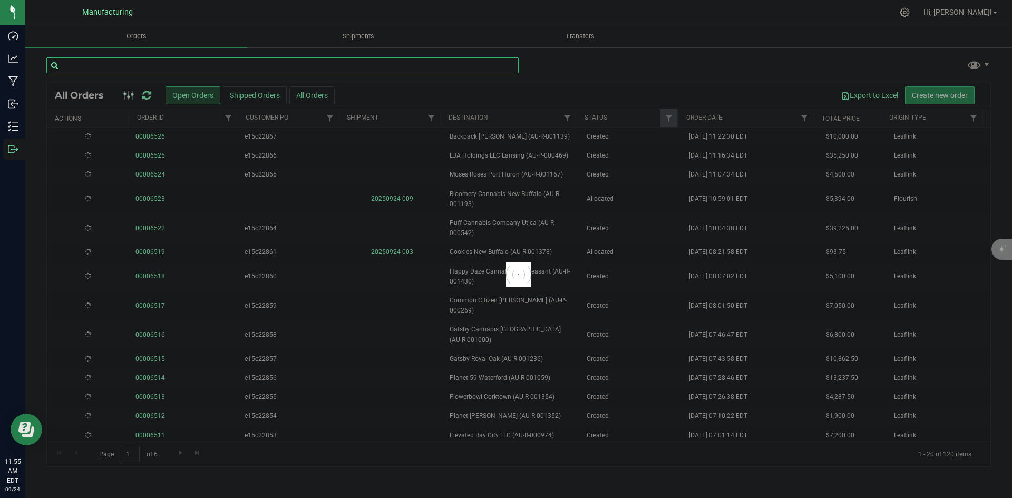
click at [134, 60] on input "text" at bounding box center [282, 65] width 472 height 16
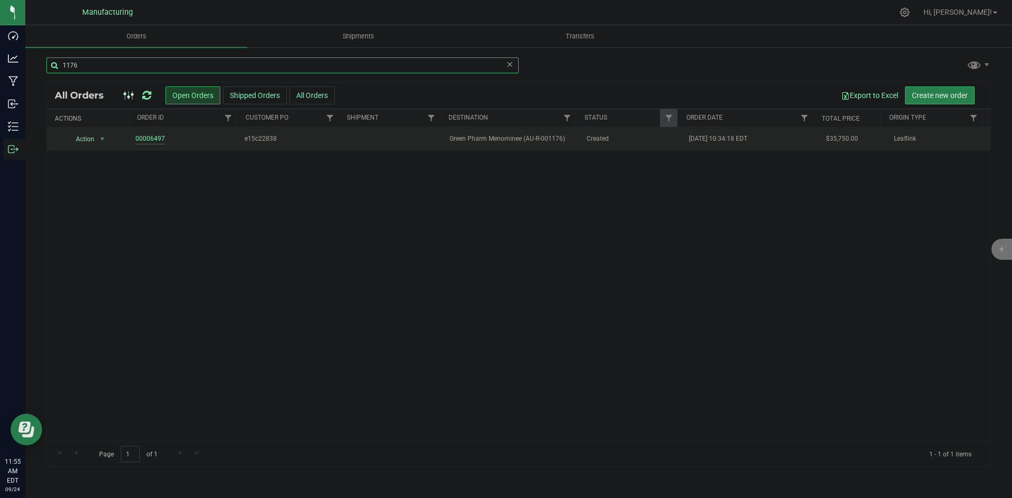
type input "1176"
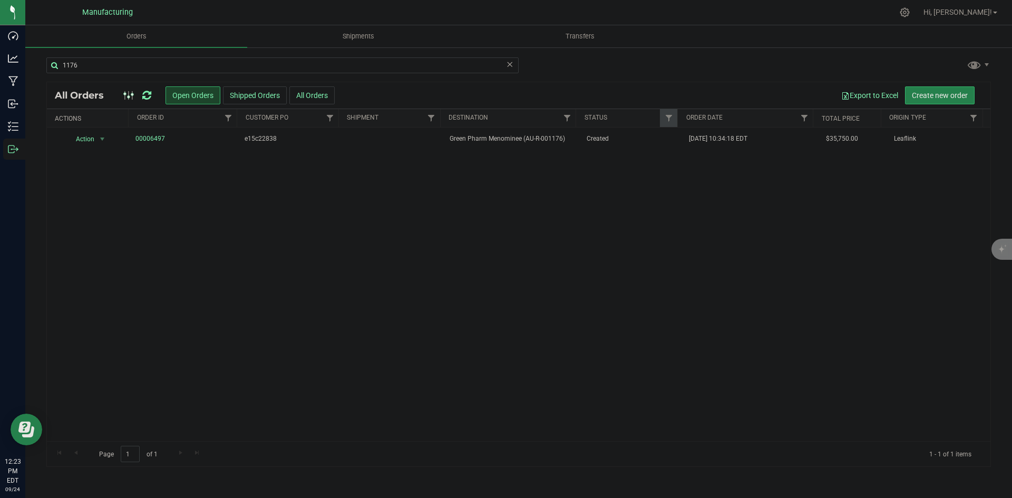
click at [146, 92] on icon at bounding box center [146, 95] width 9 height 11
click at [606, 142] on span "Allocated" at bounding box center [632, 139] width 90 height 10
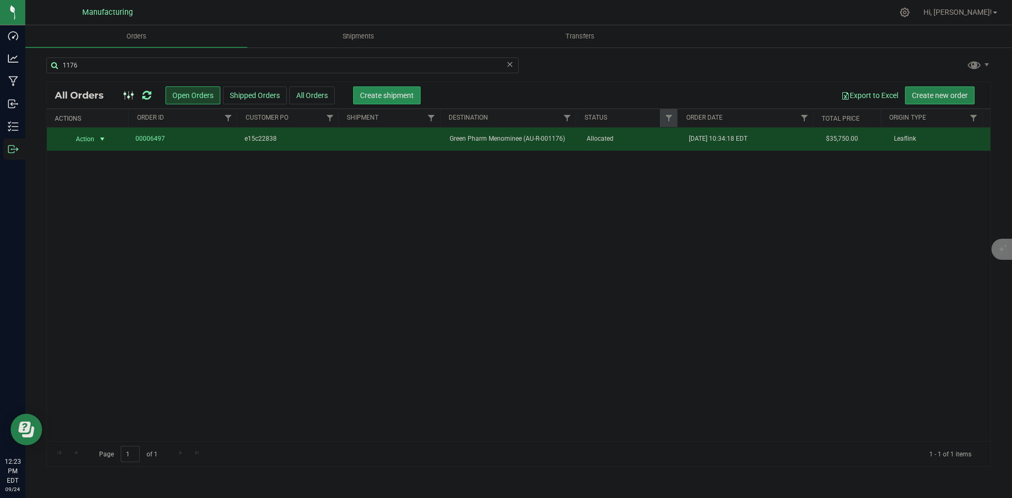
click at [402, 93] on span "Create shipment" at bounding box center [387, 95] width 54 height 8
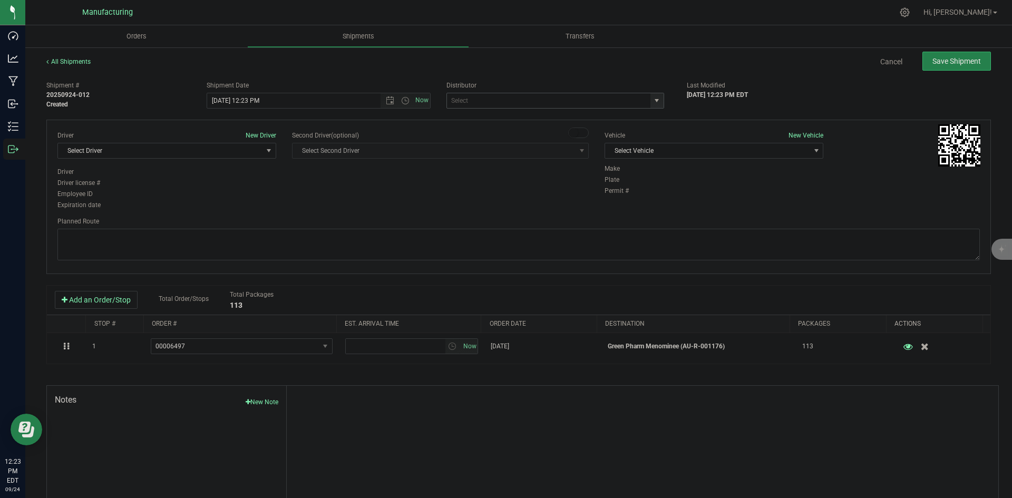
click at [654, 101] on span "select" at bounding box center [657, 100] width 8 height 8
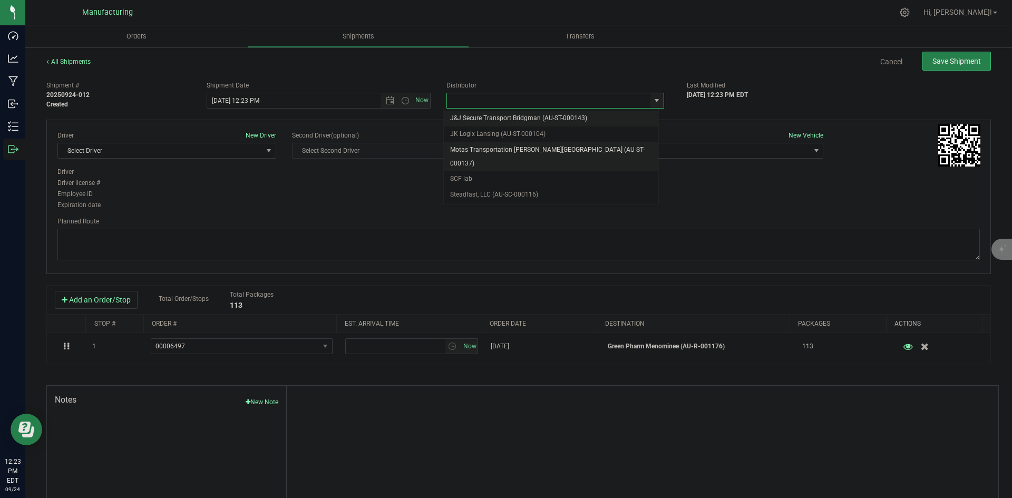
click at [514, 150] on li "Motas Transportation [PERSON_NAME][GEOGRAPHIC_DATA] (AU-ST-000137)" at bounding box center [551, 156] width 215 height 29
type input "Motas Transportation [PERSON_NAME][GEOGRAPHIC_DATA] (AU-ST-000137)"
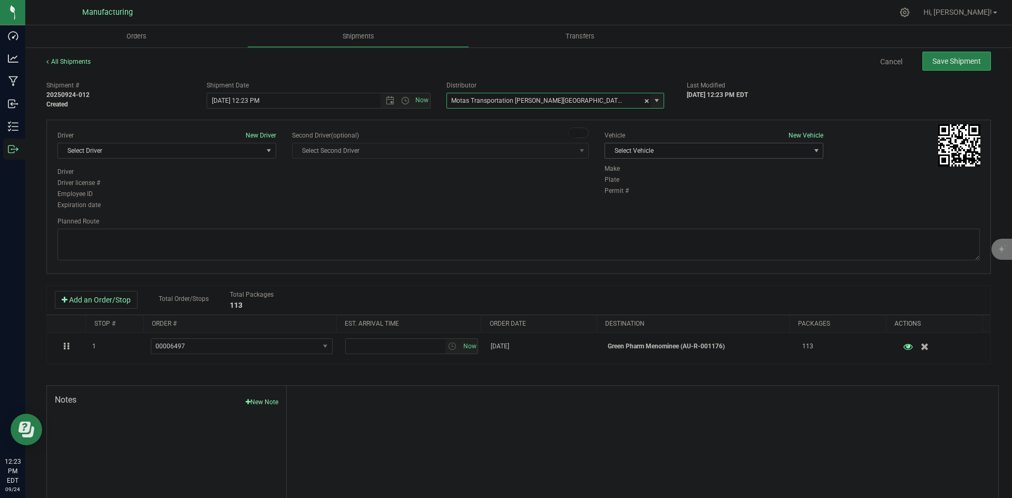
click at [753, 150] on span "Select Vehicle" at bounding box center [707, 150] width 205 height 15
click at [635, 193] on li "T3" at bounding box center [709, 200] width 216 height 16
click at [247, 151] on span "Select Driver" at bounding box center [160, 150] width 205 height 15
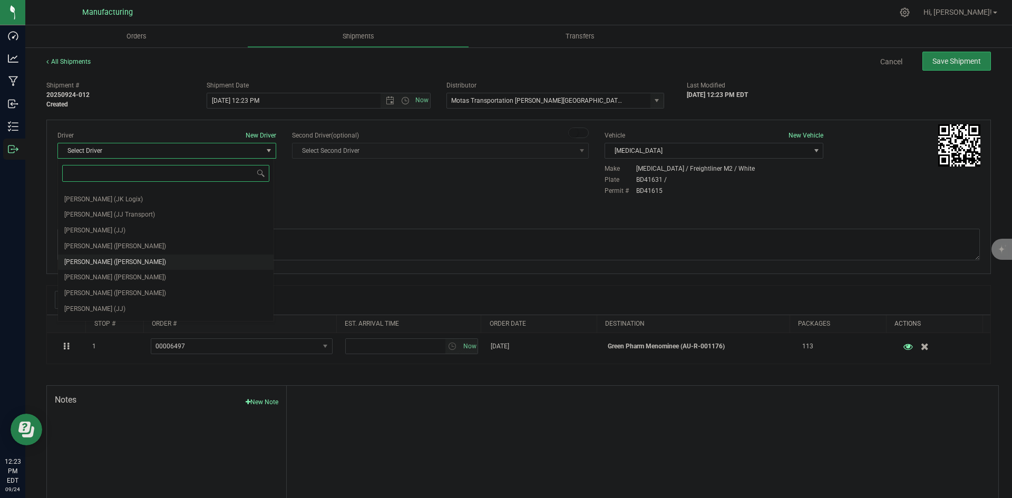
scroll to position [55, 0]
drag, startPoint x: 119, startPoint y: 251, endPoint x: 335, endPoint y: 209, distance: 220.1
click at [119, 250] on span "Lloyd Neely (Motas)" at bounding box center [115, 250] width 102 height 14
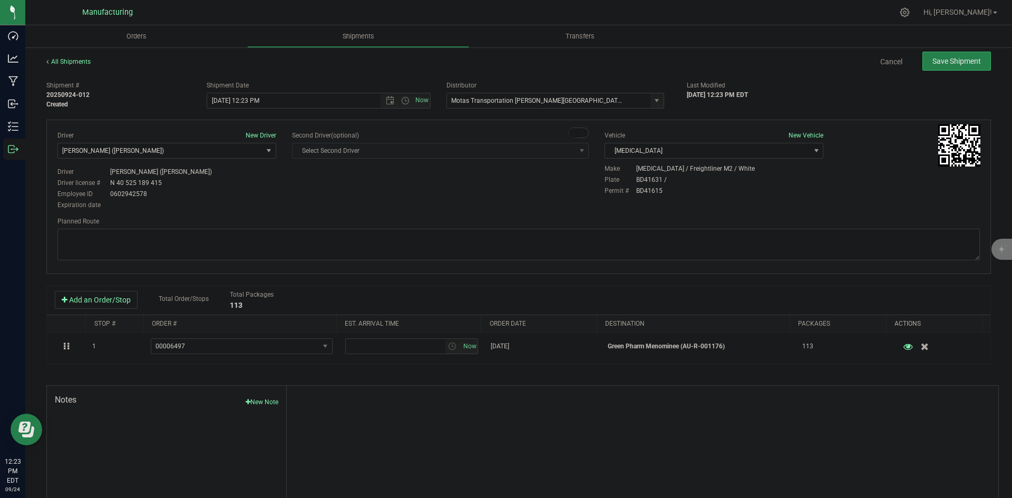
drag, startPoint x: 370, startPoint y: 201, endPoint x: 373, endPoint y: 196, distance: 5.7
click at [370, 200] on div "Driver New Driver Lloyd Neely (Motas) Select Driver Perry Black (JK Logix) Robe…" at bounding box center [519, 171] width 938 height 81
click at [402, 103] on span "Open the time view" at bounding box center [405, 100] width 8 height 8
click at [237, 179] on li "2:00 PM" at bounding box center [316, 181] width 220 height 14
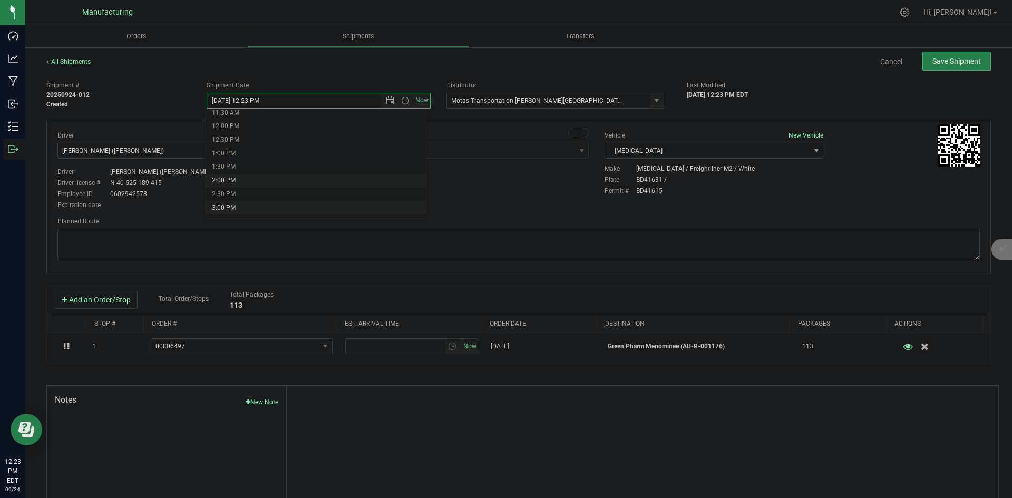
type input "9/24/2025 2:00 PM"
drag, startPoint x: 409, startPoint y: 193, endPoint x: 529, endPoint y: 187, distance: 120.4
click at [410, 193] on div "Driver New Driver Lloyd Neely (Motas) Select Driver Perry Black (JK Logix) Robe…" at bounding box center [519, 171] width 938 height 81
drag, startPoint x: 718, startPoint y: 236, endPoint x: 711, endPoint y: 229, distance: 9.3
click at [720, 236] on textarea at bounding box center [518, 245] width 923 height 32
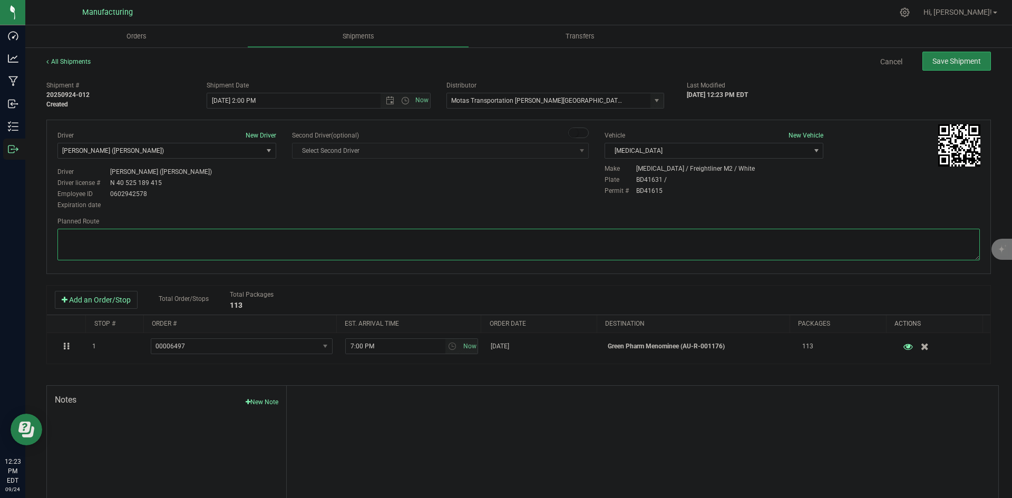
paste textarea "Head south 246 ft -- Turn right 325 ft -- Turn right 407 ft -- Turn right towar…"
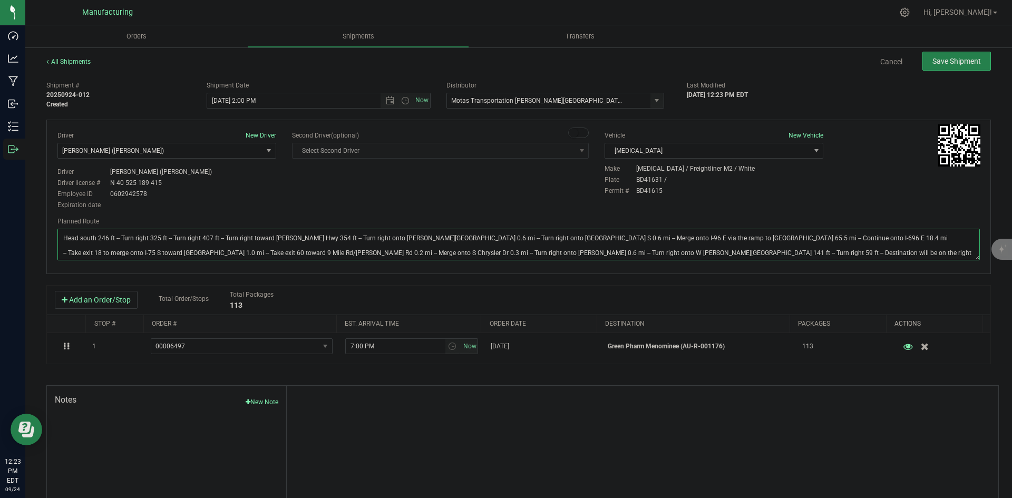
type textarea "Head south 246 ft -- Turn right 325 ft -- Turn right 407 ft -- Turn right towar…"
drag, startPoint x: 642, startPoint y: 202, endPoint x: 749, endPoint y: 187, distance: 108.0
click at [661, 201] on div "Driver New Driver Lloyd Neely (Motas) Select Driver Perry Black (JK Logix) Robe…" at bounding box center [519, 171] width 938 height 81
click at [933, 55] on button "Save Shipment" at bounding box center [957, 61] width 69 height 19
type input "9/24/2025 6:00 PM"
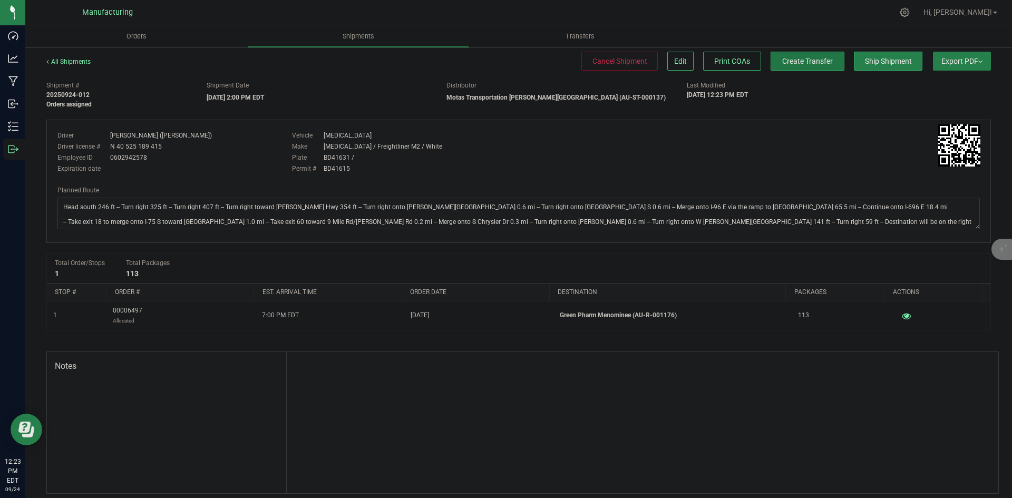
click at [804, 63] on span "Create Transfer" at bounding box center [807, 61] width 51 height 8
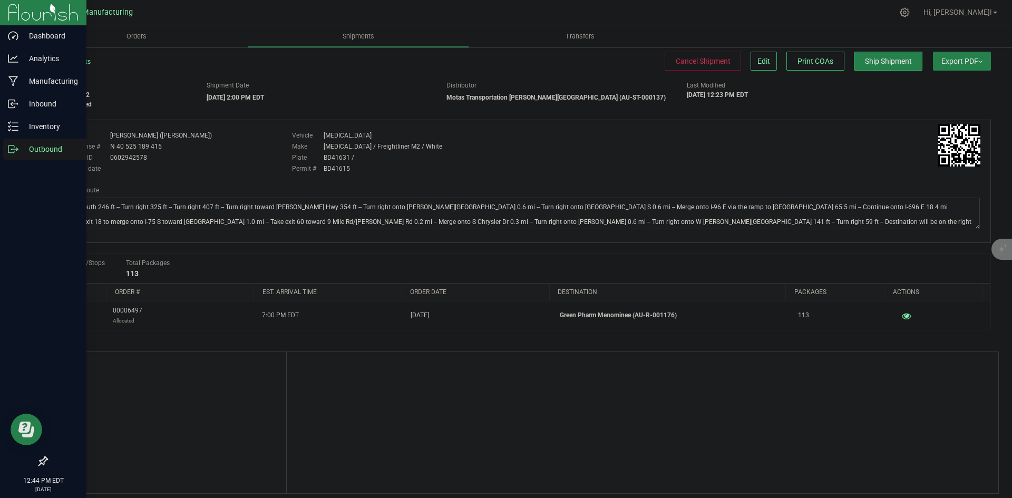
click at [6, 157] on div "Outbound" at bounding box center [44, 149] width 83 height 21
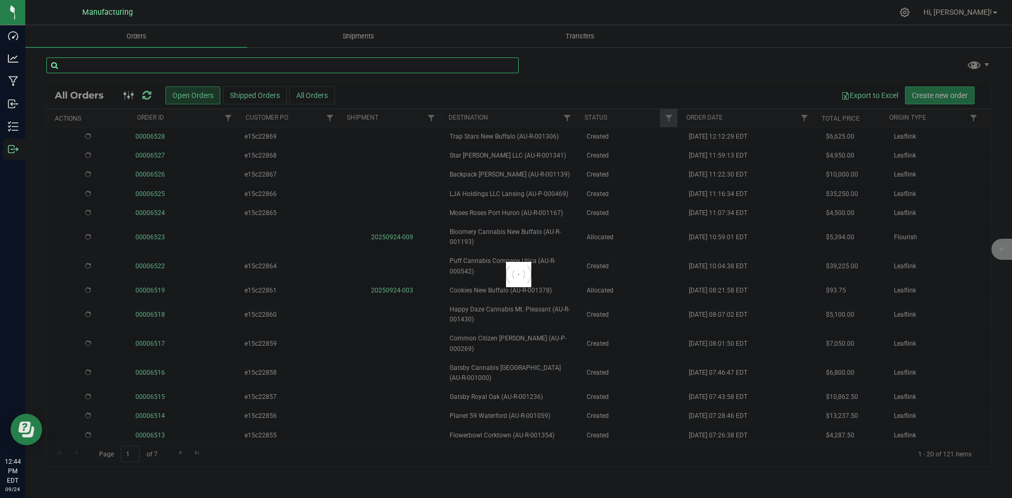
click at [155, 72] on input "text" at bounding box center [282, 65] width 472 height 16
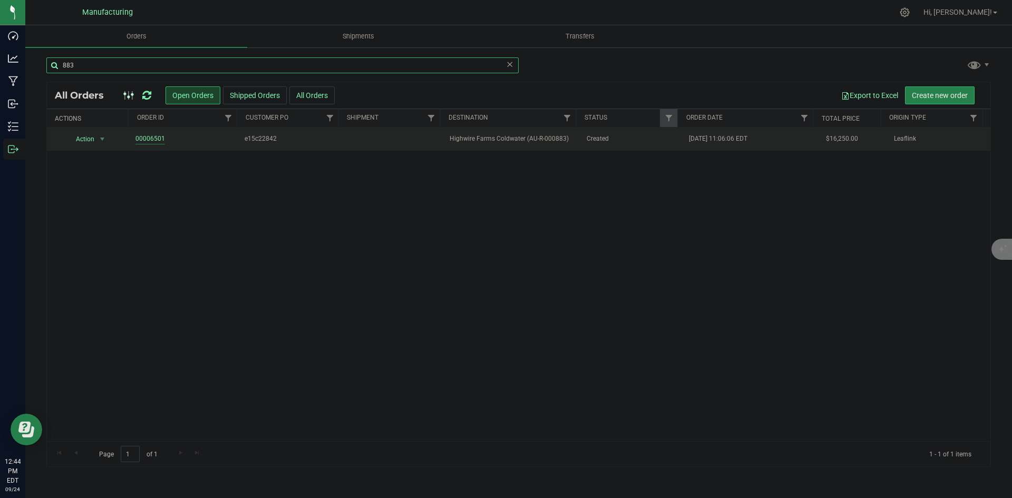
type input "883"
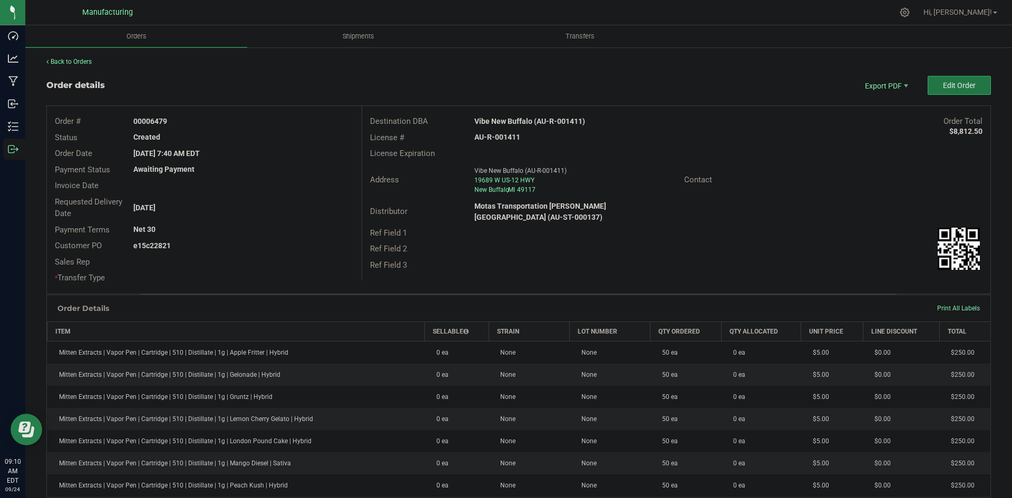
click at [928, 84] on button "Edit Order" at bounding box center [959, 85] width 63 height 19
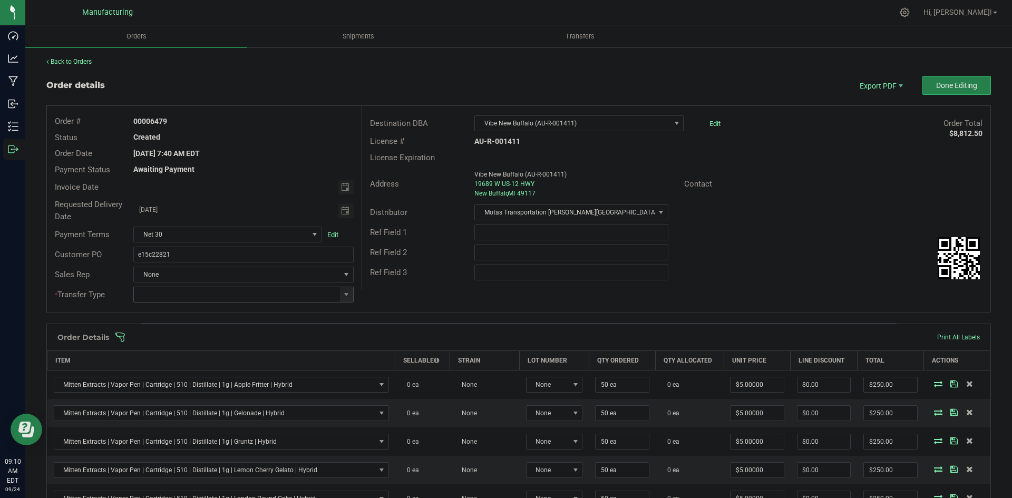
click at [342, 295] on span at bounding box center [346, 294] width 8 height 8
click at [201, 380] on li "Wholesale Transfer" at bounding box center [241, 383] width 217 height 18
type input "Wholesale Transfer"
click at [425, 290] on div "Order # 00006479 Status Created Order Date [DATE] 7:40 AM EDT Payment Status Aw…" at bounding box center [519, 209] width 944 height 206
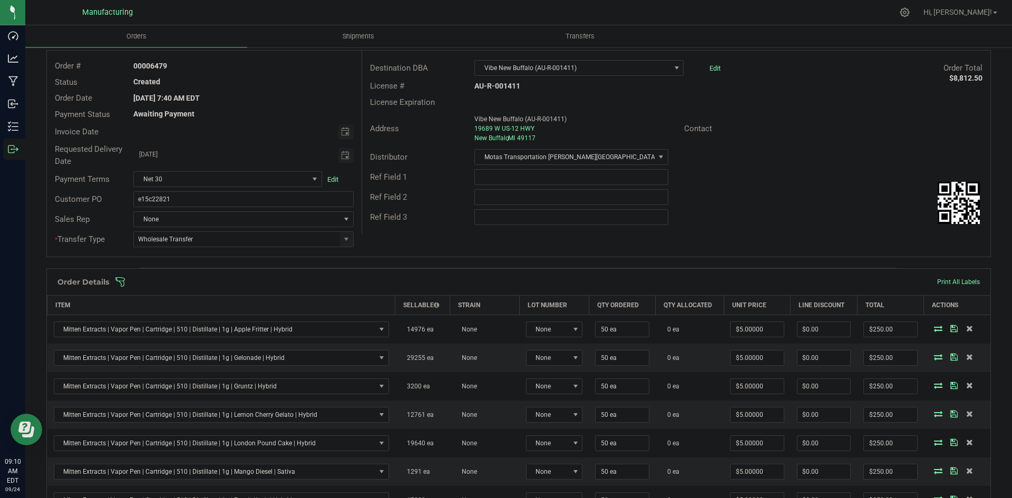
scroll to position [53, 0]
click at [442, 286] on span at bounding box center [587, 284] width 945 height 11
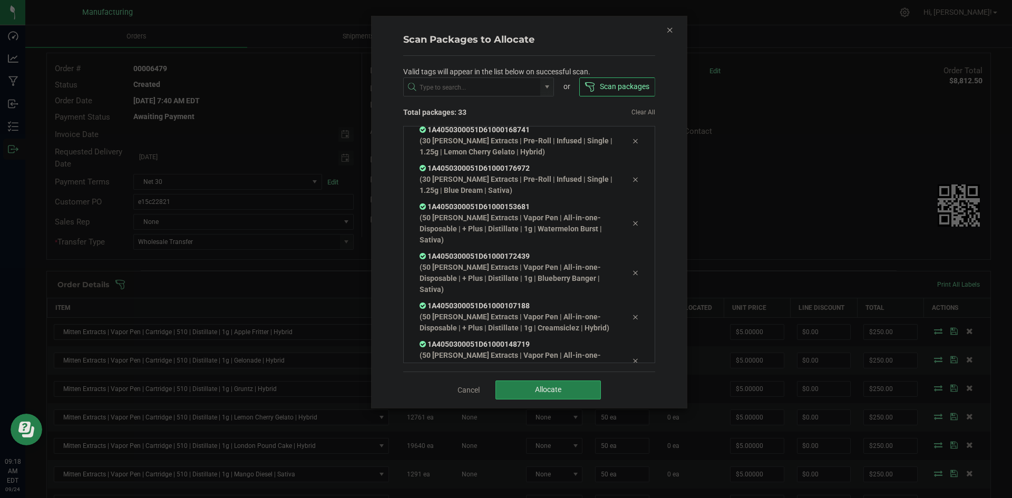
scroll to position [1055, 0]
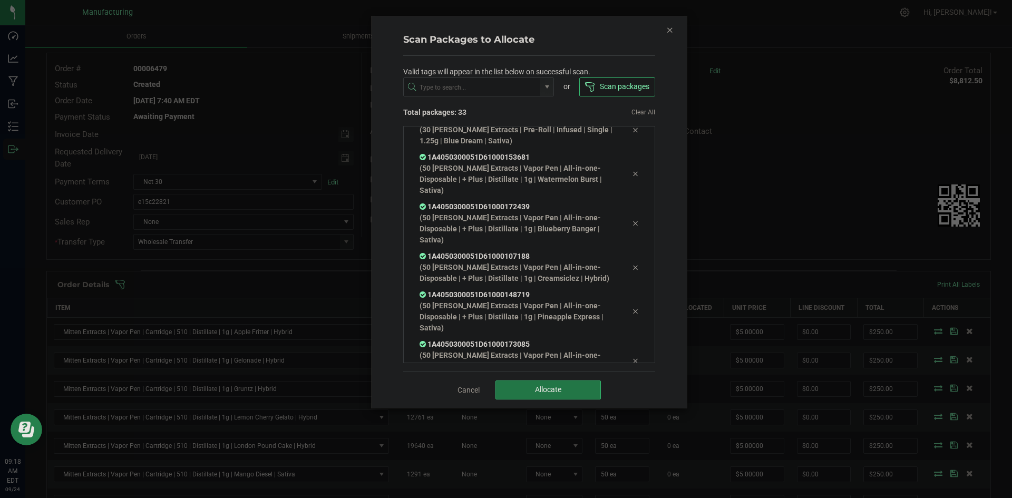
click at [549, 399] on button "Allocate" at bounding box center [548, 390] width 105 height 19
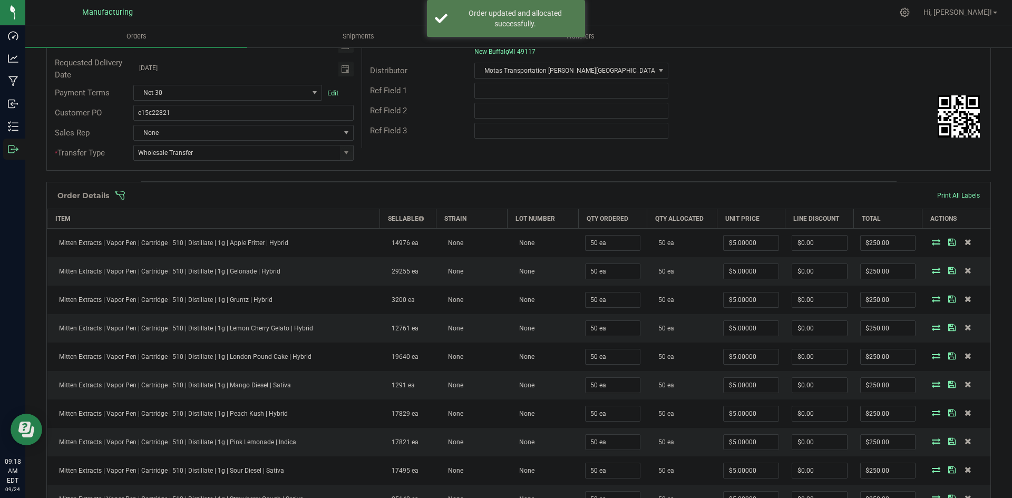
scroll to position [0, 0]
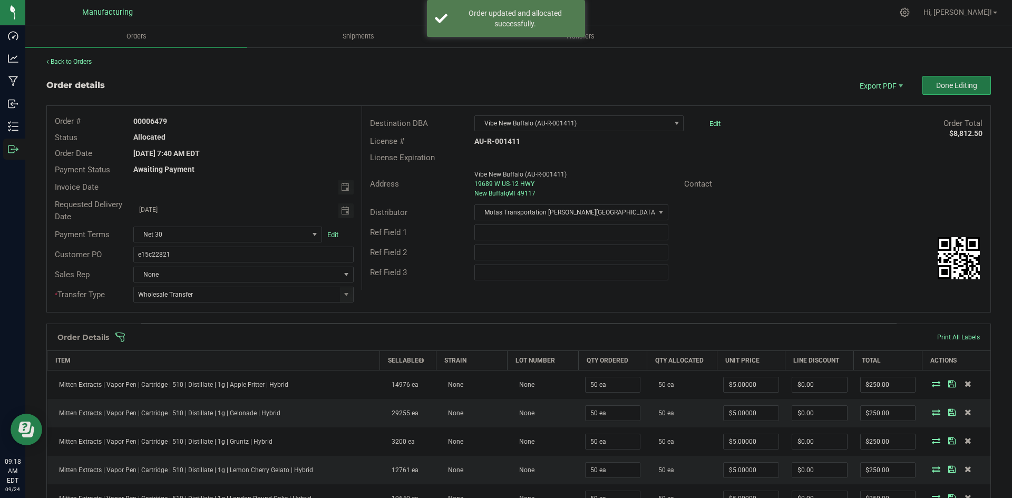
click at [948, 86] on span "Done Editing" at bounding box center [956, 85] width 41 height 8
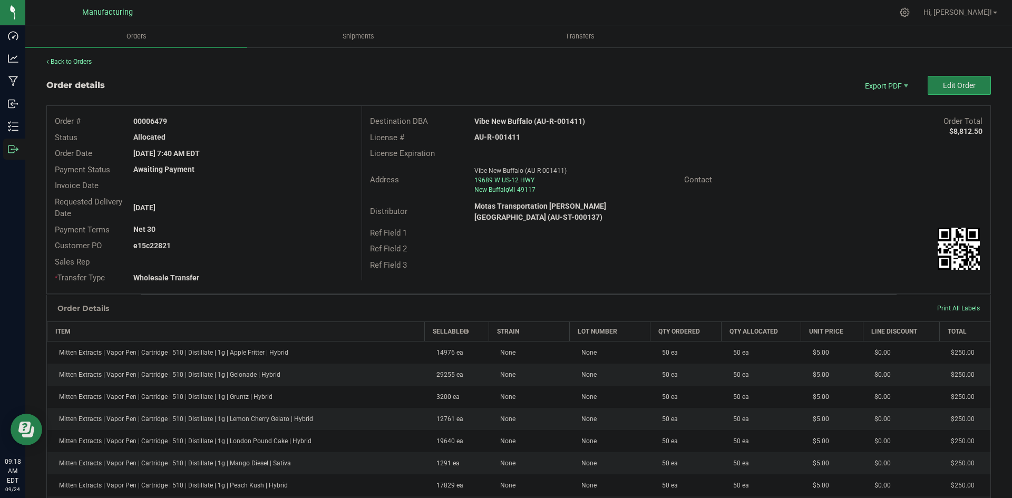
click at [513, 120] on strong "Vibe New Buffalo (AU-R-001411)" at bounding box center [529, 121] width 111 height 8
copy strong "Vibe New Buffalo (AU-R-001411)"
click at [512, 137] on strong "AU-R-001411" at bounding box center [497, 137] width 46 height 8
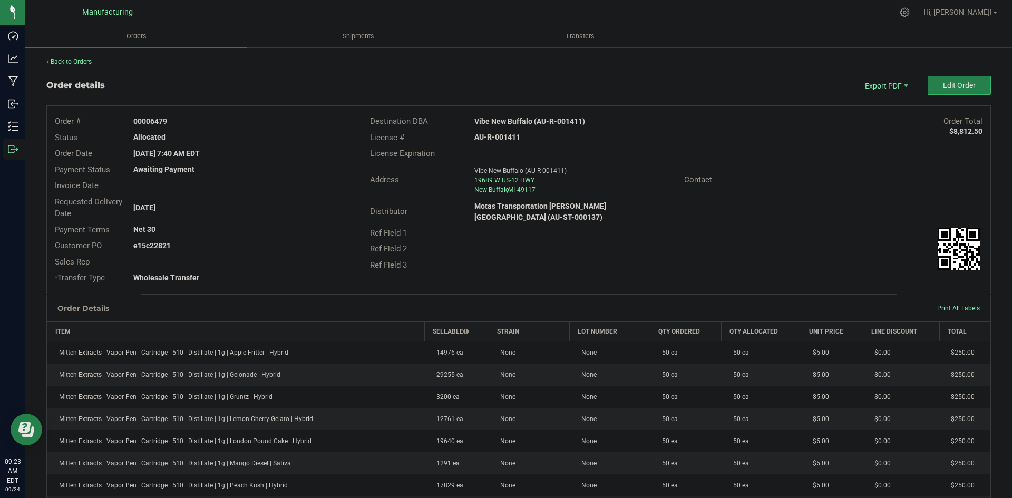
click at [512, 137] on strong "AU-R-001411" at bounding box center [497, 137] width 46 height 8
copy strong "AU-R-001411"
drag, startPoint x: 151, startPoint y: 120, endPoint x: 235, endPoint y: 121, distance: 84.4
click at [206, 121] on div "00006479" at bounding box center [243, 121] width 236 height 11
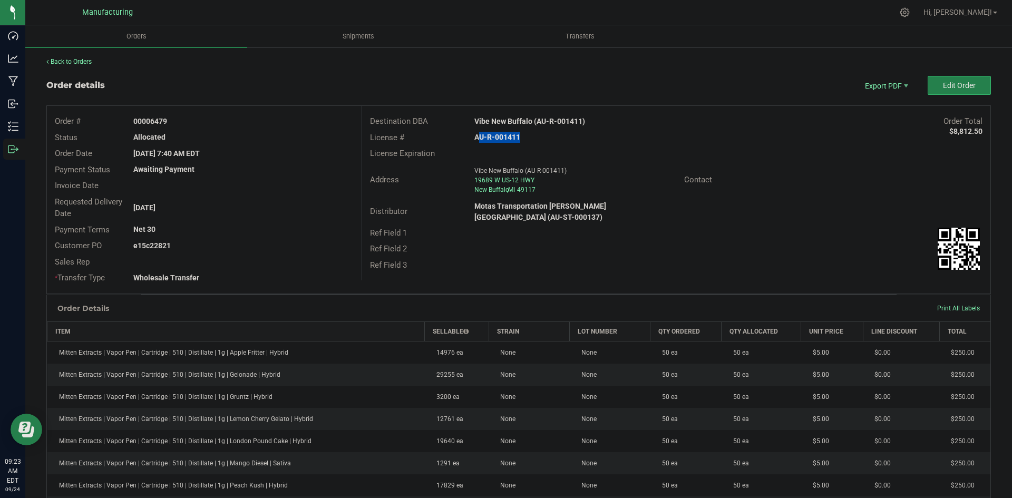
copy strong "6479"
drag, startPoint x: 150, startPoint y: 244, endPoint x: 281, endPoint y: 247, distance: 131.3
click at [277, 246] on div "e15c22821" at bounding box center [243, 245] width 236 height 11
copy strong "22821"
click at [874, 101] on span "Packing List PDF" at bounding box center [879, 102] width 65 height 15
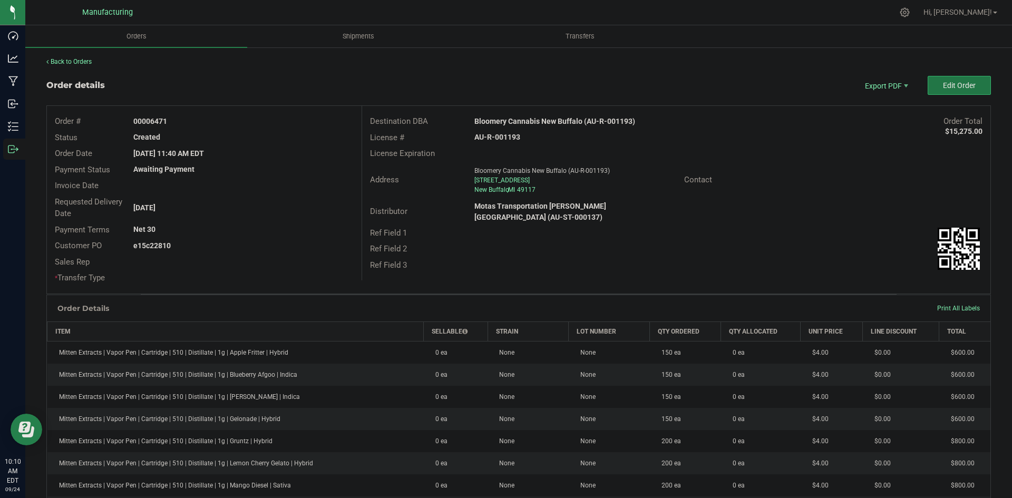
click at [936, 79] on button "Edit Order" at bounding box center [959, 85] width 63 height 19
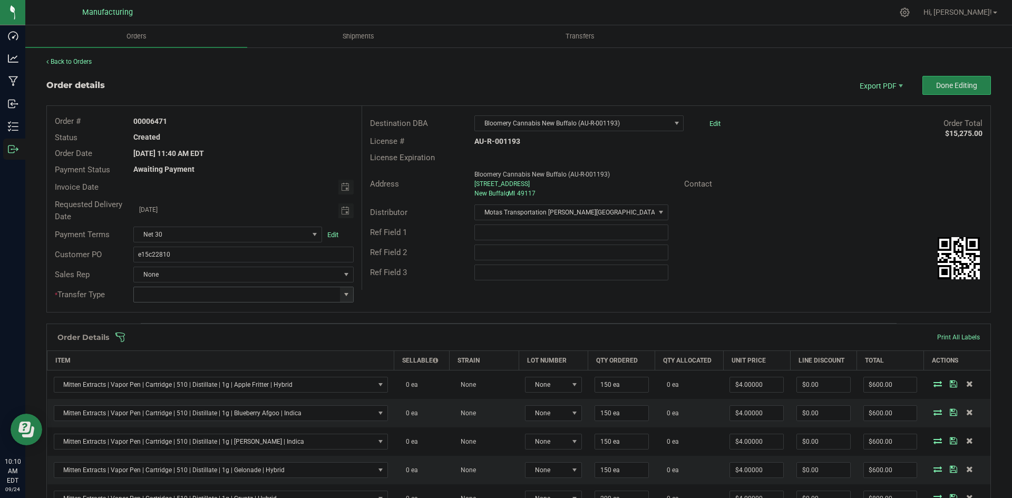
click at [342, 294] on span at bounding box center [346, 294] width 8 height 8
click at [168, 383] on li "Wholesale Transfer" at bounding box center [241, 383] width 217 height 18
type input "Wholesale Transfer"
click at [459, 286] on div "Destination DBA Bloomery Cannabis New Buffalo (AU-R-001193) Edit Order Total $1…" at bounding box center [676, 198] width 629 height 184
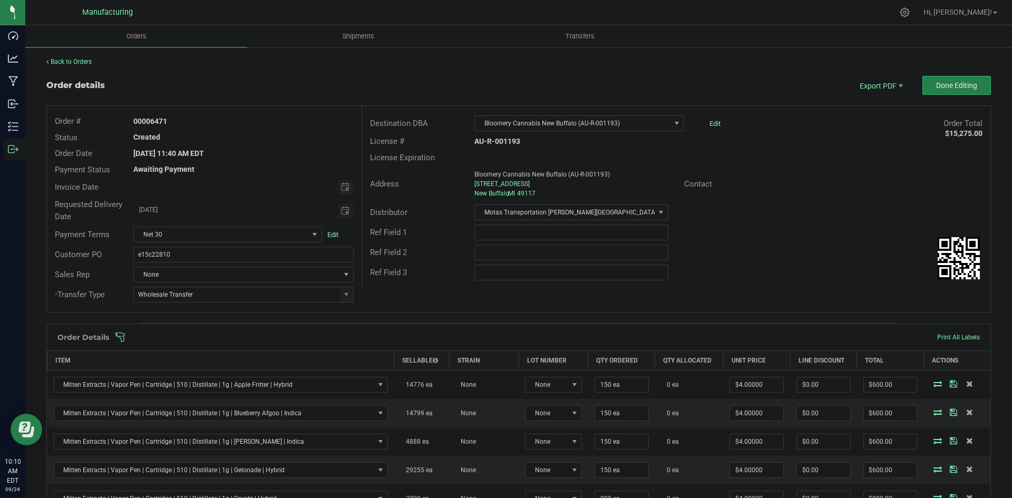
click at [422, 335] on span at bounding box center [587, 337] width 945 height 11
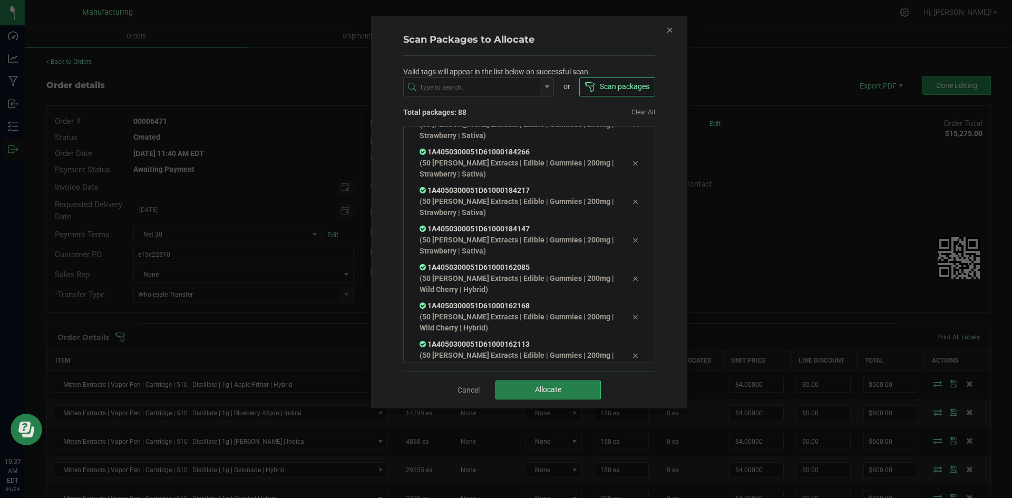
scroll to position [3194, 0]
click at [560, 382] on button "Allocate" at bounding box center [548, 390] width 105 height 19
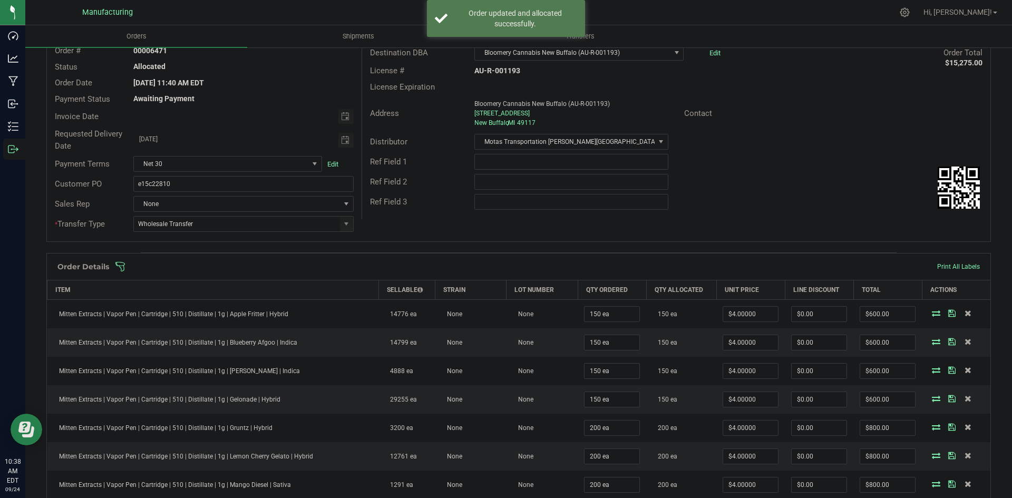
scroll to position [0, 0]
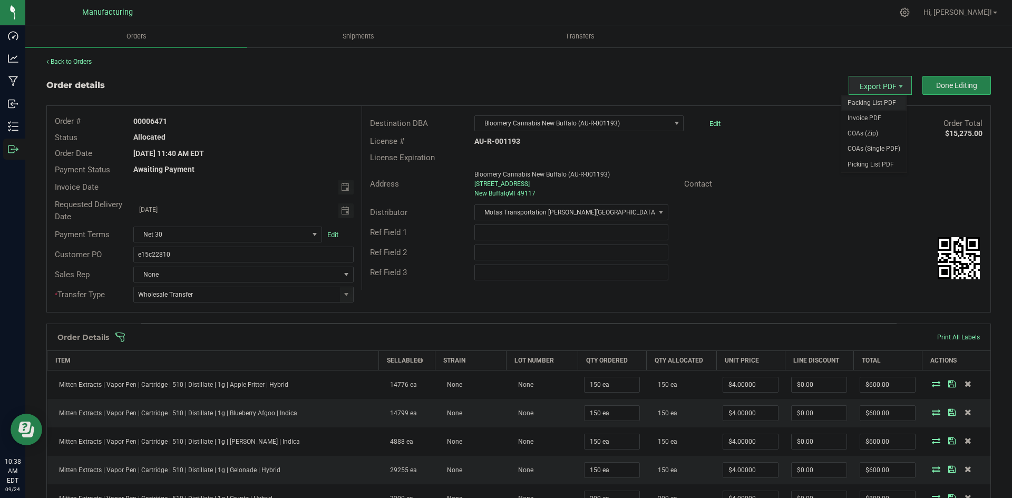
click at [874, 101] on span "Packing List PDF" at bounding box center [873, 102] width 65 height 15
click at [930, 78] on button "Done Editing" at bounding box center [957, 85] width 69 height 19
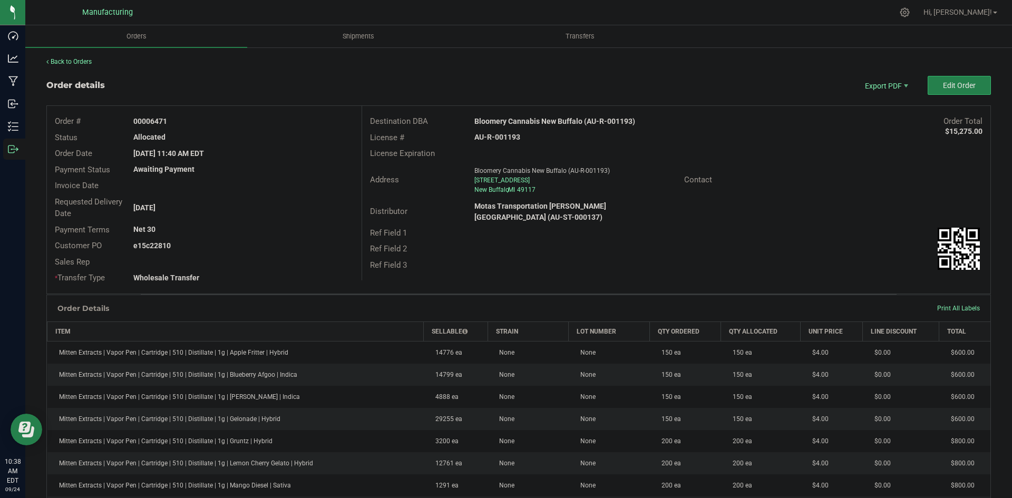
click at [558, 122] on strong "Bloomery Cannabis New Buffalo (AU-R-001193)" at bounding box center [554, 121] width 161 height 8
copy strong "Bloomery Cannabis New Buffalo (AU-R-001193)"
click at [494, 135] on strong "AU-R-001193" at bounding box center [497, 137] width 46 height 8
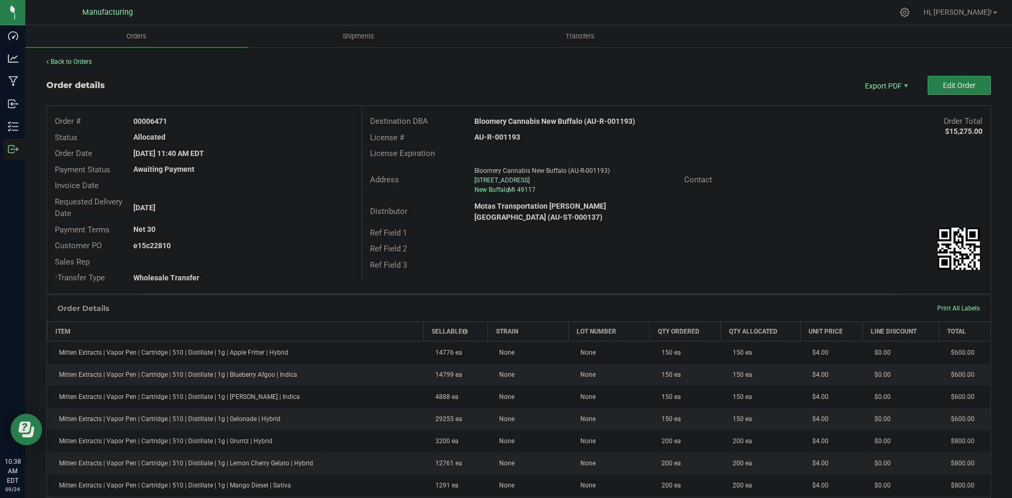
click at [494, 135] on strong "AU-R-001193" at bounding box center [497, 137] width 46 height 8
copy strong "AU-R-001193"
drag, startPoint x: 147, startPoint y: 118, endPoint x: 303, endPoint y: 118, distance: 155.5
click at [280, 118] on div "00006471" at bounding box center [243, 121] width 236 height 11
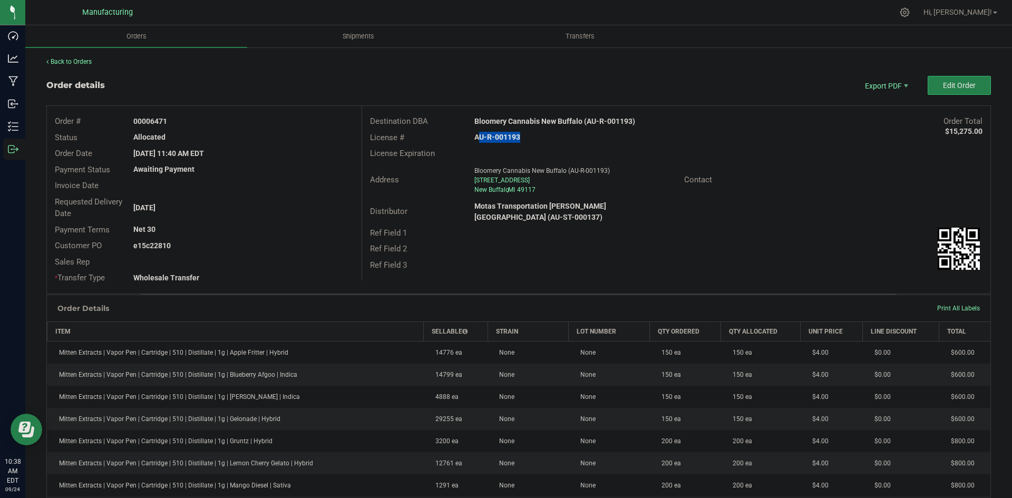
copy strong "06471"
drag, startPoint x: 148, startPoint y: 244, endPoint x: 292, endPoint y: 245, distance: 143.9
click at [286, 245] on div "e15c22810" at bounding box center [243, 245] width 236 height 11
copy strong "22810"
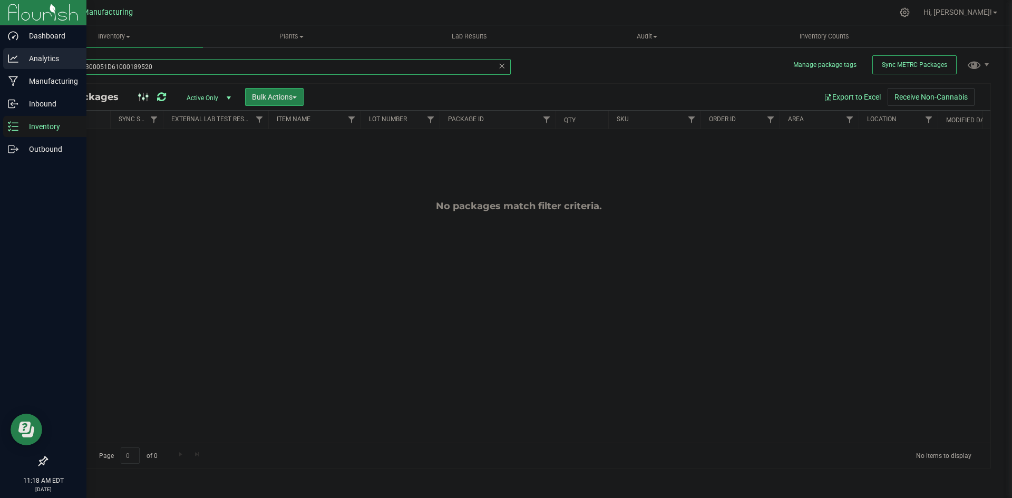
drag, startPoint x: 184, startPoint y: 71, endPoint x: 15, endPoint y: 70, distance: 168.7
click at [14, 70] on div "Dashboard Analytics Manufacturing Inbound Inventory Outbound 11:18 AM EDT 09/24…" at bounding box center [506, 249] width 1012 height 498
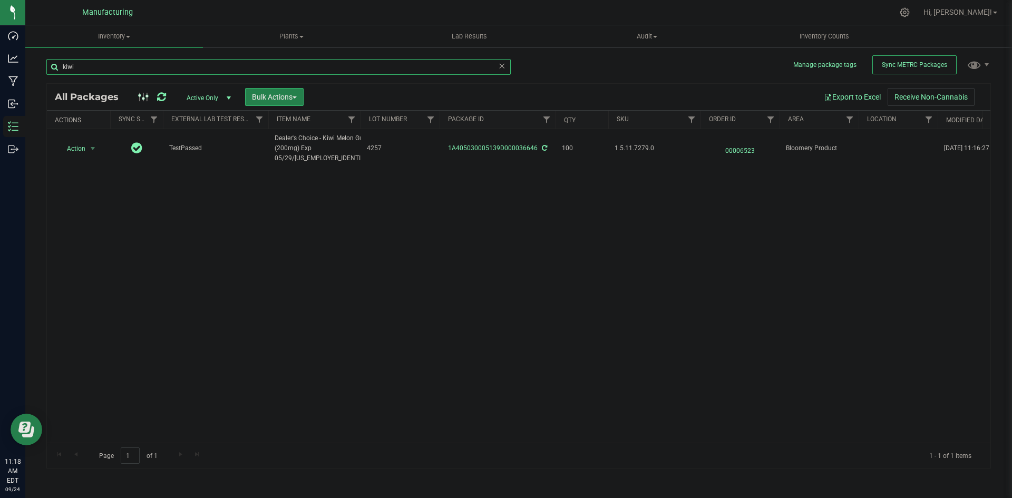
type input "kiwi"
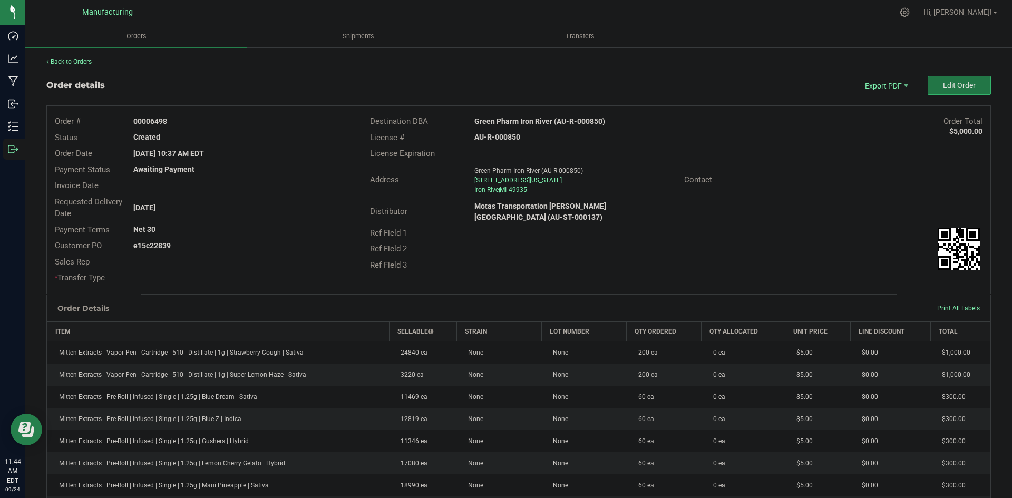
click at [956, 93] on button "Edit Order" at bounding box center [959, 85] width 63 height 19
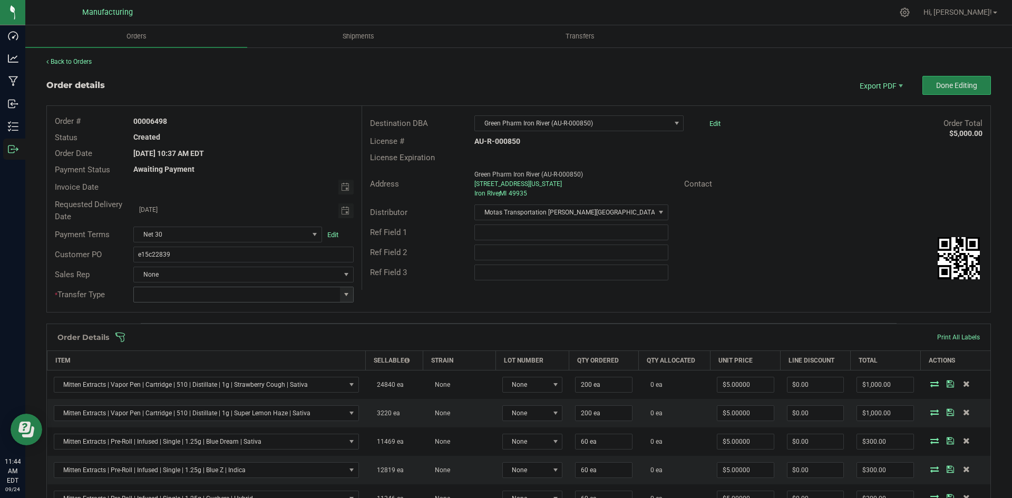
click at [345, 296] on span at bounding box center [346, 294] width 8 height 8
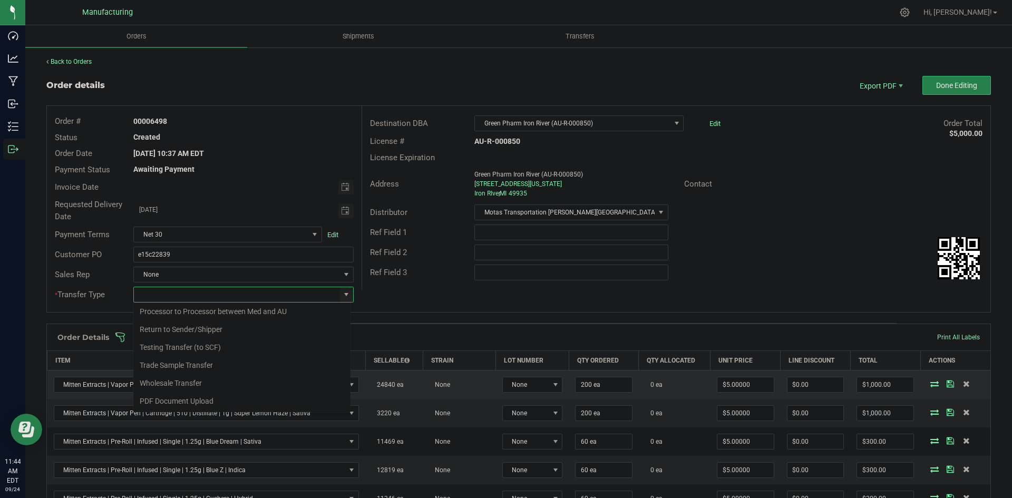
click at [180, 377] on li "Wholesale Transfer" at bounding box center [241, 383] width 217 height 18
type input "Wholesale Transfer"
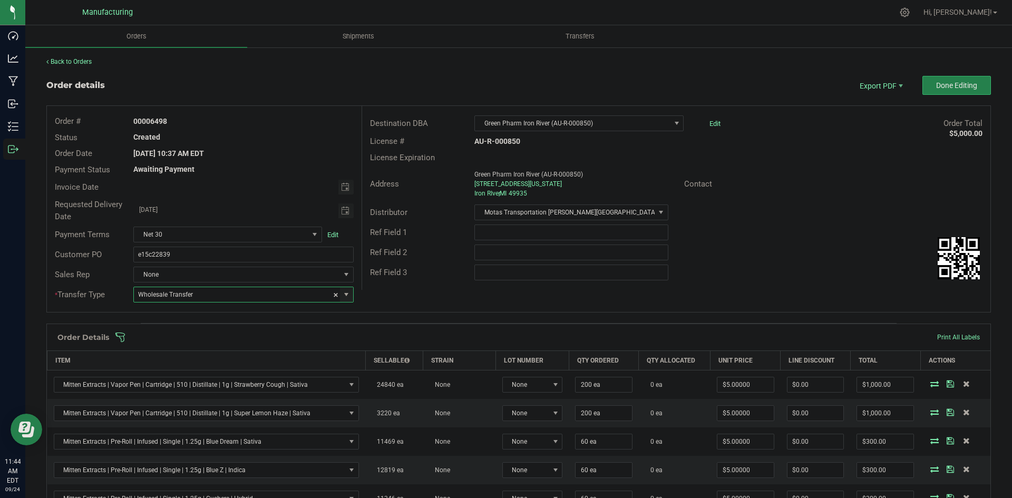
click at [406, 292] on div "Order # 00006498 Status Created Order Date Sep 23, 2025 10:37 AM EDT Payment St…" at bounding box center [519, 209] width 944 height 206
click at [390, 340] on span at bounding box center [587, 337] width 945 height 11
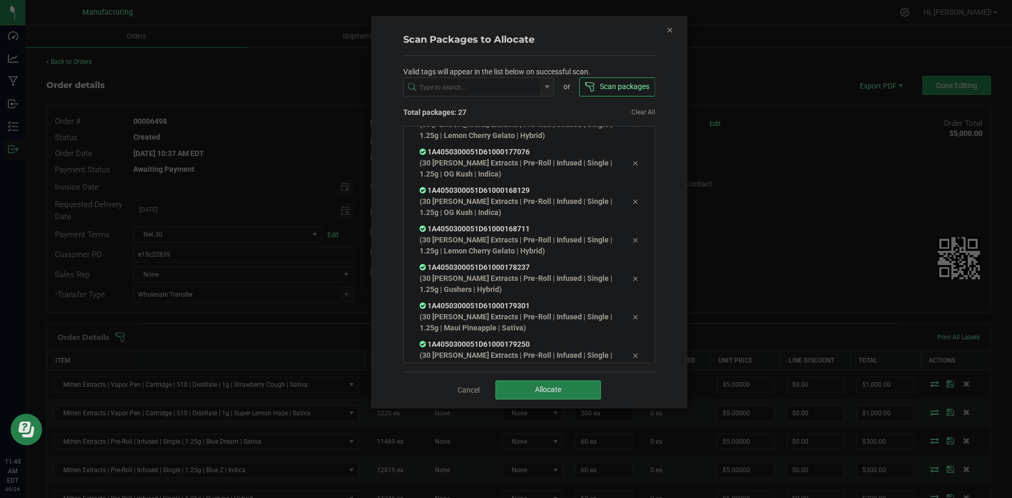
scroll to position [829, 0]
click at [565, 386] on button "Allocate" at bounding box center [548, 390] width 105 height 19
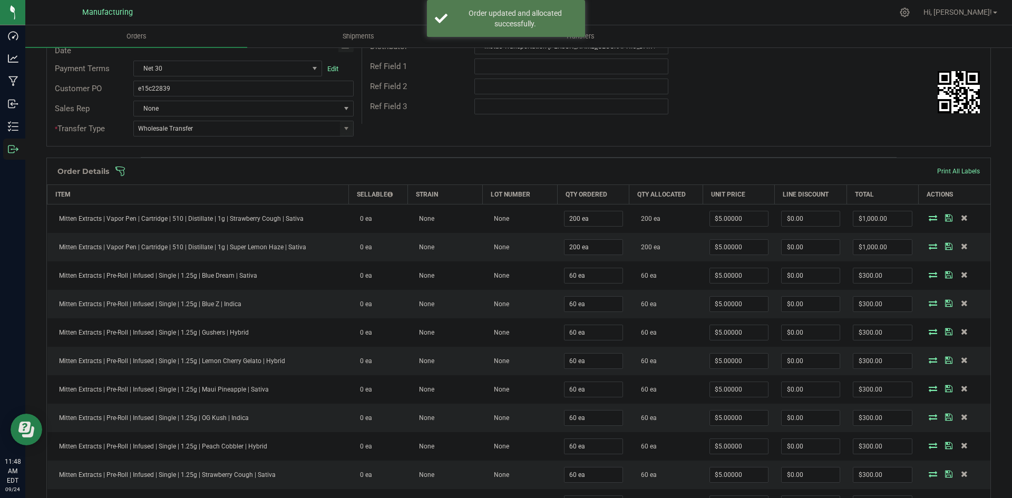
scroll to position [0, 0]
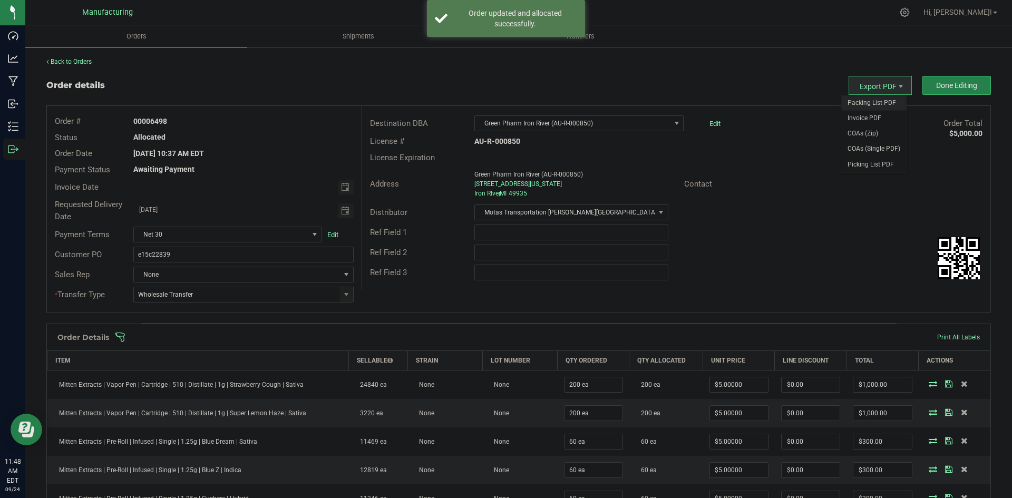
click at [861, 98] on span "Packing List PDF" at bounding box center [873, 102] width 65 height 15
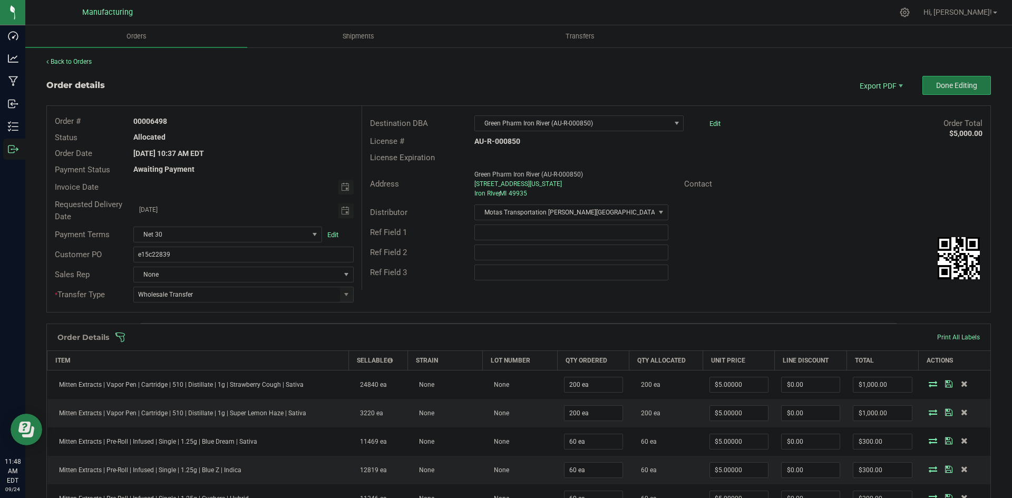
click at [936, 83] on span "Done Editing" at bounding box center [956, 85] width 41 height 8
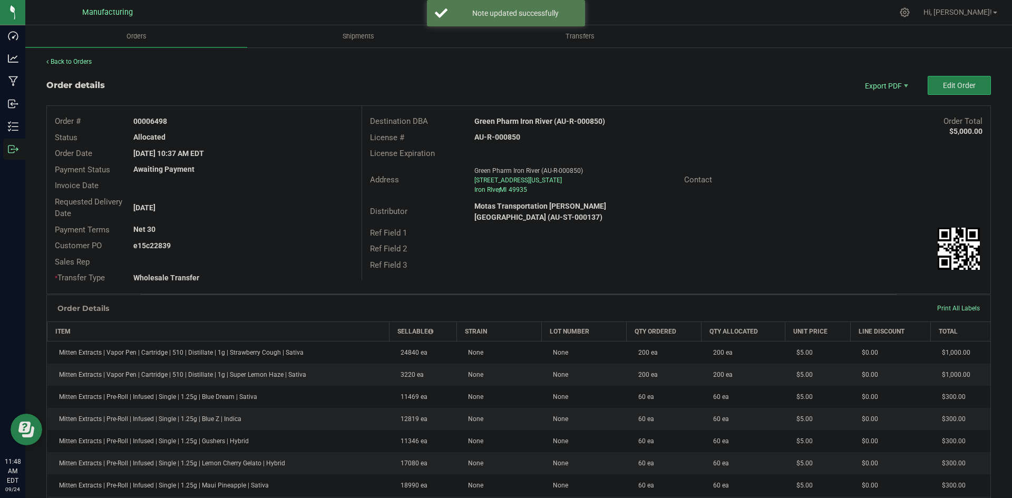
click at [526, 121] on strong "Green Pharm Iron River (AU-R-000850)" at bounding box center [539, 121] width 131 height 8
click at [525, 120] on strong "Green Pharm Iron River (AU-R-000850)" at bounding box center [539, 121] width 131 height 8
click at [524, 121] on strong "Green Pharm Iron River (AU-R-000850)" at bounding box center [539, 121] width 131 height 8
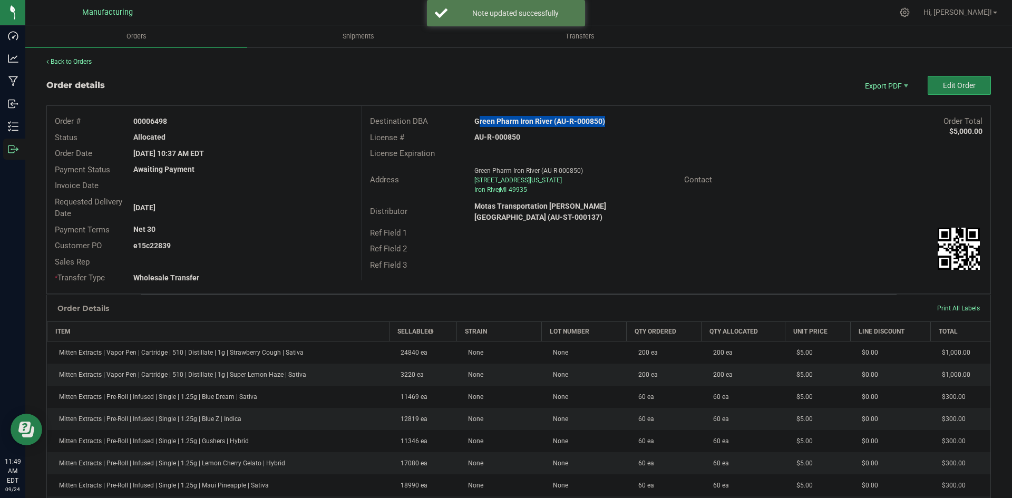
click at [524, 121] on strong "Green Pharm Iron River (AU-R-000850)" at bounding box center [539, 121] width 131 height 8
copy strong "Green Pharm Iron River (AU-R-000850)"
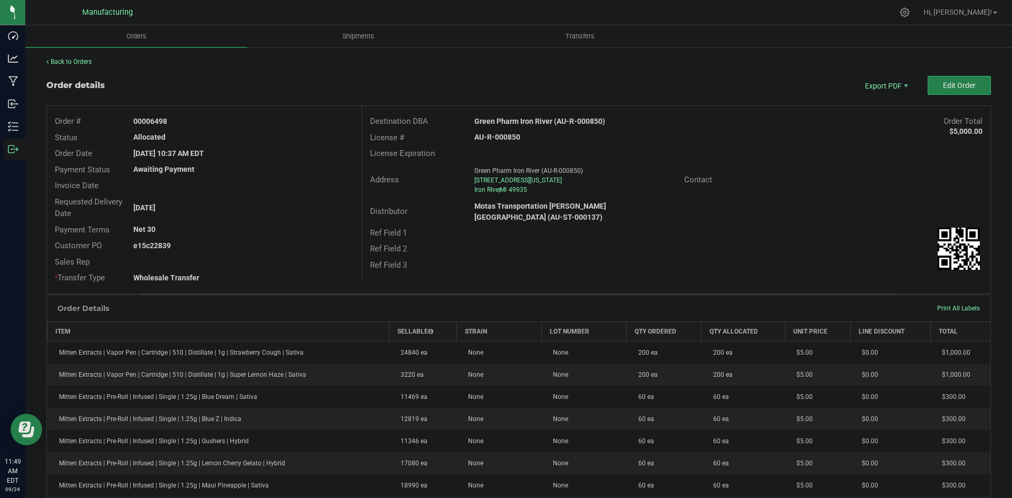
click at [505, 133] on strong "AU-R-000850" at bounding box center [497, 137] width 46 height 8
copy strong "AU-R-000850"
drag, startPoint x: 151, startPoint y: 120, endPoint x: 322, endPoint y: 129, distance: 171.0
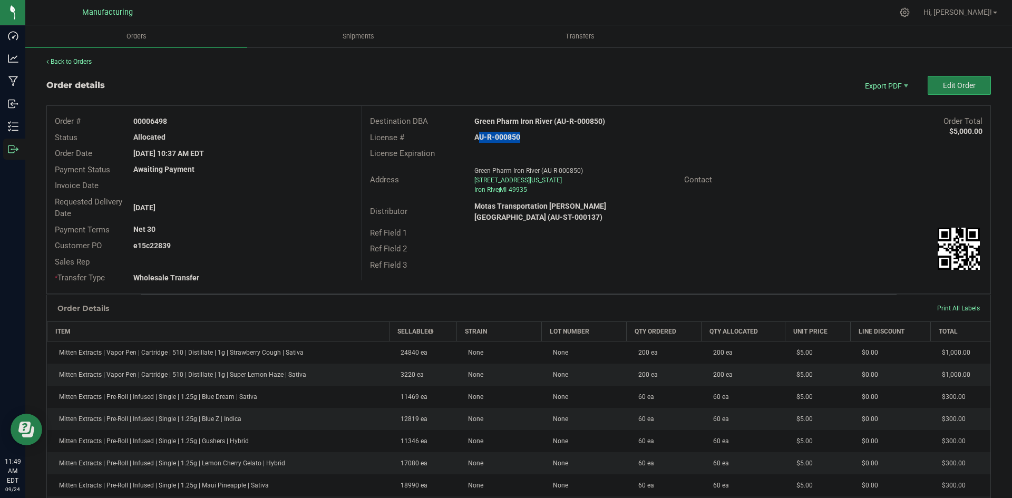
click at [280, 123] on div "00006498" at bounding box center [243, 121] width 236 height 11
copy strong "6498"
drag, startPoint x: 150, startPoint y: 245, endPoint x: 293, endPoint y: 249, distance: 142.9
click at [284, 248] on div "e15c22839" at bounding box center [243, 245] width 236 height 11
copy strong "22839"
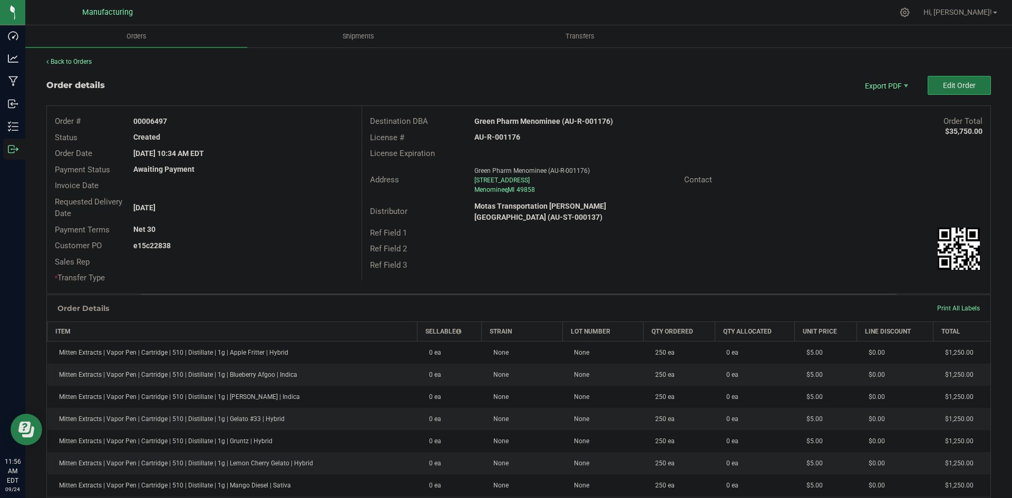
click at [961, 86] on span "Edit Order" at bounding box center [959, 85] width 33 height 8
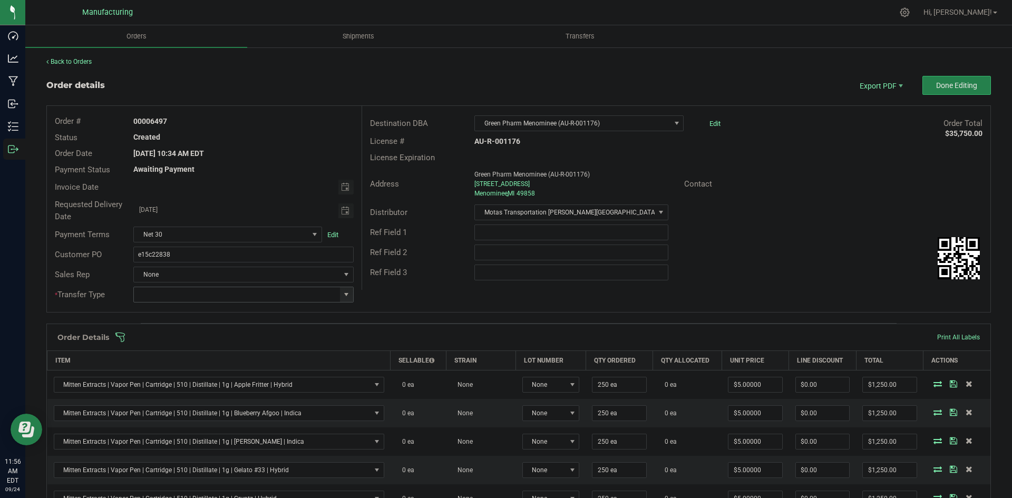
click at [345, 292] on span at bounding box center [346, 294] width 8 height 8
drag, startPoint x: 167, startPoint y: 384, endPoint x: 192, endPoint y: 371, distance: 27.8
click at [168, 384] on li "Wholesale Transfer" at bounding box center [241, 383] width 217 height 18
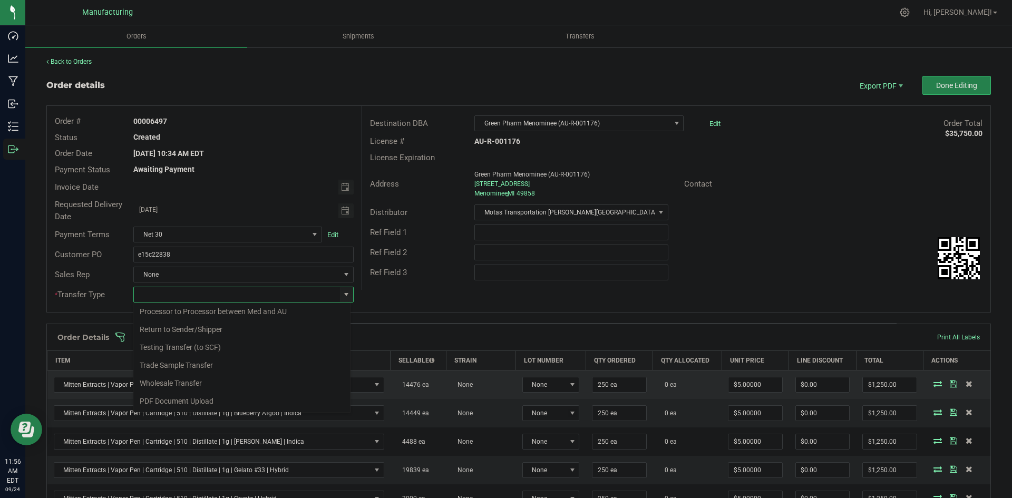
type input "Wholesale Transfer"
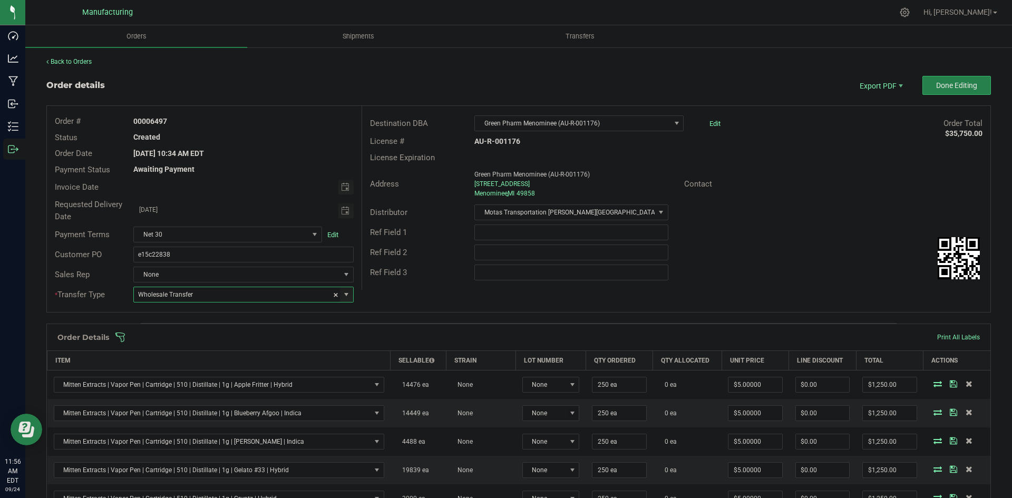
click at [427, 279] on div "Ref Field 3" at bounding box center [676, 273] width 628 height 20
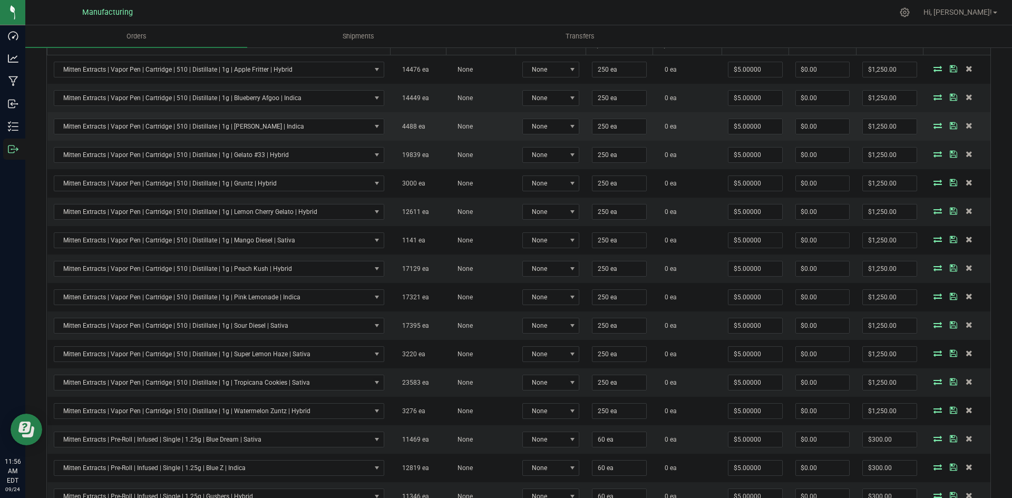
scroll to position [158, 0]
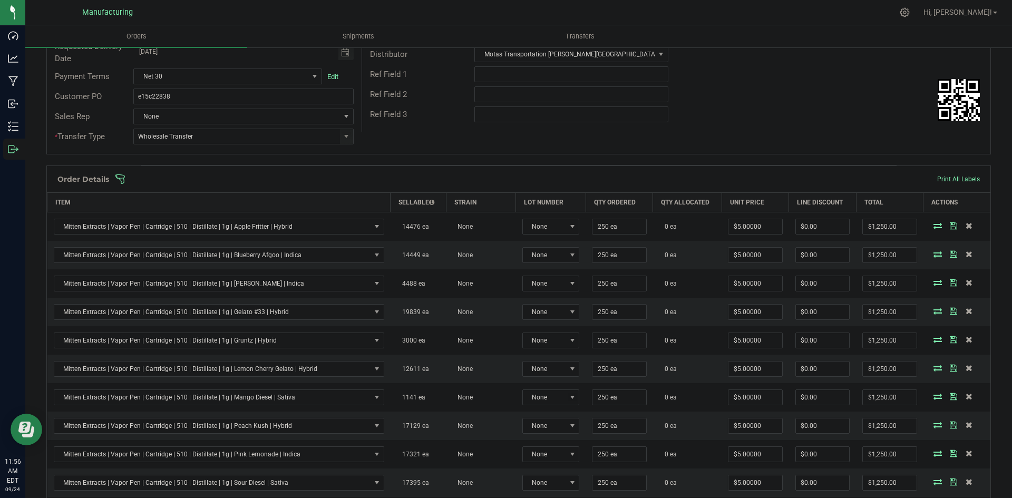
click at [462, 180] on span at bounding box center [587, 179] width 945 height 11
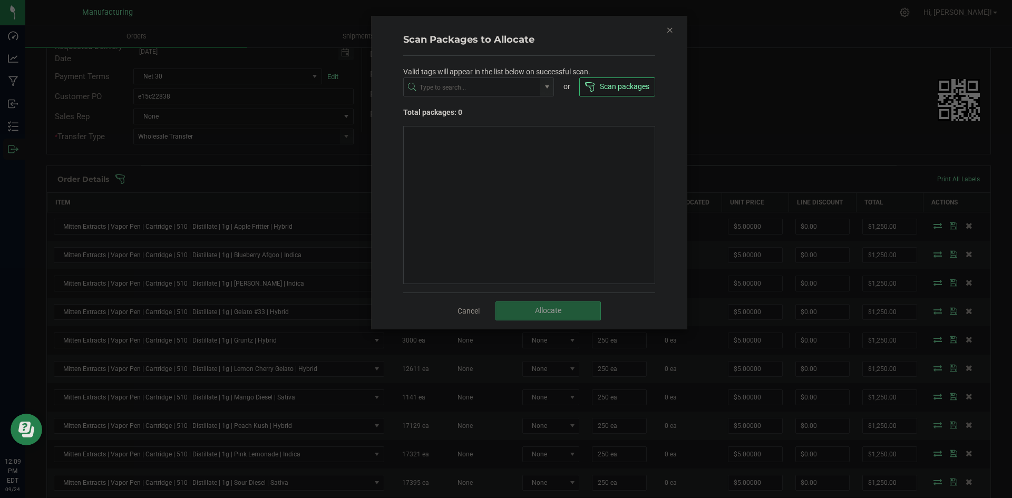
click at [670, 33] on icon "Close" at bounding box center [669, 29] width 7 height 13
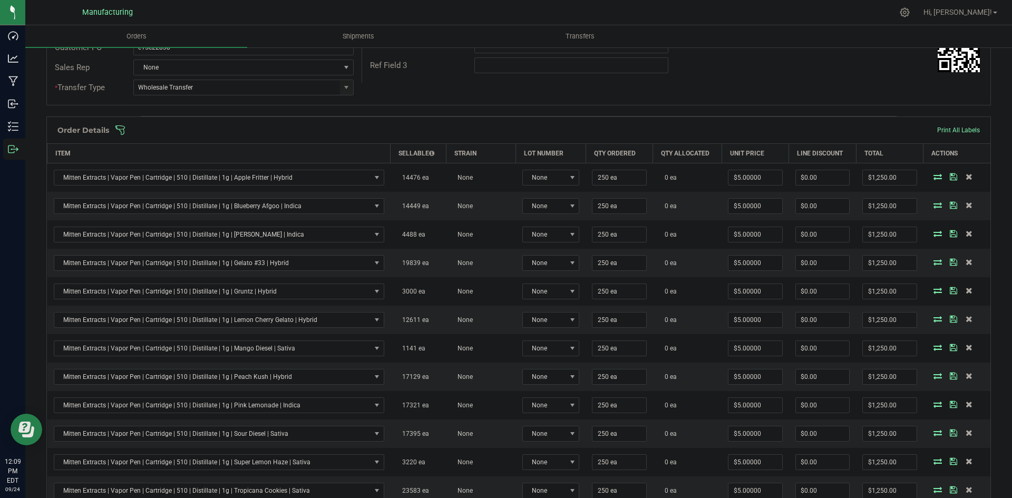
scroll to position [105, 0]
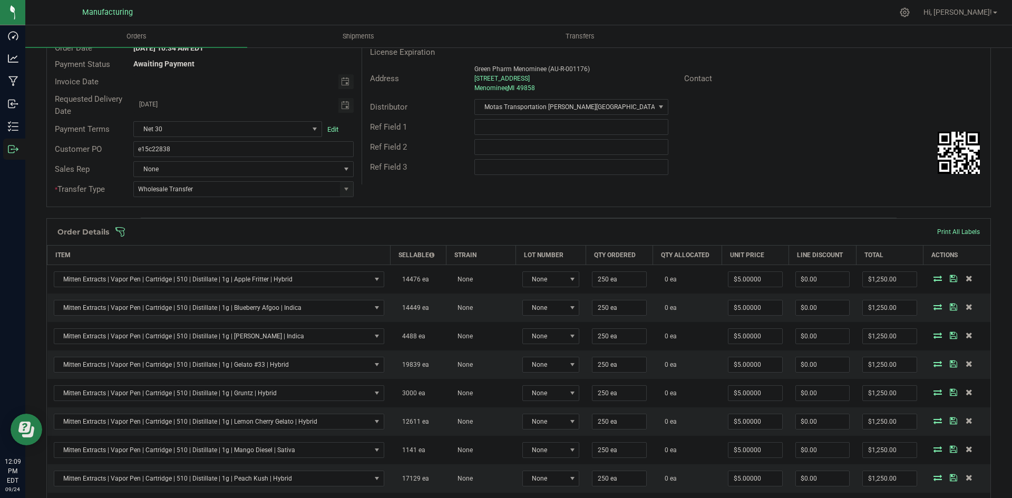
click at [430, 236] on span at bounding box center [587, 232] width 945 height 11
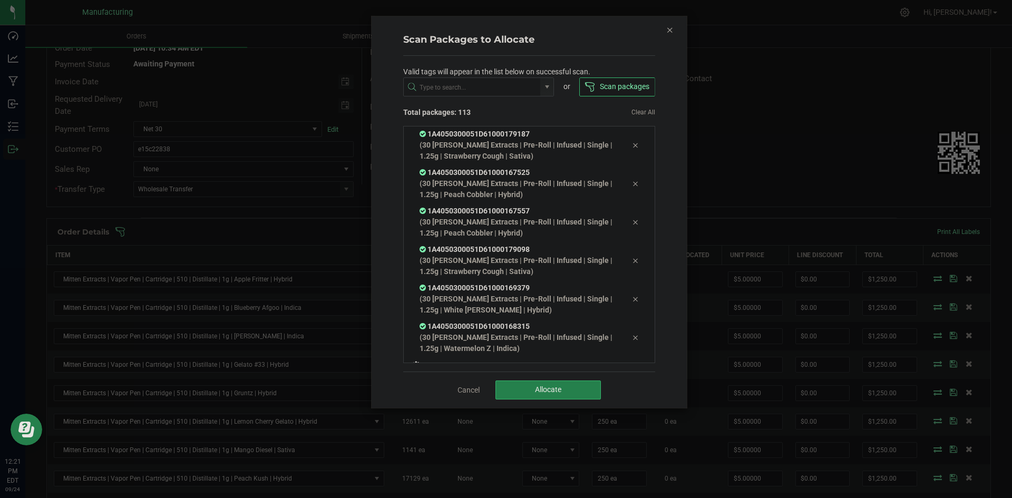
scroll to position [4146, 0]
click at [545, 385] on span "Allocate" at bounding box center [548, 389] width 26 height 8
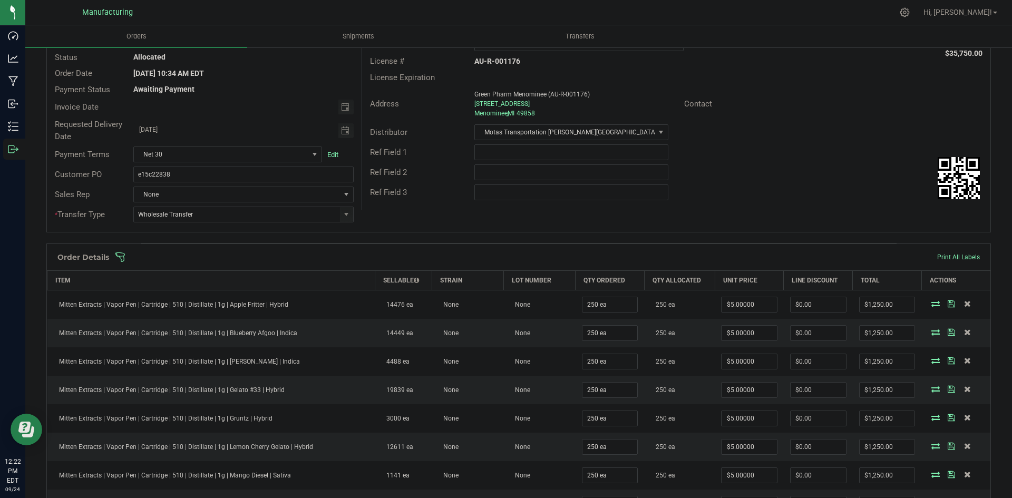
scroll to position [0, 0]
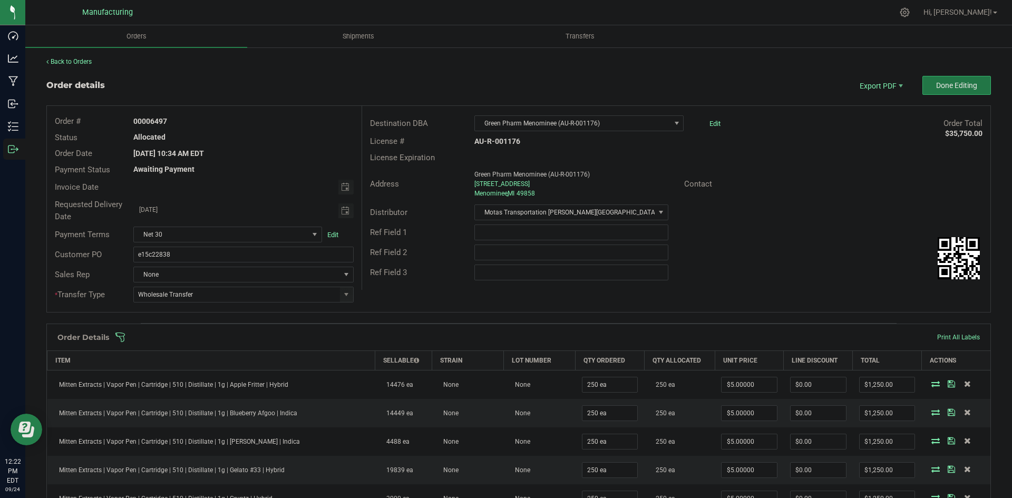
click at [949, 89] on span "Done Editing" at bounding box center [956, 85] width 41 height 8
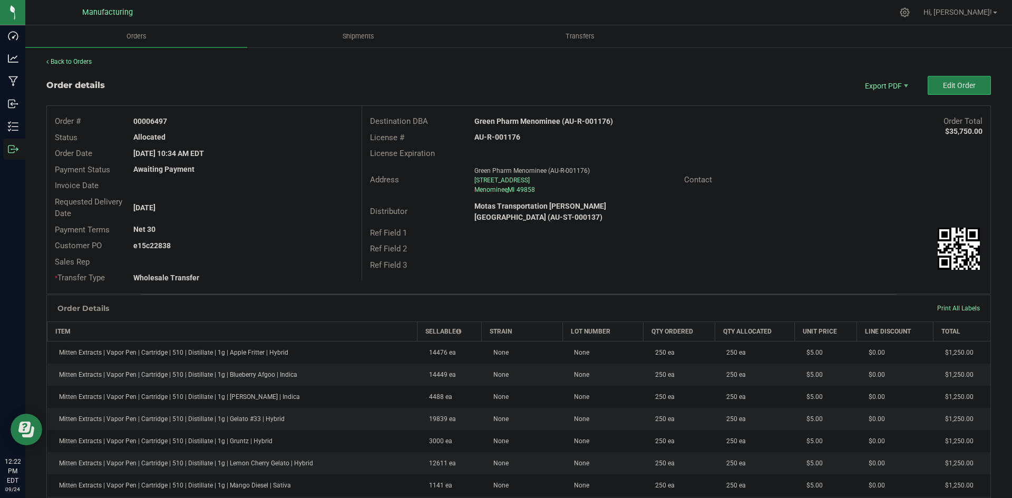
click at [534, 117] on strong "Green Pharm Menominee (AU-R-001176)" at bounding box center [543, 121] width 139 height 8
click at [535, 119] on strong "Green Pharm Menominee (AU-R-001176)" at bounding box center [543, 121] width 139 height 8
copy strong "Green Pharm Menominee (AU-R-001176)"
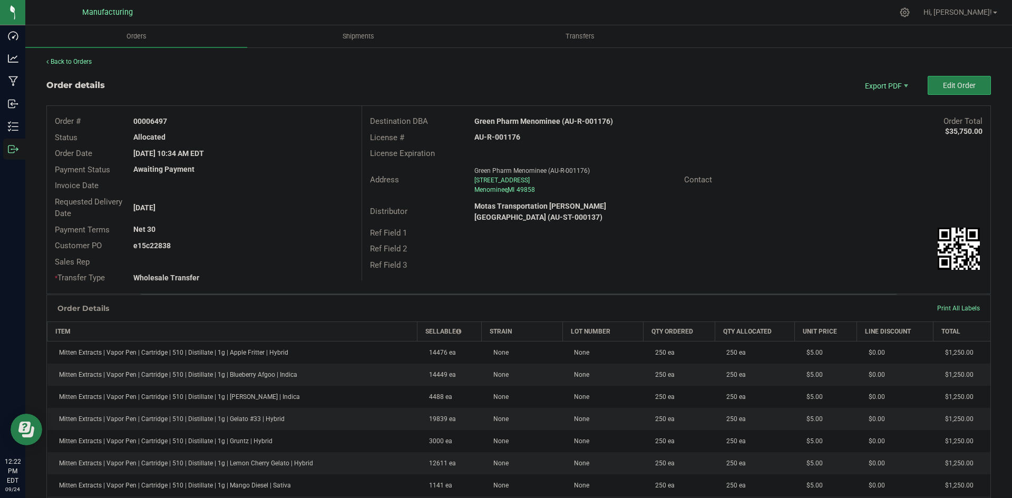
click at [499, 137] on strong "AU-R-001176" at bounding box center [497, 137] width 46 height 8
copy strong "AU-R-001176"
drag, startPoint x: 149, startPoint y: 119, endPoint x: 203, endPoint y: 121, distance: 54.3
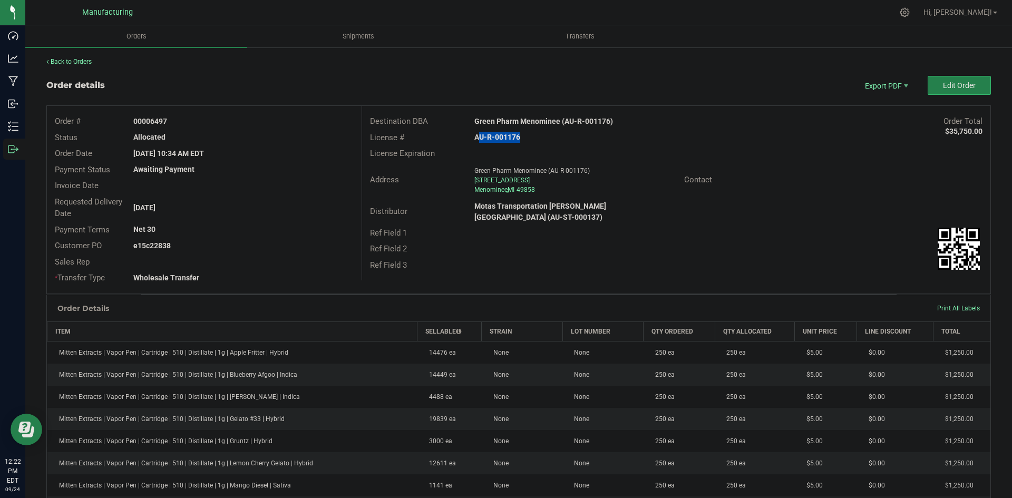
click at [196, 121] on div "00006497" at bounding box center [243, 121] width 236 height 11
copy strong "6497"
drag, startPoint x: 149, startPoint y: 242, endPoint x: 254, endPoint y: 244, distance: 105.4
click at [245, 244] on div "e15c22838" at bounding box center [243, 245] width 236 height 11
copy strong "22838"
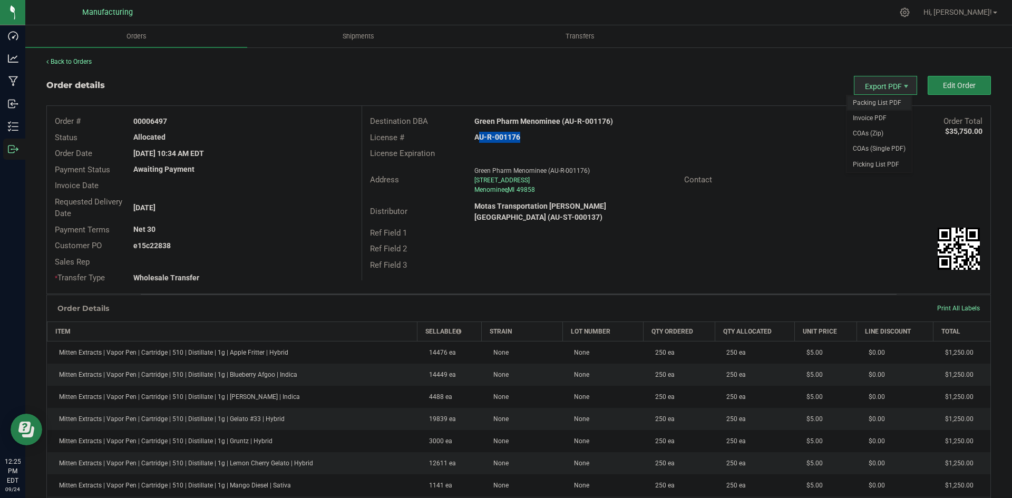
click at [882, 100] on span "Packing List PDF" at bounding box center [879, 102] width 65 height 15
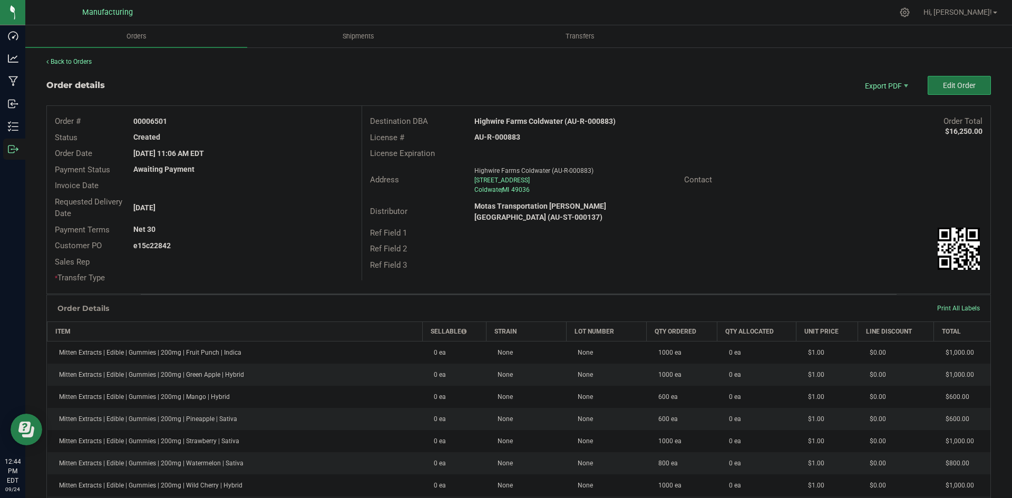
click at [928, 89] on button "Edit Order" at bounding box center [959, 85] width 63 height 19
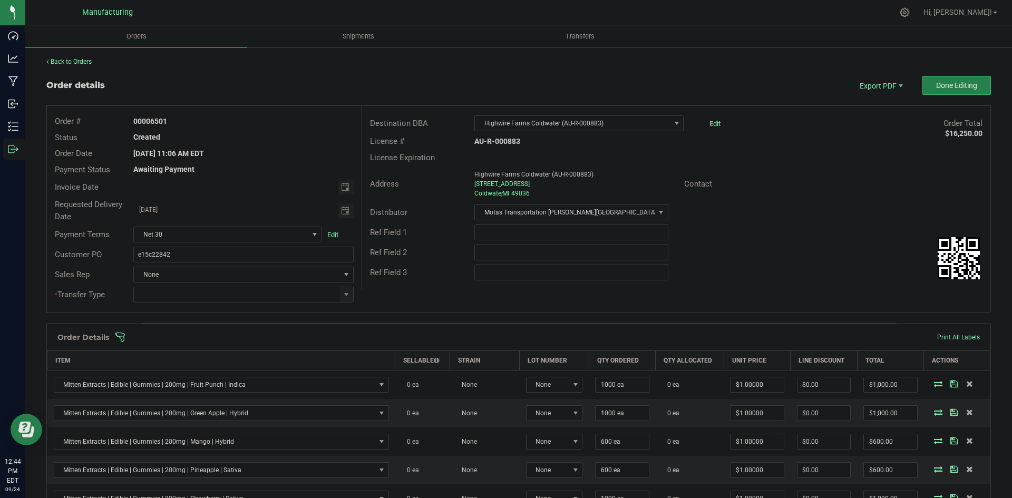
click at [342, 292] on span at bounding box center [346, 294] width 8 height 8
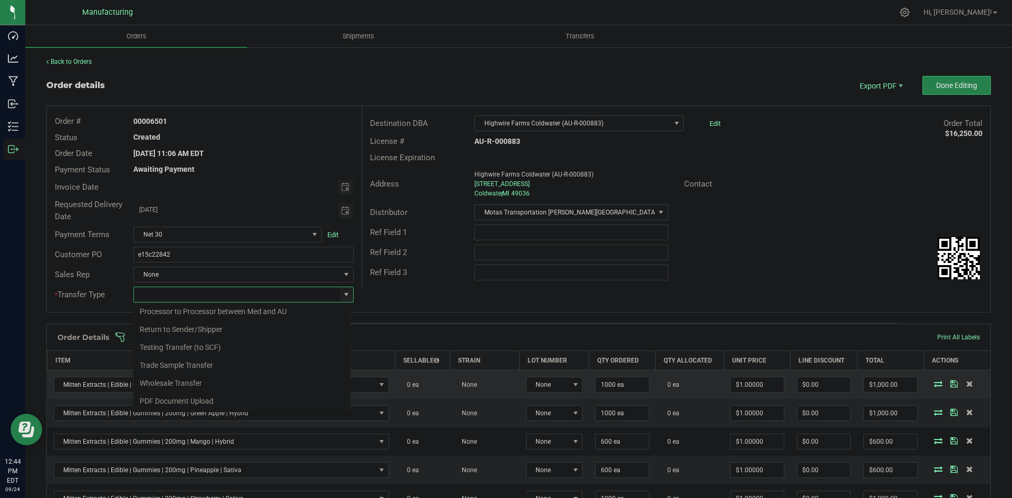
drag, startPoint x: 175, startPoint y: 381, endPoint x: 203, endPoint y: 374, distance: 29.4
click at [176, 380] on li "Wholesale Transfer" at bounding box center [241, 383] width 217 height 18
type input "Wholesale Transfer"
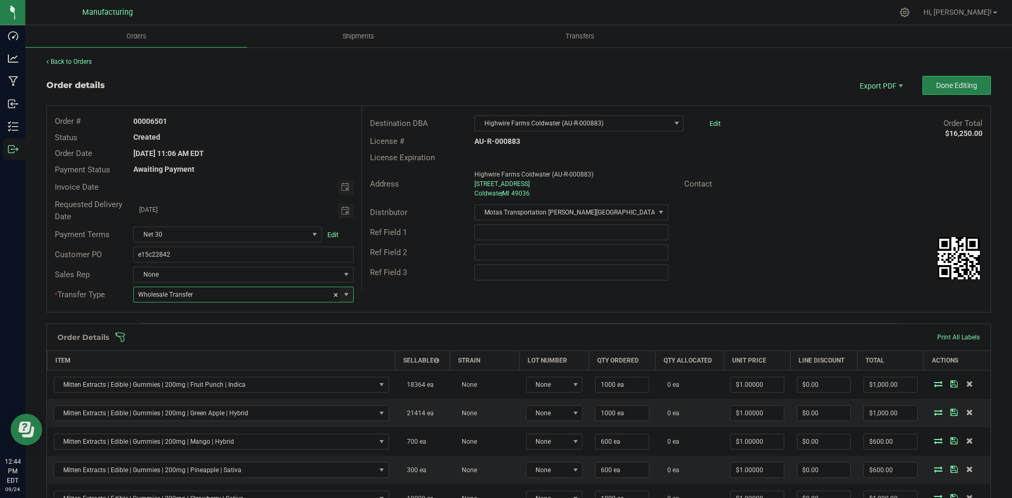
click at [410, 295] on div "Order # 00006501 Status Created Order Date [DATE] 11:06 AM EDT Payment Status A…" at bounding box center [519, 209] width 944 height 206
click at [405, 338] on span at bounding box center [587, 337] width 945 height 11
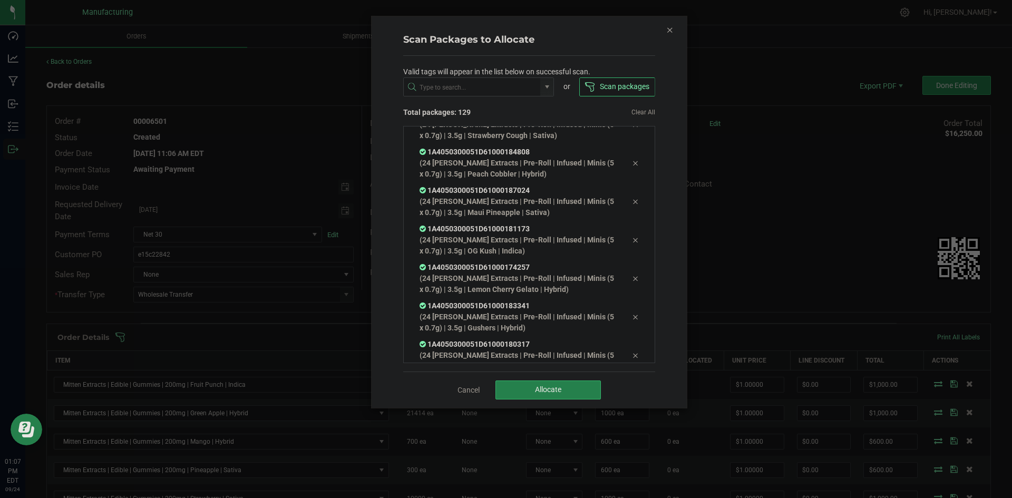
scroll to position [4755, 0]
click at [551, 386] on span "Allocate" at bounding box center [548, 389] width 26 height 8
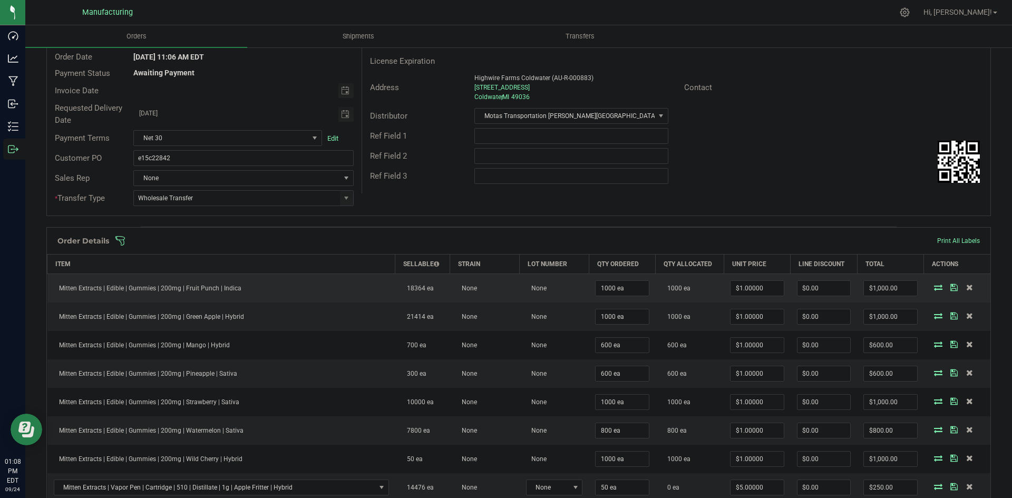
scroll to position [0, 0]
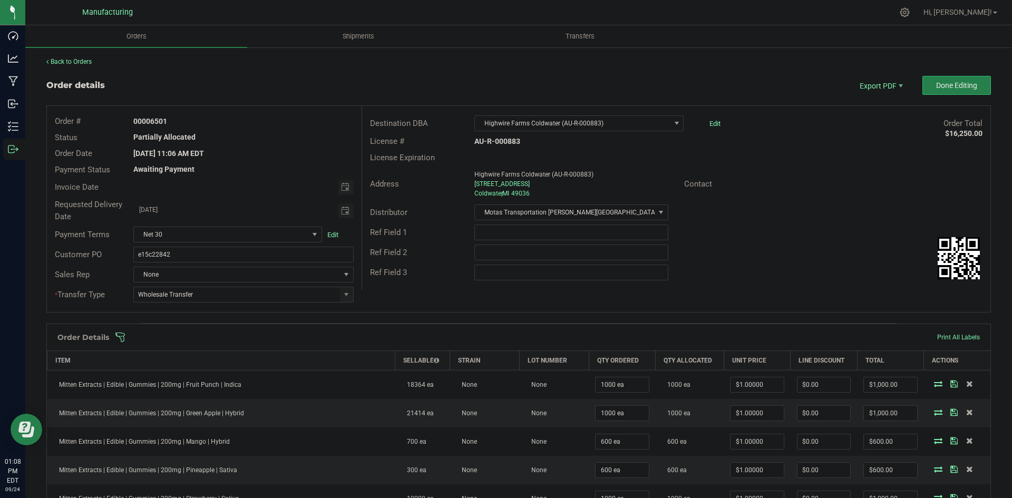
click at [676, 336] on span at bounding box center [587, 337] width 945 height 11
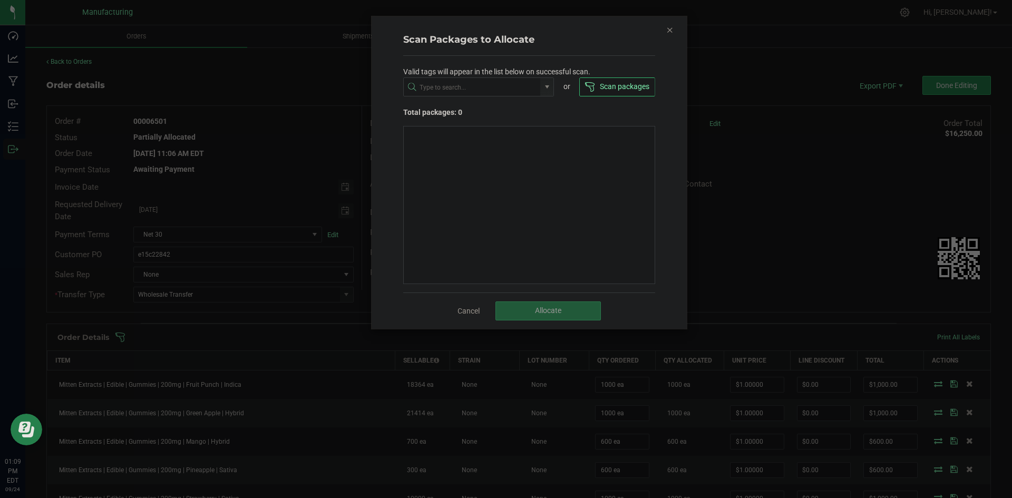
click at [669, 29] on icon "Close" at bounding box center [669, 29] width 7 height 13
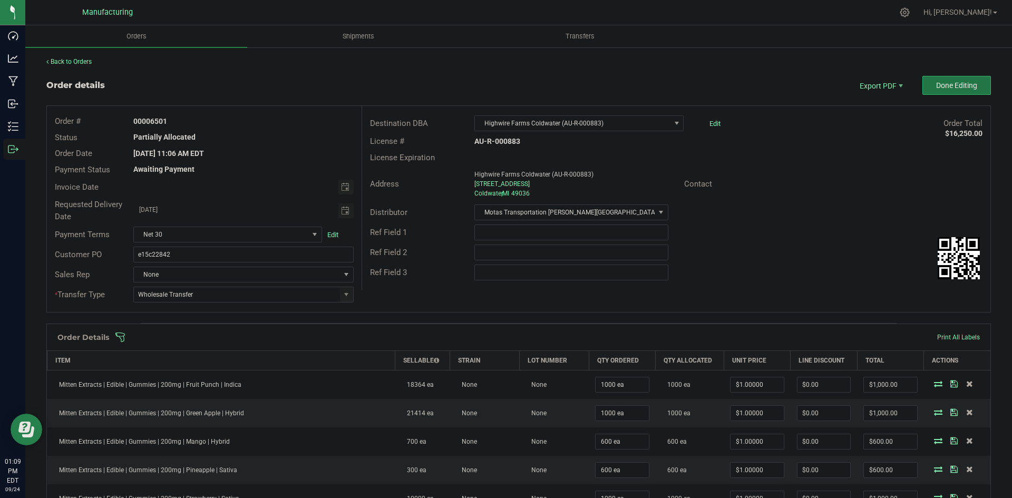
click at [957, 86] on span "Done Editing" at bounding box center [956, 85] width 41 height 8
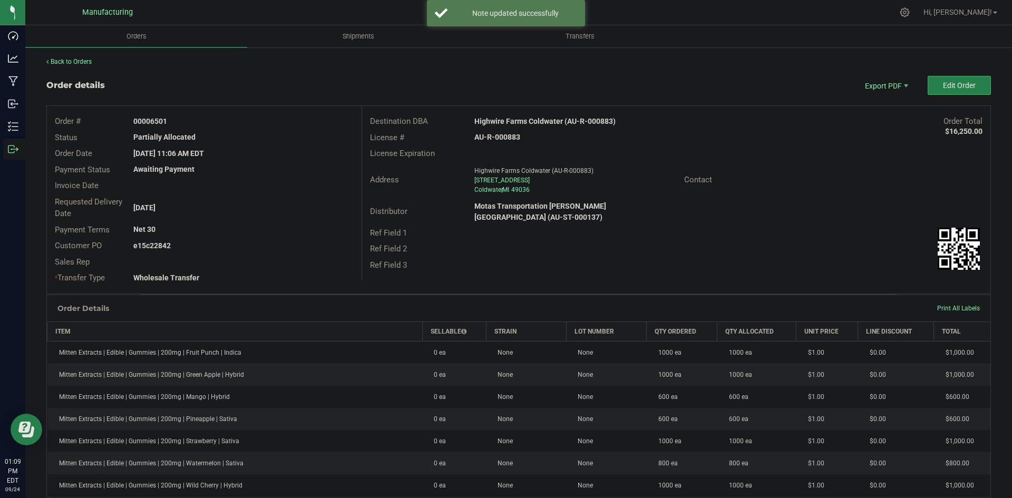
click at [549, 122] on strong "Highwire Farms Coldwater (AU-R-000883)" at bounding box center [544, 121] width 141 height 8
copy strong "Highwire Farms Coldwater (AU-R-000883)"
click at [489, 140] on strong "AU-R-000883" at bounding box center [497, 137] width 46 height 8
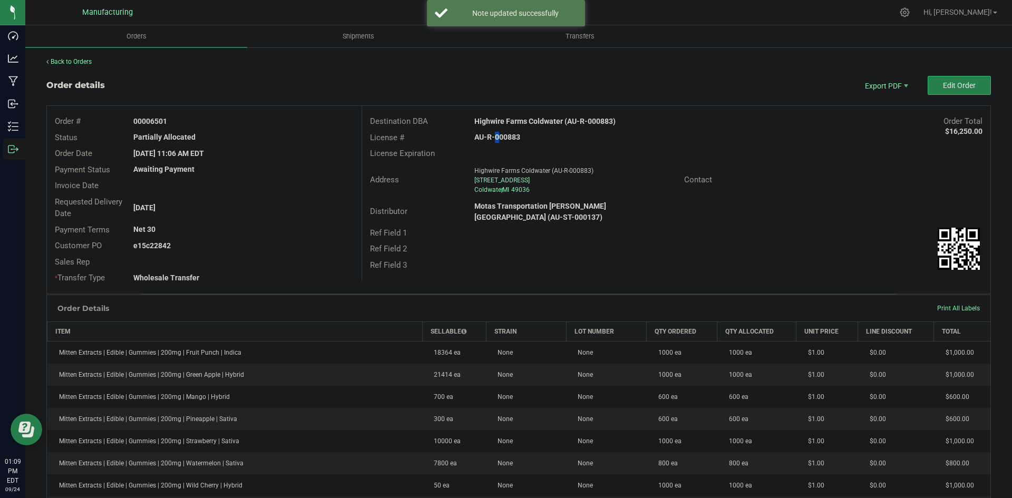
click at [489, 140] on strong "AU-R-000883" at bounding box center [497, 137] width 46 height 8
copy strong "AU-R-000883"
drag, startPoint x: 151, startPoint y: 120, endPoint x: 232, endPoint y: 120, distance: 81.2
click at [229, 120] on div "00006501" at bounding box center [243, 121] width 236 height 11
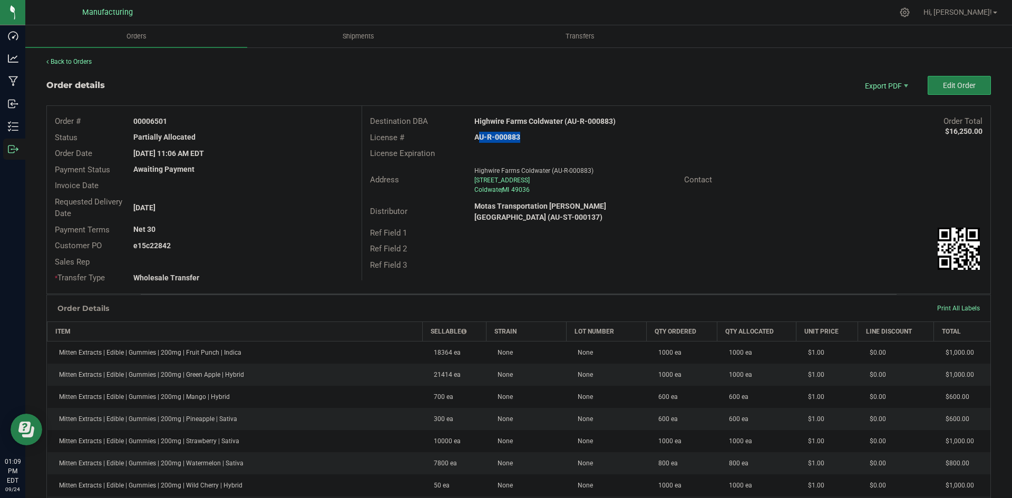
copy strong "6501"
drag, startPoint x: 149, startPoint y: 247, endPoint x: 268, endPoint y: 246, distance: 119.7
click at [238, 245] on div "e15c22842" at bounding box center [243, 245] width 236 height 11
copy strong "22842"
click at [960, 80] on button "Edit Order" at bounding box center [959, 85] width 63 height 19
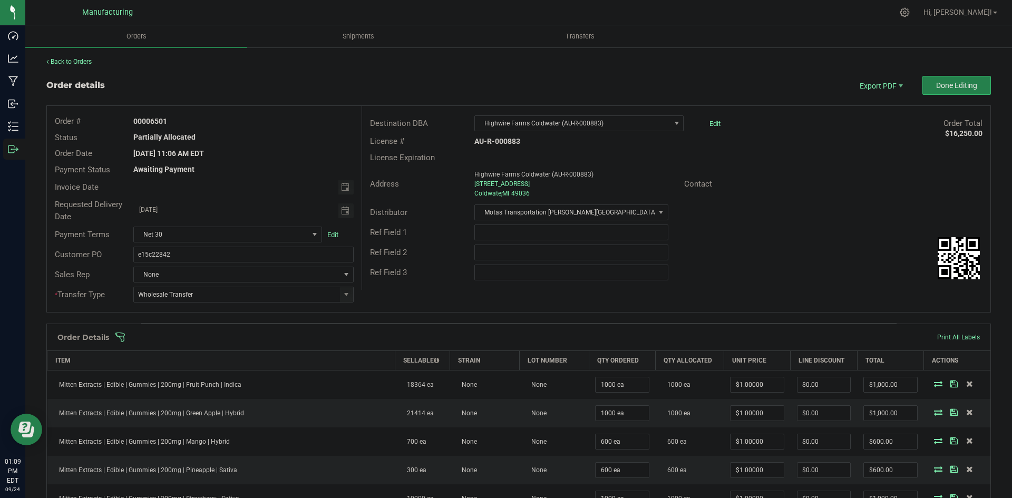
click at [472, 333] on span at bounding box center [587, 337] width 945 height 11
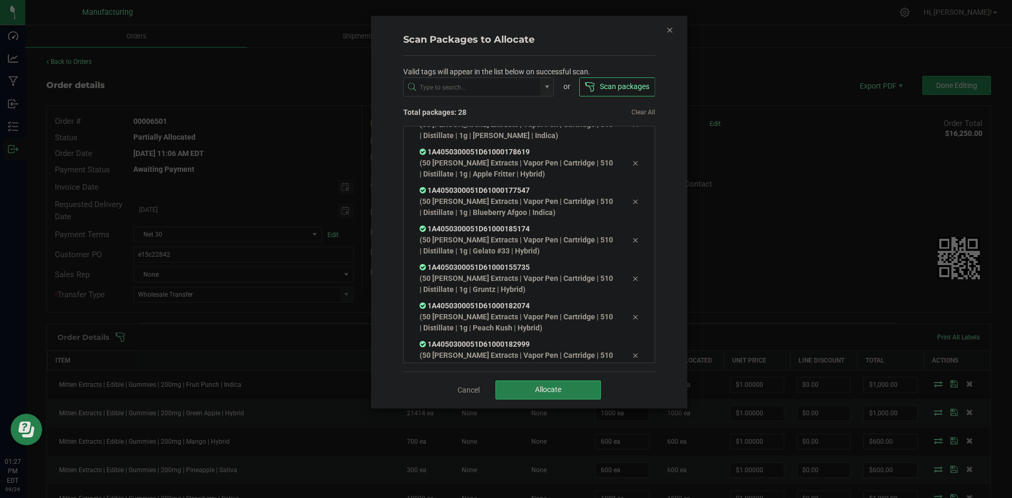
scroll to position [934, 0]
click at [559, 384] on button "Allocate" at bounding box center [548, 390] width 105 height 19
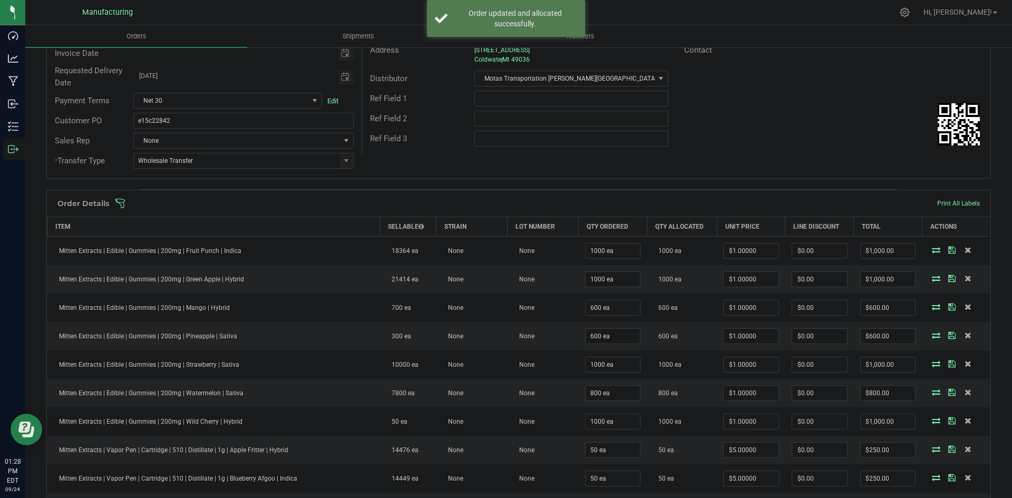
scroll to position [0, 0]
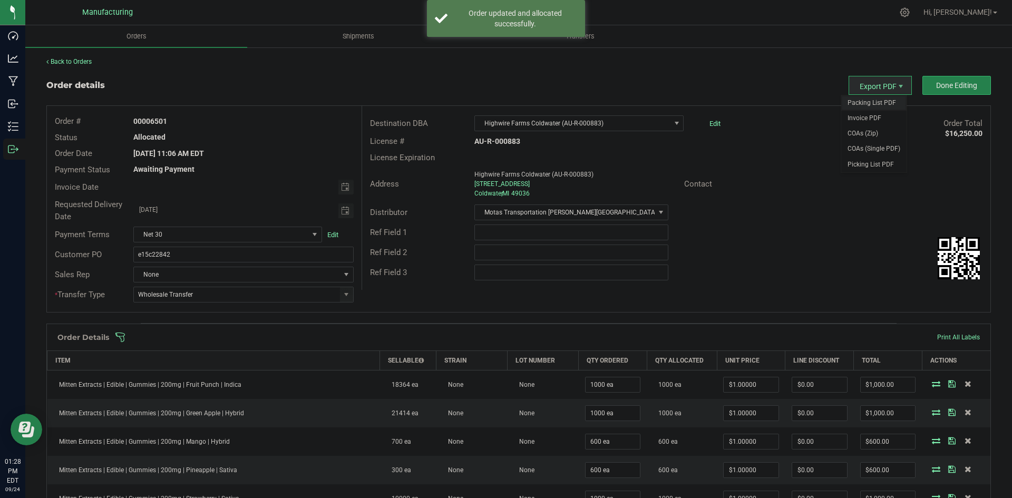
click at [874, 96] on span "Packing List PDF" at bounding box center [873, 102] width 65 height 15
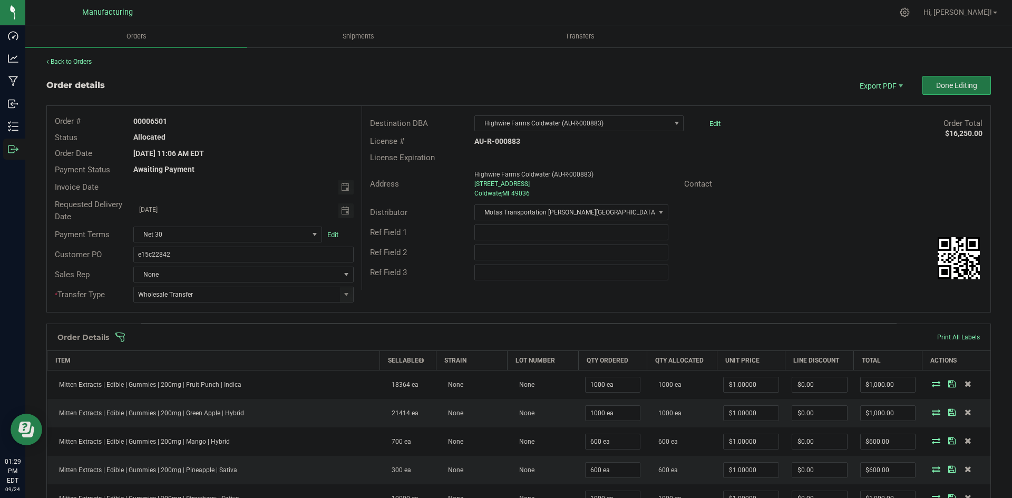
click at [928, 92] on button "Done Editing" at bounding box center [957, 85] width 69 height 19
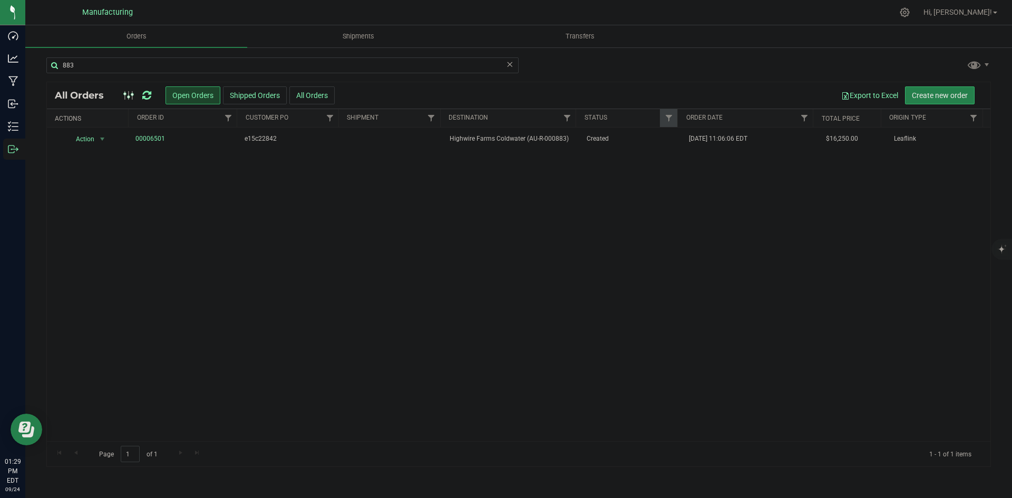
click at [151, 94] on icon at bounding box center [146, 95] width 9 height 11
click at [563, 140] on span "Highwire Farms Coldwater (AU-R-000883)" at bounding box center [512, 139] width 124 height 10
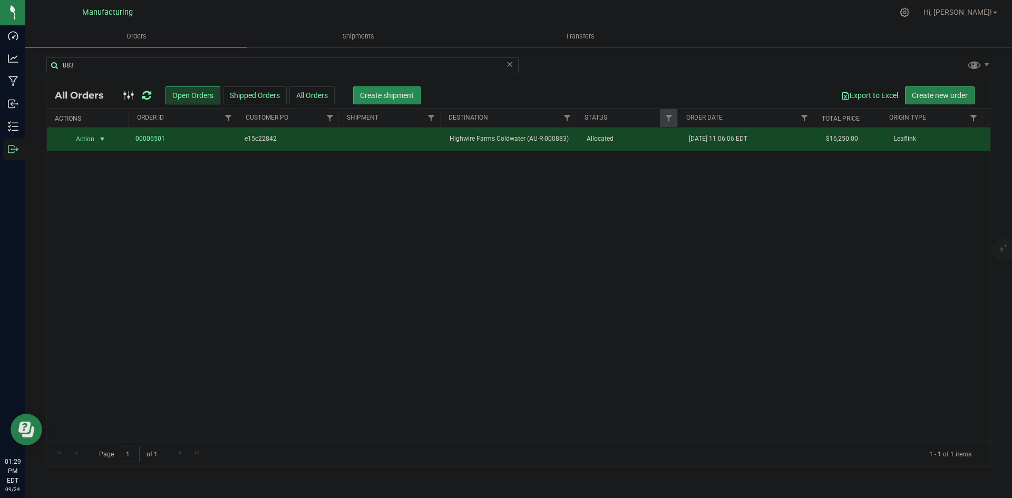
click at [408, 94] on span "Create shipment" at bounding box center [387, 95] width 54 height 8
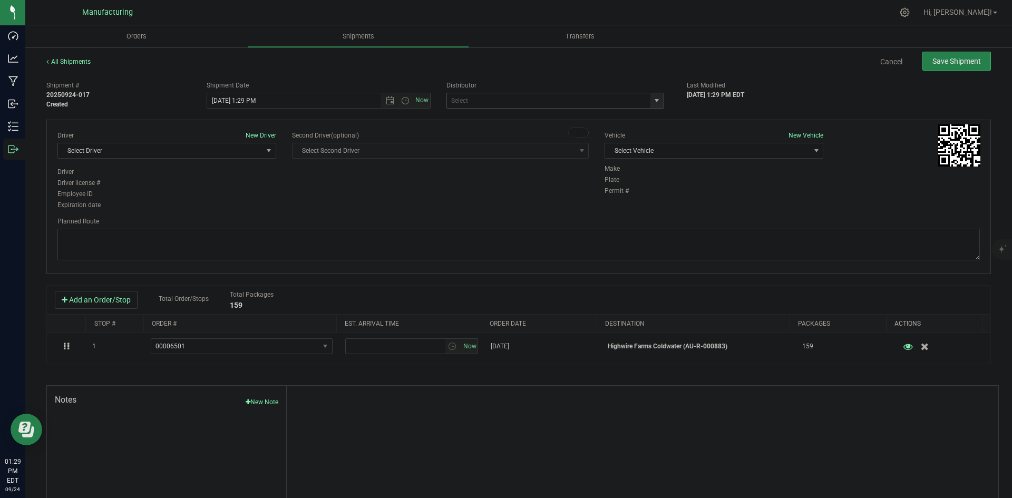
click at [657, 99] on span "select" at bounding box center [657, 100] width 13 height 15
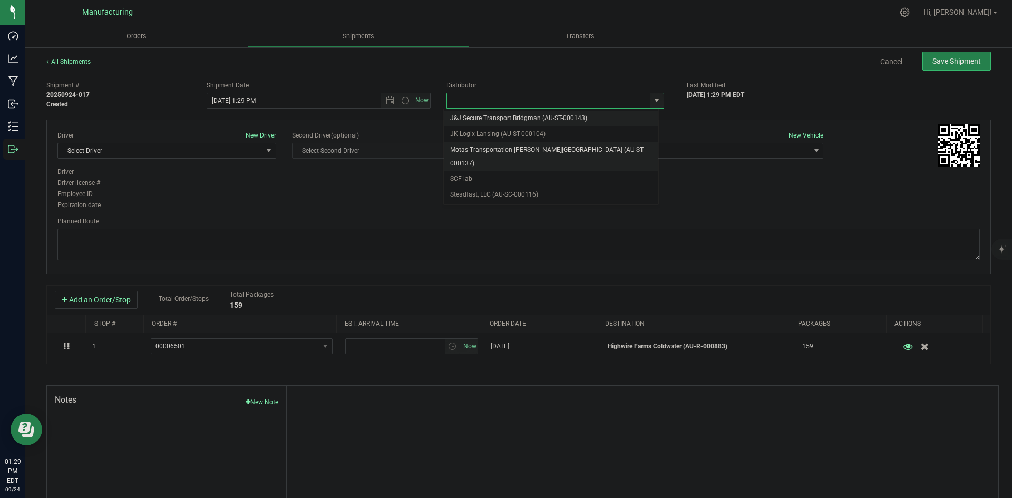
click at [538, 143] on li "Motas Transportation [PERSON_NAME][GEOGRAPHIC_DATA] (AU-ST-000137)" at bounding box center [551, 156] width 215 height 29
type input "Motas Transportation [PERSON_NAME][GEOGRAPHIC_DATA] (AU-ST-000137)"
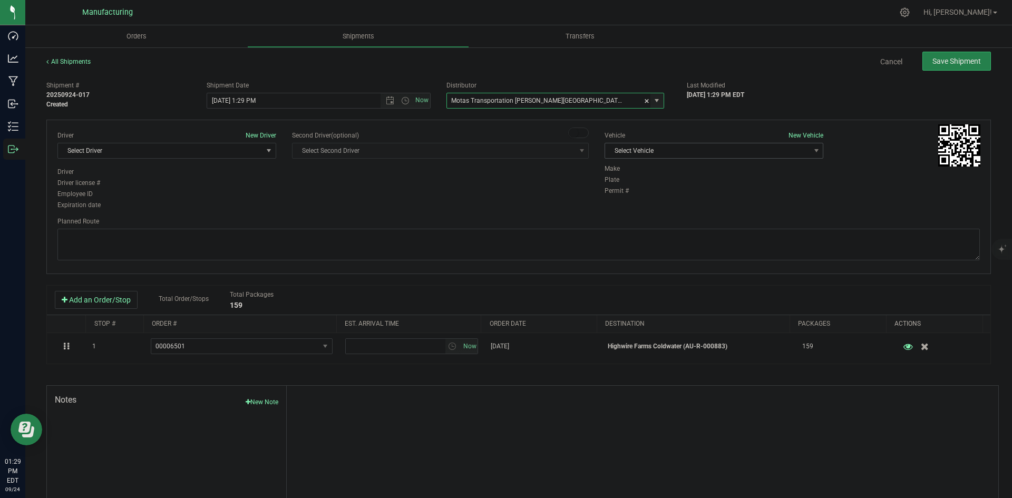
click at [711, 156] on span "Select Vehicle" at bounding box center [707, 150] width 205 height 15
click at [629, 195] on li "T3" at bounding box center [709, 200] width 216 height 16
click at [179, 153] on span "Select Driver" at bounding box center [160, 150] width 205 height 15
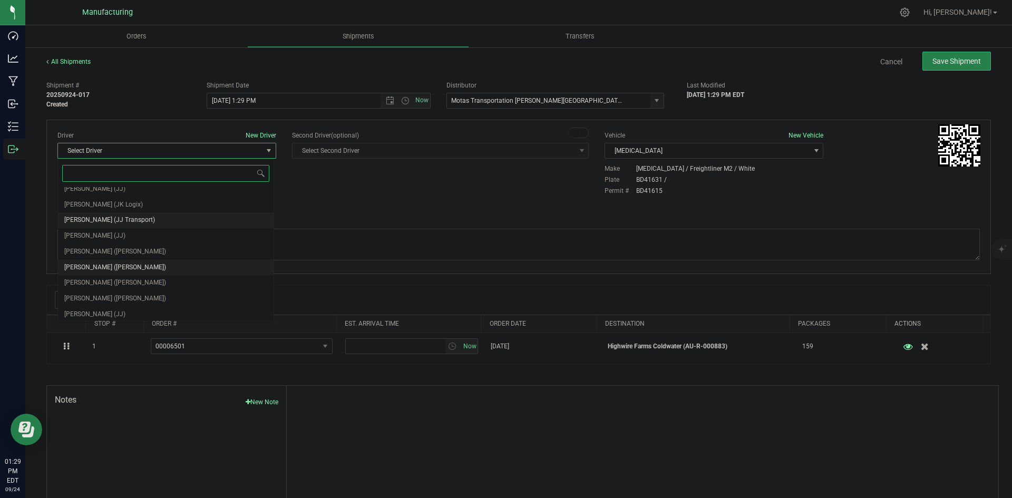
scroll to position [55, 0]
click at [110, 254] on span "Lloyd Neely (Motas)" at bounding box center [115, 250] width 102 height 14
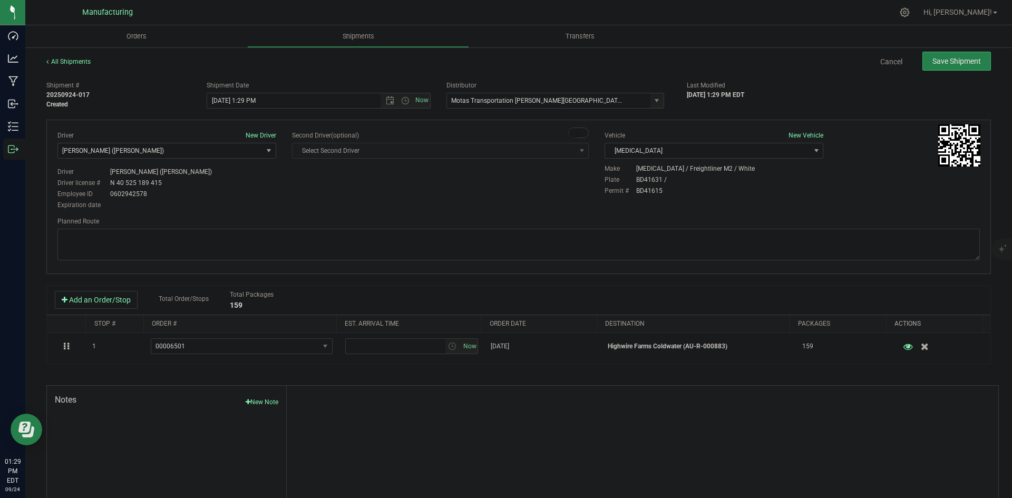
click at [337, 188] on div "Driver New Driver Lloyd Neely (Motas) Select Driver Perry Black (JK Logix) Robe…" at bounding box center [519, 171] width 938 height 81
click at [403, 102] on span "Open the time view" at bounding box center [405, 100] width 8 height 8
click at [229, 176] on li "2:00 PM" at bounding box center [316, 181] width 220 height 14
type input "9/24/2025 2:00 PM"
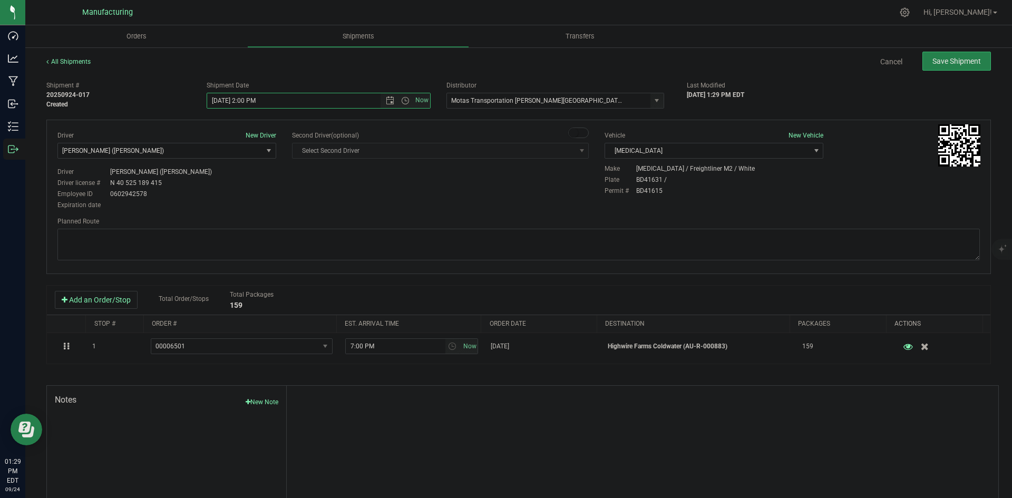
click at [340, 180] on div "Driver New Driver Lloyd Neely (Motas) Select Driver Perry Black (JK Logix) Robe…" at bounding box center [519, 171] width 938 height 81
click at [483, 235] on textarea at bounding box center [518, 245] width 923 height 32
paste textarea "Head south 246 ft -- Turn right 325 ft -- Turn right 407 ft -- Turn right towar…"
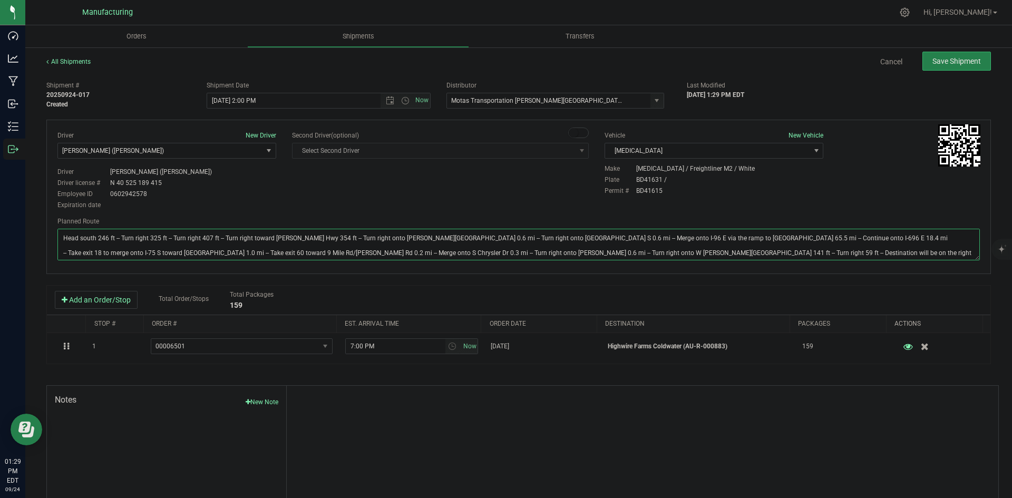
type textarea "Head south 246 ft -- Turn right 325 ft -- Turn right 407 ft -- Turn right towar…"
drag, startPoint x: 494, startPoint y: 195, endPoint x: 500, endPoint y: 193, distance: 6.4
click at [496, 195] on div "Driver New Driver Lloyd Neely (Motas) Select Driver Perry Black (JK Logix) Robe…" at bounding box center [519, 171] width 938 height 81
click at [933, 57] on span "Save Shipment" at bounding box center [957, 61] width 49 height 8
type input "9/24/2025 6:00 PM"
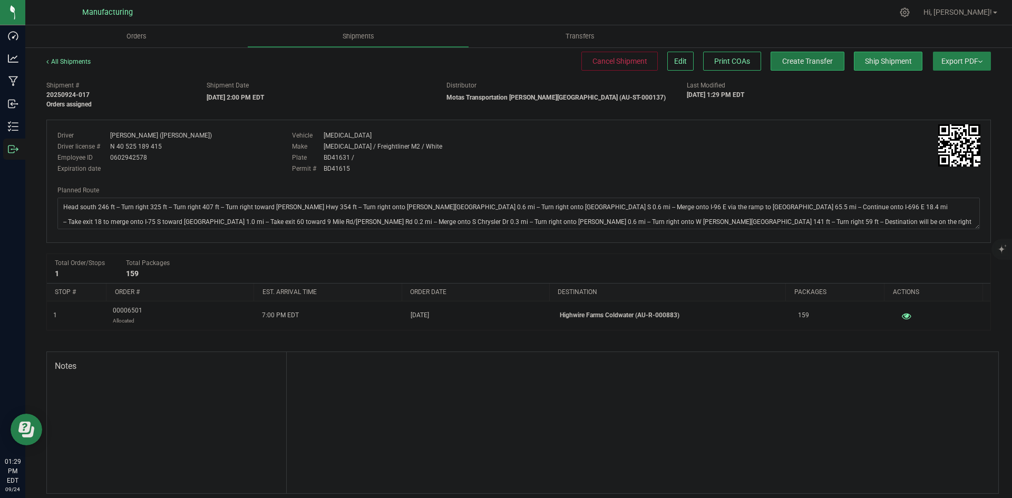
click at [787, 69] on button "Create Transfer" at bounding box center [808, 61] width 74 height 19
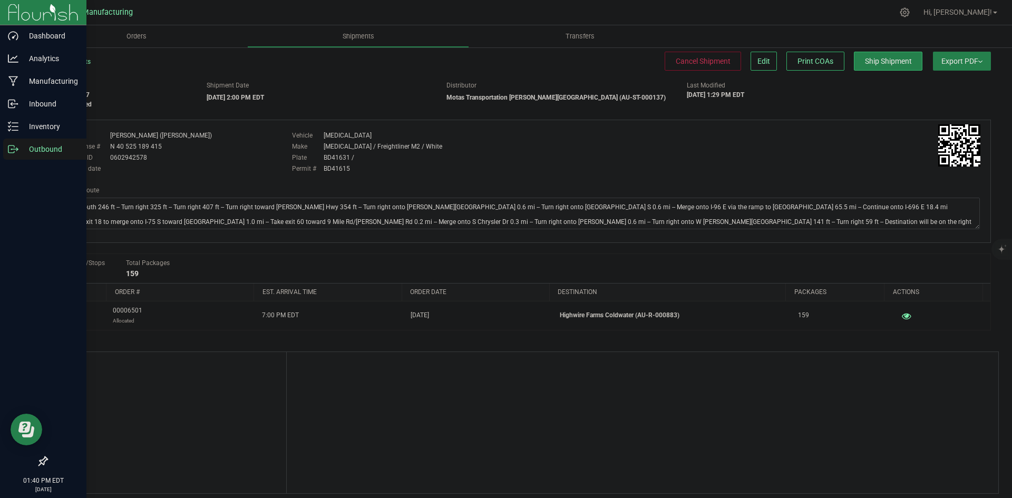
click at [15, 150] on icon at bounding box center [13, 149] width 11 height 11
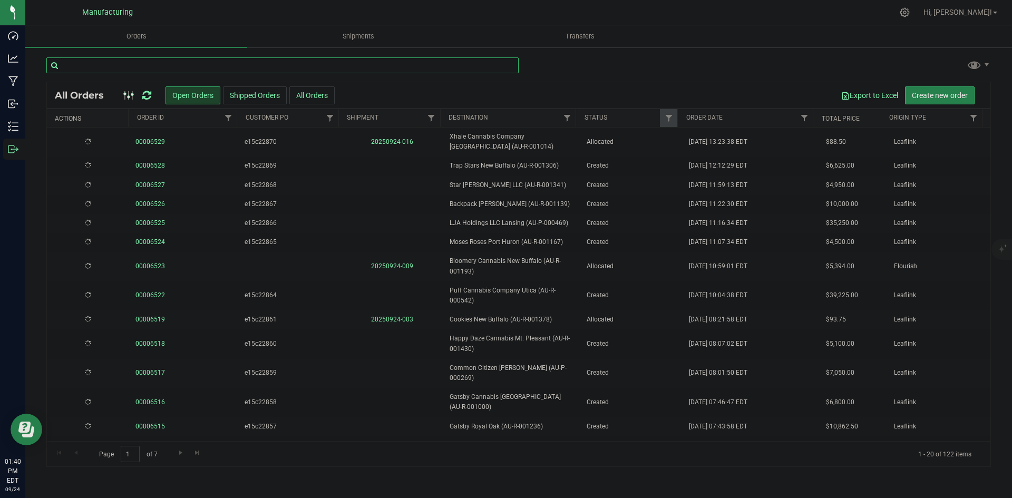
click at [185, 70] on input "text" at bounding box center [282, 65] width 472 height 16
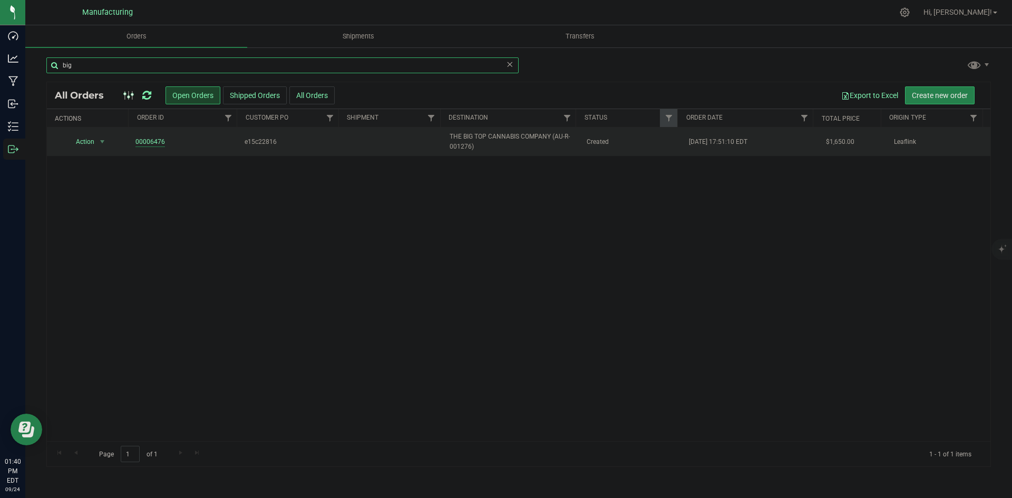
type input "big"
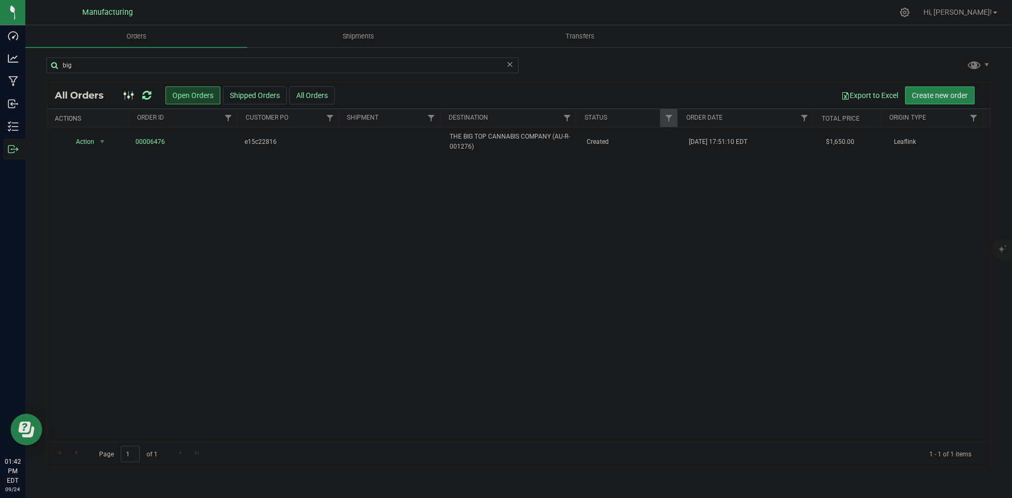
click at [147, 95] on icon at bounding box center [146, 95] width 9 height 11
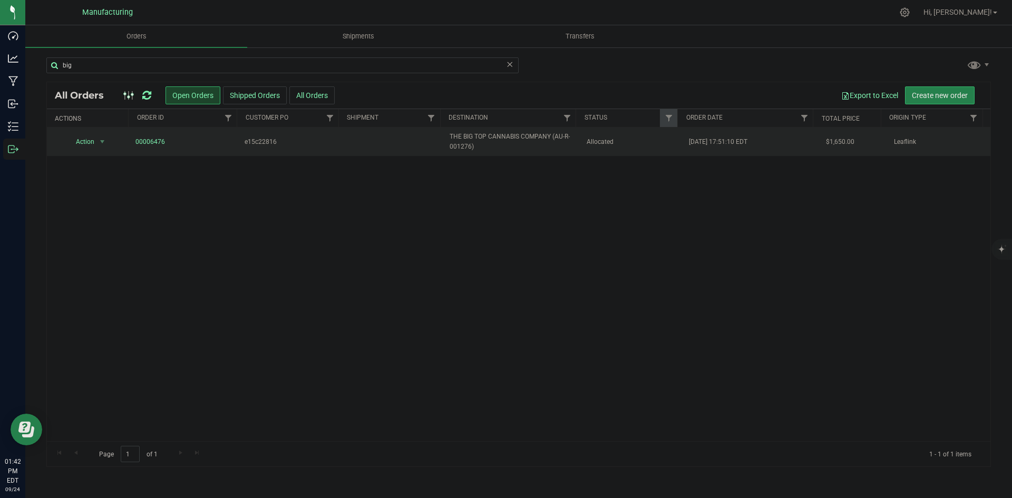
click at [515, 142] on span "THE BIG TOP CANNABIS COMPANY (AU-R-001276)" at bounding box center [512, 142] width 124 height 20
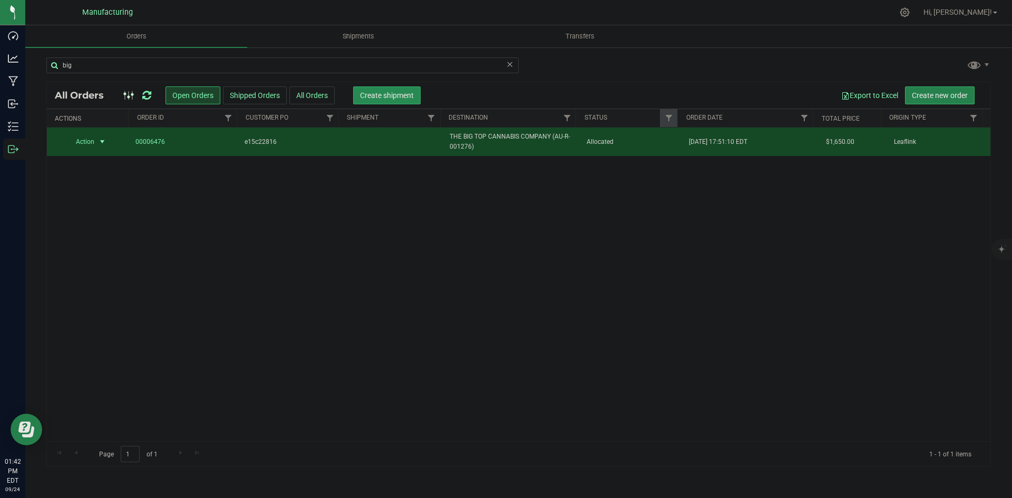
click at [395, 92] on span "Create shipment" at bounding box center [387, 95] width 54 height 8
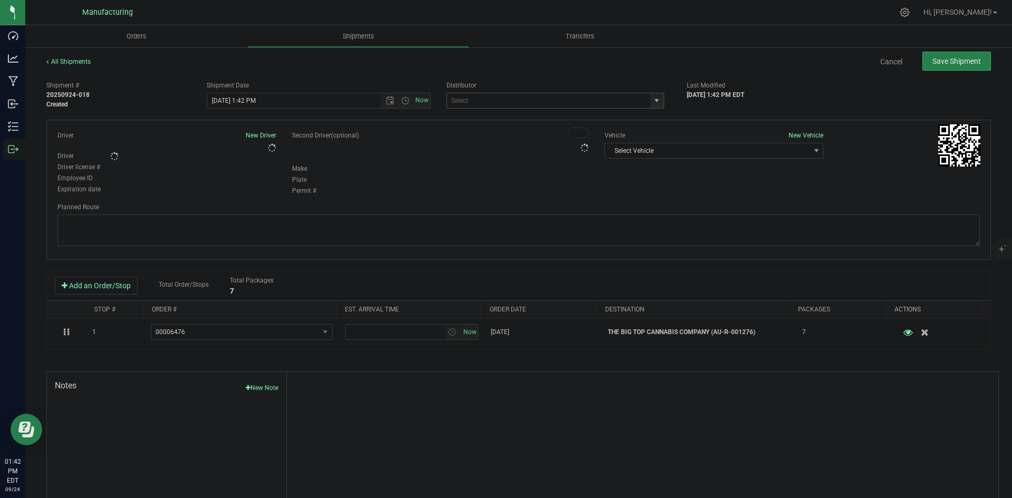
click at [655, 100] on span "select" at bounding box center [657, 100] width 8 height 8
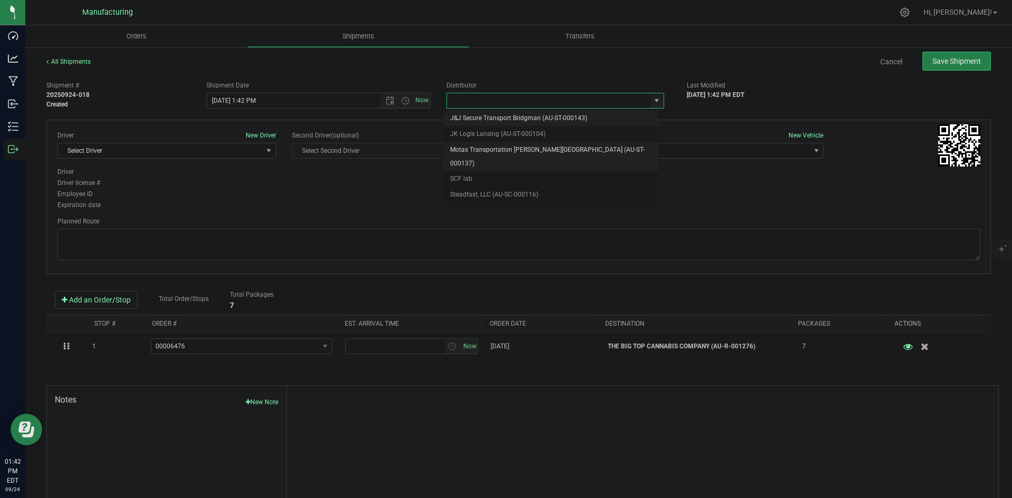
click at [498, 149] on li "Motas Transportation [PERSON_NAME][GEOGRAPHIC_DATA] (AU-ST-000137)" at bounding box center [551, 156] width 215 height 29
type input "Motas Transportation [PERSON_NAME][GEOGRAPHIC_DATA] (AU-ST-000137)"
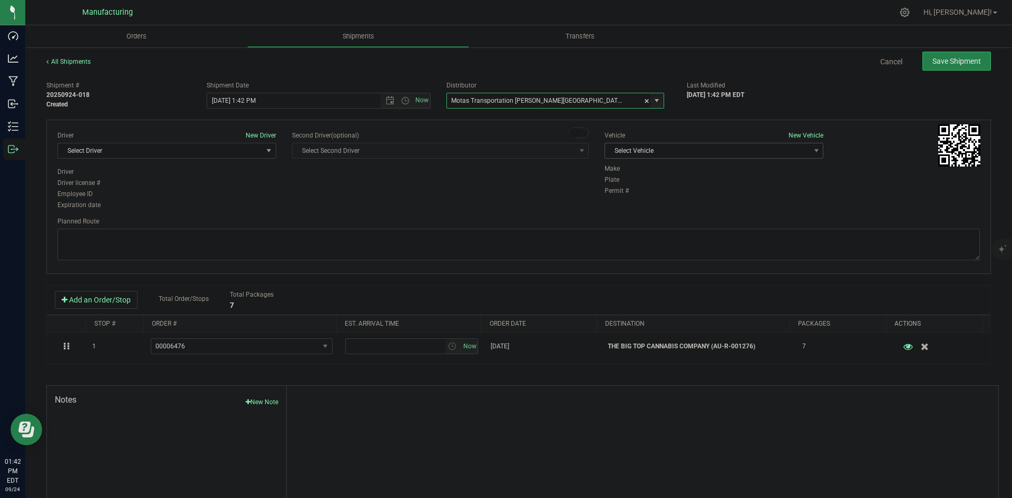
click at [729, 151] on span "Select Vehicle" at bounding box center [707, 150] width 205 height 15
click at [624, 201] on li "T3" at bounding box center [709, 200] width 216 height 16
drag, startPoint x: 158, startPoint y: 156, endPoint x: 166, endPoint y: 159, distance: 8.8
click at [159, 156] on span "Select Driver" at bounding box center [160, 150] width 205 height 15
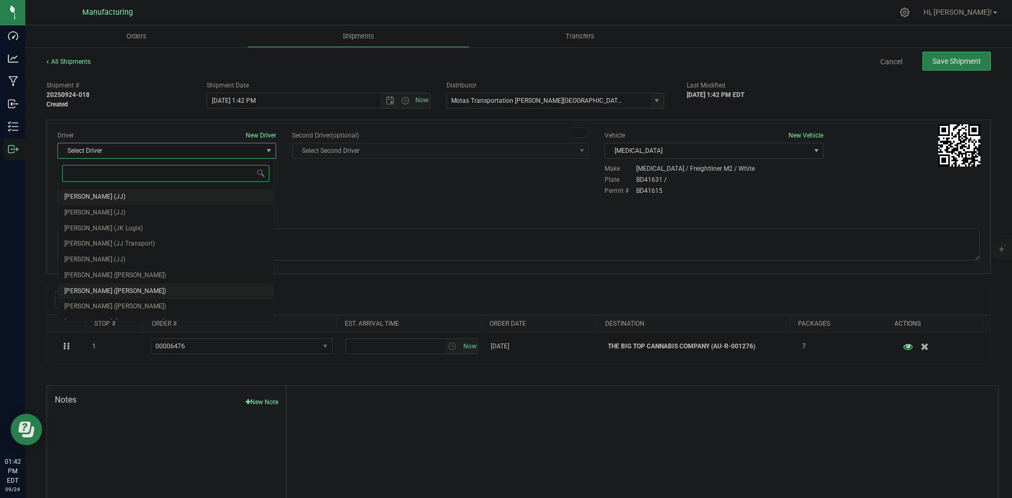
scroll to position [55, 0]
drag, startPoint x: 112, startPoint y: 249, endPoint x: 201, endPoint y: 220, distance: 93.0
click at [114, 249] on span "Lloyd Neely (Motas)" at bounding box center [115, 250] width 102 height 14
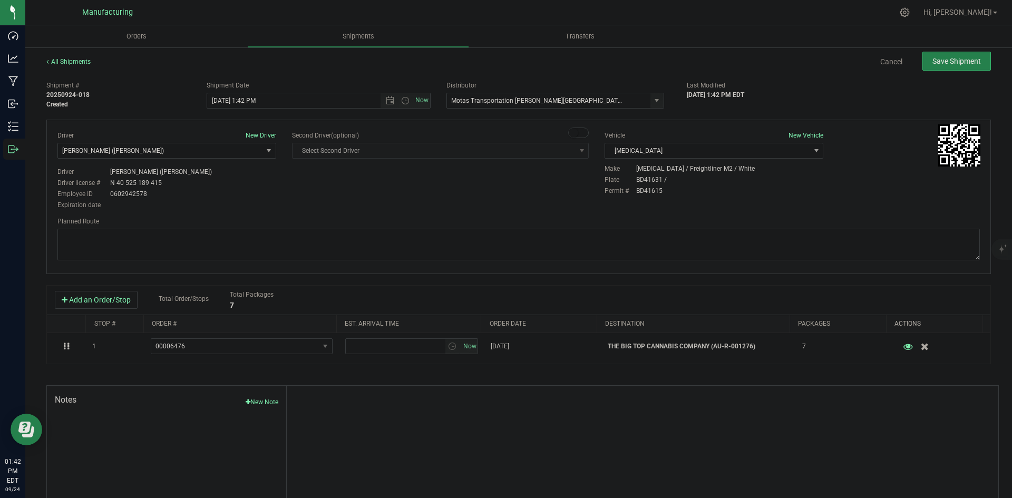
drag, startPoint x: 350, startPoint y: 192, endPoint x: 356, endPoint y: 189, distance: 6.6
click at [354, 190] on div "Driver New Driver Lloyd Neely (Motas) Select Driver Perry Black (JK Logix) Robe…" at bounding box center [519, 171] width 938 height 81
click at [401, 96] on span "Open the time view" at bounding box center [405, 100] width 8 height 8
click at [234, 125] on li "2:00 PM" at bounding box center [316, 128] width 220 height 14
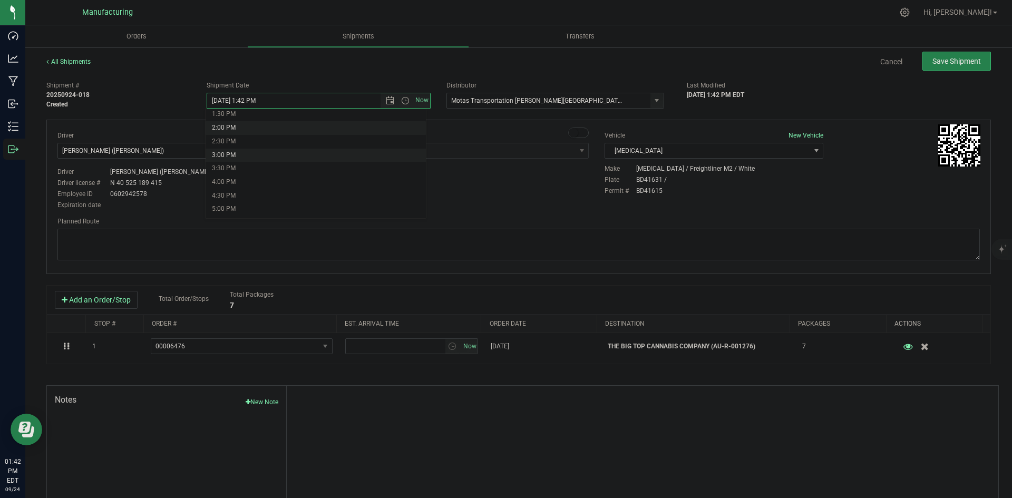
type input "9/24/2025 2:00 PM"
click at [294, 176] on div "Driver New Driver Lloyd Neely (Motas) Select Driver Perry Black (JK Logix) Robe…" at bounding box center [519, 171] width 938 height 81
click at [528, 241] on textarea at bounding box center [518, 245] width 923 height 32
paste textarea "Head south 246 ft -- Turn right 325 ft -- Turn right 407 ft -- Turn right towar…"
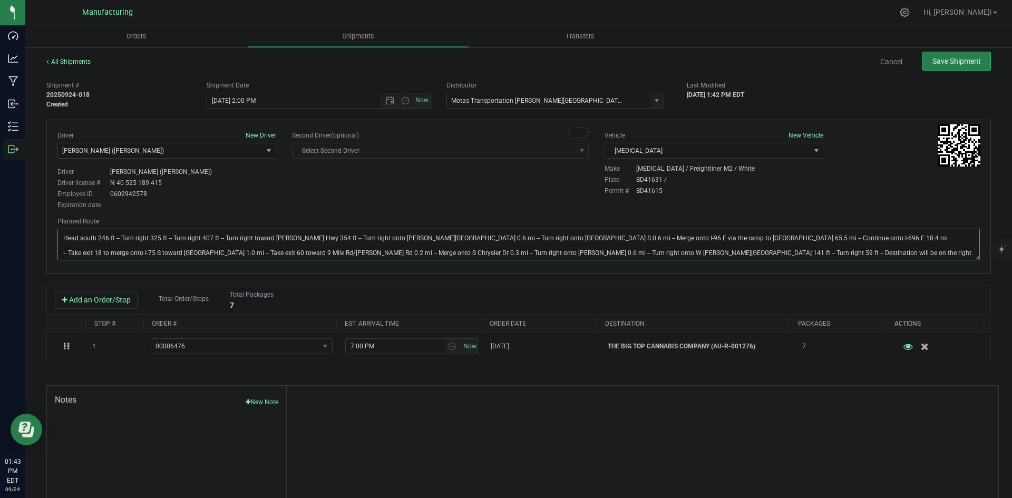
type textarea "Head south 246 ft -- Turn right 325 ft -- Turn right 407 ft -- Turn right towar…"
click at [523, 200] on div "Driver New Driver Lloyd Neely (Motas) Select Driver Perry Black (JK Logix) Robe…" at bounding box center [519, 171] width 938 height 81
click at [938, 57] on span "Save Shipment" at bounding box center [957, 61] width 49 height 8
type input "9/24/2025 6:00 PM"
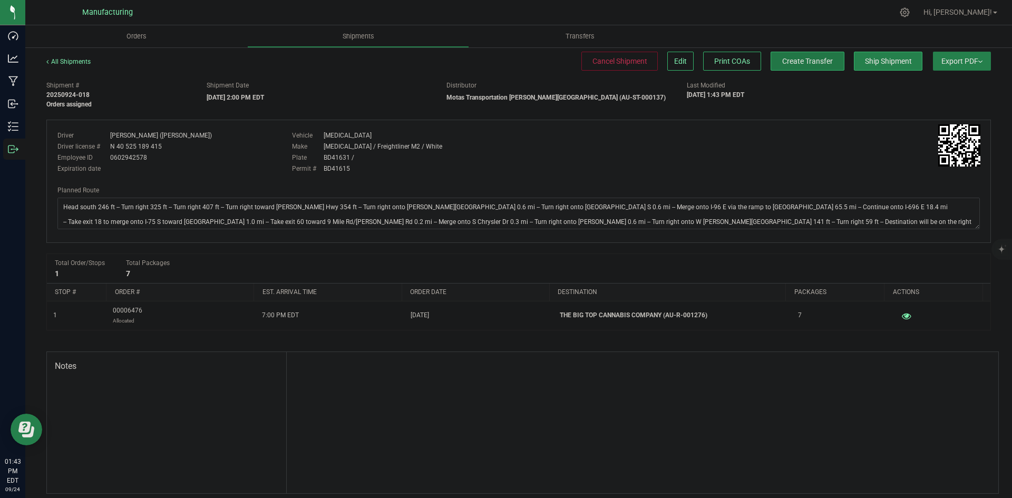
click at [794, 62] on span "Create Transfer" at bounding box center [807, 61] width 51 height 8
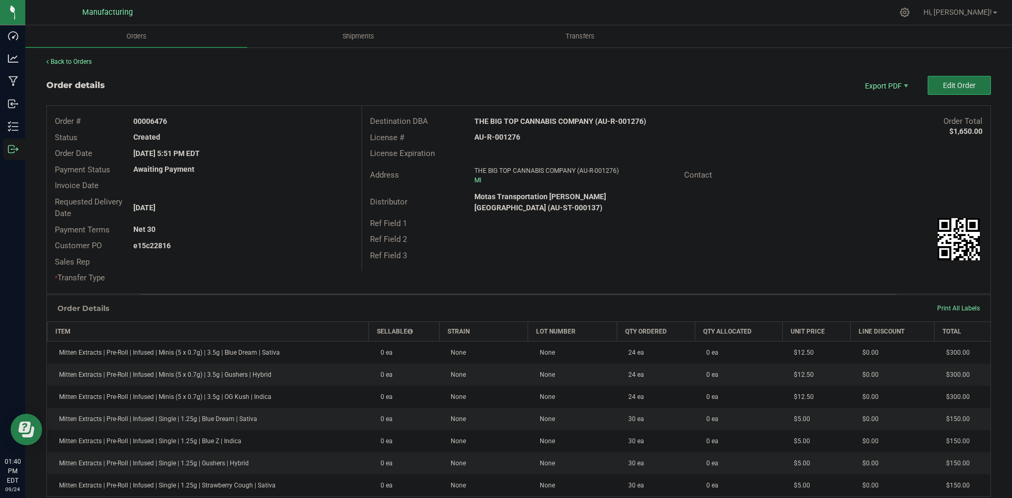
click at [943, 77] on button "Edit Order" at bounding box center [959, 85] width 63 height 19
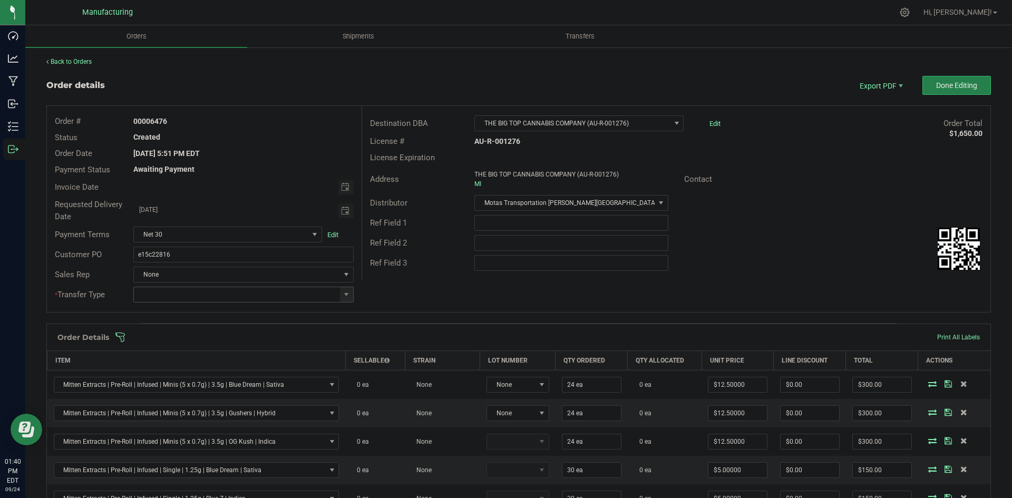
click at [341, 303] on div "* Transfer Type" at bounding box center [204, 295] width 315 height 20
click at [342, 299] on span at bounding box center [346, 294] width 13 height 15
click at [189, 384] on li "Wholesale Transfer" at bounding box center [241, 383] width 217 height 18
type input "Wholesale Transfer"
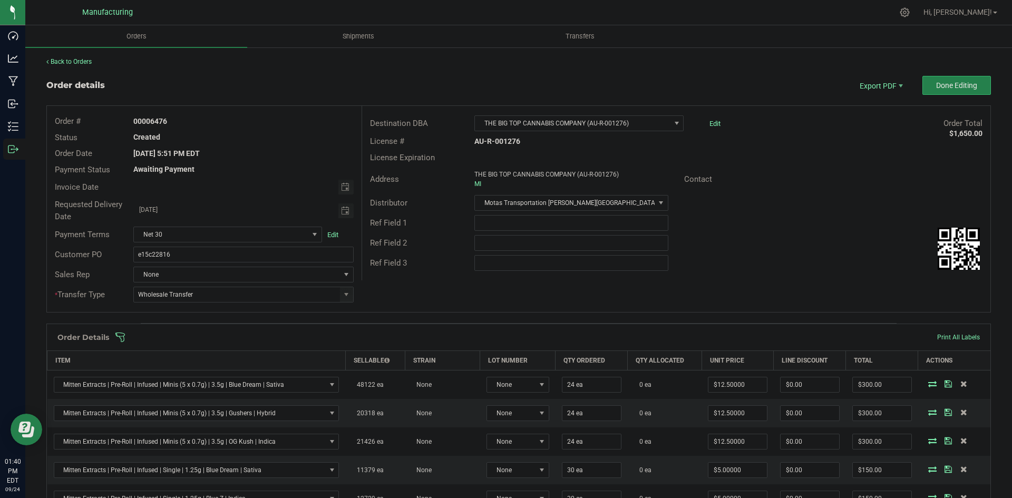
click at [413, 293] on div "Order # 00006476 Status Created Order Date [DATE] 5:51 PM EDT Payment Status Aw…" at bounding box center [519, 209] width 944 height 206
click at [382, 327] on div "Order Details Print All Labels" at bounding box center [519, 337] width 944 height 26
click at [380, 336] on span at bounding box center [587, 337] width 945 height 11
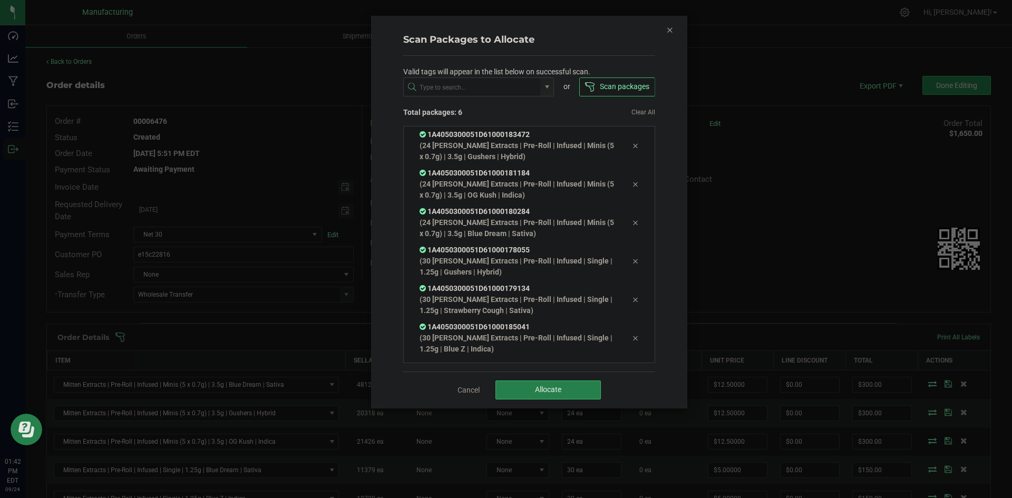
scroll to position [21, 0]
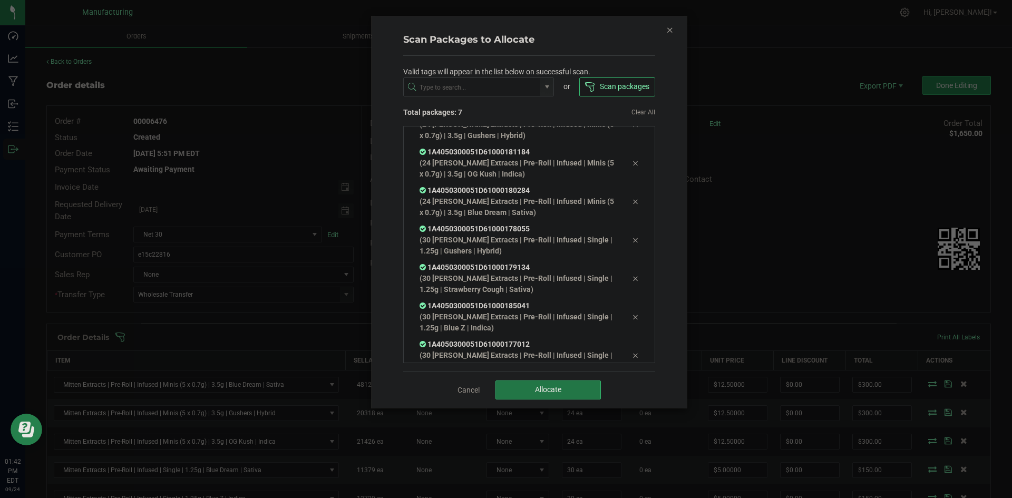
click at [515, 391] on button "Allocate" at bounding box center [548, 390] width 105 height 19
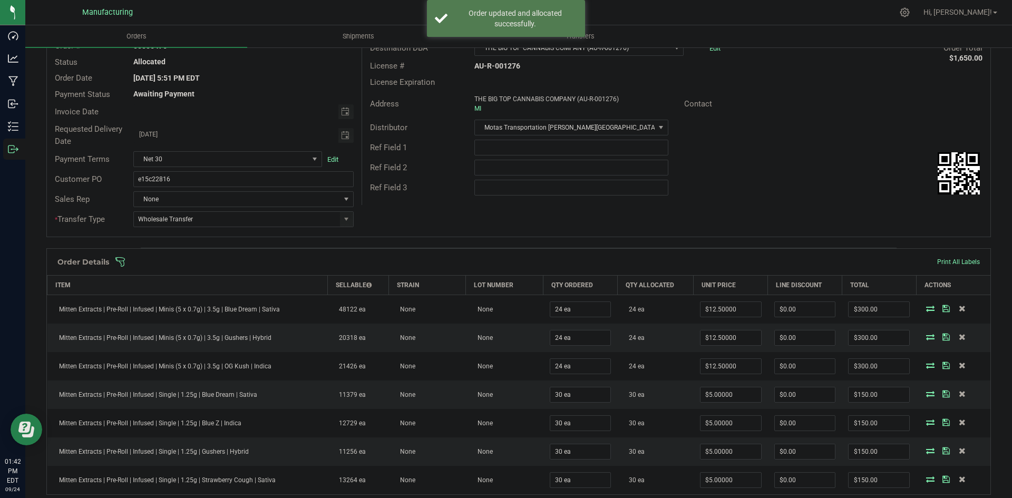
scroll to position [0, 0]
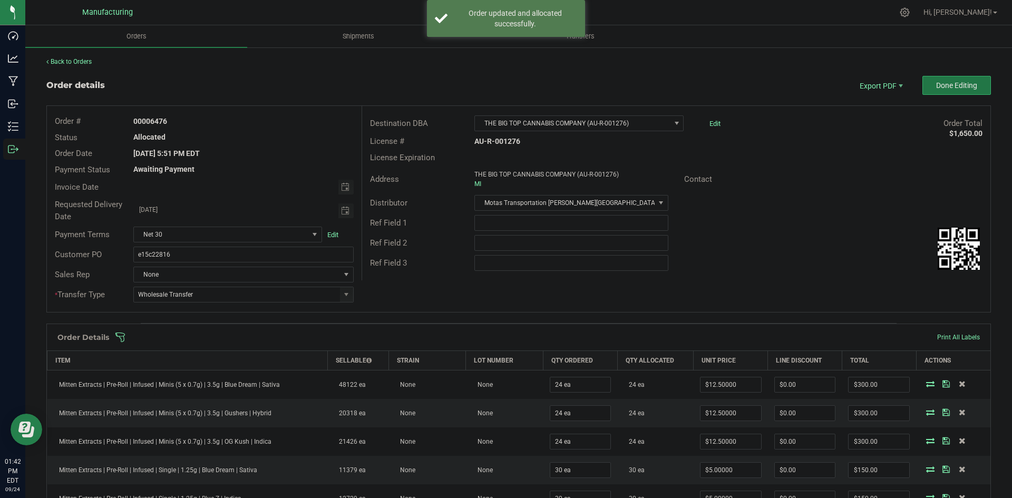
click at [943, 79] on button "Done Editing" at bounding box center [957, 85] width 69 height 19
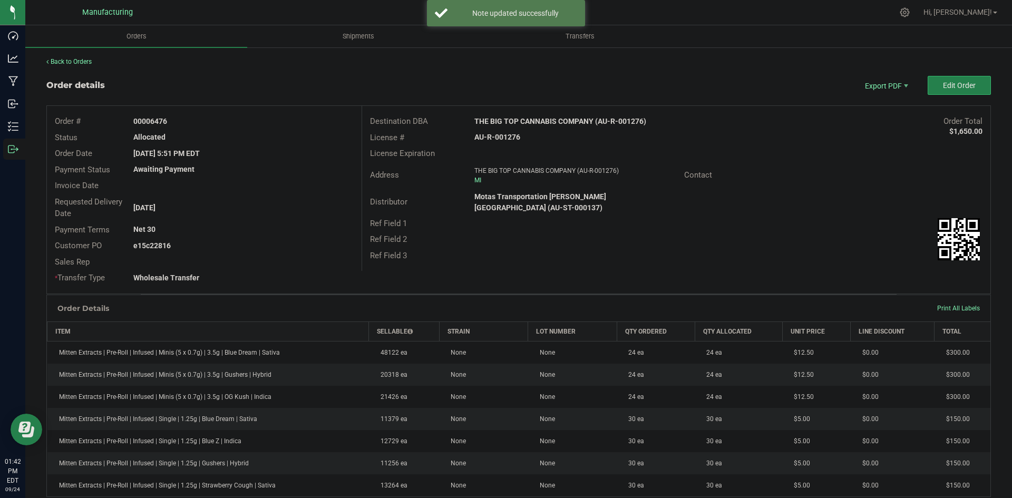
click at [545, 117] on strong "THE BIG TOP CANNABIS COMPANY (AU-R-001276)" at bounding box center [560, 121] width 172 height 8
copy strong "THE BIG TOP CANNABIS COMPANY (AU-R-001276)"
click at [496, 135] on strong "AU-R-001276" at bounding box center [497, 137] width 46 height 8
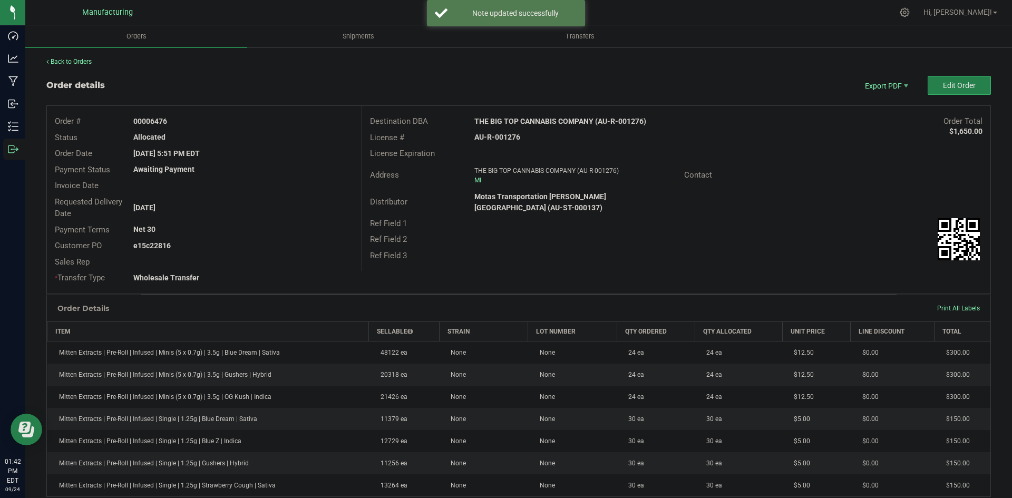
click at [496, 135] on strong "AU-R-001276" at bounding box center [497, 137] width 46 height 8
copy strong "AU-R-001276"
drag, startPoint x: 150, startPoint y: 120, endPoint x: 347, endPoint y: 125, distance: 197.2
click at [306, 119] on div "00006476" at bounding box center [243, 121] width 236 height 11
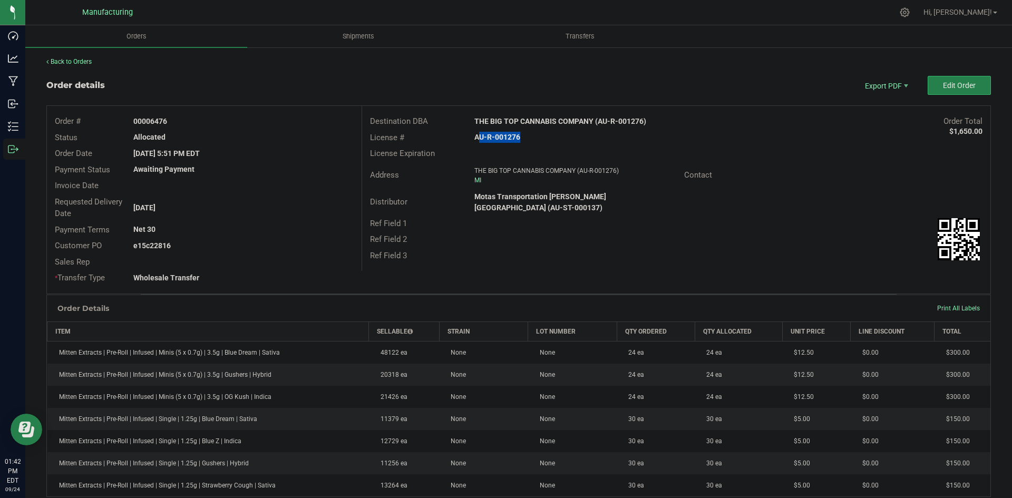
copy strong "6476"
drag, startPoint x: 150, startPoint y: 244, endPoint x: 501, endPoint y: 257, distance: 351.9
click at [272, 241] on div "e15c22816" at bounding box center [243, 245] width 236 height 11
copy strong "22816"
click at [887, 100] on span "Packing List PDF" at bounding box center [879, 102] width 65 height 15
